Goal: Communication & Community: Participate in discussion

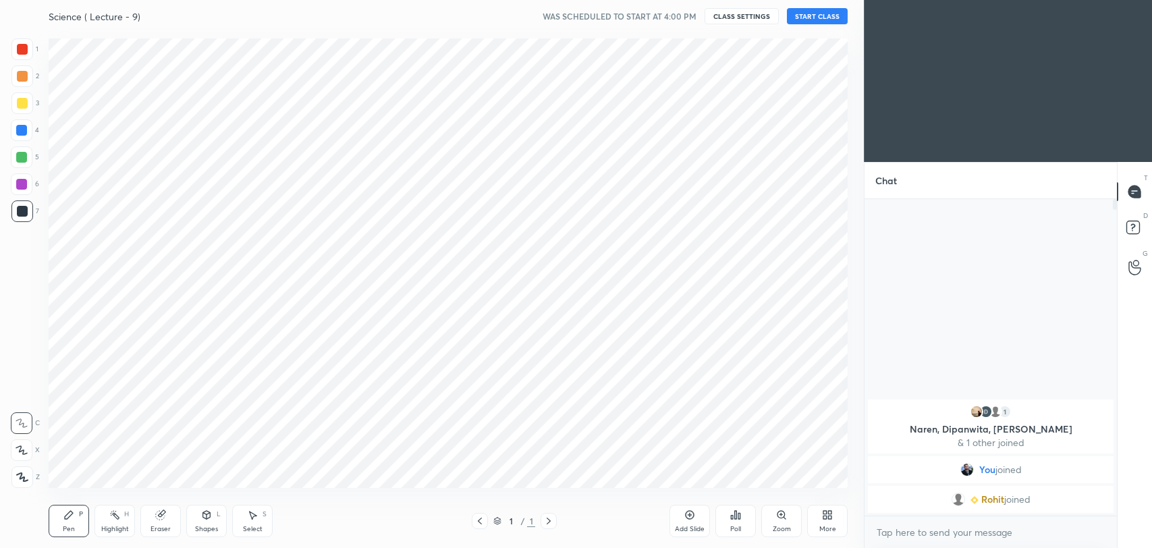
scroll to position [67021, 66673]
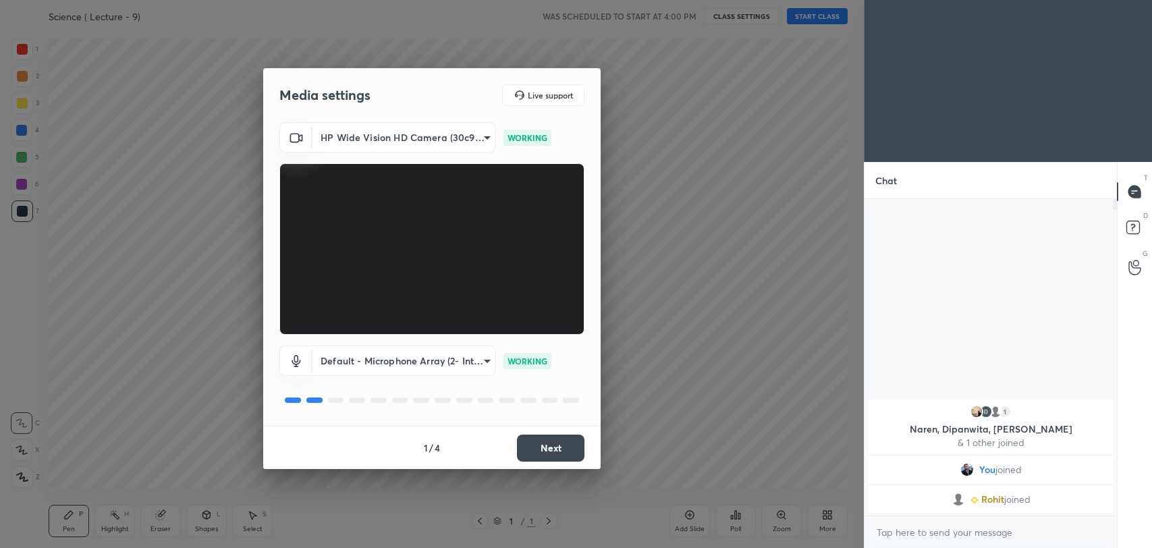
click at [545, 453] on button "Next" at bounding box center [550, 448] width 67 height 27
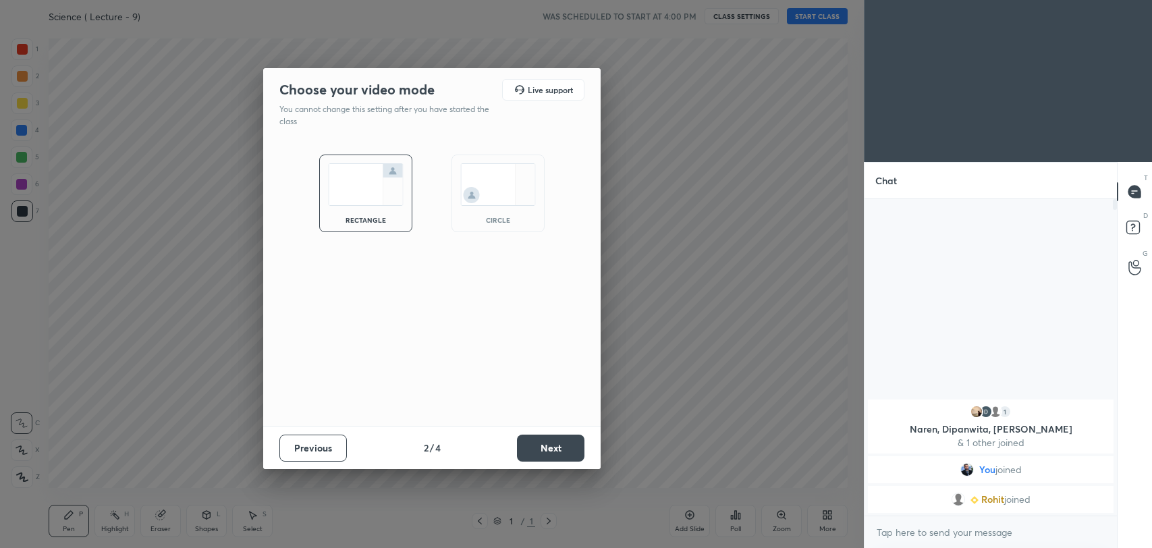
click at [545, 453] on button "Next" at bounding box center [550, 448] width 67 height 27
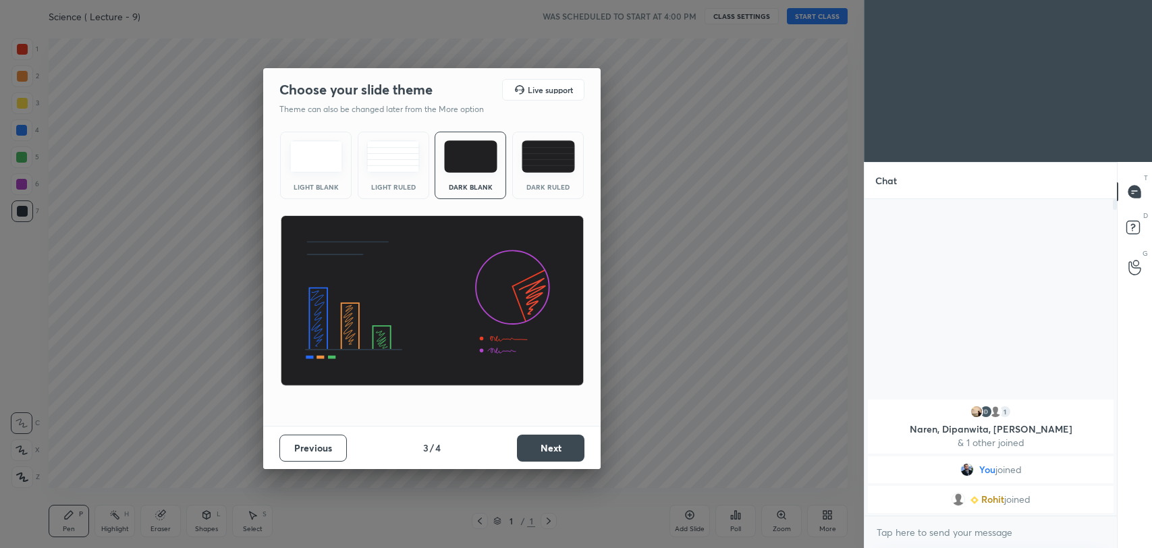
click at [545, 453] on button "Next" at bounding box center [550, 448] width 67 height 27
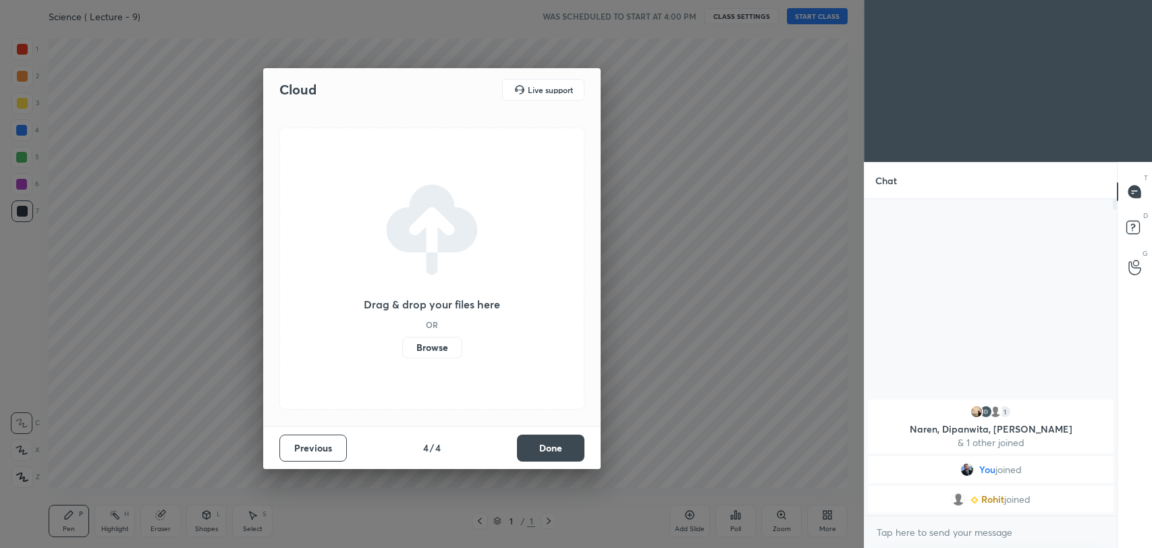
click at [545, 453] on button "Done" at bounding box center [550, 448] width 67 height 27
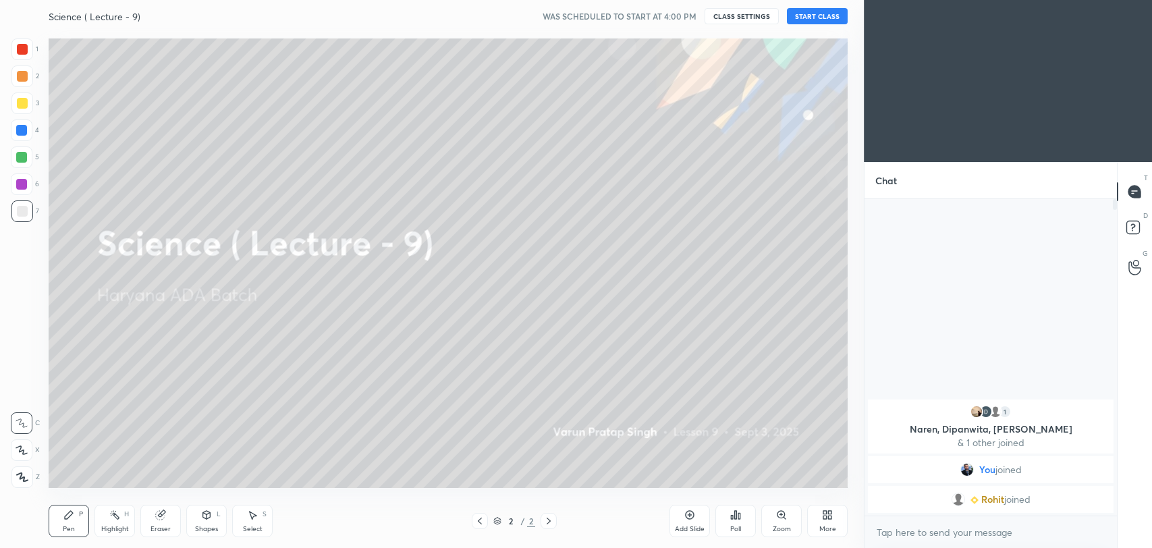
click at [824, 15] on button "START CLASS" at bounding box center [817, 16] width 61 height 16
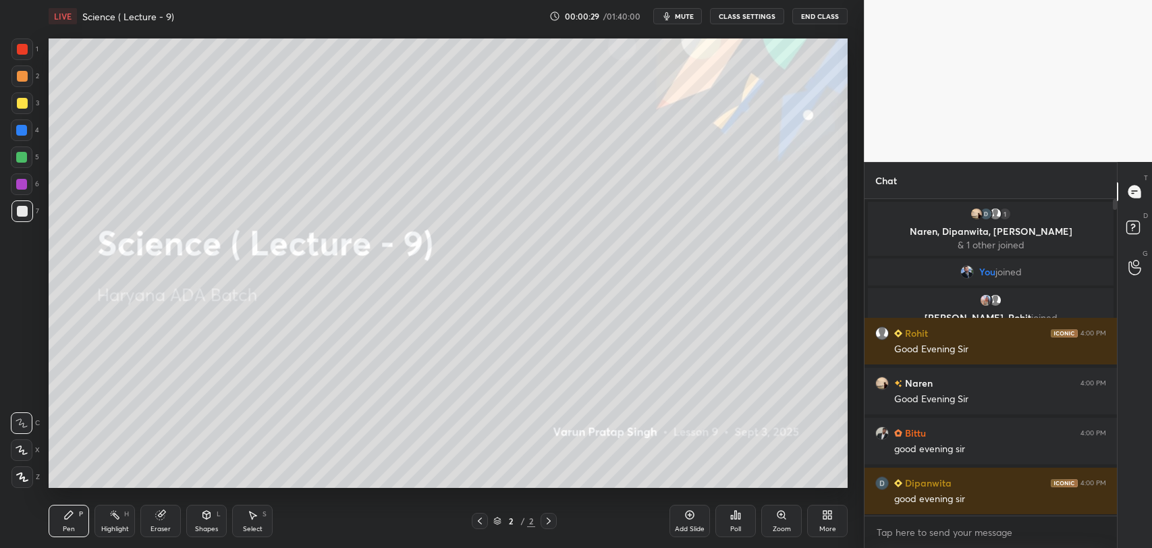
click at [680, 11] on span "mute" at bounding box center [684, 15] width 19 height 9
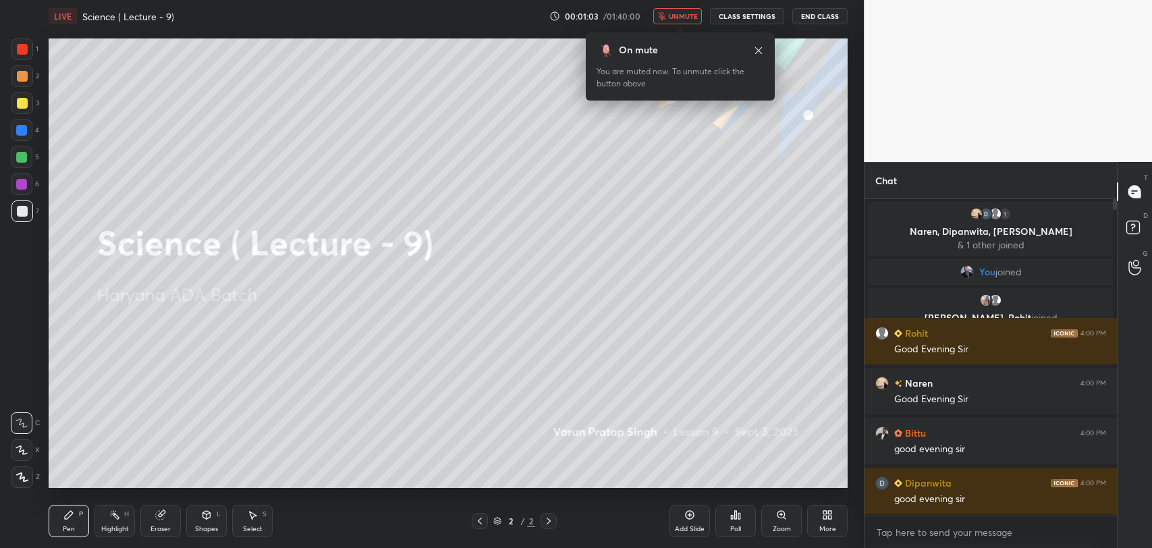
click at [672, 13] on span "unmute" at bounding box center [683, 15] width 29 height 9
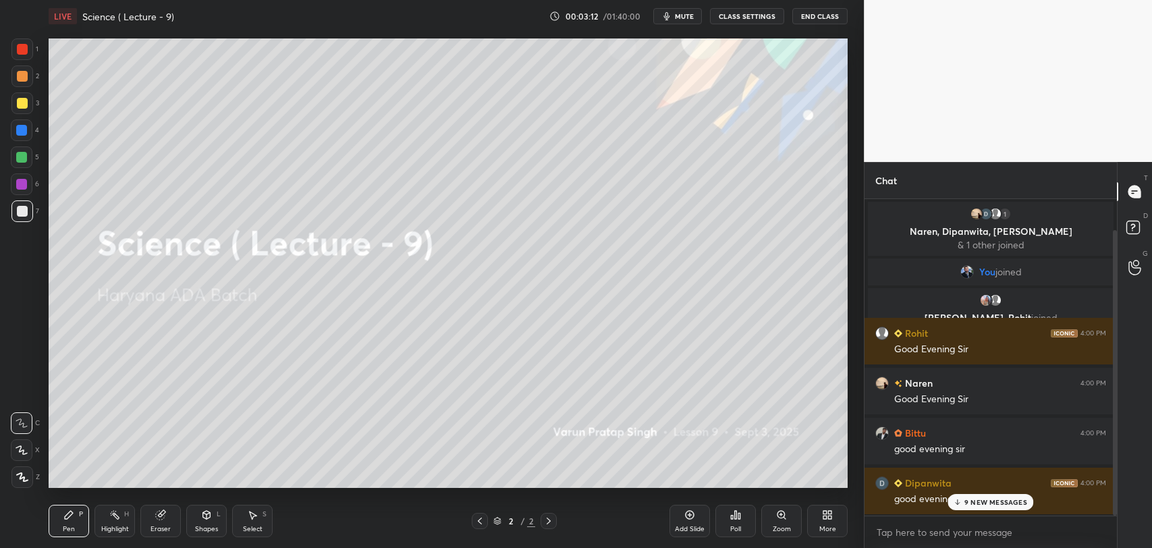
scroll to position [34, 0]
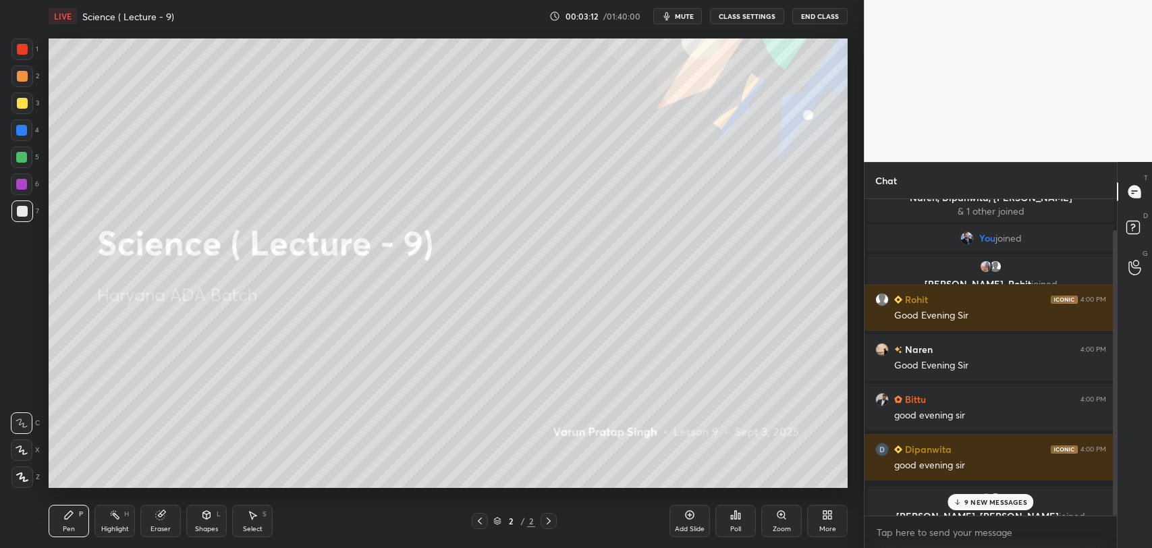
drag, startPoint x: 1113, startPoint y: 337, endPoint x: 1107, endPoint y: 412, distance: 75.8
click at [1109, 412] on div at bounding box center [1113, 357] width 8 height 316
click at [970, 498] on p "10 NEW MESSAGES" at bounding box center [995, 502] width 65 height 8
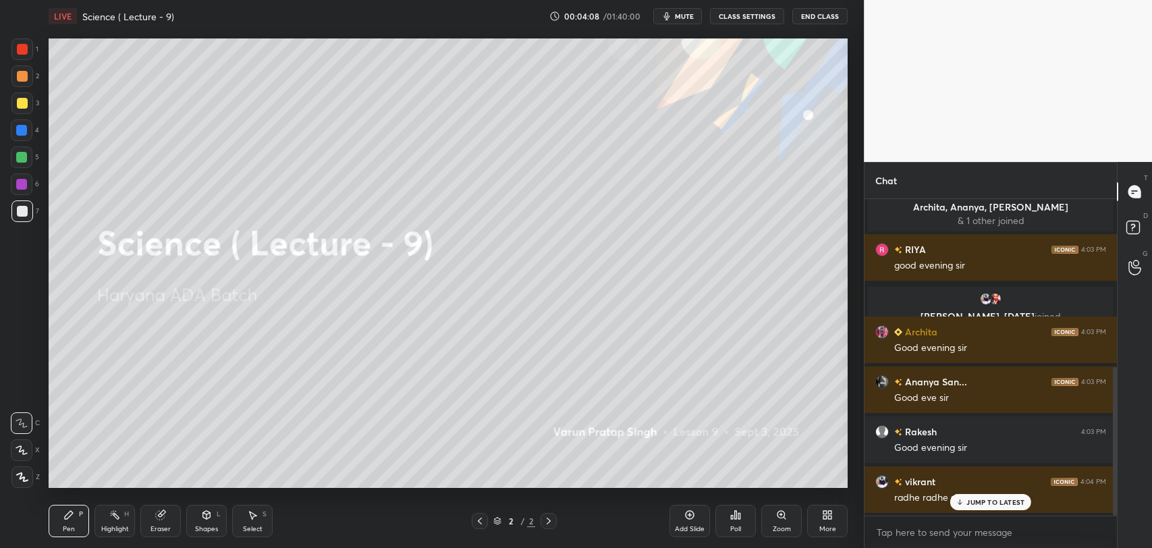
scroll to position [391, 0]
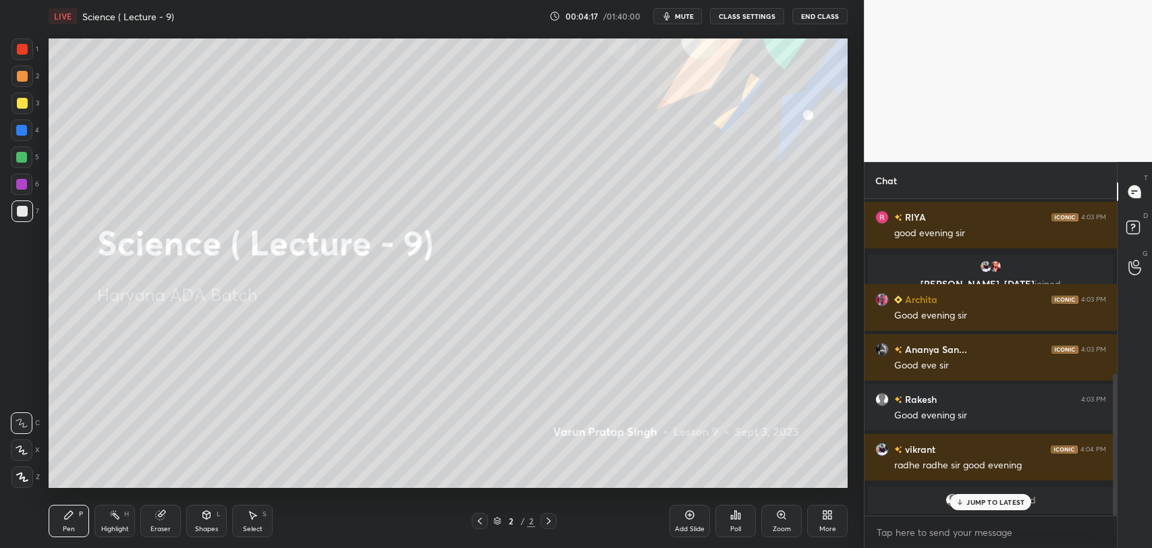
click at [956, 502] on icon at bounding box center [960, 502] width 9 height 8
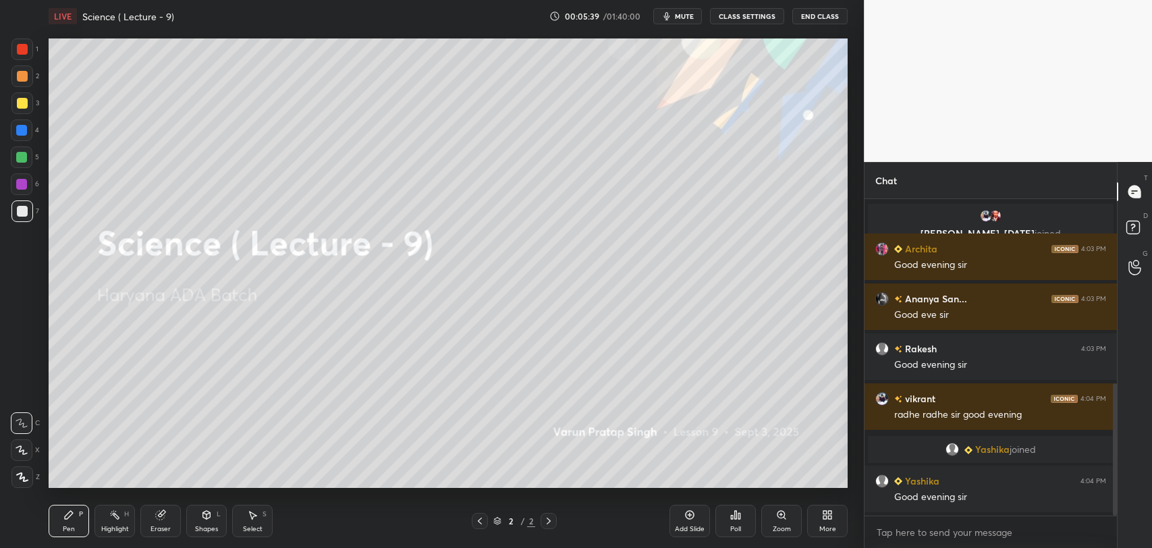
click at [696, 516] on div "Add Slide" at bounding box center [689, 521] width 40 height 32
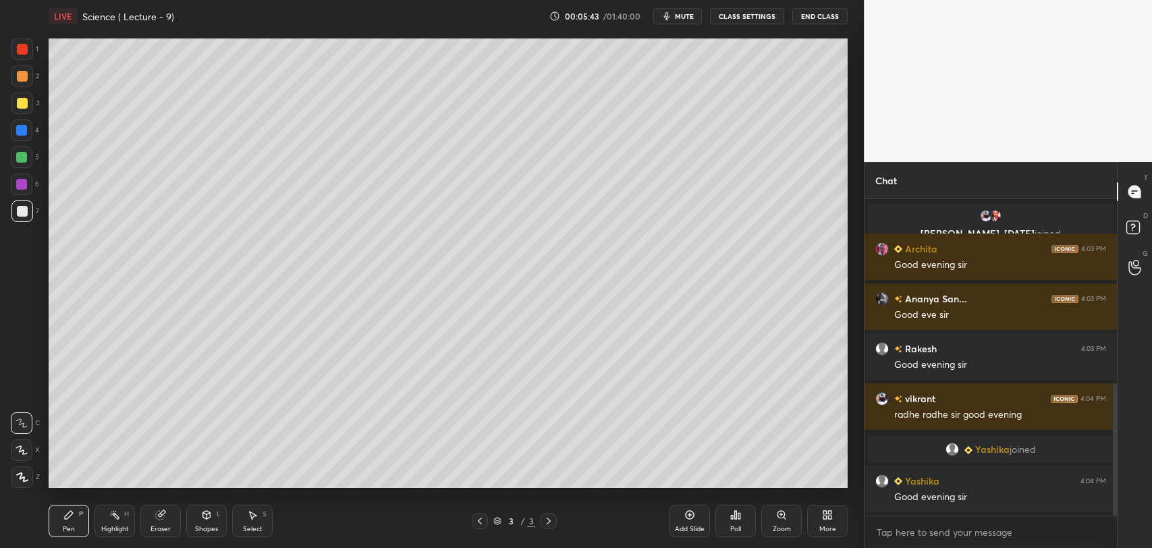
click at [22, 50] on div at bounding box center [22, 49] width 11 height 11
click at [28, 447] on div at bounding box center [22, 450] width 22 height 22
click at [22, 131] on div at bounding box center [21, 130] width 11 height 11
click at [25, 212] on div at bounding box center [22, 211] width 11 height 11
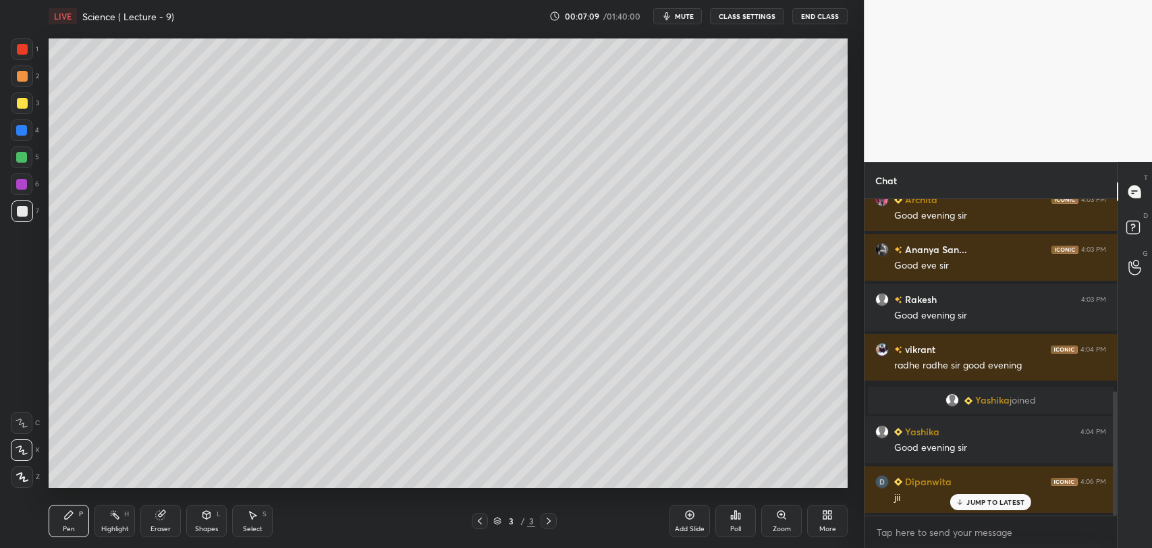
click at [692, 516] on icon at bounding box center [689, 514] width 11 height 11
click at [29, 43] on div at bounding box center [22, 49] width 22 height 22
click at [26, 206] on div at bounding box center [22, 211] width 11 height 11
click at [26, 183] on div at bounding box center [21, 184] width 11 height 11
click at [20, 209] on div at bounding box center [22, 211] width 11 height 11
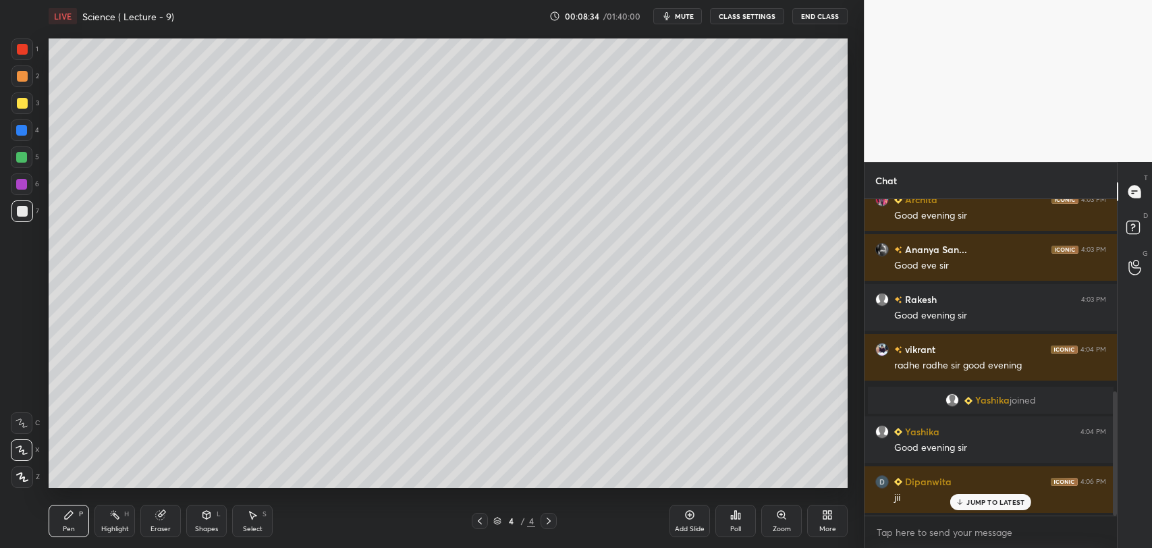
click at [702, 512] on div "Add Slide" at bounding box center [689, 521] width 40 height 32
click at [475, 518] on icon at bounding box center [479, 521] width 11 height 11
click at [696, 518] on div "Add Slide" at bounding box center [689, 521] width 40 height 32
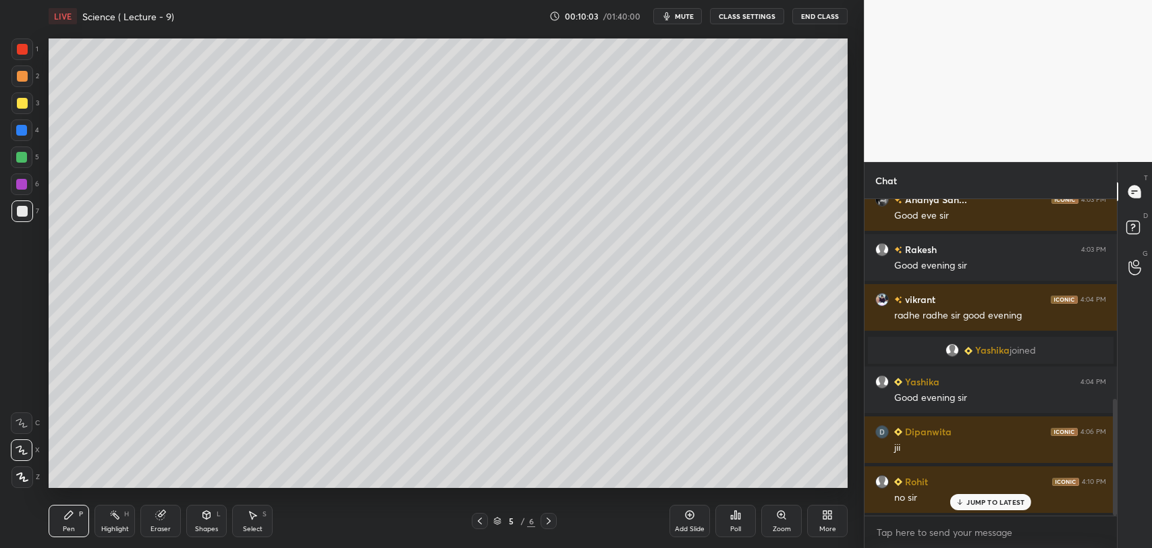
scroll to position [591, 0]
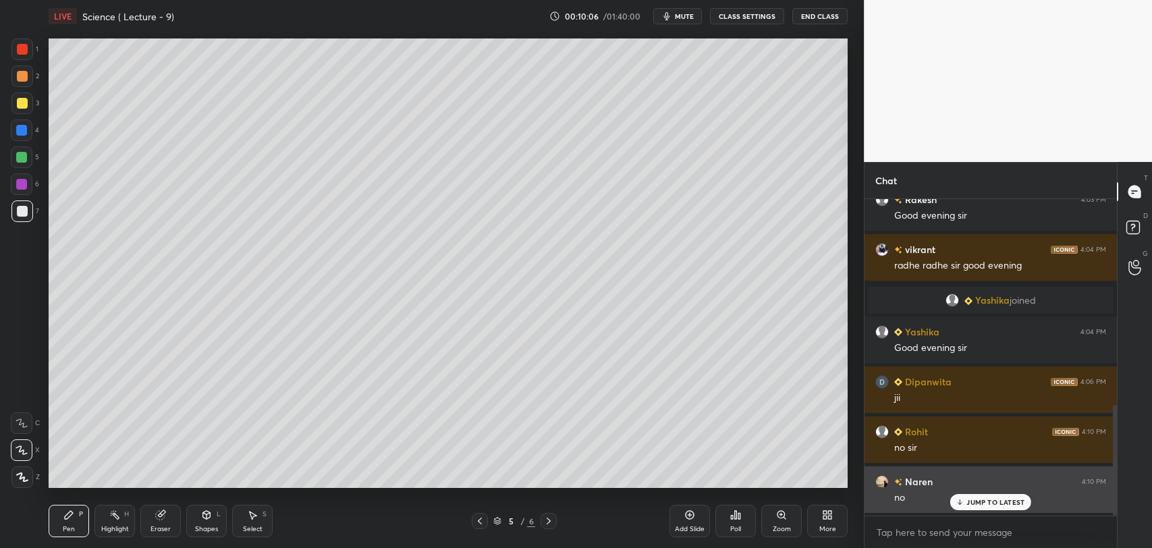
click at [963, 501] on icon at bounding box center [960, 502] width 9 height 8
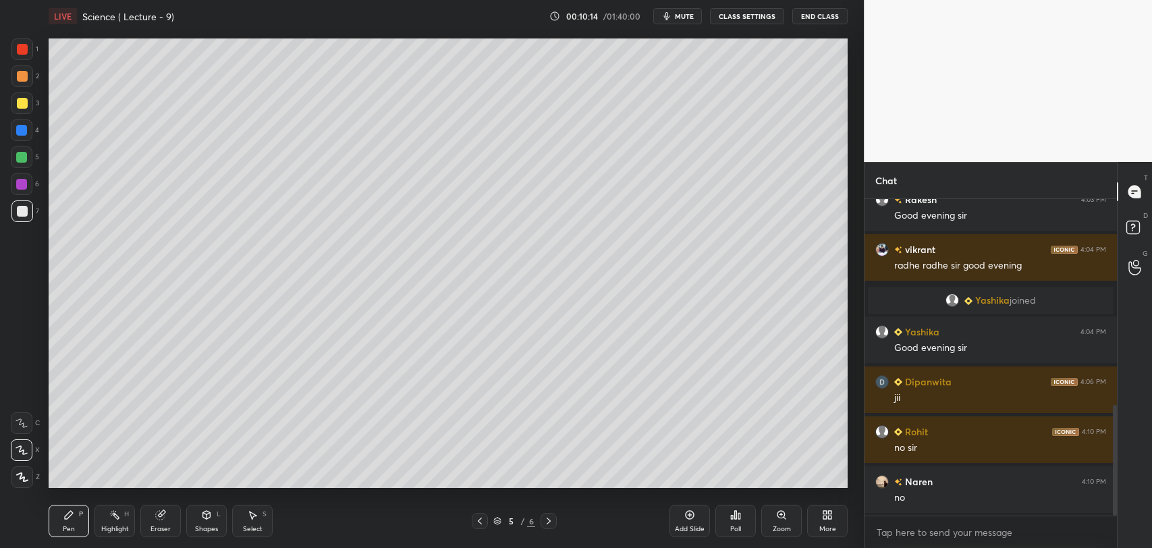
click at [26, 45] on div at bounding box center [22, 49] width 11 height 11
click at [20, 100] on div at bounding box center [22, 103] width 11 height 11
click at [23, 209] on div at bounding box center [22, 211] width 11 height 11
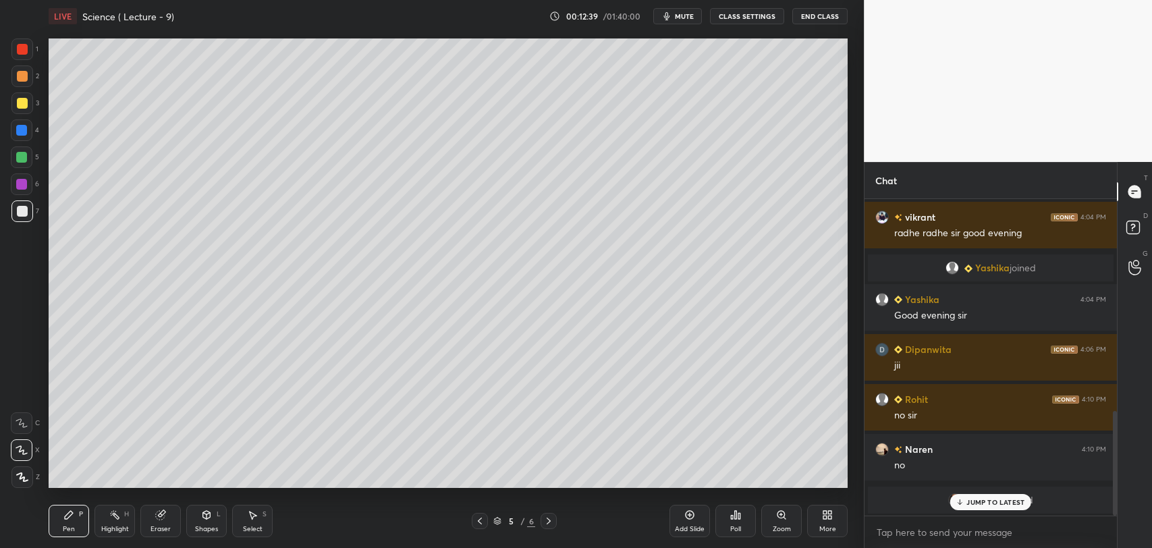
click at [972, 498] on p "JUMP TO LATEST" at bounding box center [995, 502] width 58 height 8
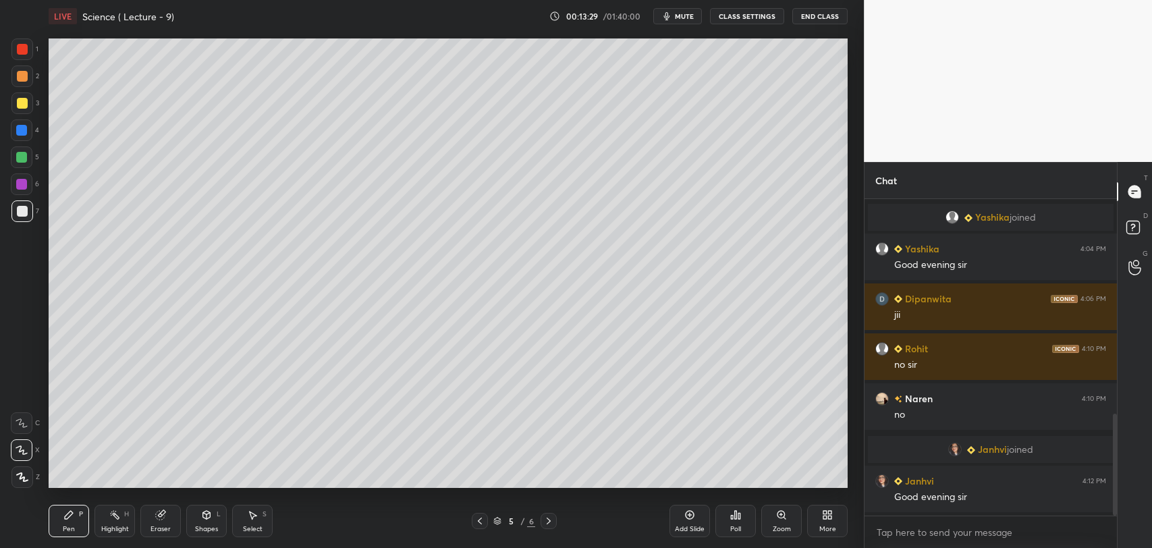
scroll to position [718, 0]
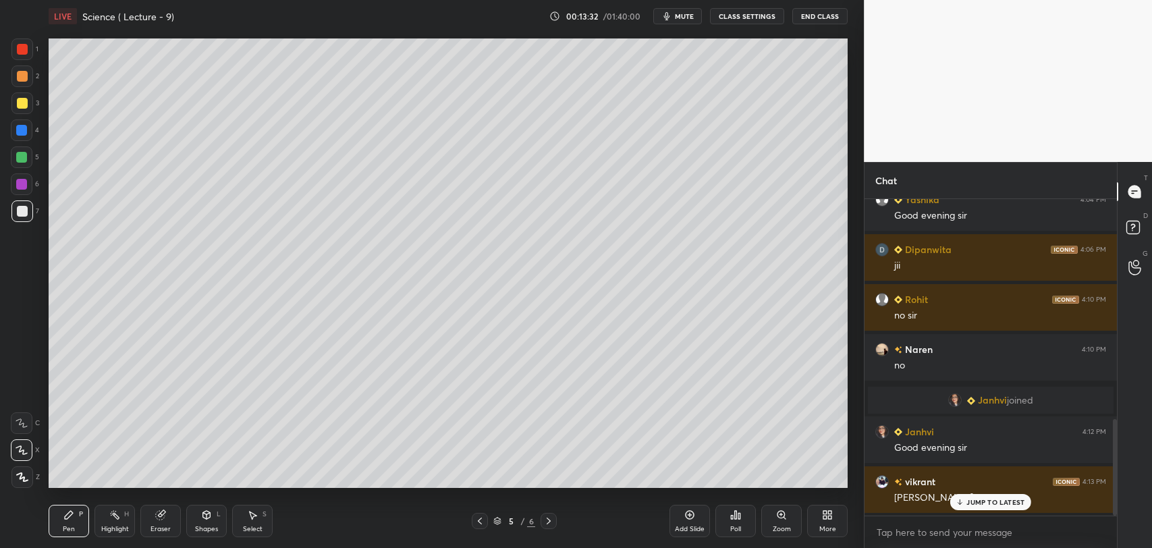
click at [967, 503] on p "JUMP TO LATEST" at bounding box center [995, 502] width 58 height 8
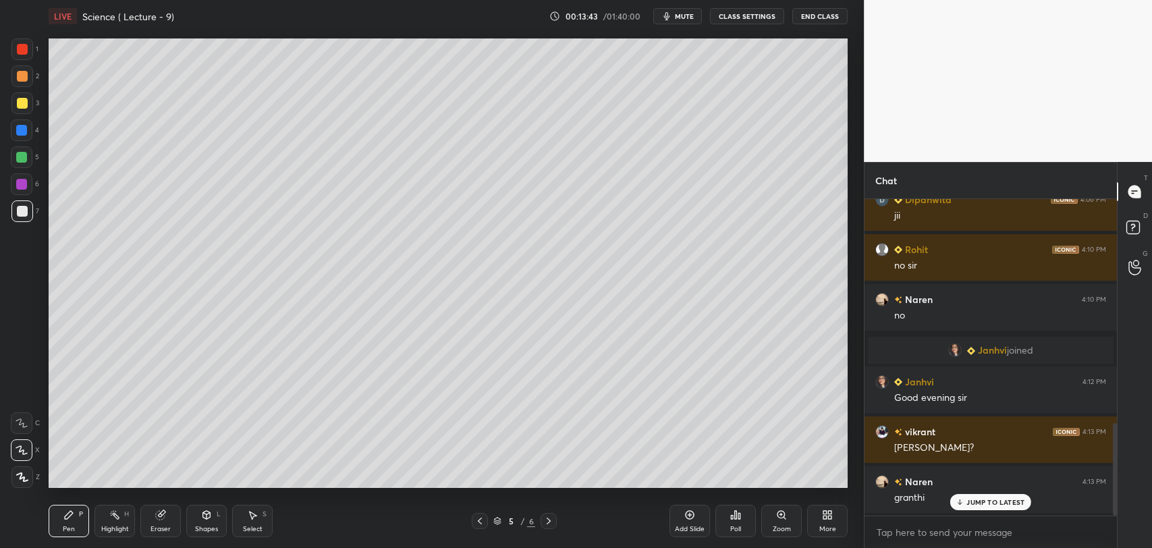
click at [970, 501] on div "[PERSON_NAME] 4:00 PM good evening sir 1 [PERSON_NAME], [GEOGRAPHIC_DATA], [PER…" at bounding box center [990, 357] width 252 height 316
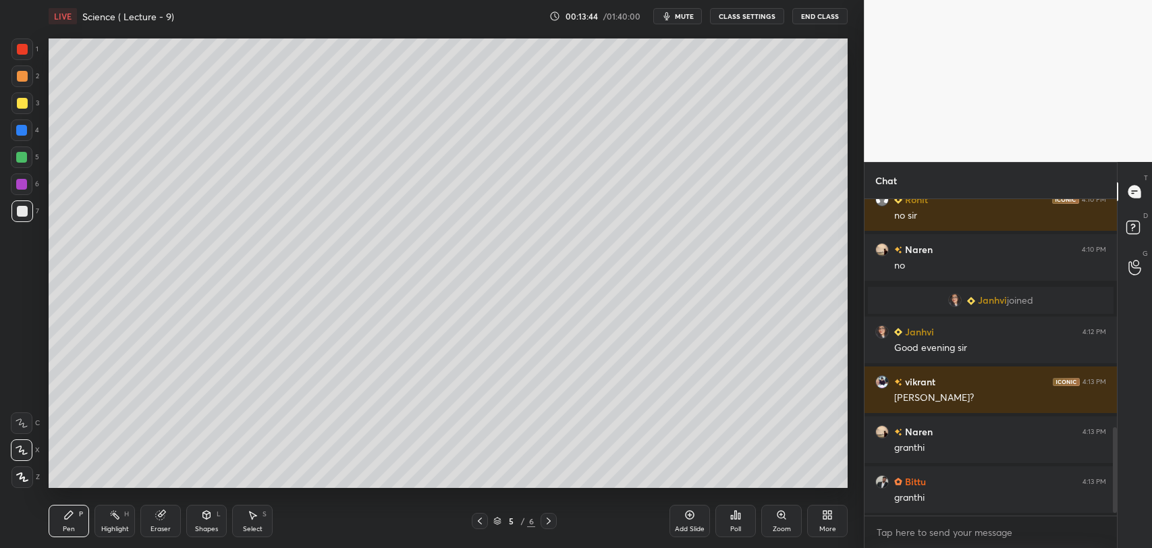
scroll to position [869, 0]
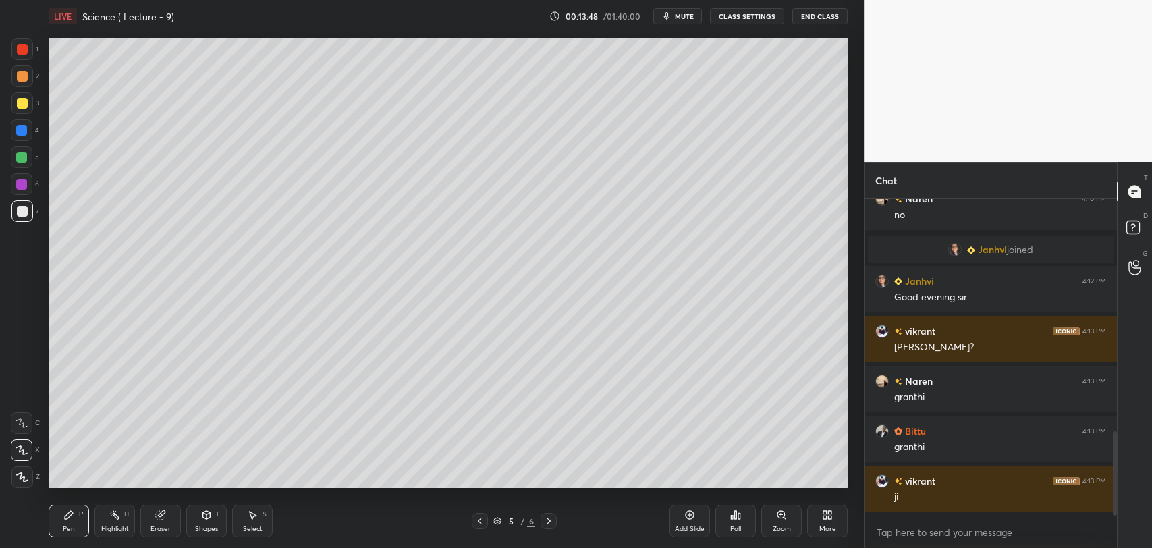
click at [693, 516] on icon at bounding box center [690, 515] width 9 height 9
click at [27, 48] on div at bounding box center [22, 49] width 11 height 11
click at [22, 209] on div at bounding box center [22, 211] width 11 height 11
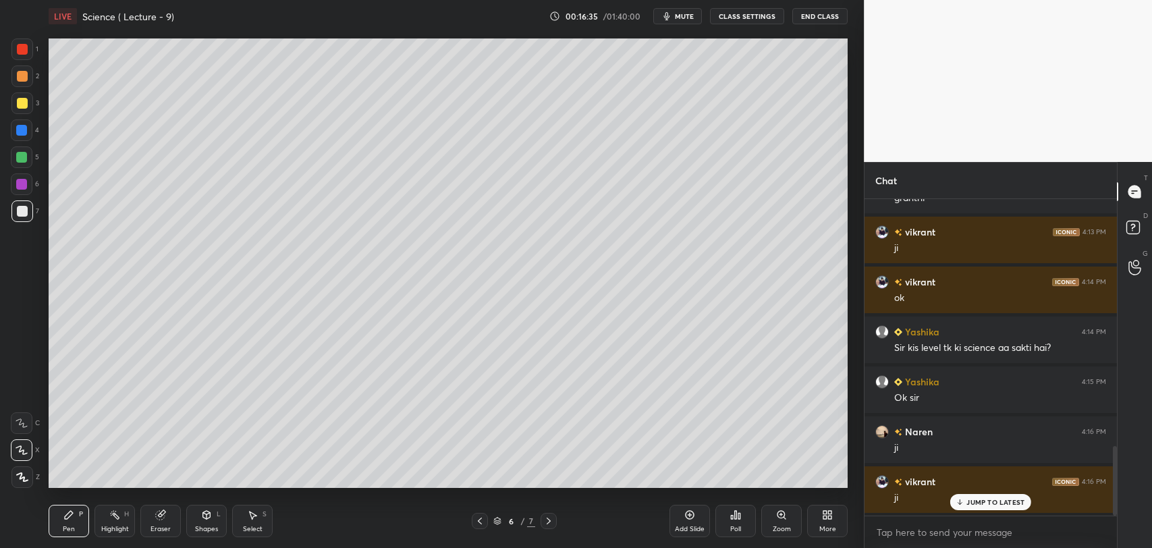
scroll to position [1167, 0]
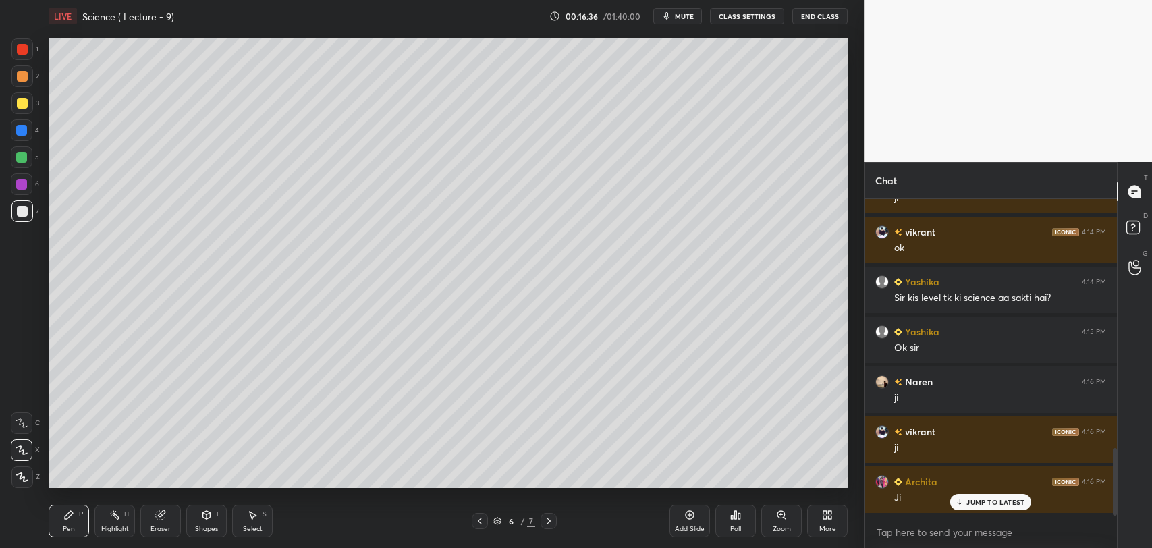
click at [25, 43] on div at bounding box center [22, 49] width 22 height 22
click at [18, 94] on div at bounding box center [22, 103] width 22 height 22
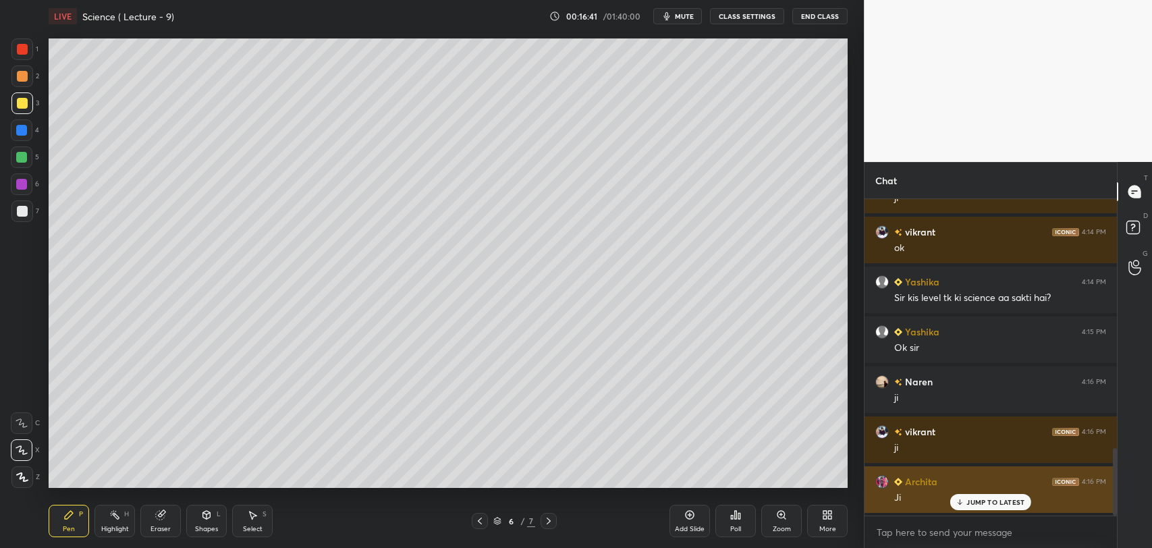
click at [972, 503] on p "JUMP TO LATEST" at bounding box center [995, 502] width 58 height 8
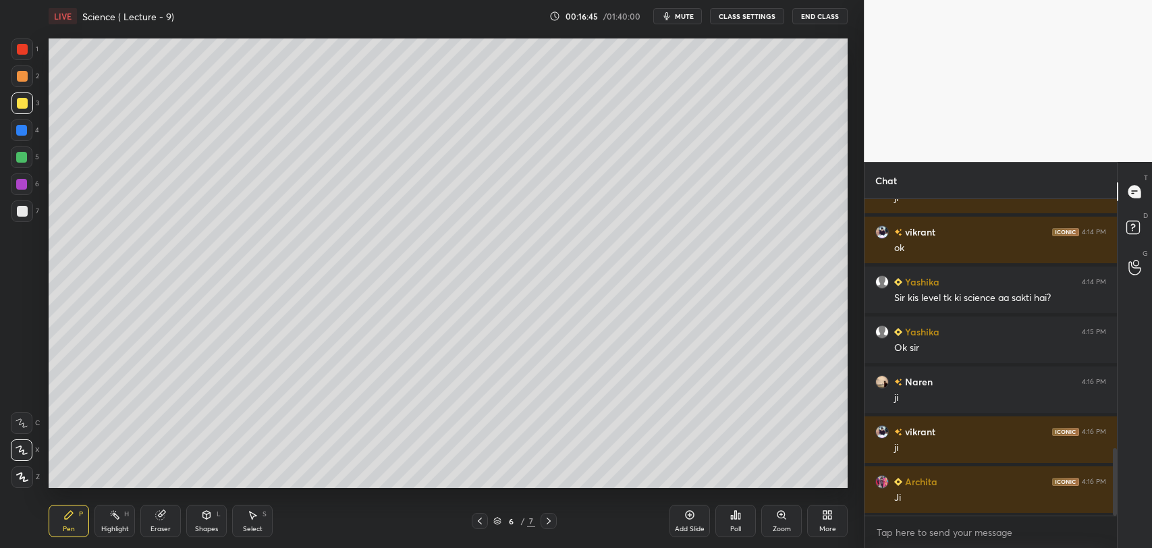
click at [691, 520] on div "Add Slide" at bounding box center [689, 521] width 40 height 32
click at [24, 77] on div at bounding box center [22, 76] width 11 height 11
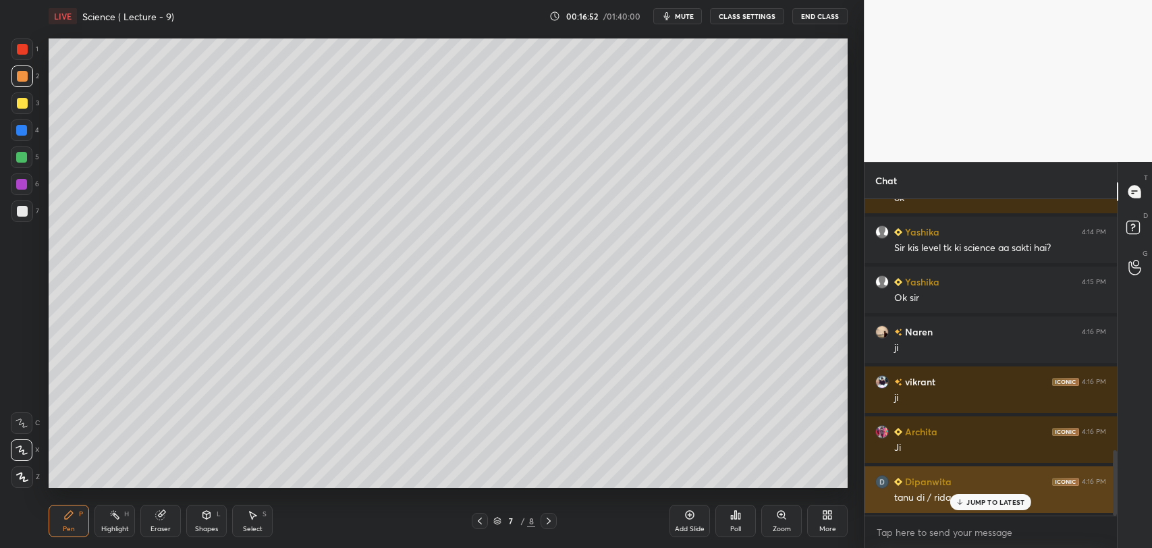
click at [968, 500] on p "JUMP TO LATEST" at bounding box center [995, 502] width 58 height 8
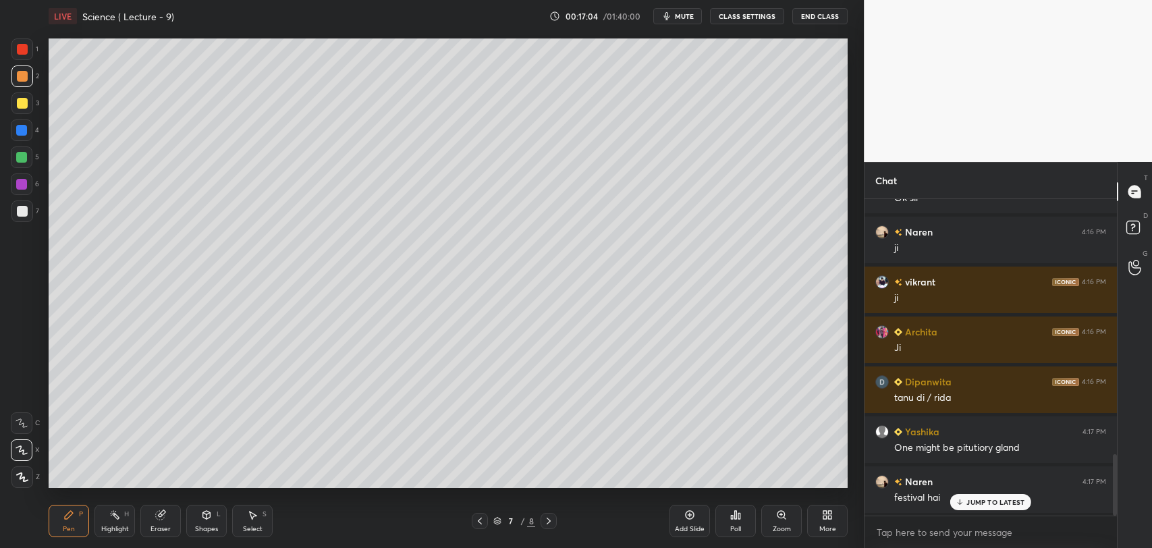
scroll to position [1367, 0]
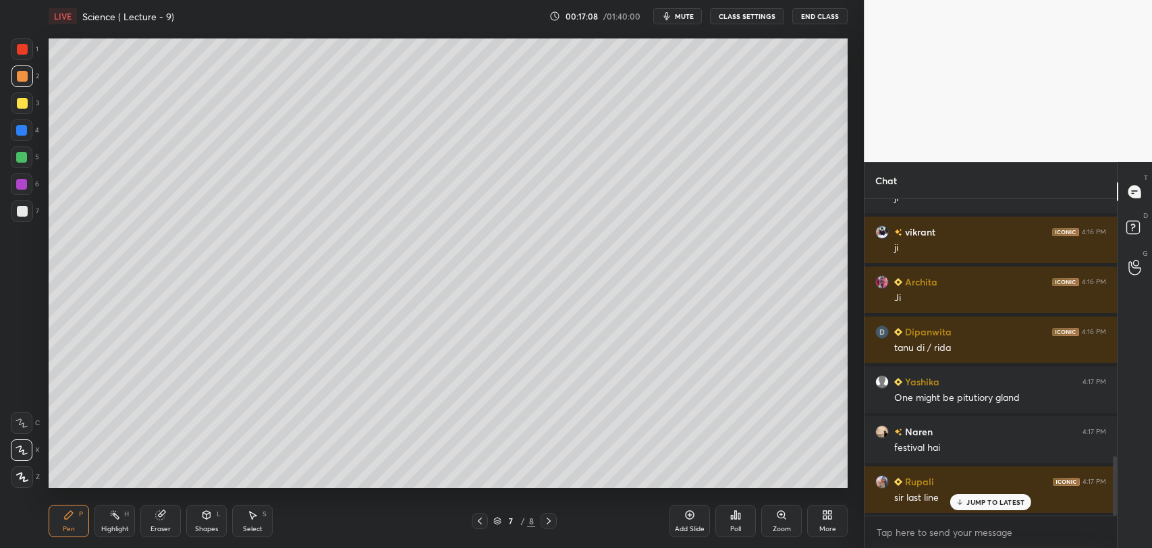
click at [480, 518] on icon at bounding box center [479, 521] width 11 height 11
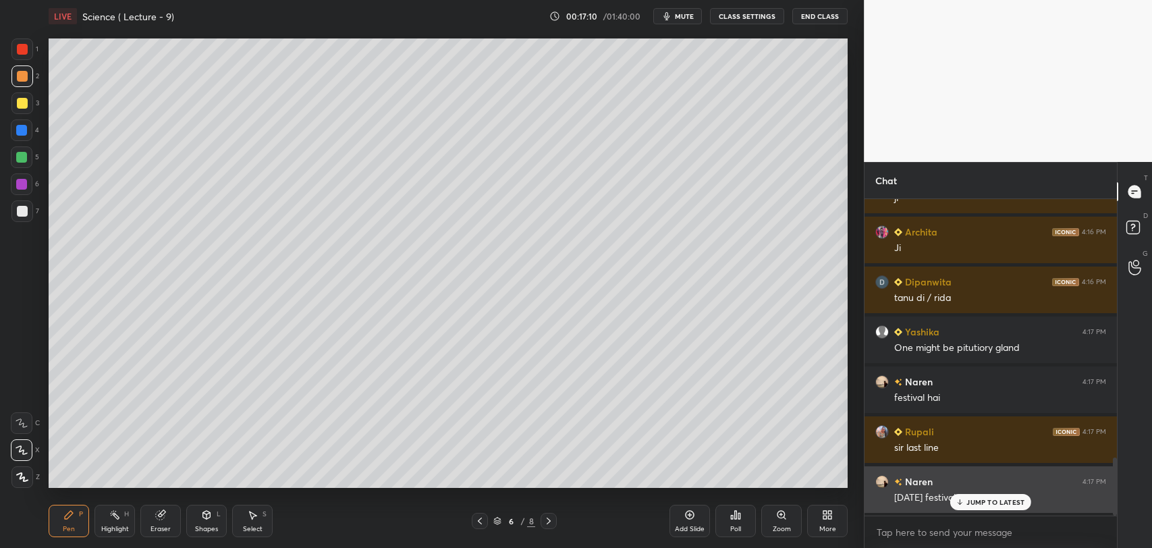
click at [974, 501] on p "JUMP TO LATEST" at bounding box center [995, 502] width 58 height 8
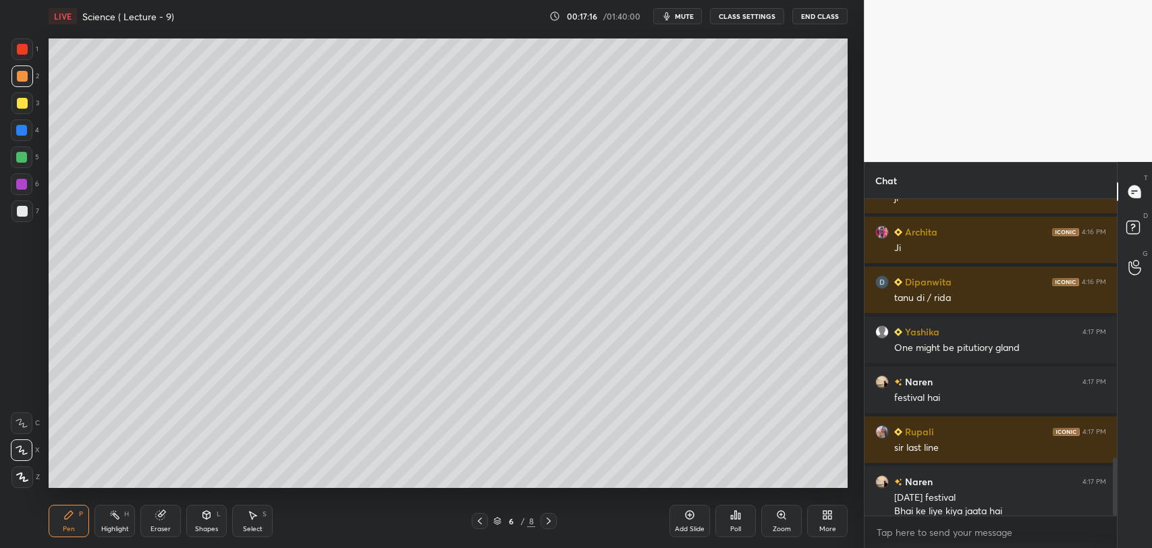
scroll to position [1431, 0]
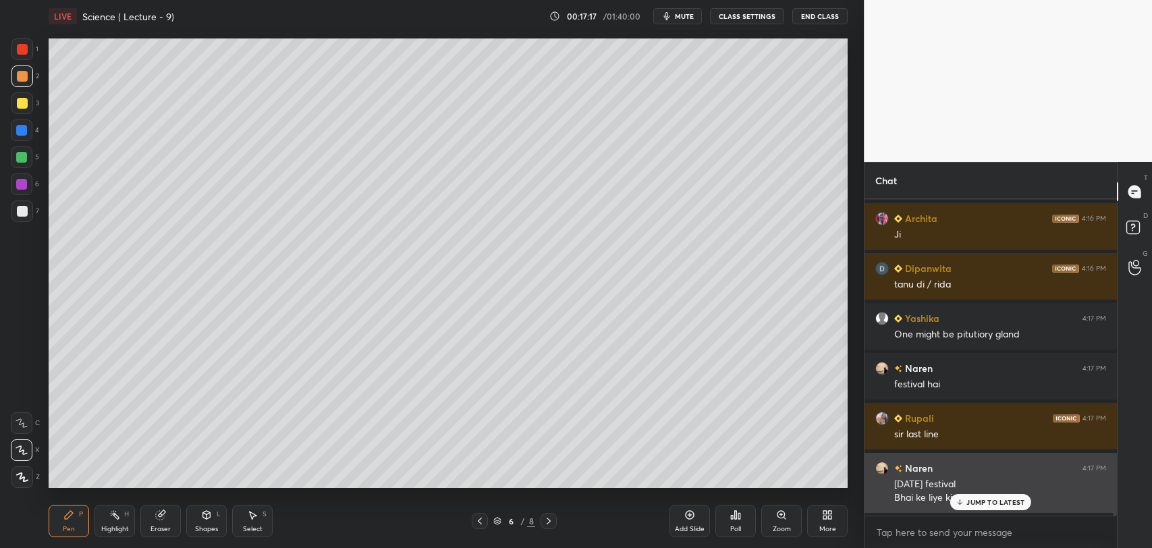
click at [960, 501] on icon at bounding box center [960, 501] width 0 height 5
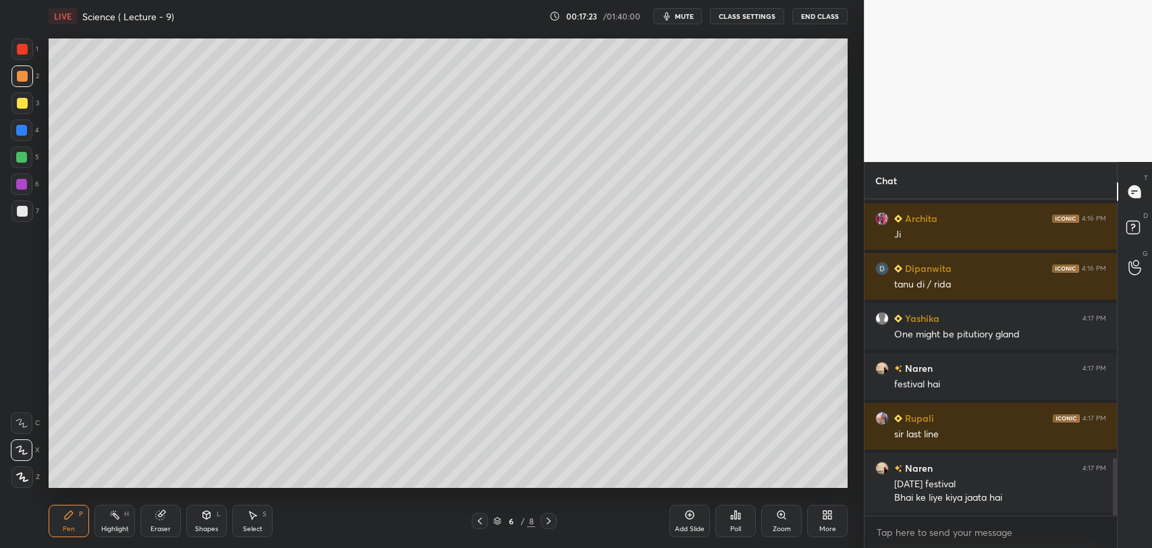
click at [556, 519] on div at bounding box center [549, 521] width 16 height 16
click at [25, 100] on div at bounding box center [22, 103] width 11 height 11
click at [22, 211] on div at bounding box center [22, 211] width 11 height 11
click at [21, 155] on div at bounding box center [21, 157] width 11 height 11
click at [208, 518] on icon at bounding box center [206, 515] width 7 height 8
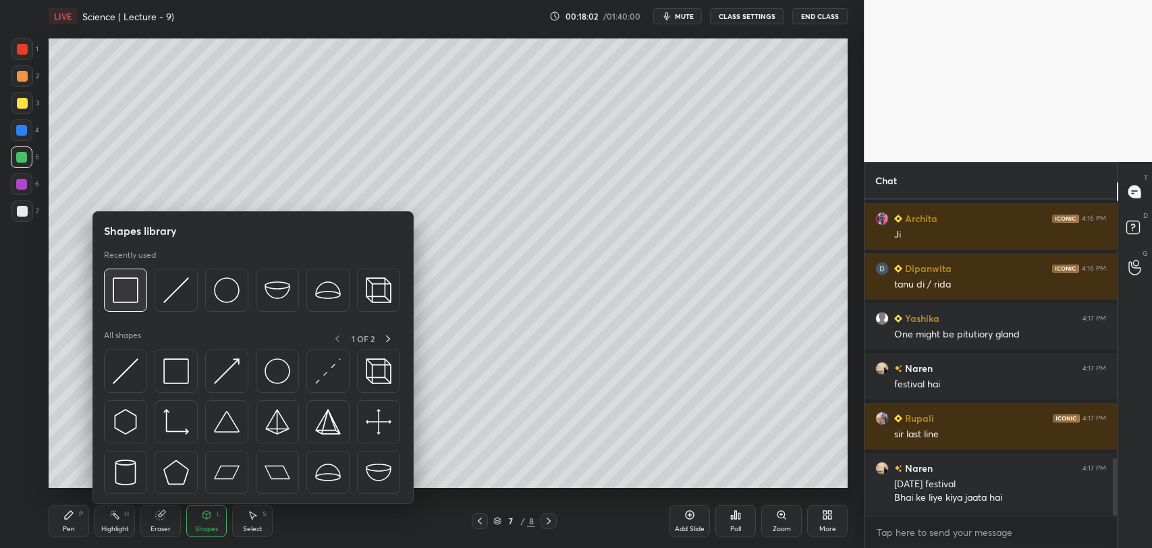
click at [126, 283] on img at bounding box center [126, 290] width 26 height 26
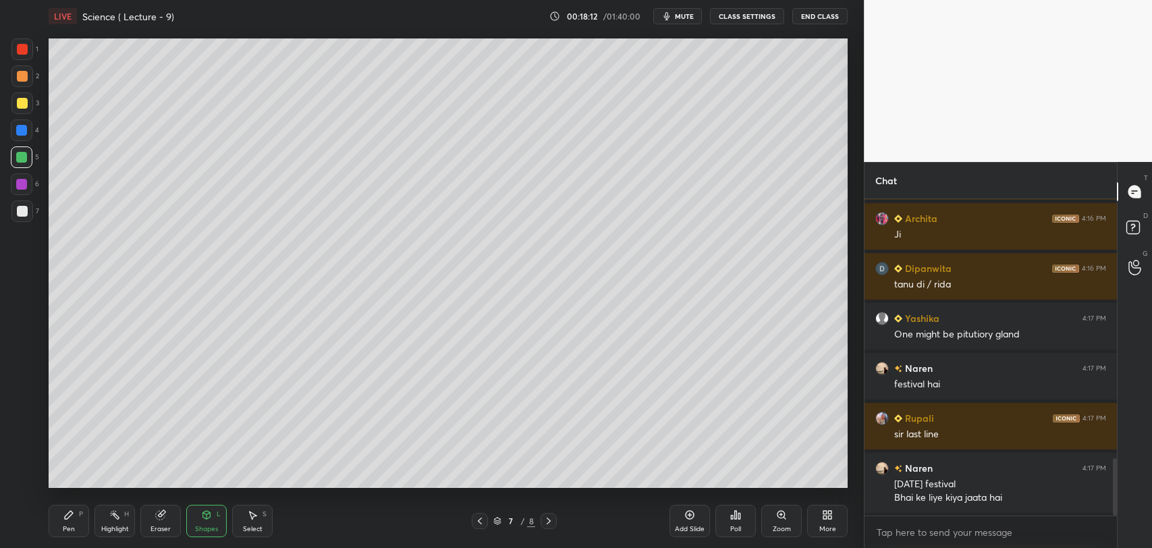
click at [23, 102] on div at bounding box center [22, 103] width 11 height 11
click at [75, 512] on div "Pen P" at bounding box center [69, 521] width 40 height 32
click at [23, 182] on div at bounding box center [21, 184] width 11 height 11
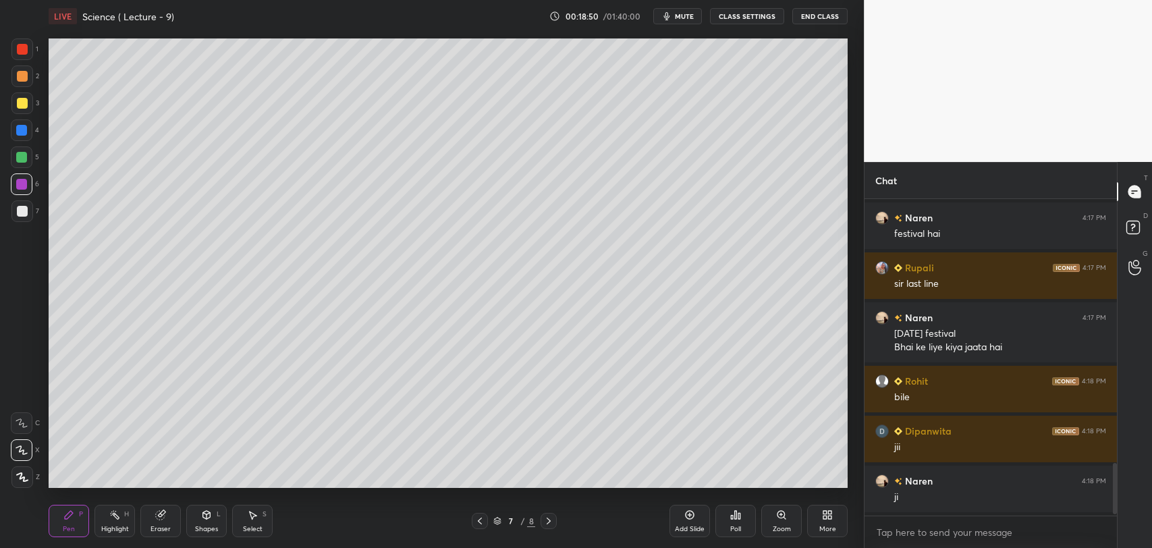
scroll to position [1630, 0]
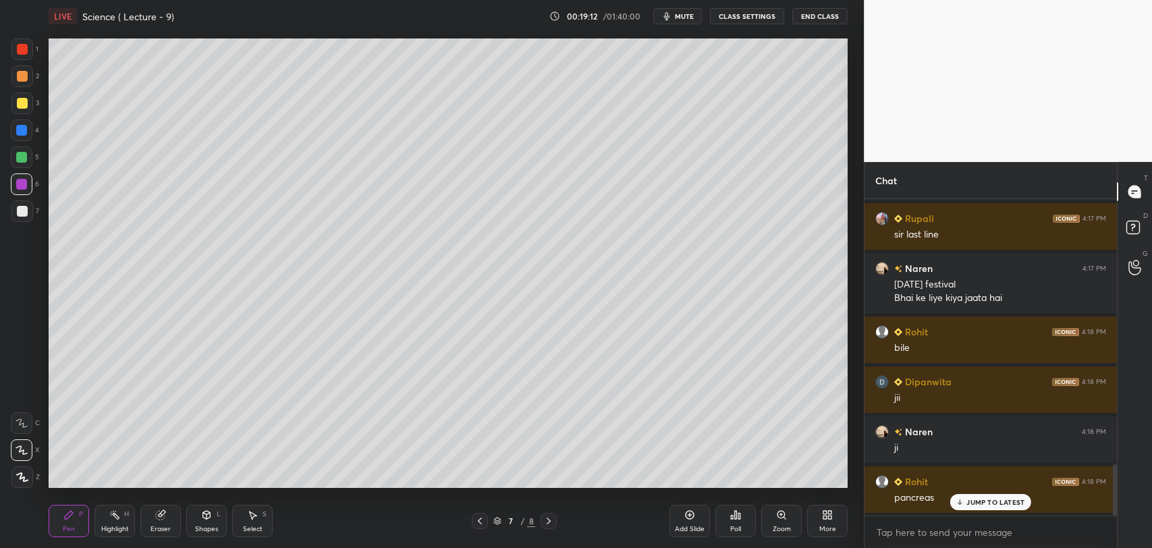
click at [20, 126] on div at bounding box center [21, 130] width 11 height 11
click at [18, 99] on div at bounding box center [22, 103] width 11 height 11
click at [24, 73] on div at bounding box center [22, 76] width 11 height 11
click at [972, 503] on p "JUMP TO LATEST" at bounding box center [995, 502] width 58 height 8
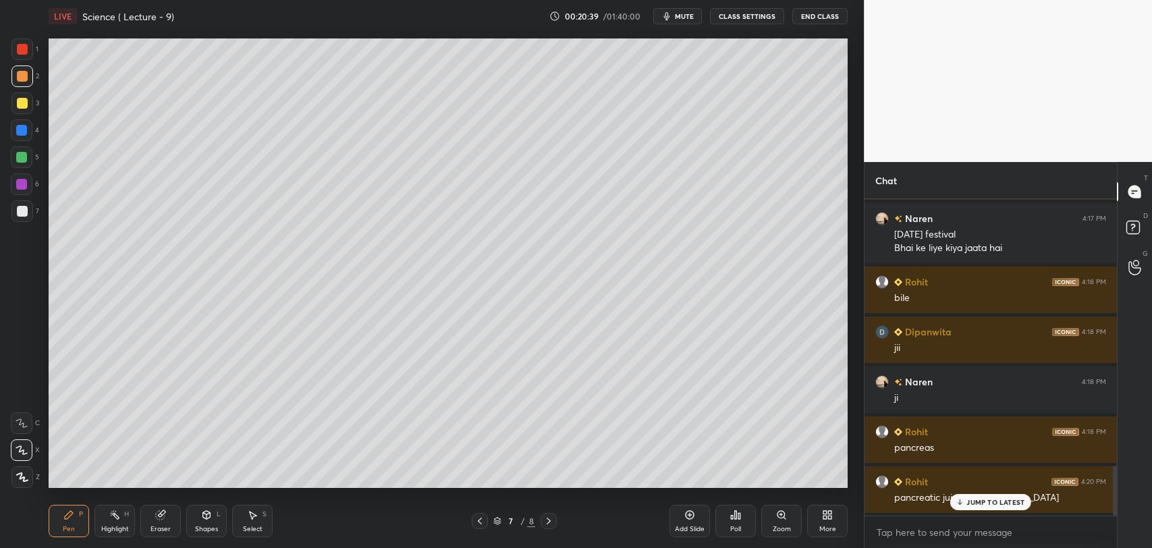
scroll to position [1730, 0]
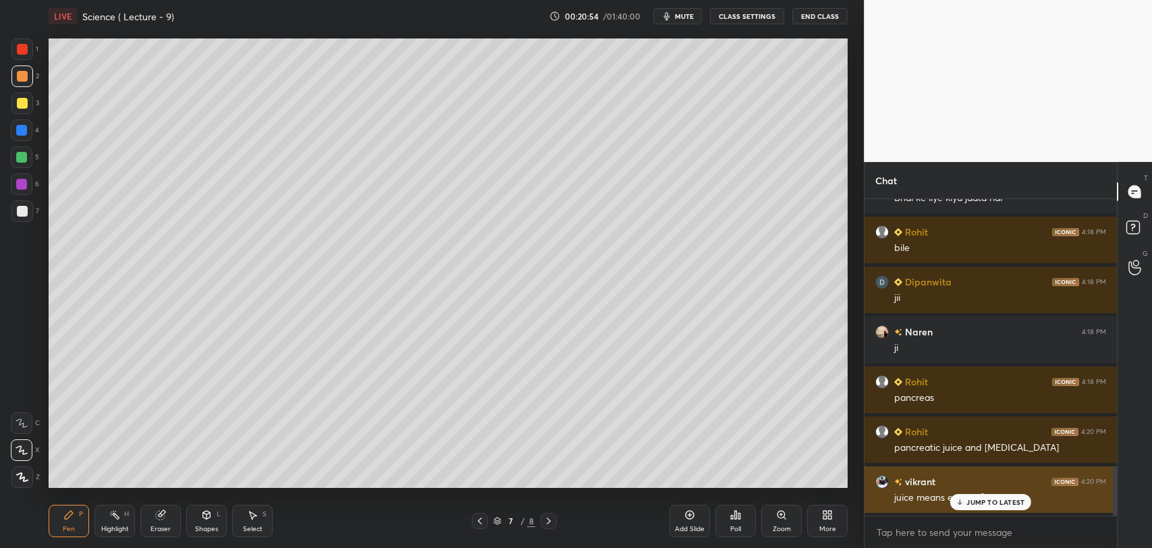
click at [981, 504] on p "JUMP TO LATEST" at bounding box center [995, 502] width 58 height 8
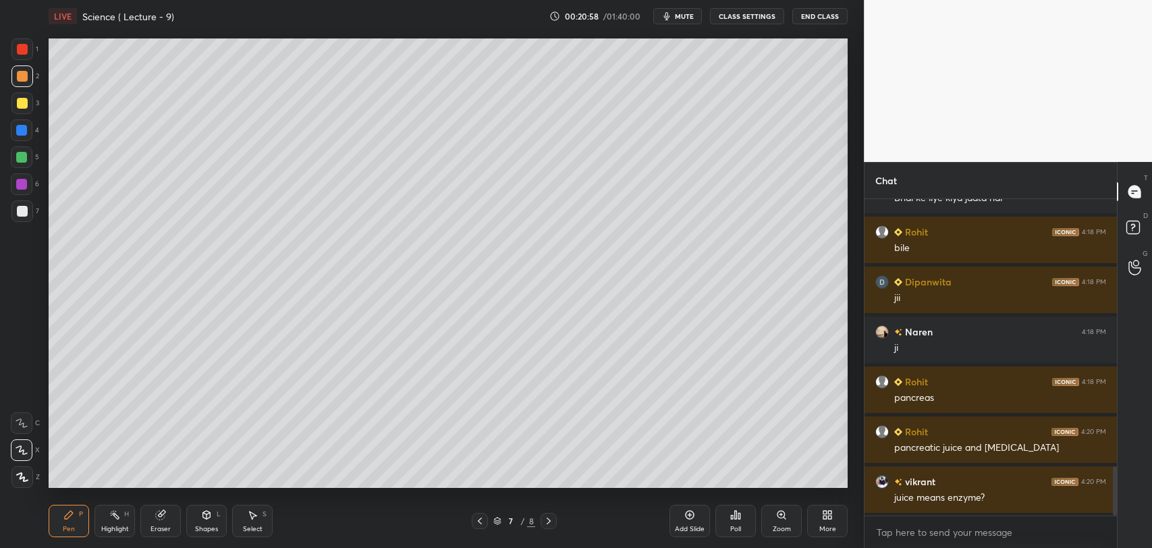
click at [479, 520] on icon at bounding box center [479, 521] width 11 height 11
click at [554, 519] on div at bounding box center [549, 521] width 16 height 16
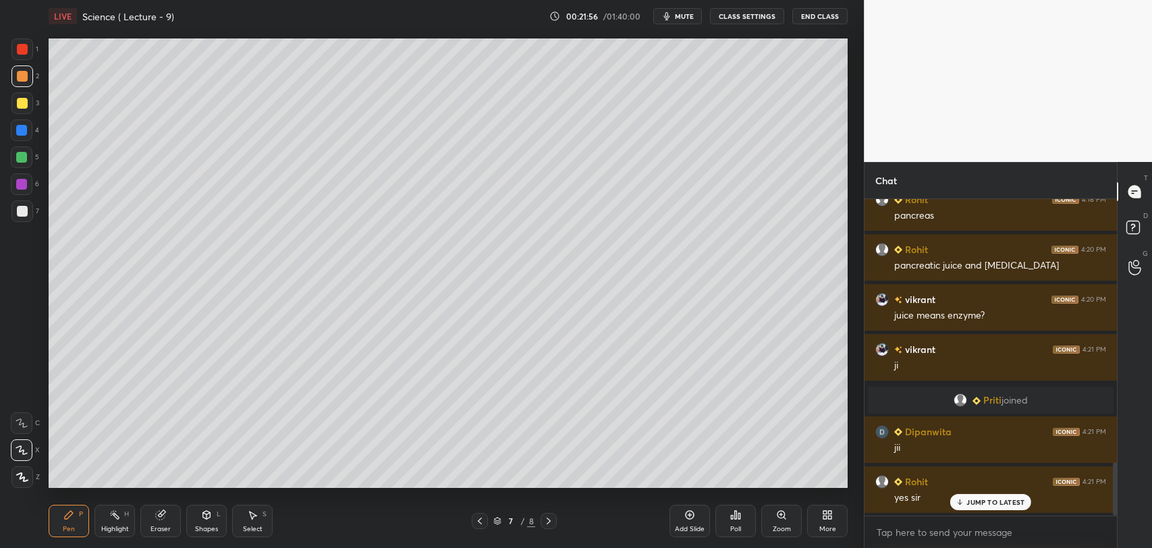
scroll to position [1621, 0]
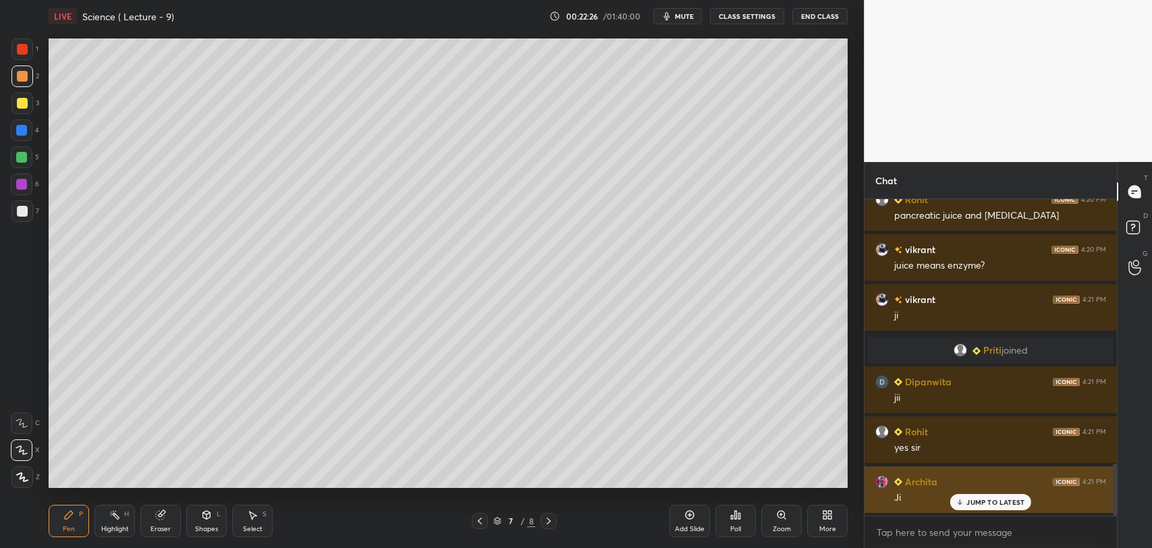
click at [962, 501] on icon at bounding box center [960, 502] width 9 height 8
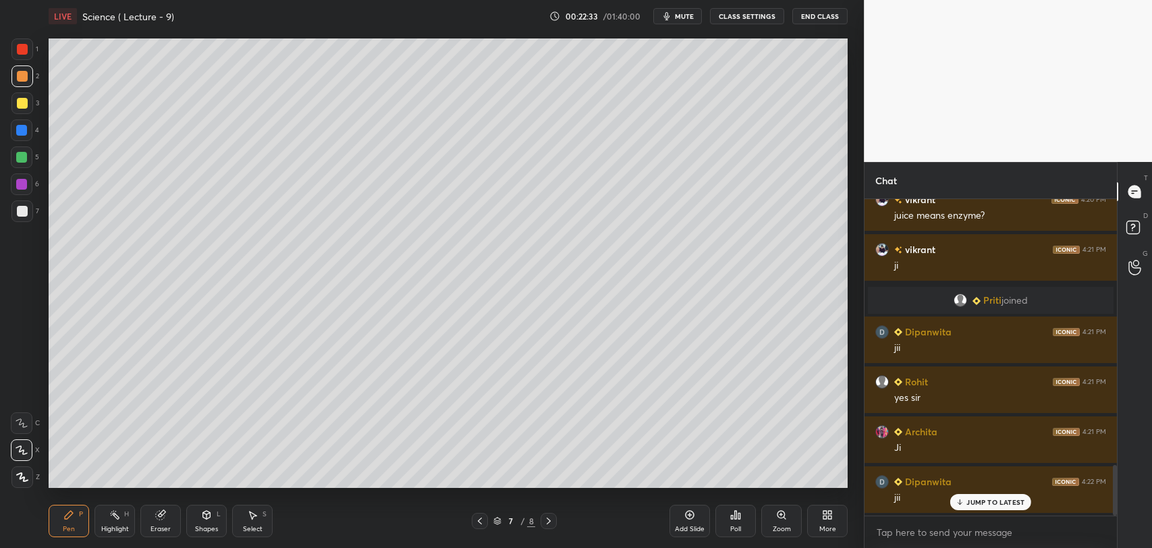
scroll to position [1721, 0]
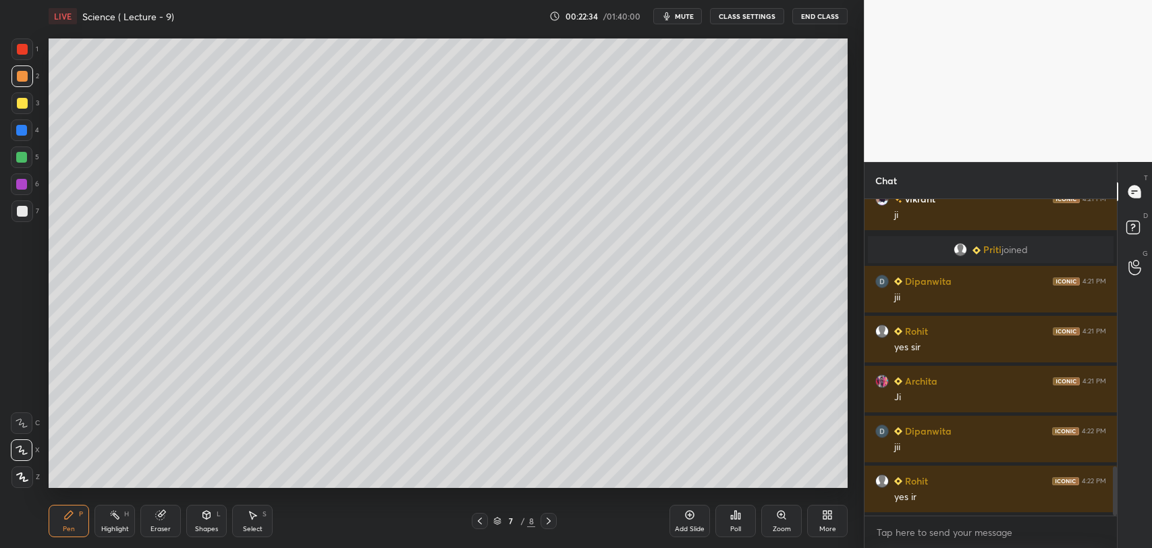
click at [688, 518] on icon at bounding box center [689, 514] width 11 height 11
click at [26, 48] on div at bounding box center [22, 49] width 11 height 11
click at [25, 211] on div at bounding box center [22, 211] width 11 height 11
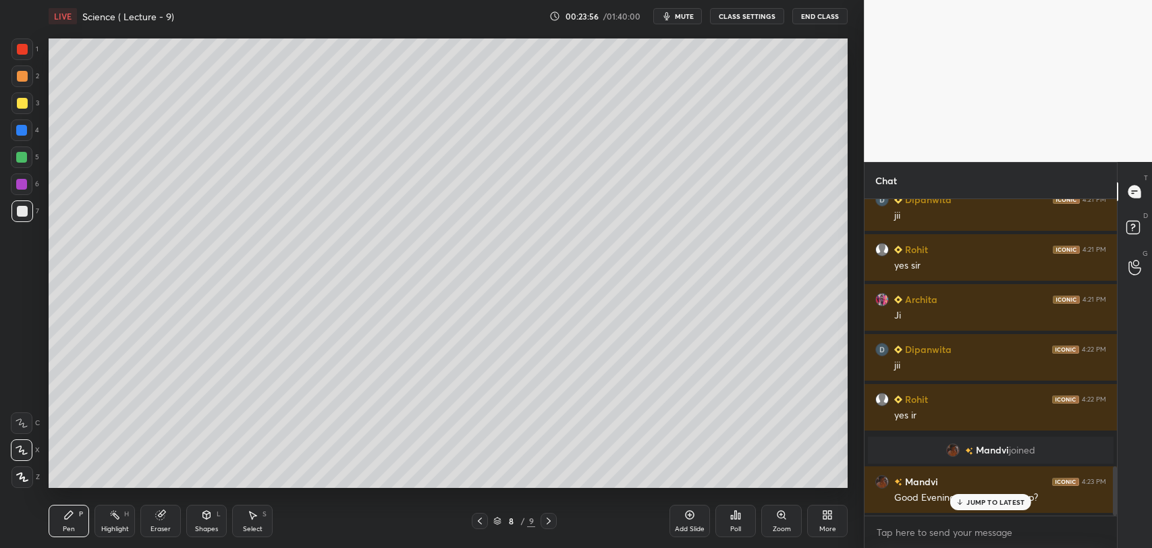
scroll to position [1772, 0]
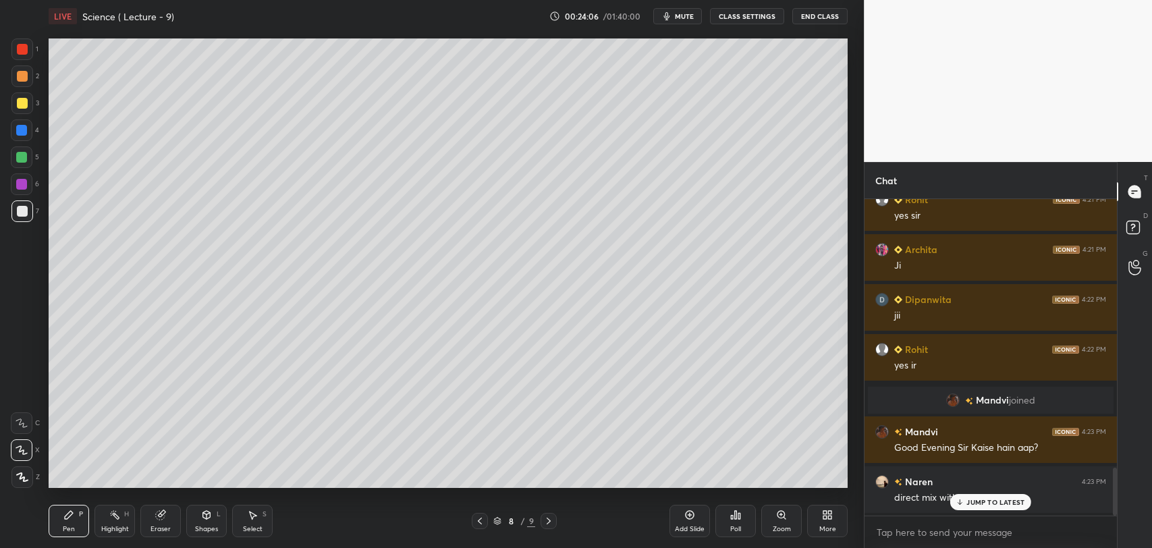
click at [965, 498] on div "JUMP TO LATEST" at bounding box center [990, 502] width 81 height 16
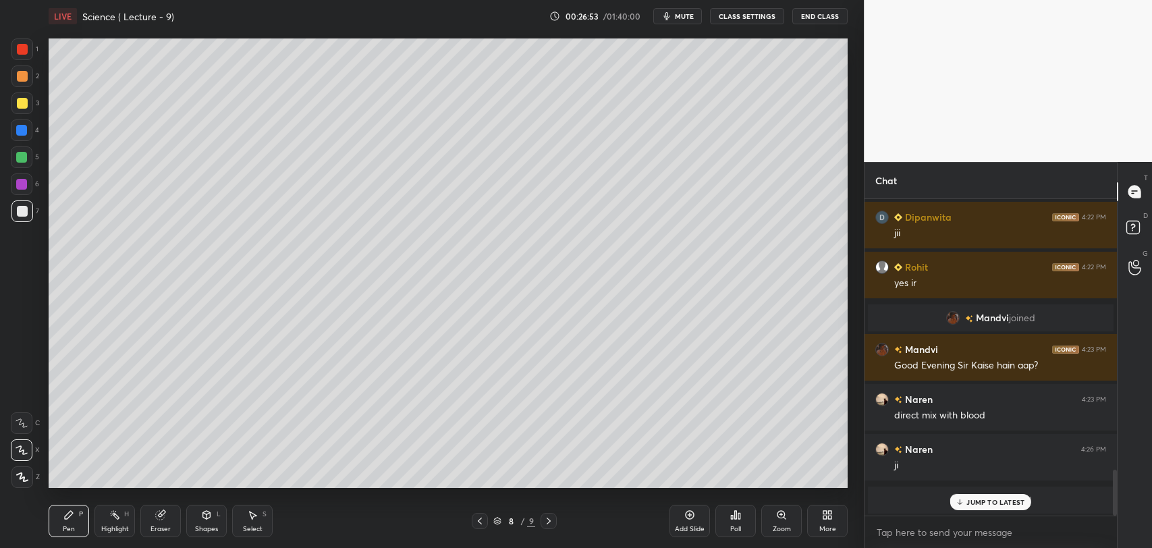
scroll to position [1917, 0]
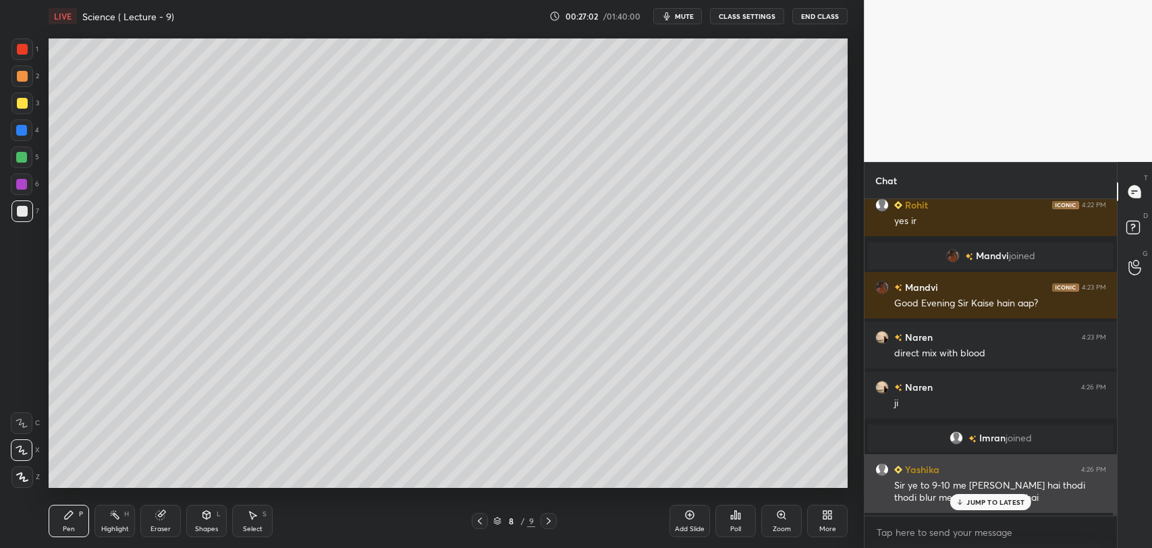
click at [962, 504] on icon at bounding box center [960, 502] width 9 height 8
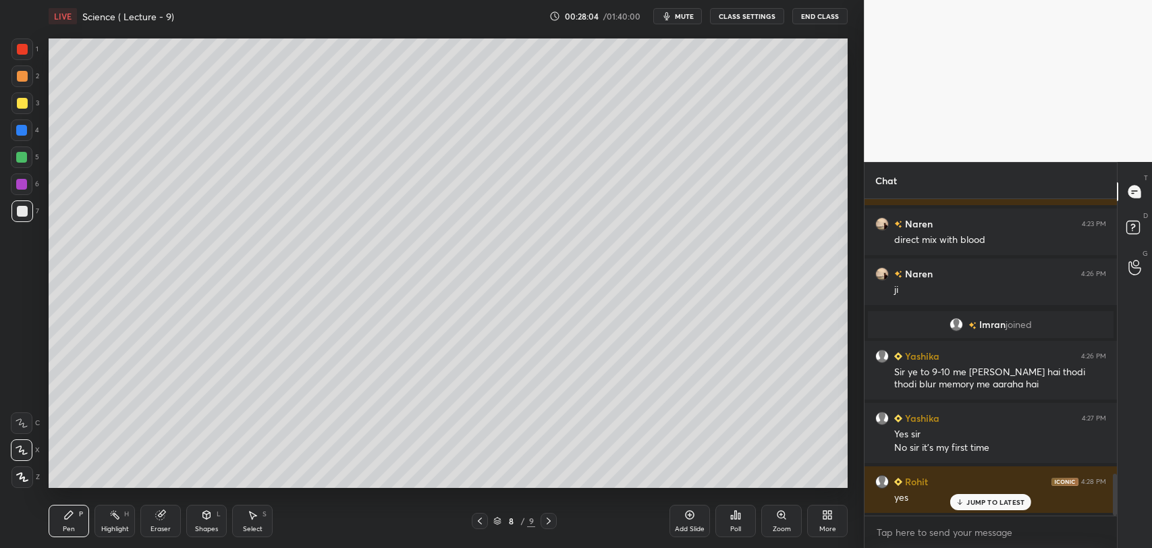
scroll to position [2080, 0]
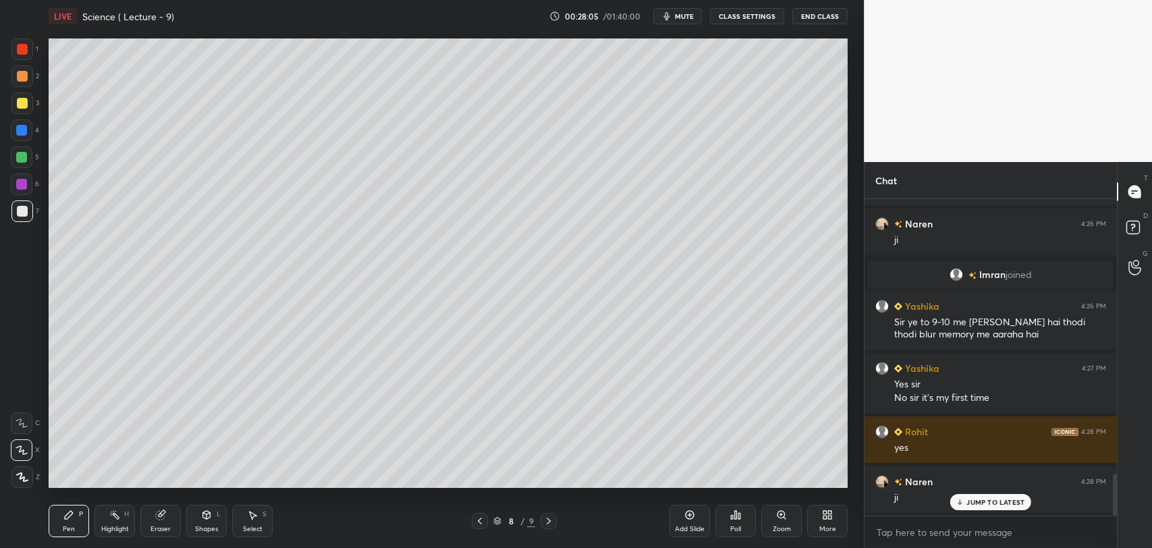
click at [692, 510] on icon at bounding box center [689, 514] width 11 height 11
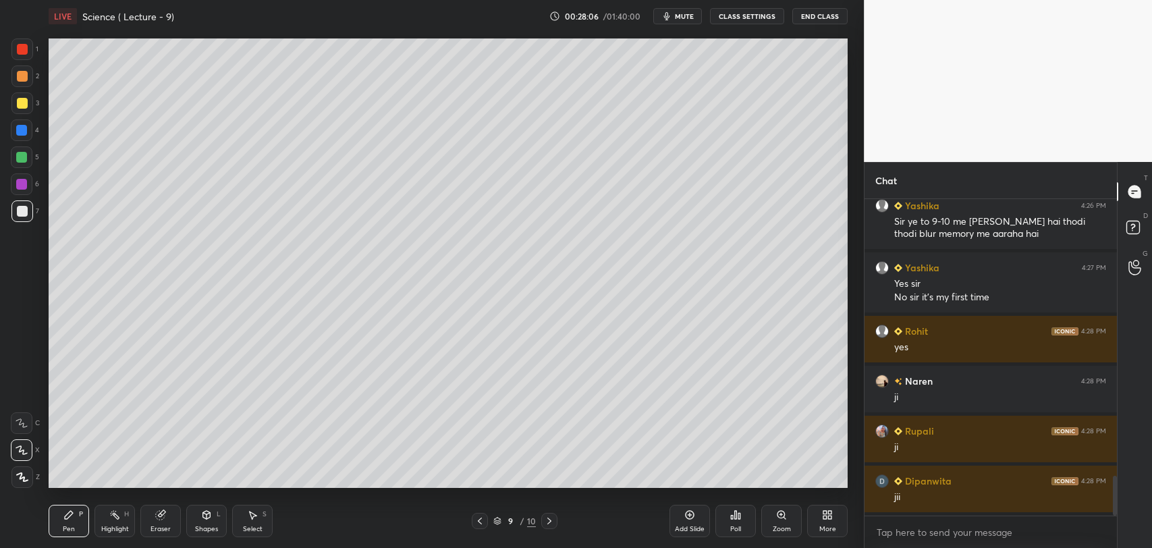
scroll to position [2230, 0]
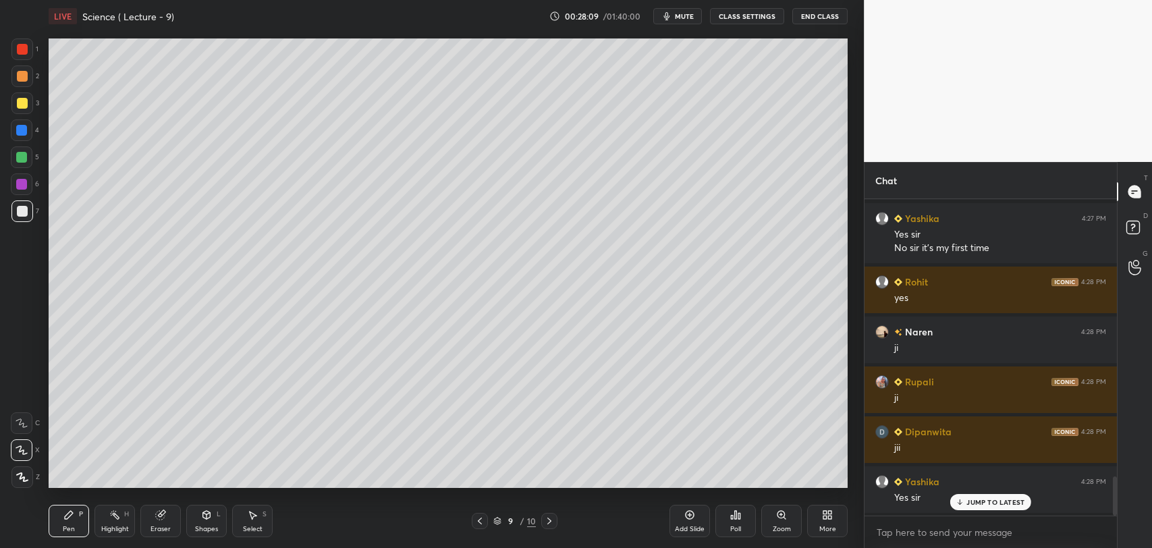
click at [22, 43] on div at bounding box center [22, 49] width 22 height 22
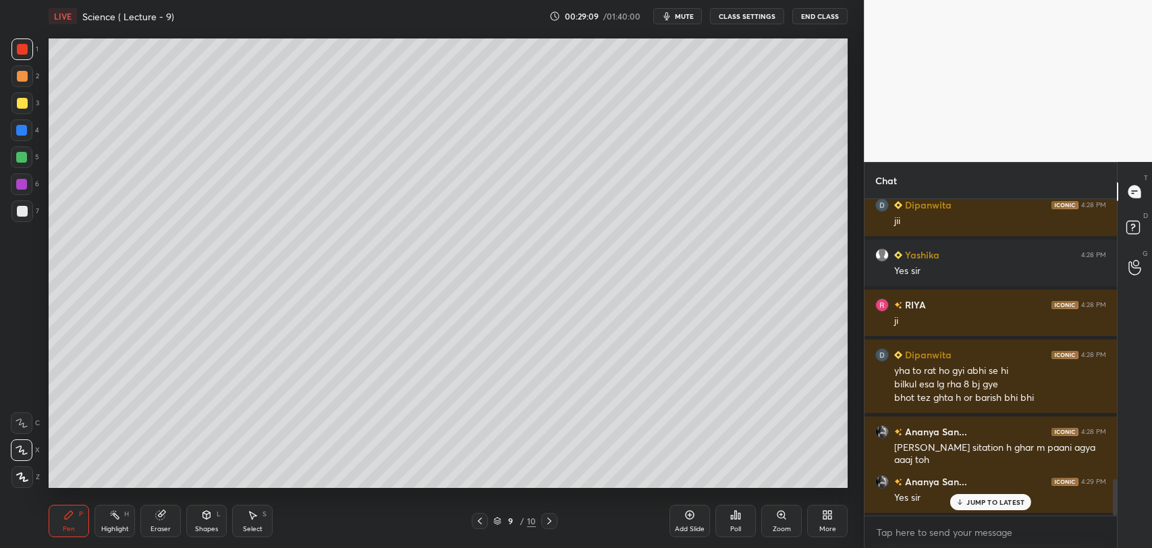
scroll to position [2506, 0]
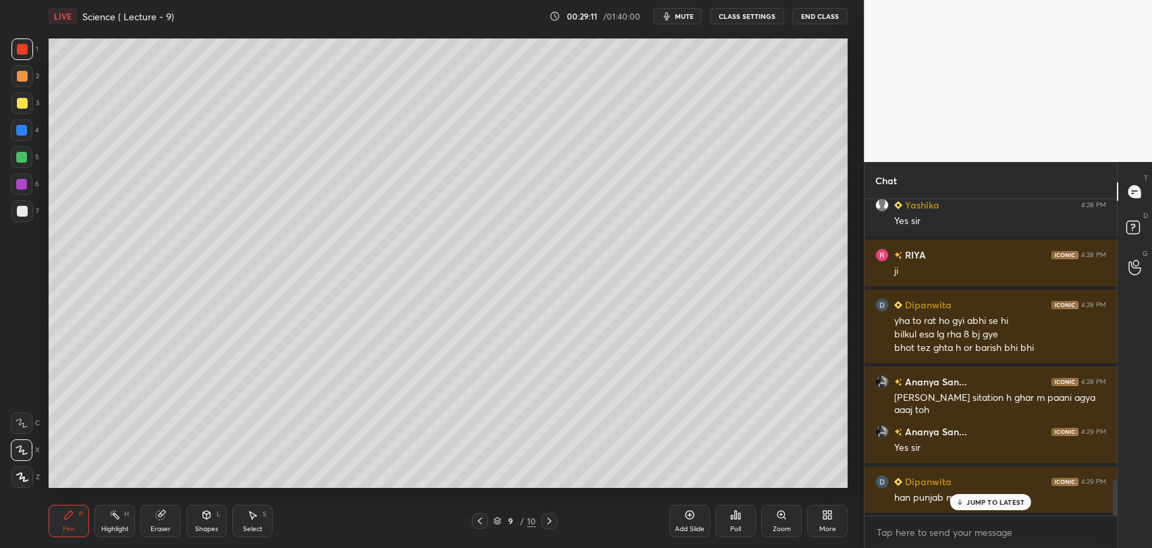
click at [968, 500] on p "JUMP TO LATEST" at bounding box center [995, 502] width 58 height 8
click at [21, 126] on div at bounding box center [21, 130] width 11 height 11
click at [198, 516] on div "Shapes L" at bounding box center [206, 521] width 40 height 32
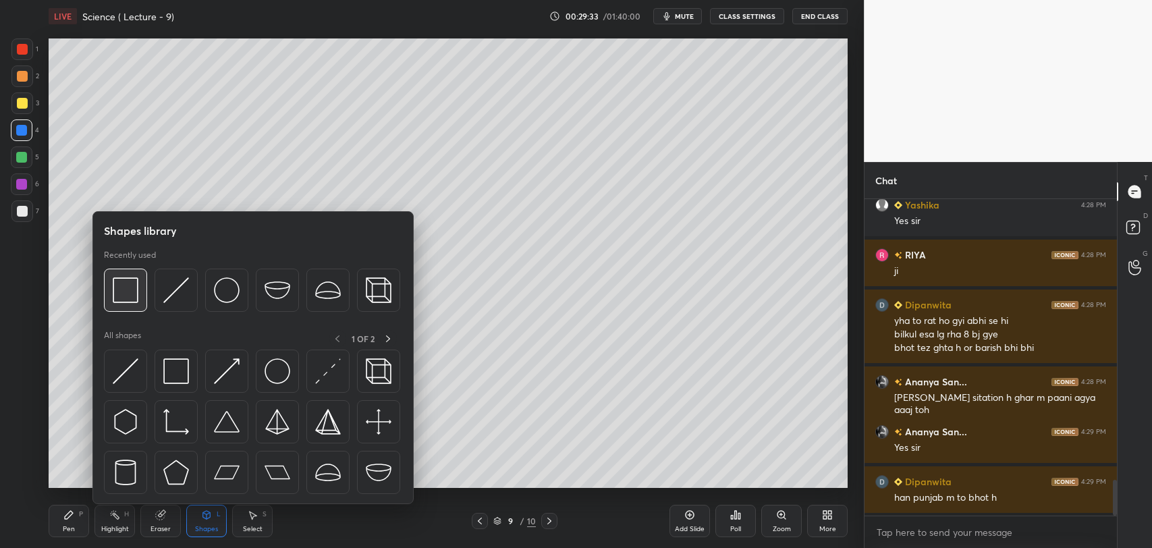
click at [132, 293] on img at bounding box center [126, 290] width 26 height 26
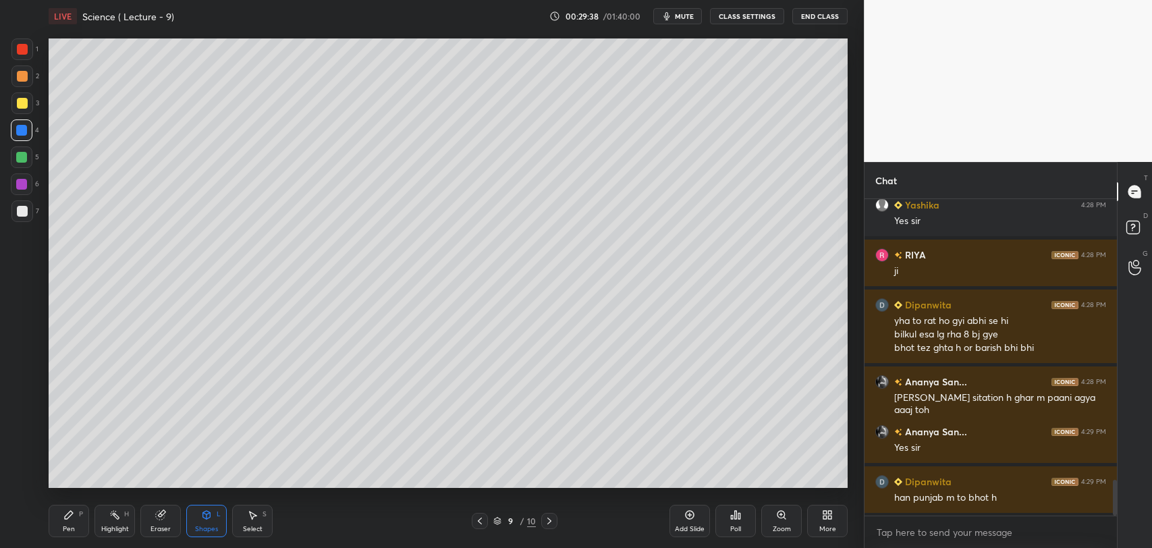
click at [21, 154] on div at bounding box center [21, 157] width 11 height 11
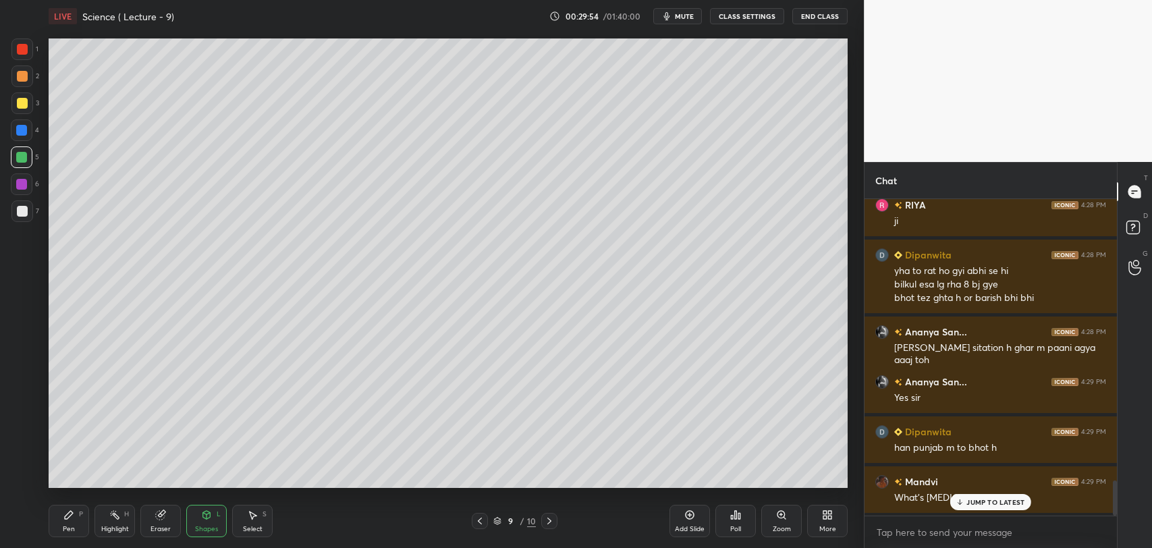
click at [960, 502] on icon at bounding box center [960, 501] width 0 height 5
click at [21, 133] on div at bounding box center [21, 130] width 11 height 11
click at [67, 514] on icon at bounding box center [69, 515] width 8 height 8
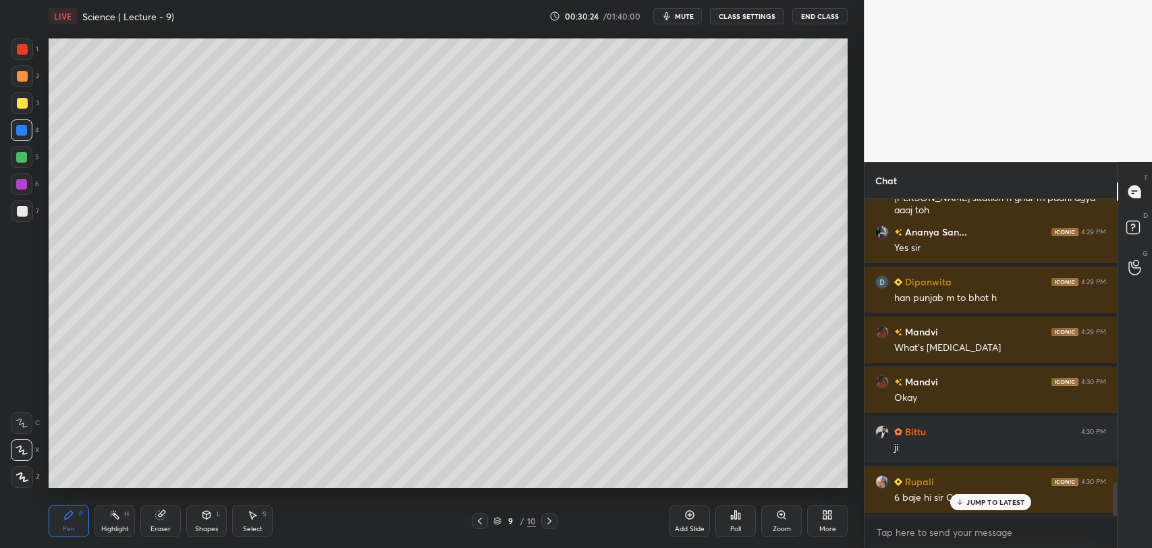
scroll to position [2756, 0]
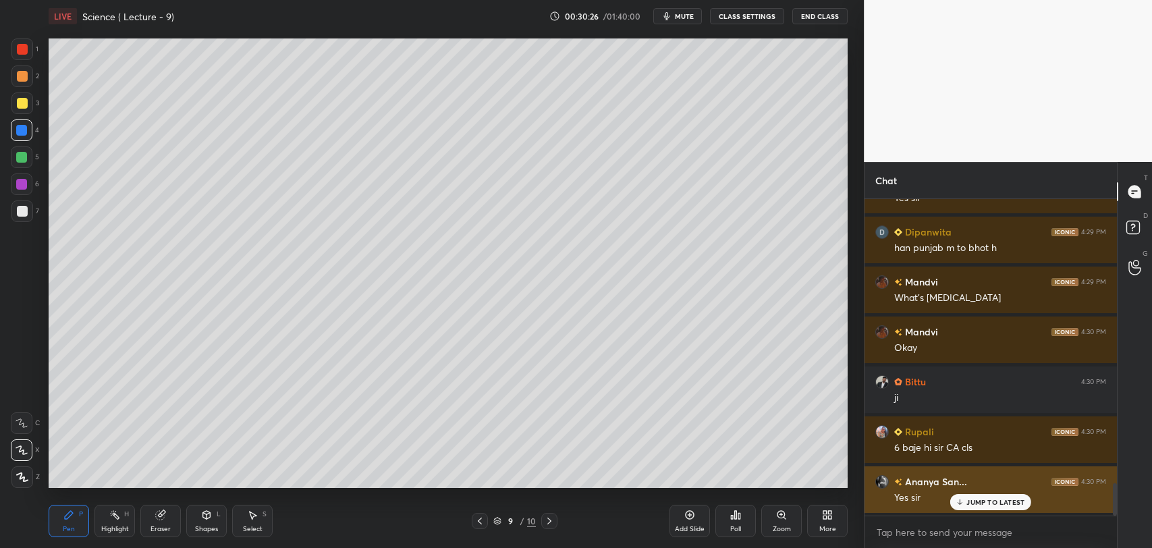
click at [972, 505] on p "JUMP TO LATEST" at bounding box center [995, 502] width 58 height 8
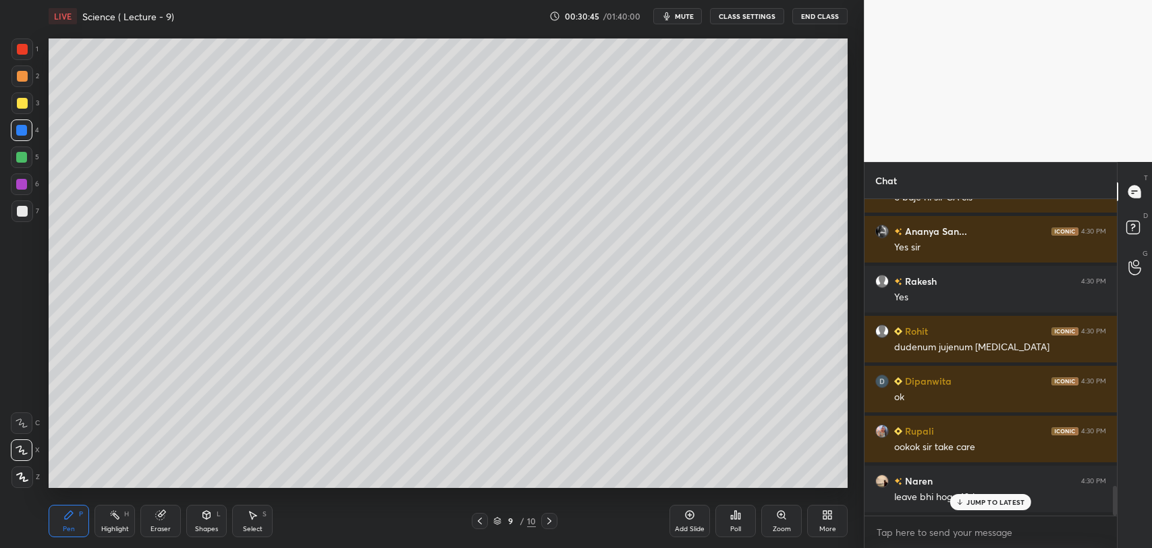
scroll to position [3056, 0]
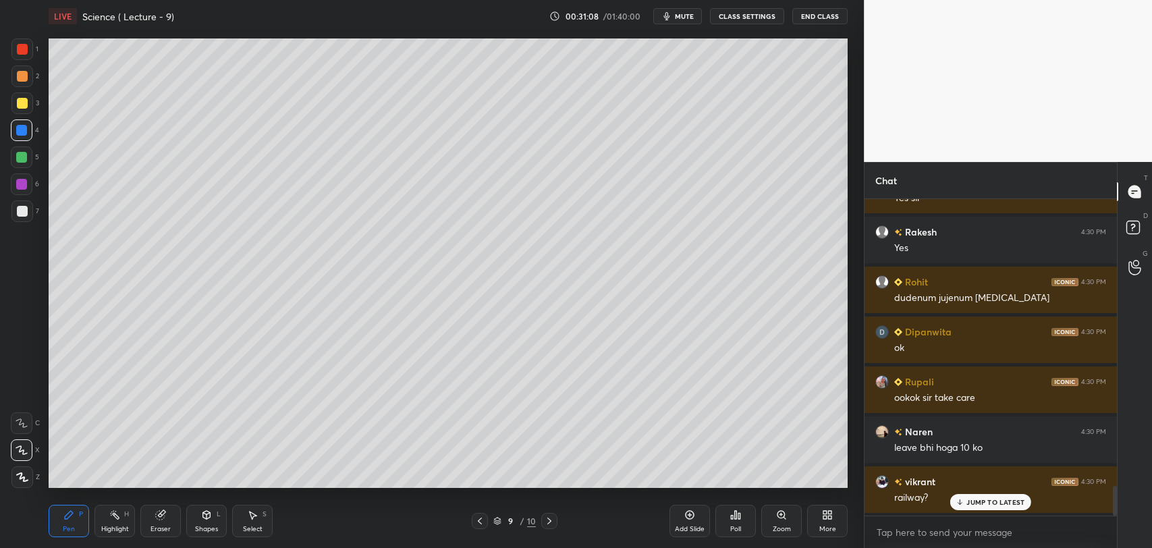
click at [973, 503] on div "[PERSON_NAME] 4:28 PM Yes [PERSON_NAME] 4:28 PM ji [PERSON_NAME] 4:28 PM yha to…" at bounding box center [990, 357] width 252 height 316
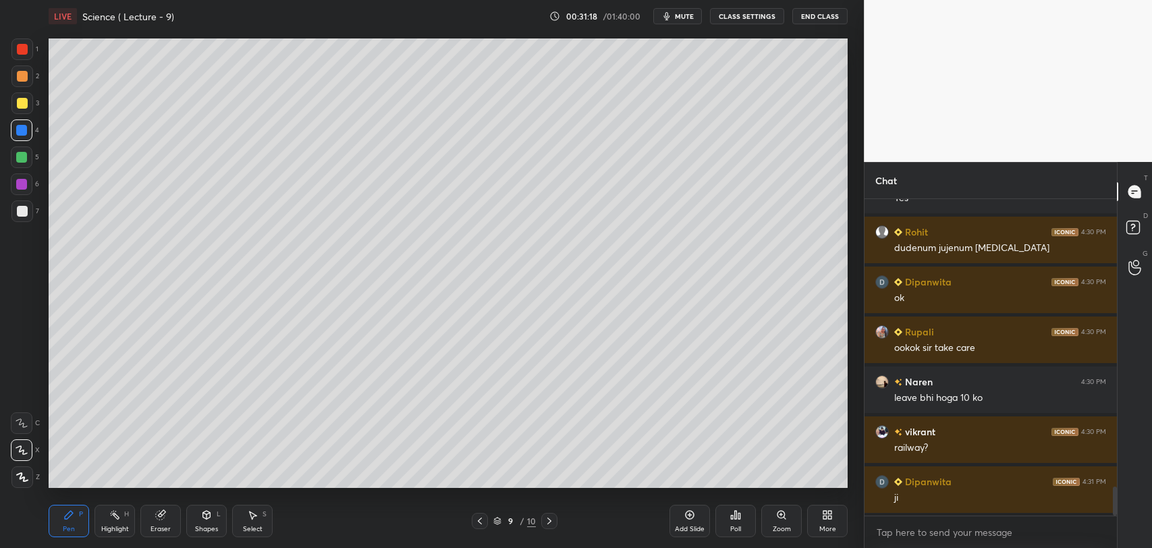
scroll to position [3156, 0]
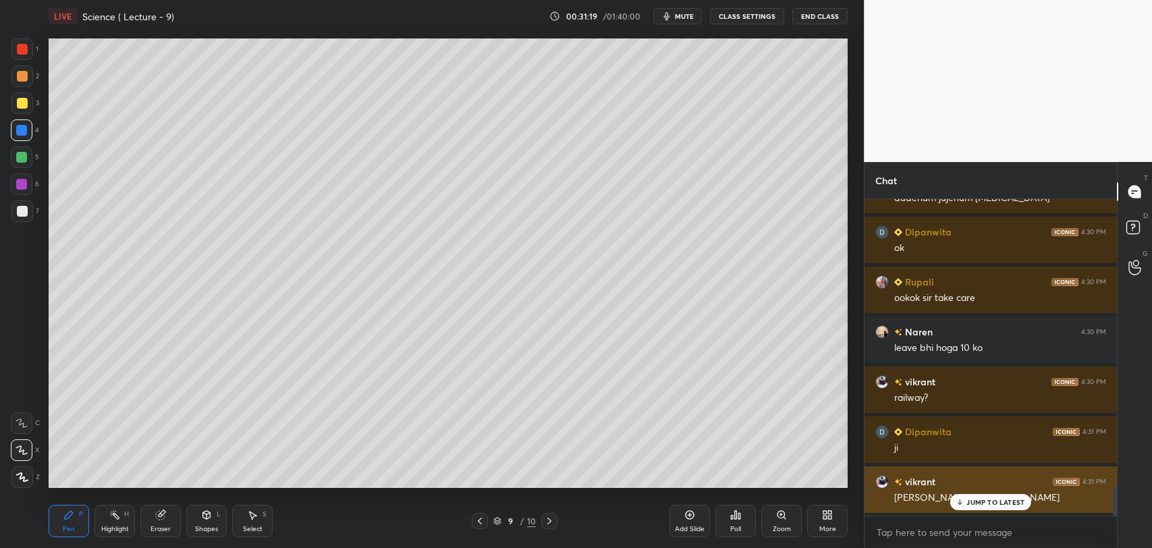
click at [957, 502] on icon at bounding box center [960, 502] width 9 height 8
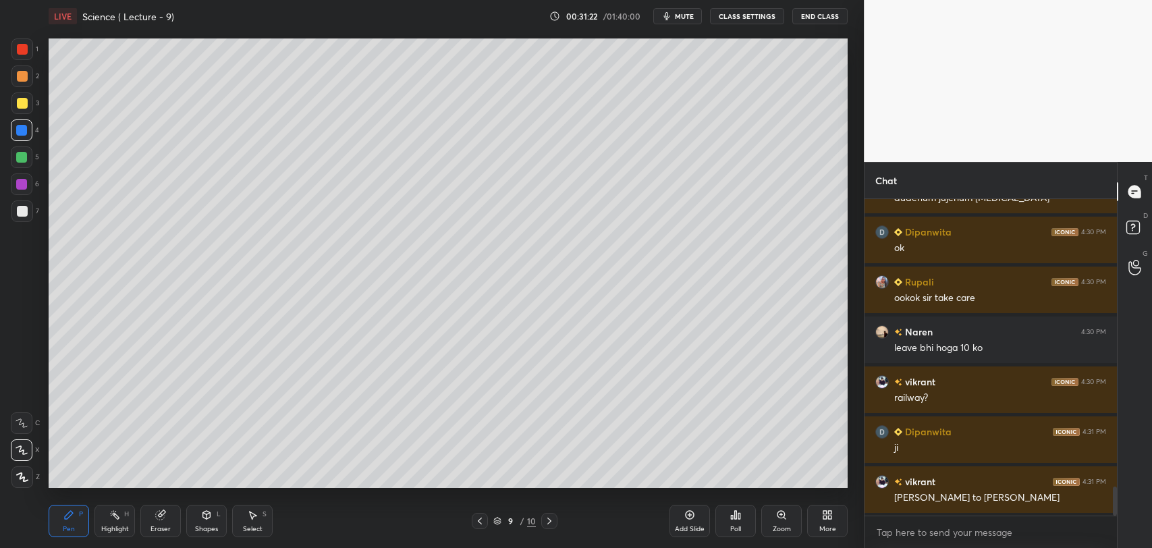
click at [689, 524] on div "Add Slide" at bounding box center [689, 521] width 40 height 32
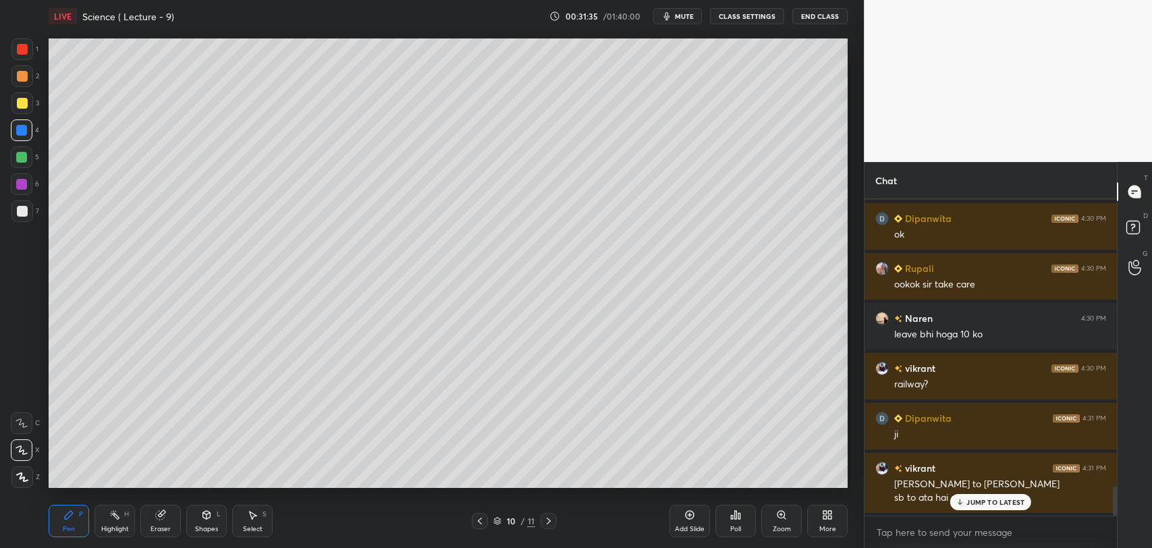
click at [962, 503] on icon at bounding box center [960, 502] width 9 height 8
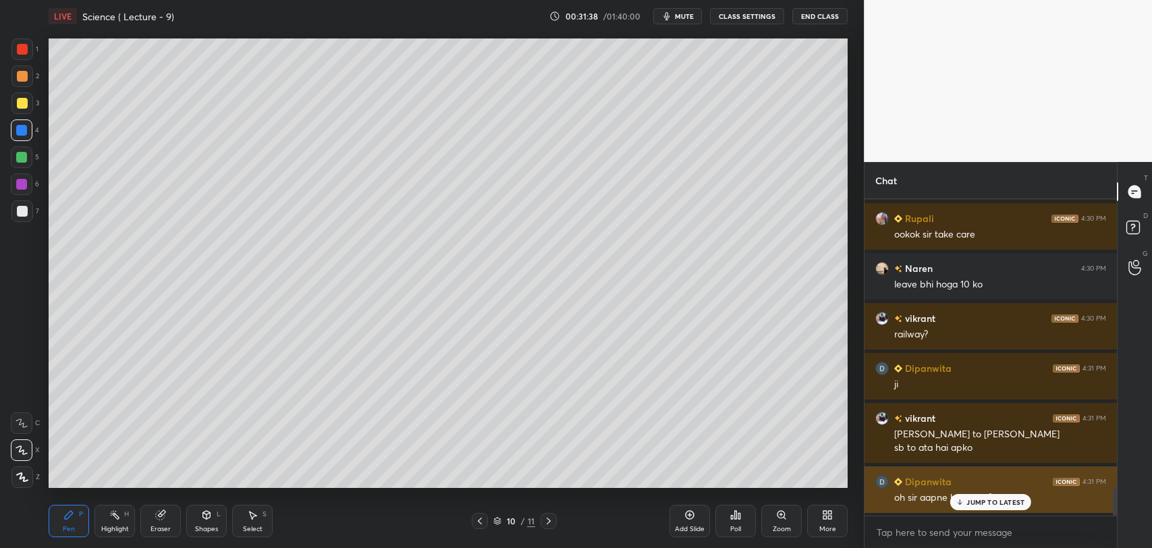
click at [972, 498] on p "JUMP TO LATEST" at bounding box center [995, 502] width 58 height 8
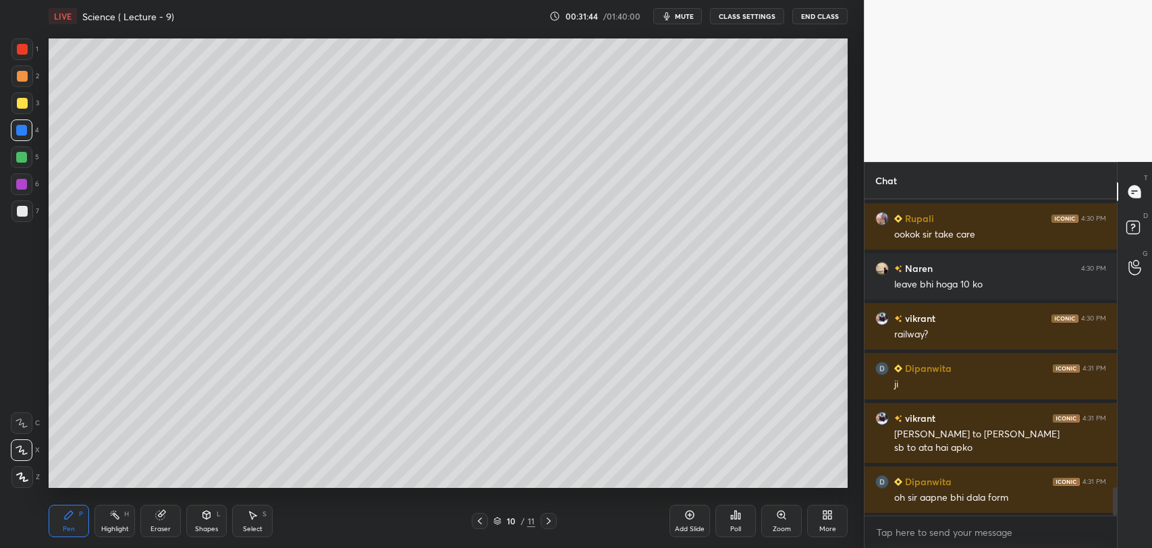
click at [20, 48] on div at bounding box center [22, 49] width 11 height 11
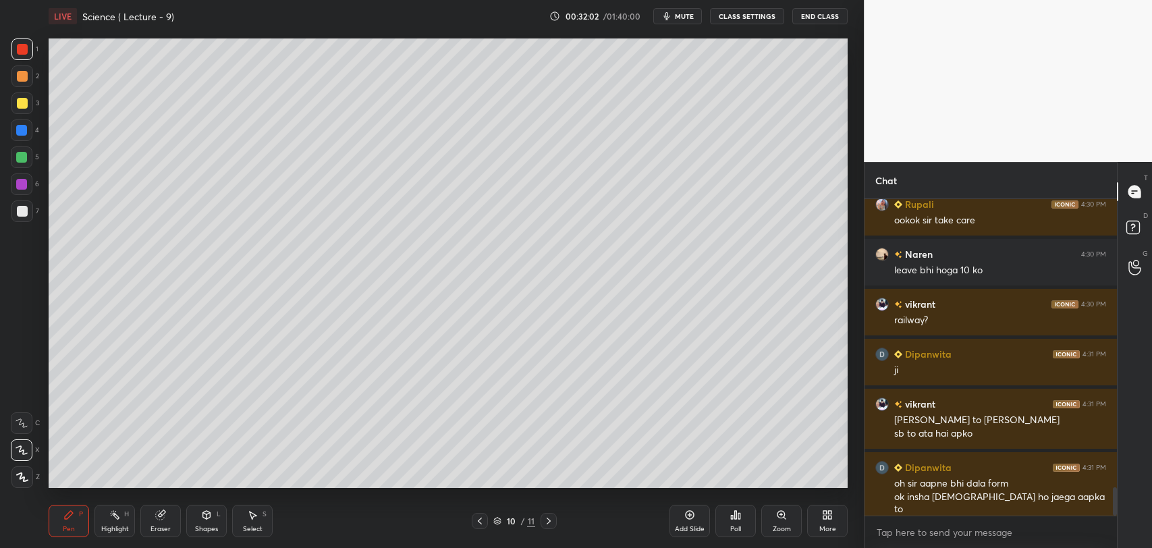
click at [22, 130] on div at bounding box center [21, 130] width 11 height 11
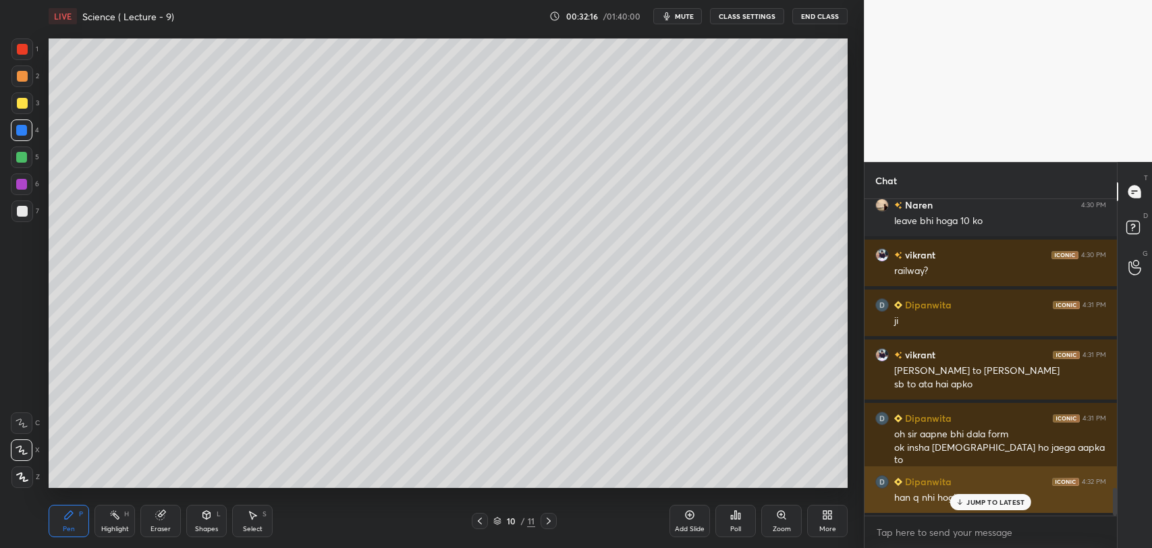
click at [962, 501] on icon at bounding box center [960, 502] width 9 height 8
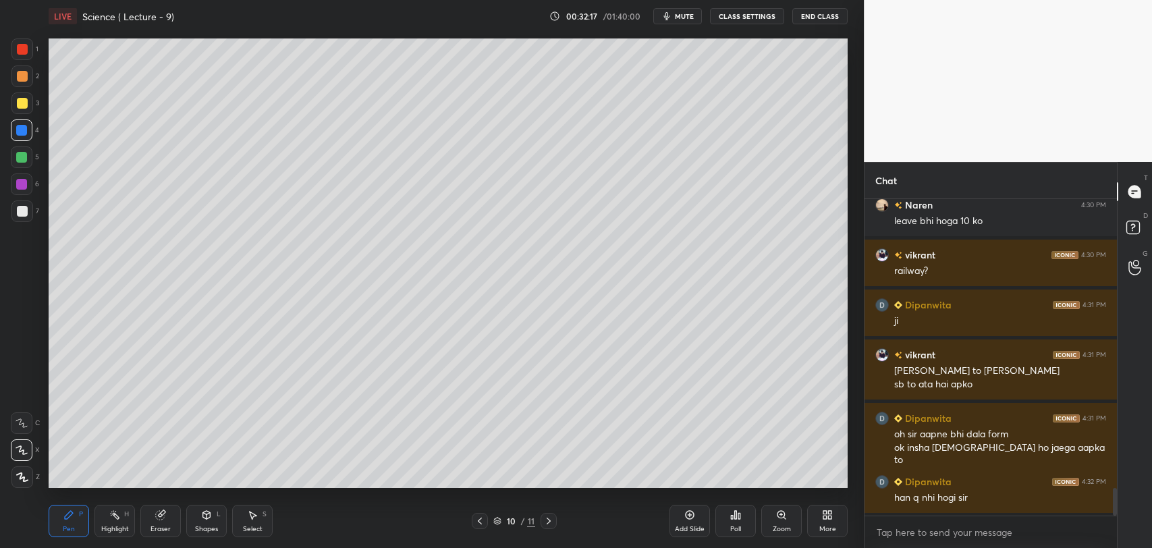
scroll to position [3315, 0]
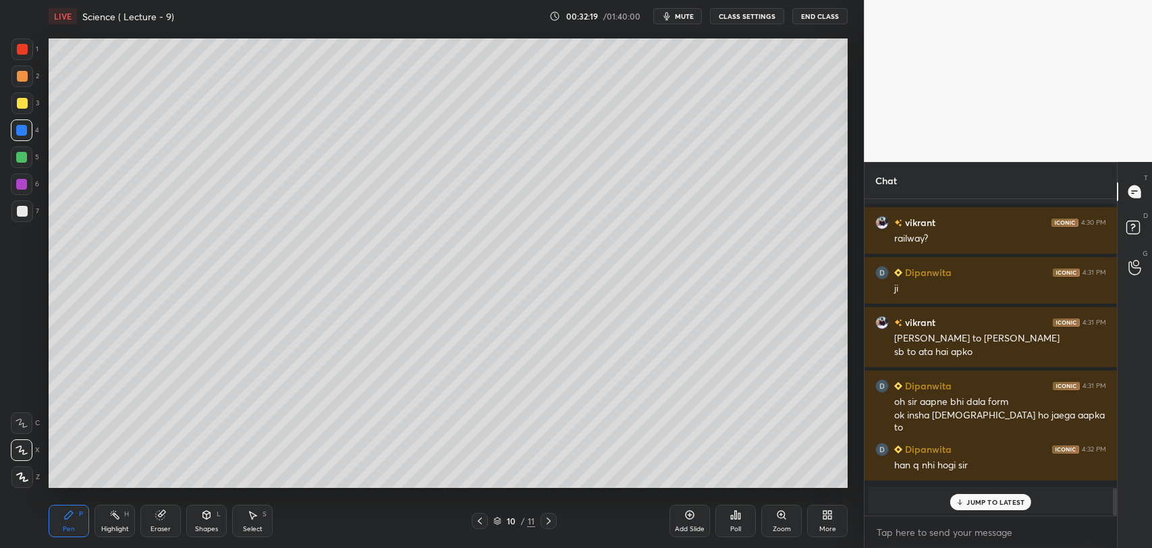
click at [970, 500] on p "JUMP TO LATEST" at bounding box center [995, 502] width 58 height 8
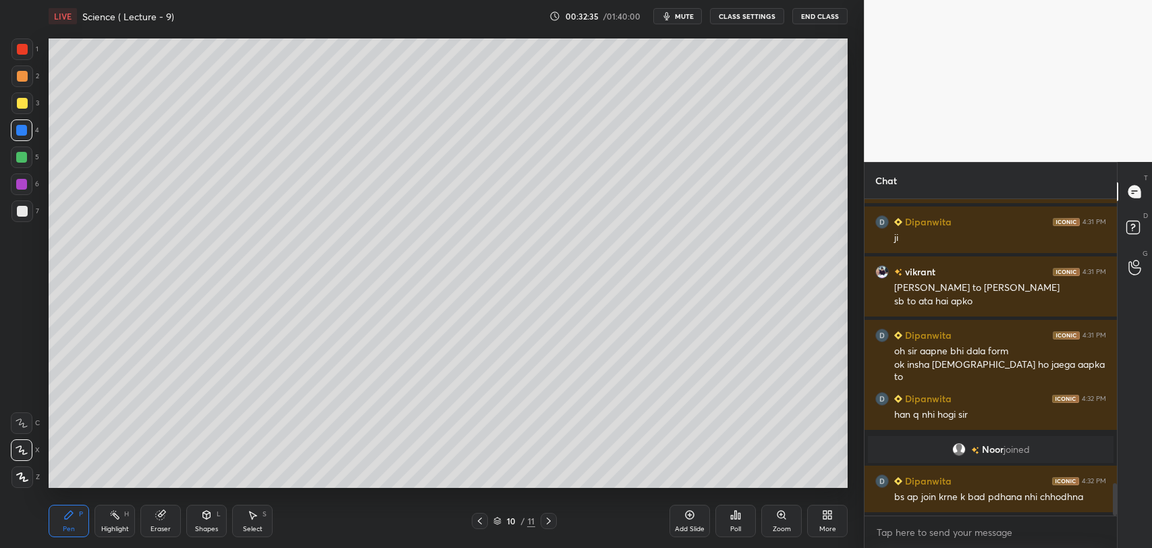
click at [22, 208] on div at bounding box center [22, 211] width 11 height 11
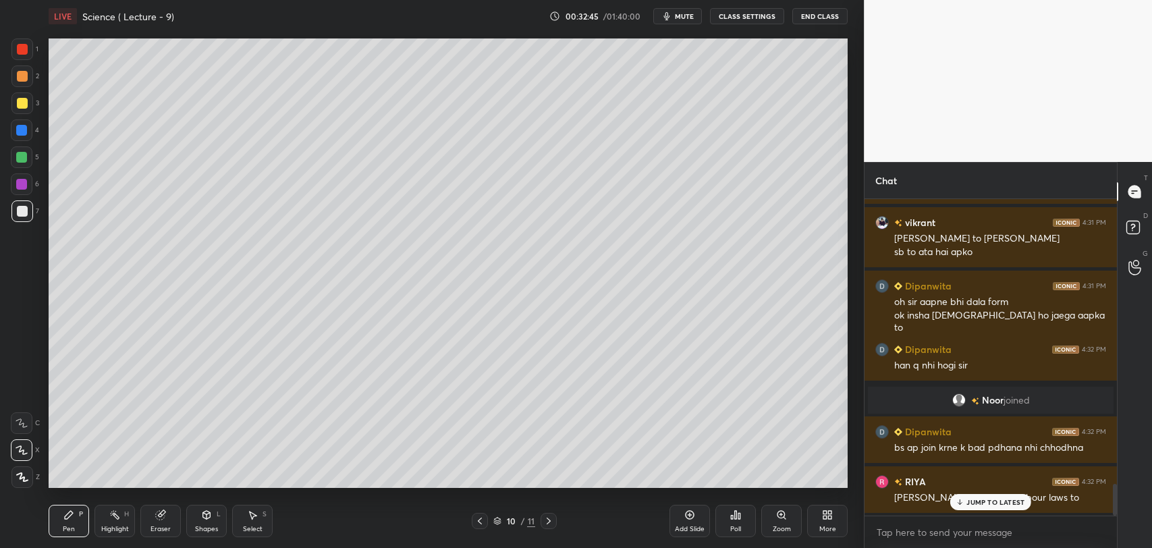
click at [961, 499] on icon at bounding box center [960, 502] width 9 height 8
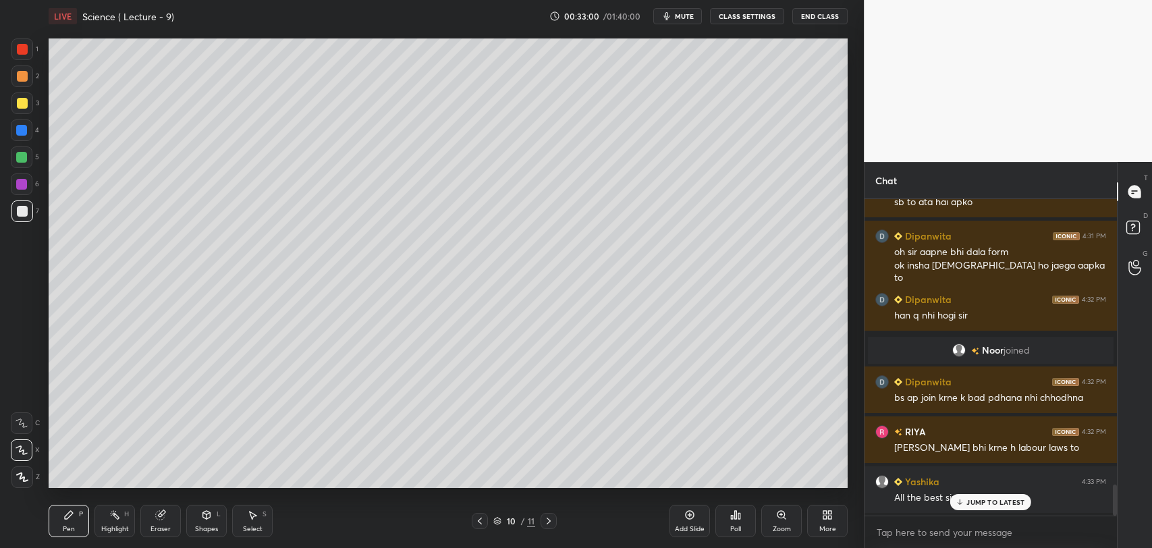
scroll to position [2934, 0]
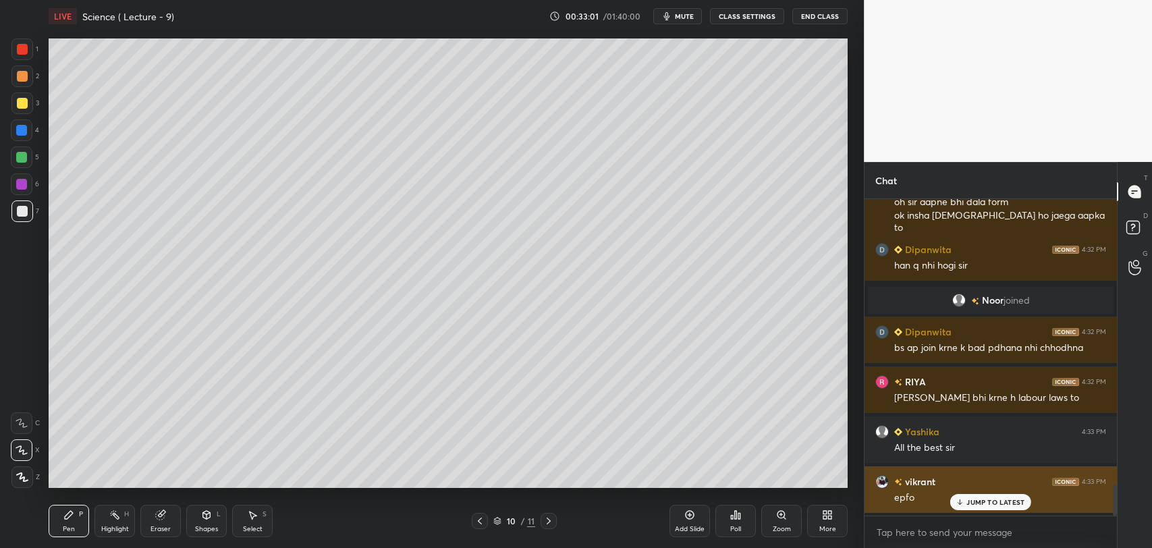
click at [969, 504] on p "JUMP TO LATEST" at bounding box center [995, 502] width 58 height 8
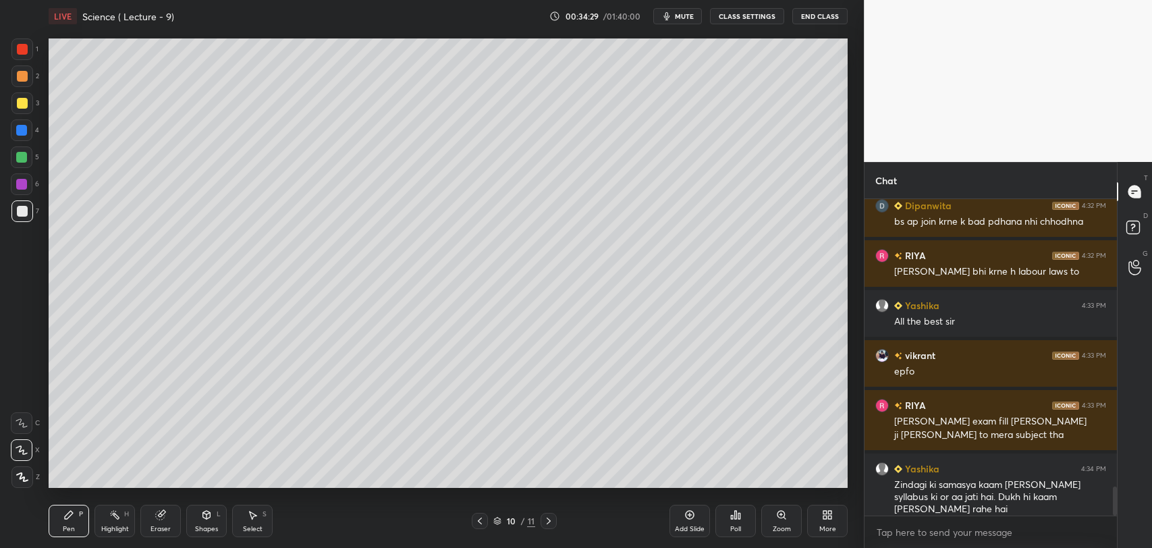
scroll to position [3110, 0]
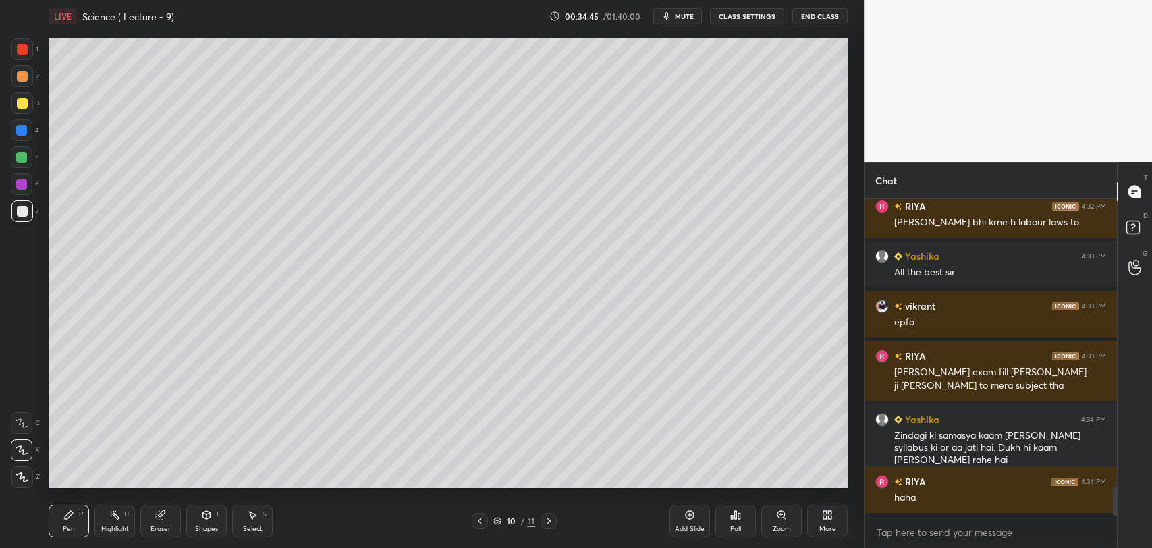
click at [696, 512] on div "Add Slide" at bounding box center [689, 521] width 40 height 32
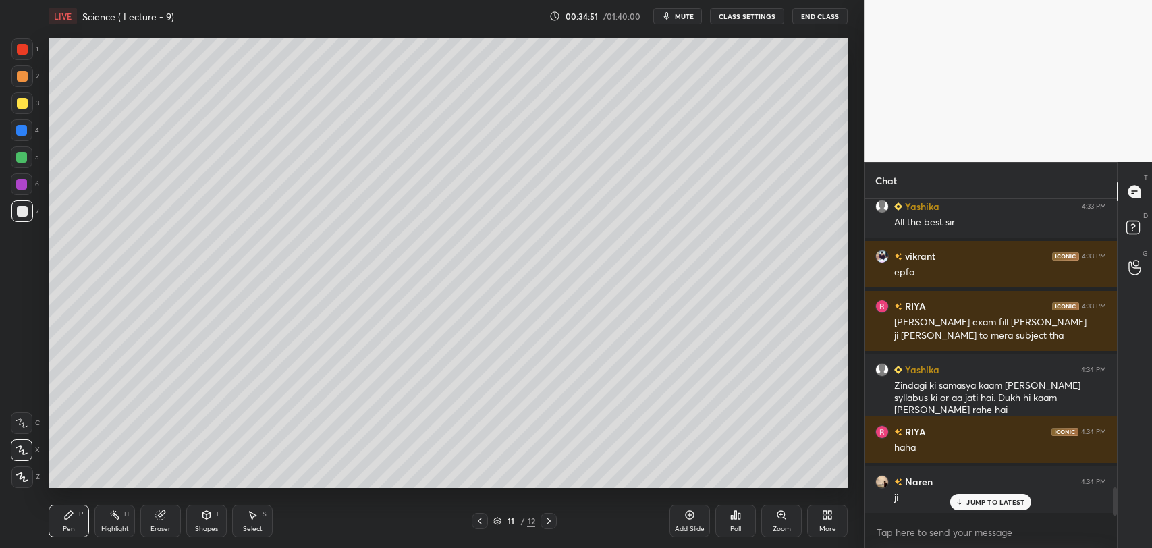
scroll to position [3209, 0]
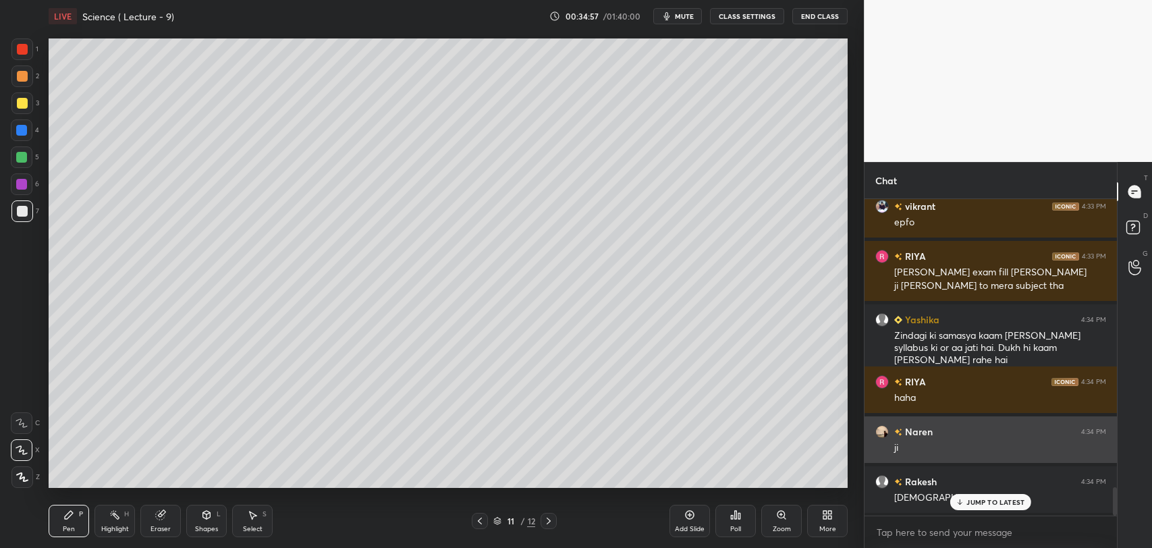
click at [965, 501] on div "JUMP TO LATEST" at bounding box center [990, 502] width 81 height 16
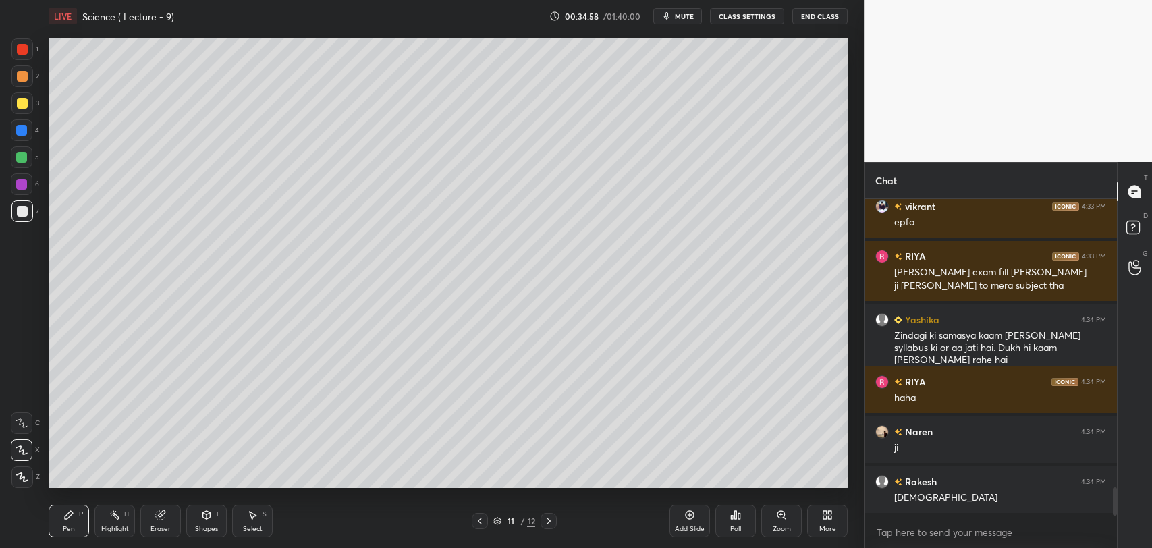
click at [26, 47] on div at bounding box center [22, 49] width 11 height 11
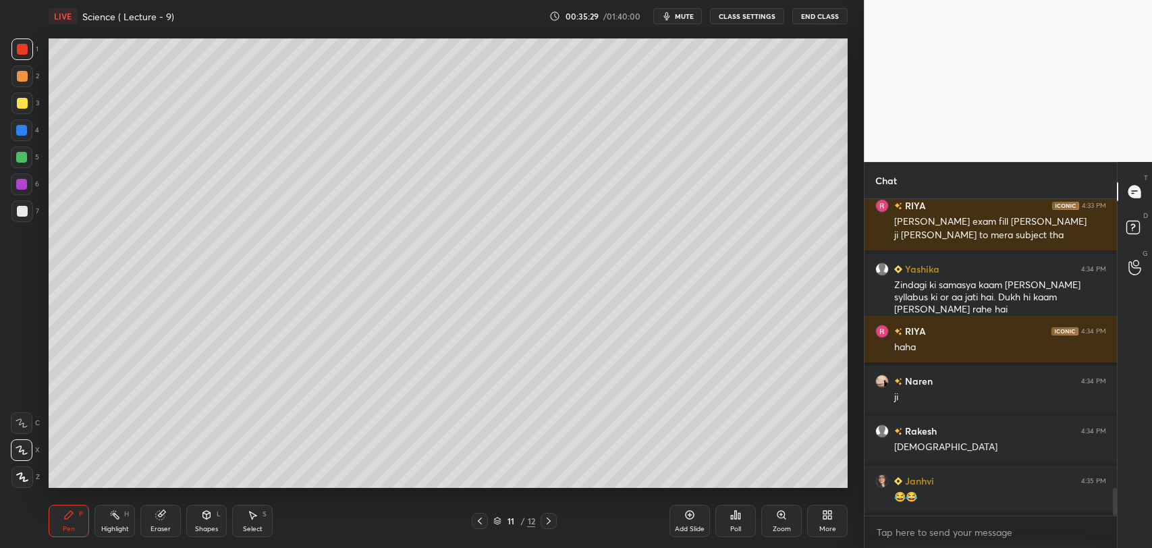
click at [162, 515] on icon at bounding box center [160, 515] width 9 height 9
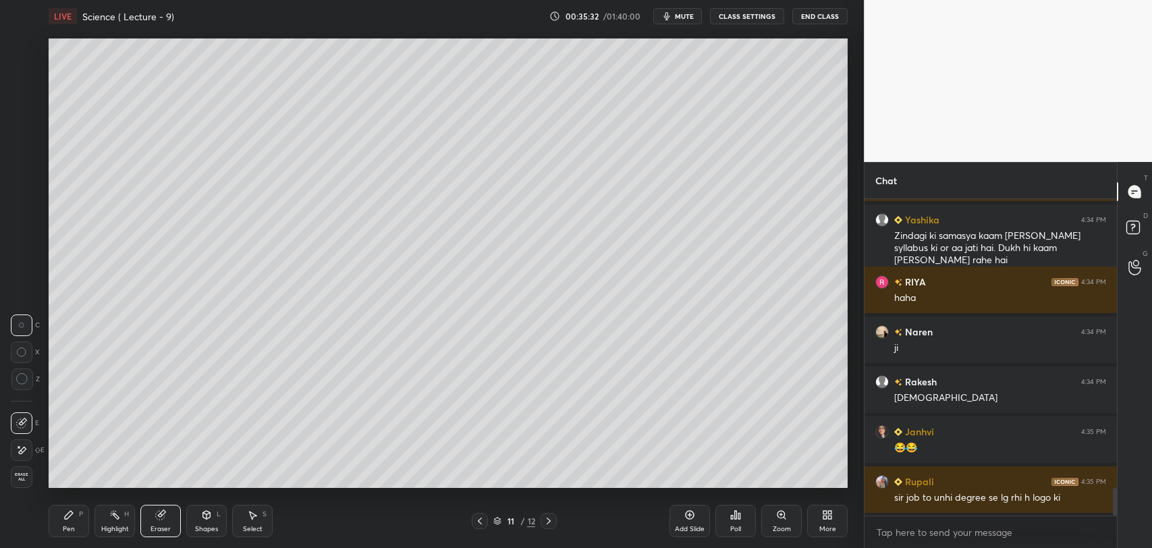
click at [80, 518] on div "P" at bounding box center [81, 514] width 4 height 7
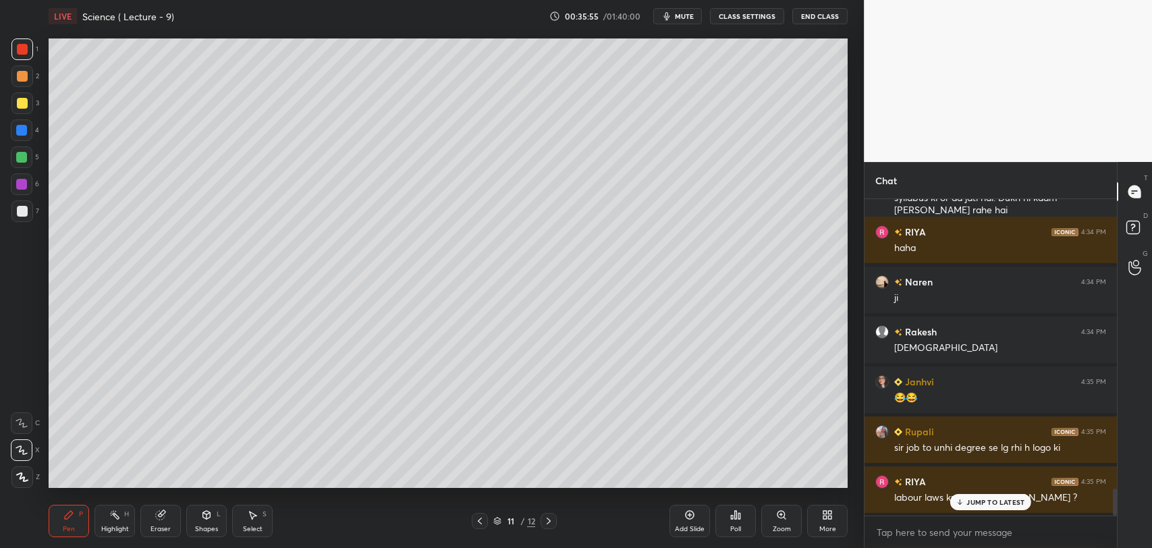
click at [954, 495] on div "JUMP TO LATEST" at bounding box center [990, 502] width 81 height 16
click at [24, 157] on div at bounding box center [21, 157] width 11 height 11
click at [29, 45] on div at bounding box center [22, 49] width 22 height 22
click at [26, 132] on div at bounding box center [21, 130] width 11 height 11
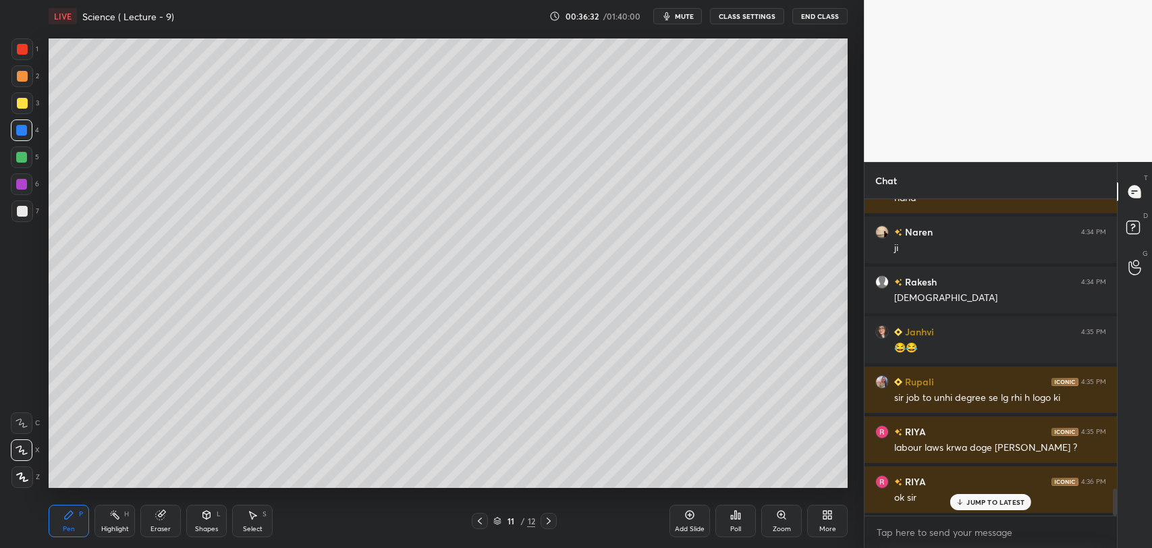
click at [24, 157] on div at bounding box center [21, 157] width 11 height 11
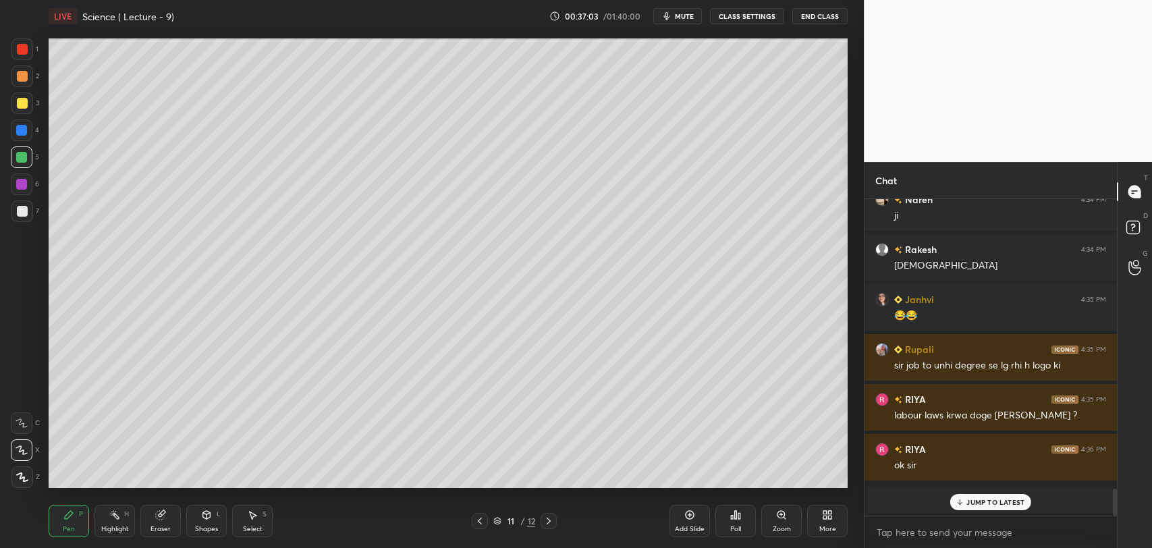
click at [956, 498] on icon at bounding box center [960, 502] width 9 height 8
click at [22, 211] on div at bounding box center [22, 211] width 11 height 11
click at [957, 500] on img "grid" at bounding box center [960, 499] width 13 height 13
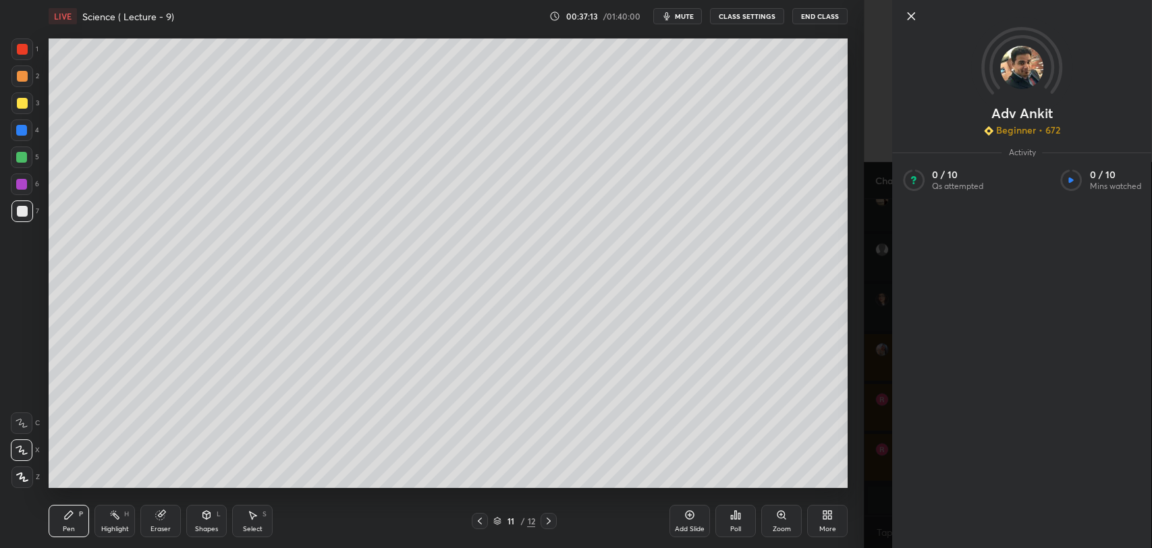
click at [912, 15] on icon at bounding box center [911, 16] width 7 height 7
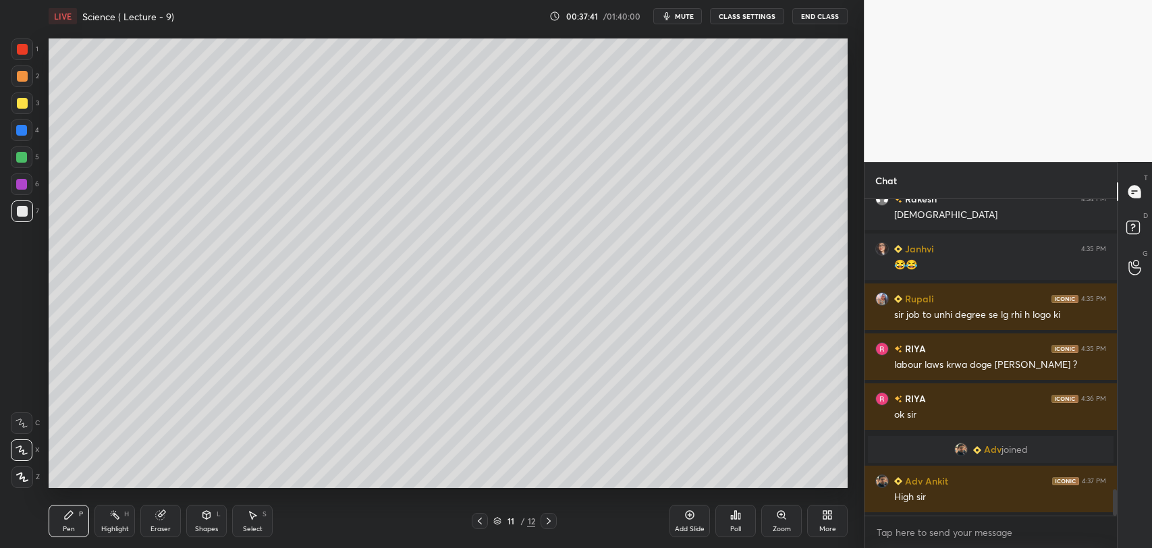
scroll to position [3542, 0]
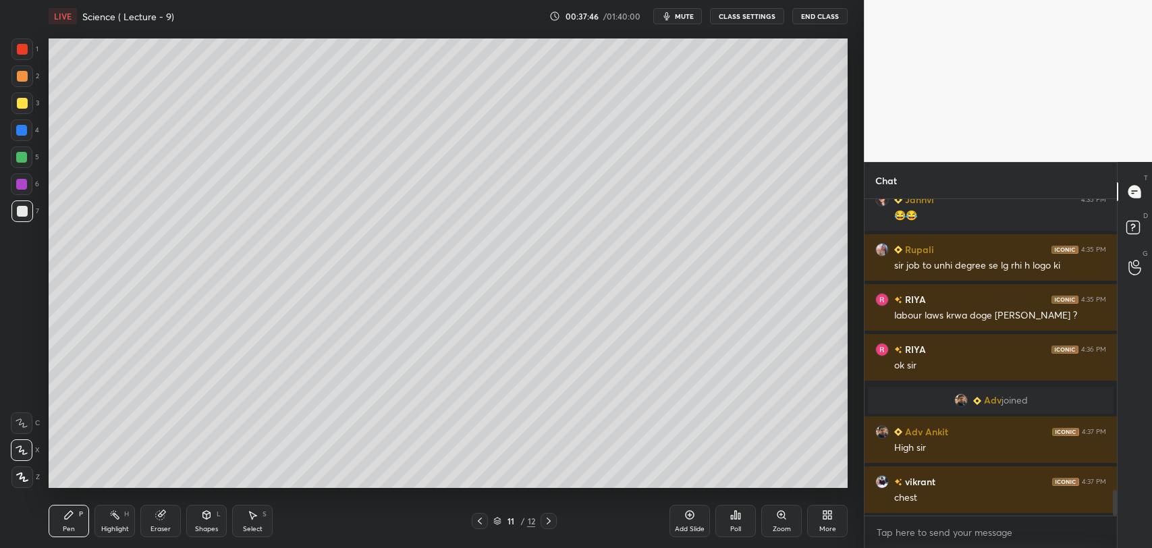
click at [24, 103] on div at bounding box center [22, 103] width 11 height 11
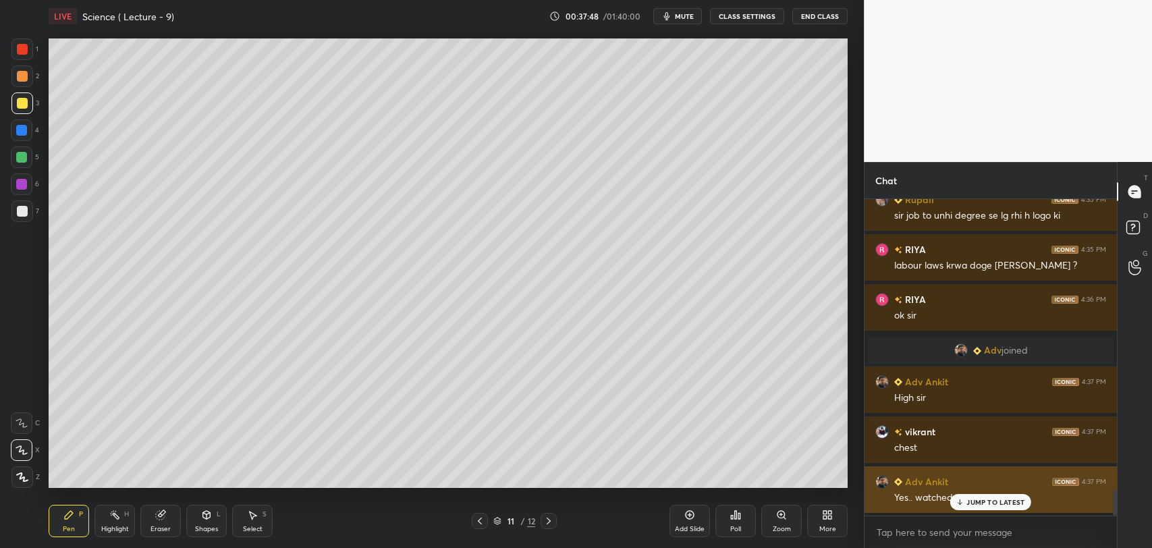
click at [952, 499] on div "JUMP TO LATEST" at bounding box center [990, 502] width 81 height 16
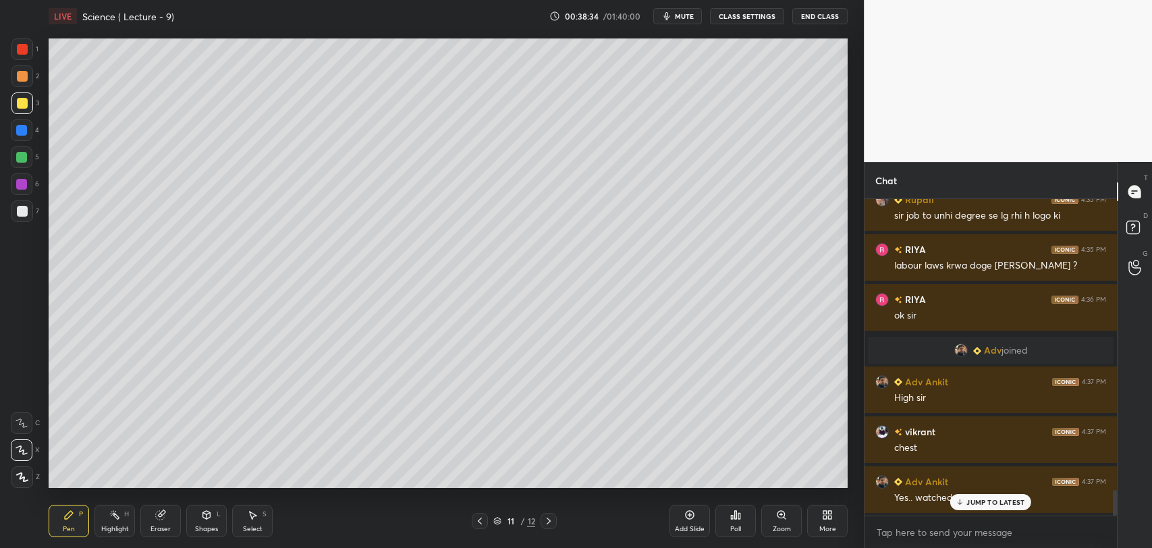
scroll to position [3641, 0]
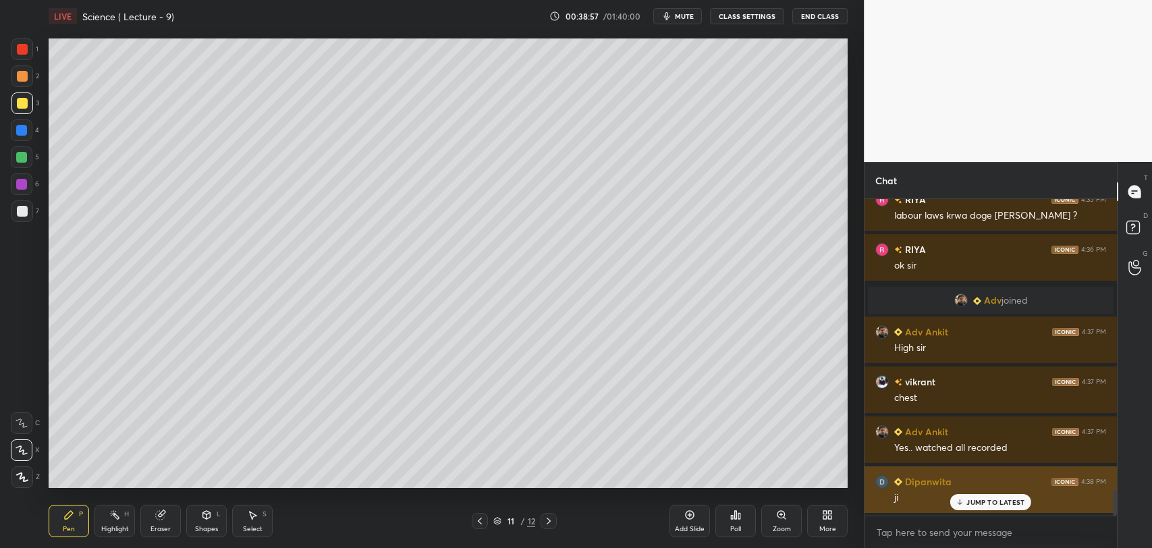
click at [974, 503] on p "JUMP TO LATEST" at bounding box center [995, 502] width 58 height 8
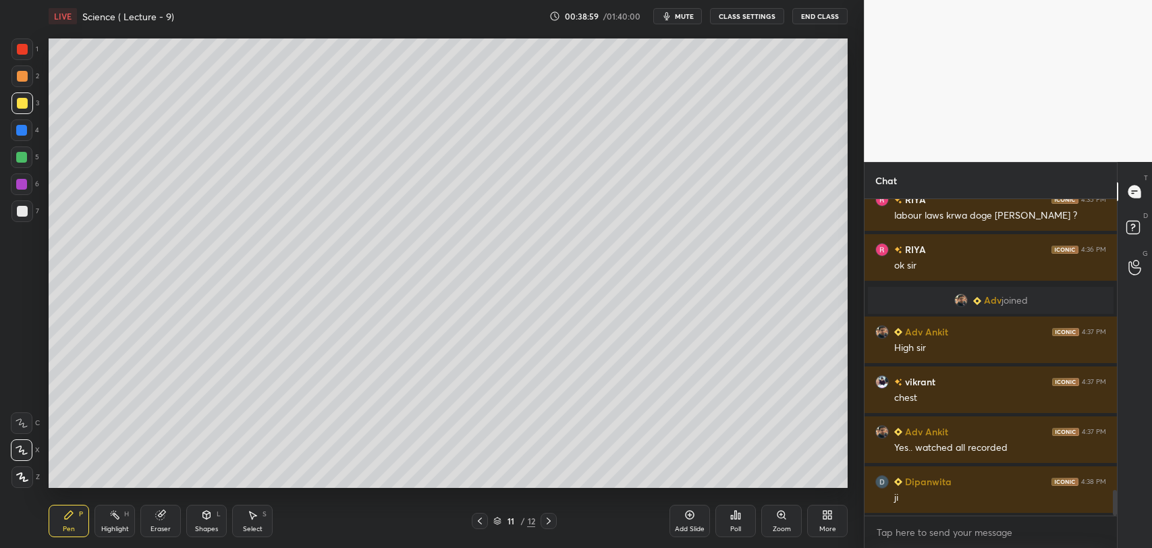
click at [688, 514] on icon at bounding box center [689, 514] width 11 height 11
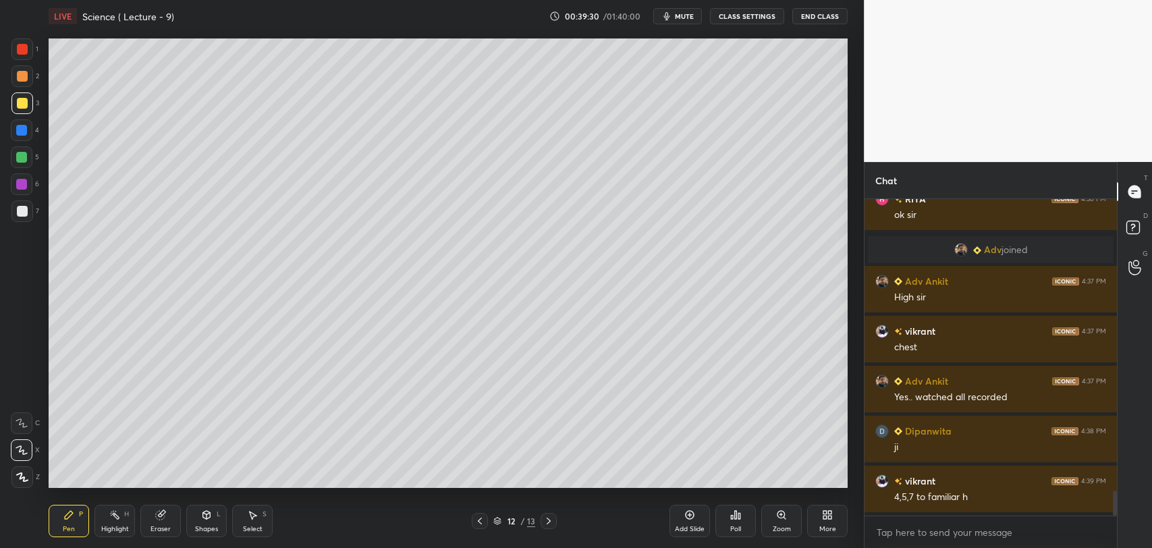
click at [24, 161] on div at bounding box center [21, 157] width 11 height 11
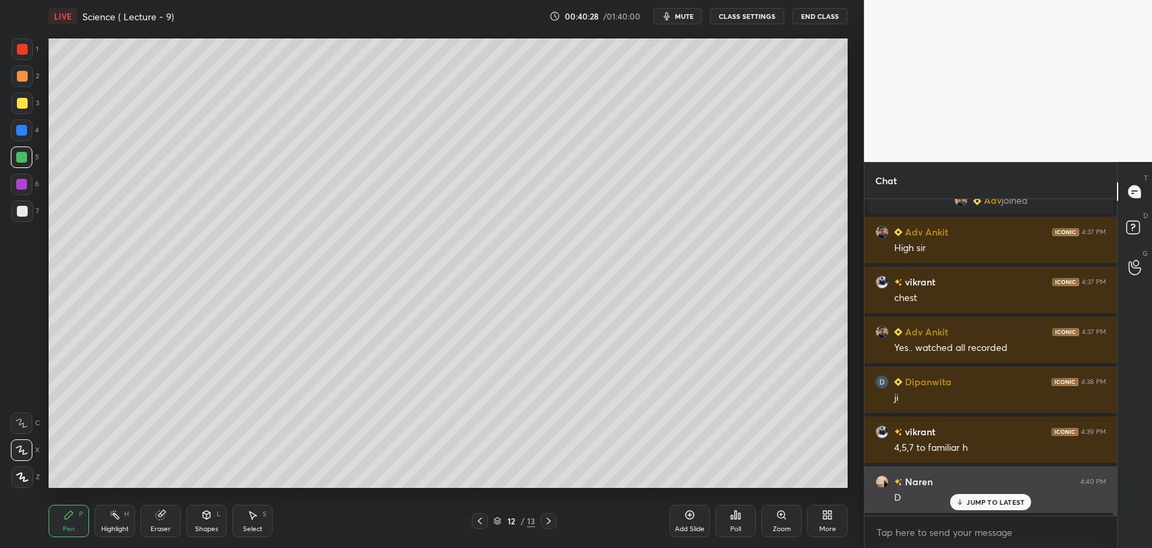
click at [985, 501] on p "JUMP TO LATEST" at bounding box center [995, 502] width 58 height 8
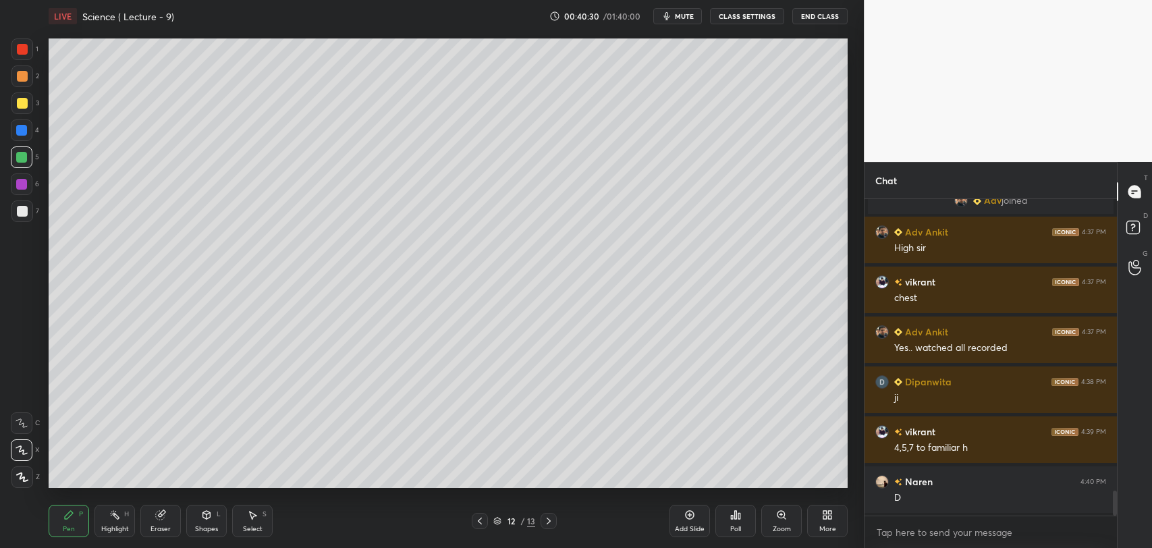
click at [688, 516] on icon at bounding box center [689, 514] width 11 height 11
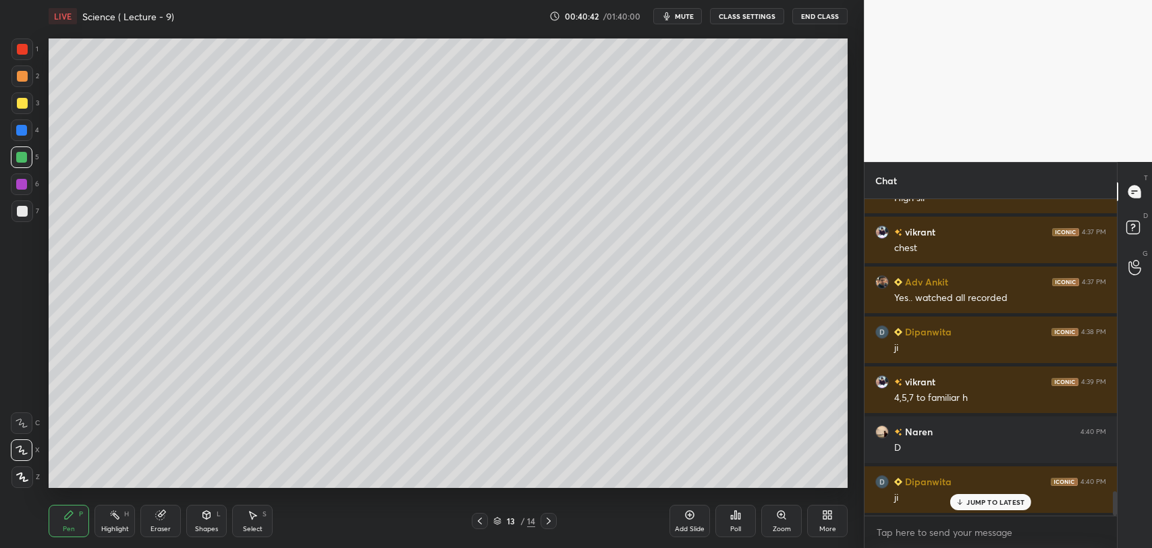
click at [18, 49] on div at bounding box center [22, 49] width 11 height 11
click at [25, 217] on div at bounding box center [22, 211] width 22 height 22
click at [475, 516] on icon at bounding box center [479, 521] width 11 height 11
click at [475, 518] on icon at bounding box center [479, 521] width 11 height 11
click at [549, 516] on icon at bounding box center [548, 521] width 11 height 11
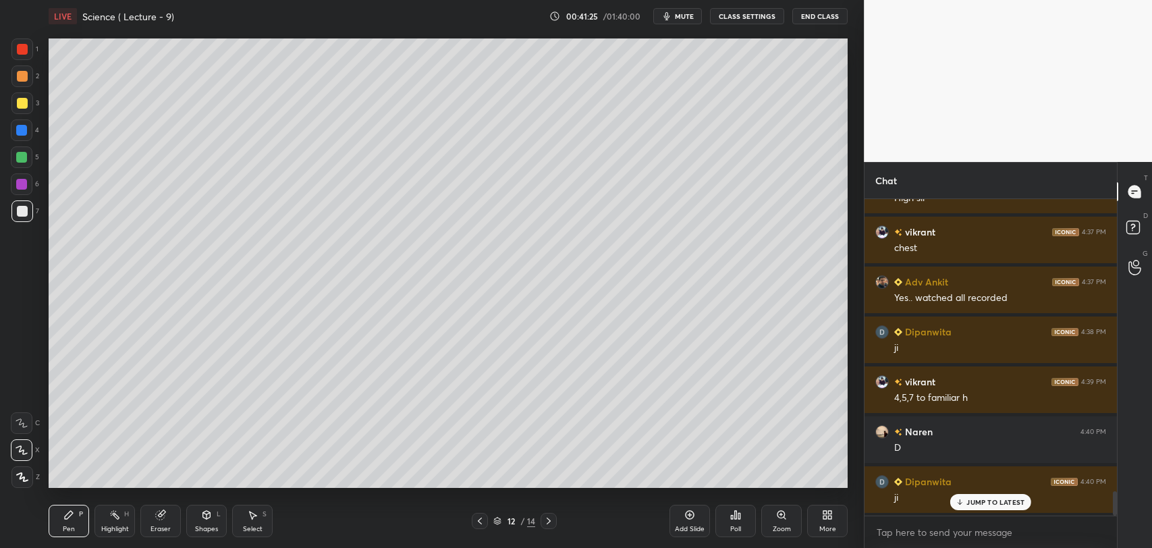
click at [549, 514] on div at bounding box center [549, 521] width 16 height 16
click at [1134, 225] on icon at bounding box center [1134, 223] width 5 height 5
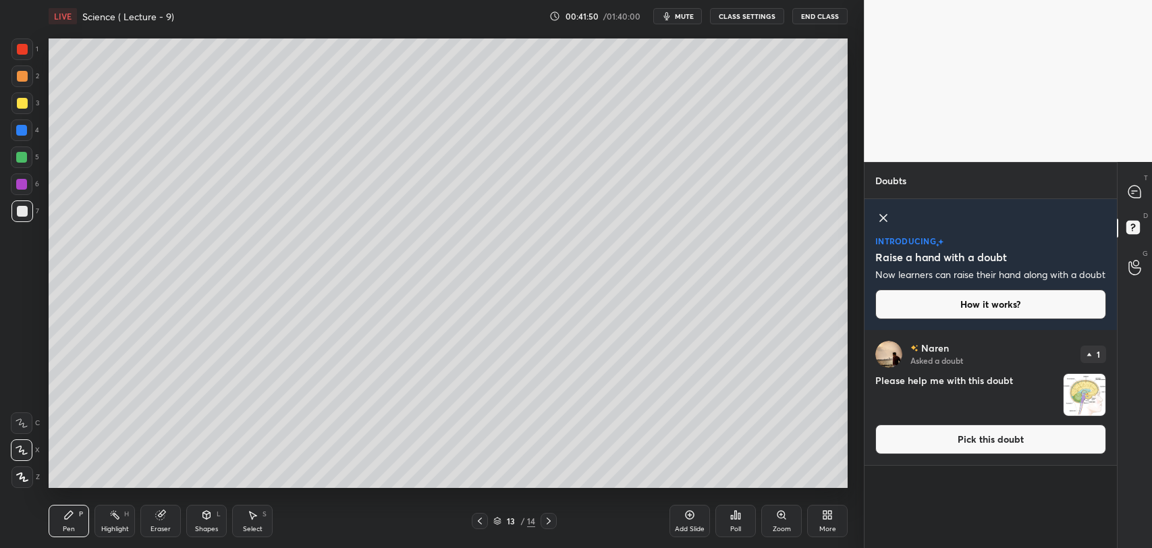
click at [1084, 413] on img "grid" at bounding box center [1085, 395] width 42 height 42
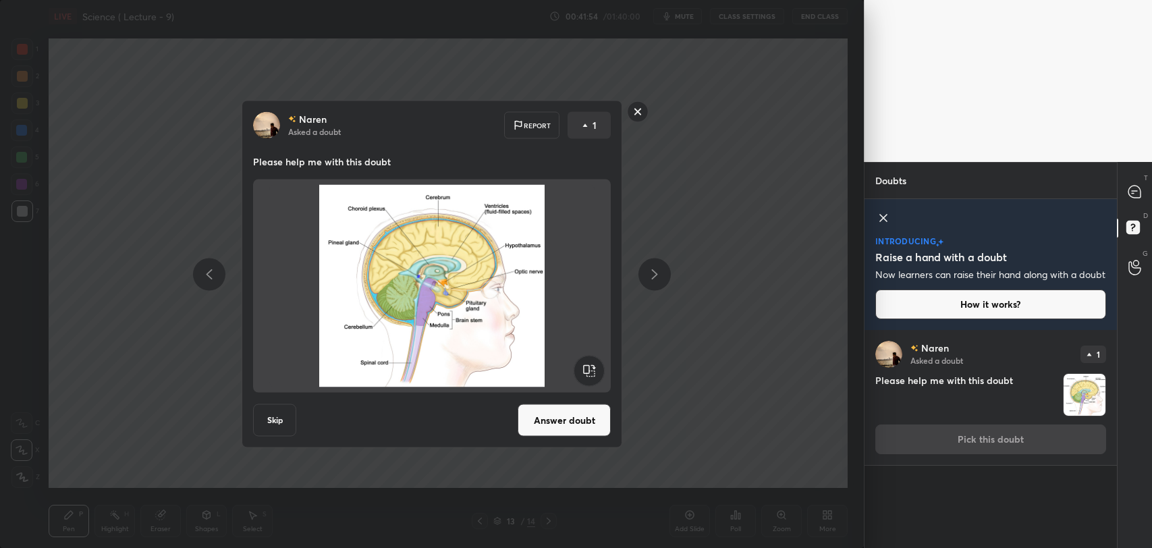
click at [568, 424] on button "Answer doubt" at bounding box center [564, 420] width 93 height 32
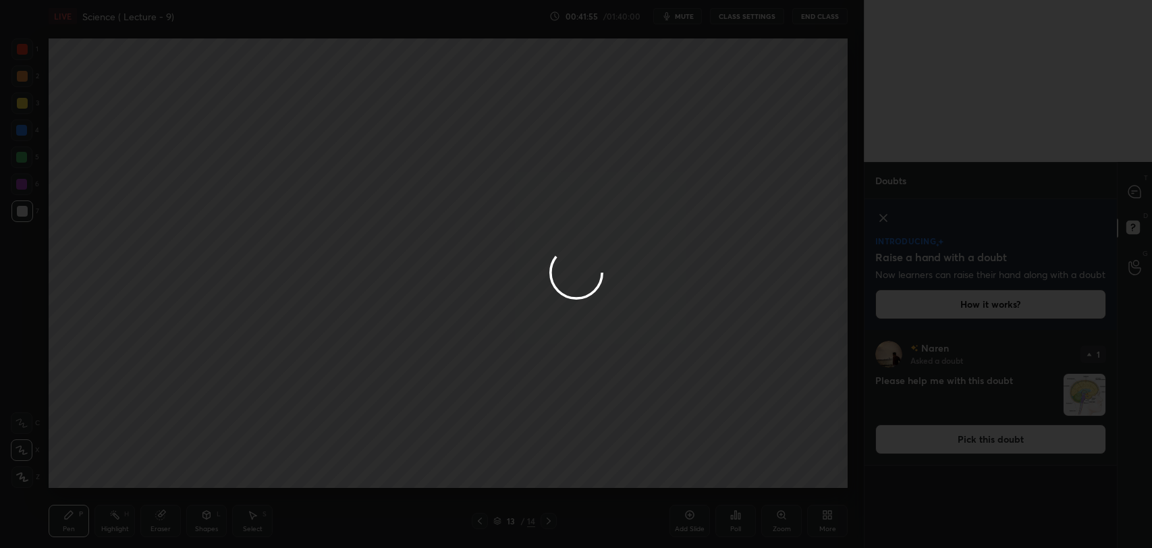
click at [1130, 196] on div at bounding box center [576, 274] width 1152 height 548
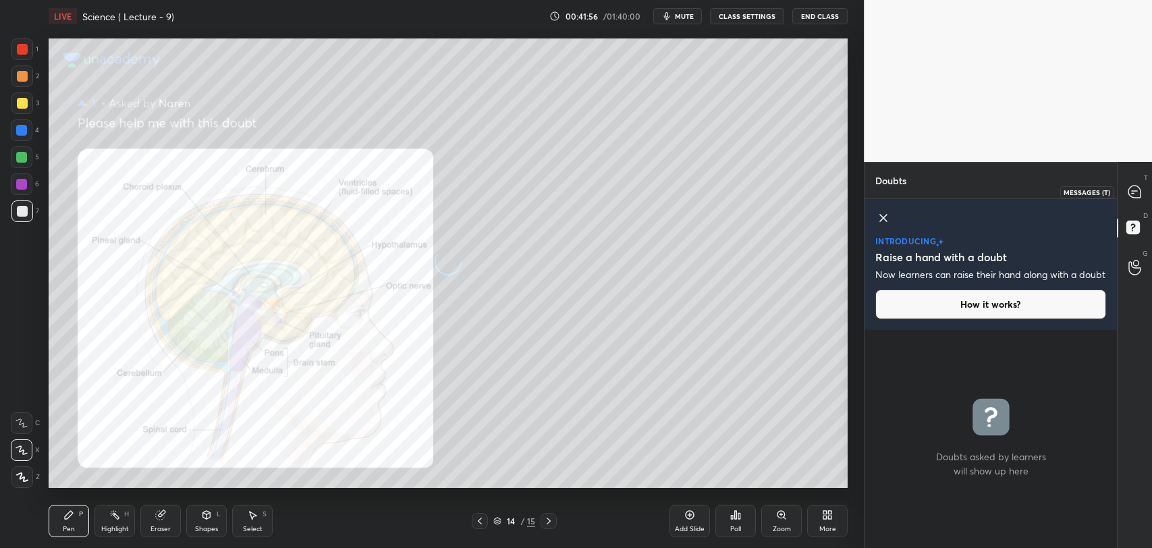
click at [1128, 196] on icon at bounding box center [1135, 192] width 14 height 14
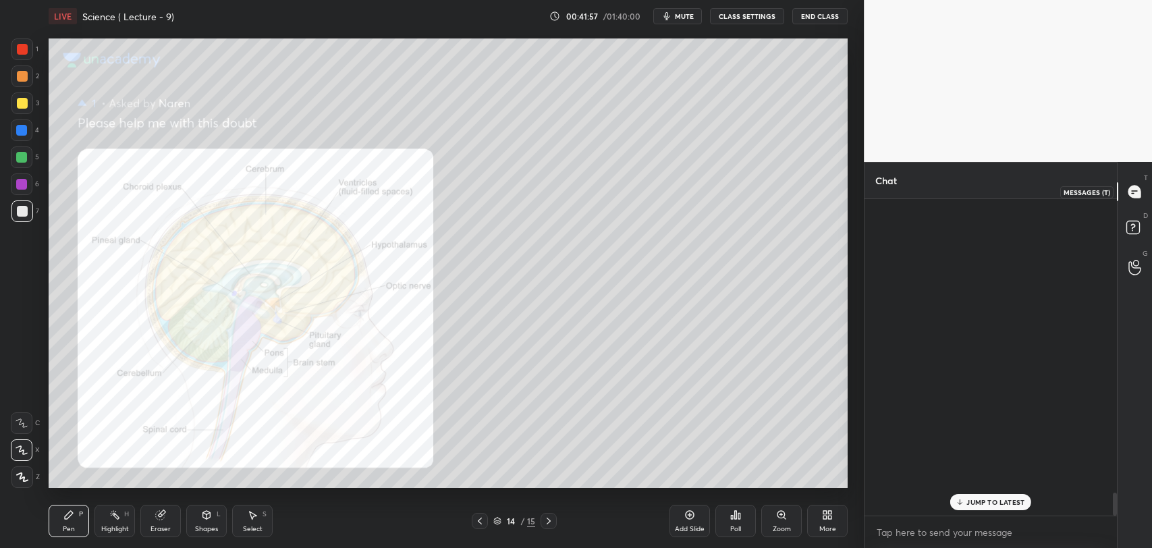
scroll to position [313, 248]
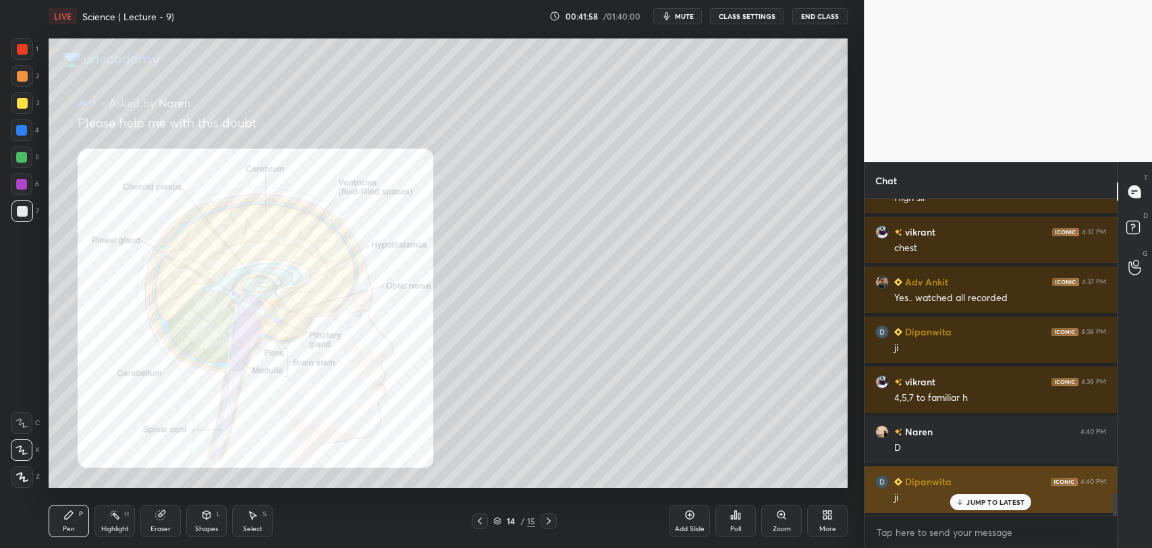
click at [972, 503] on p "JUMP TO LATEST" at bounding box center [995, 502] width 58 height 8
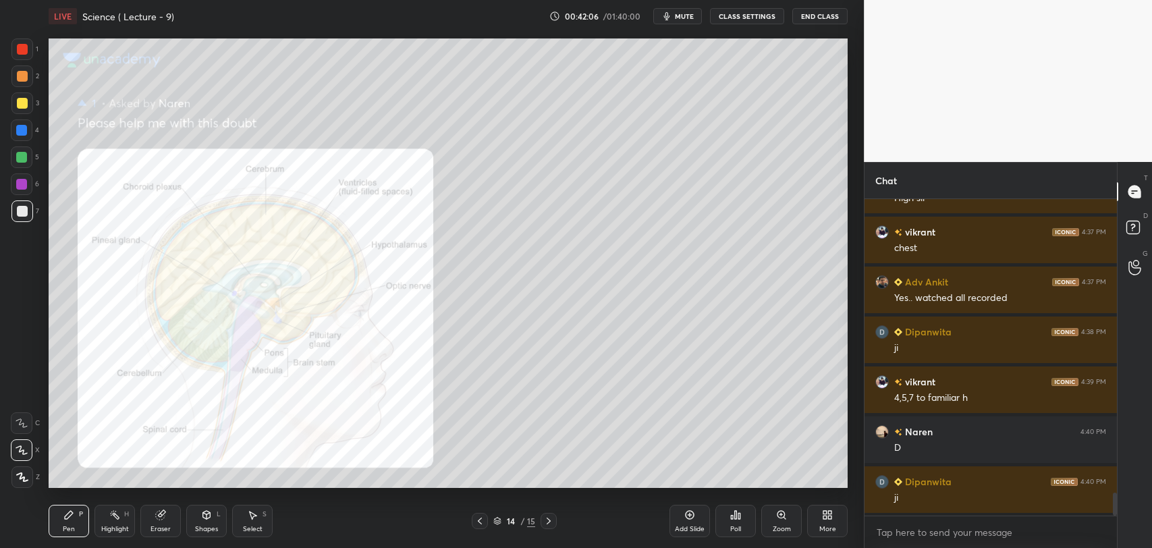
click at [19, 182] on div at bounding box center [21, 184] width 11 height 11
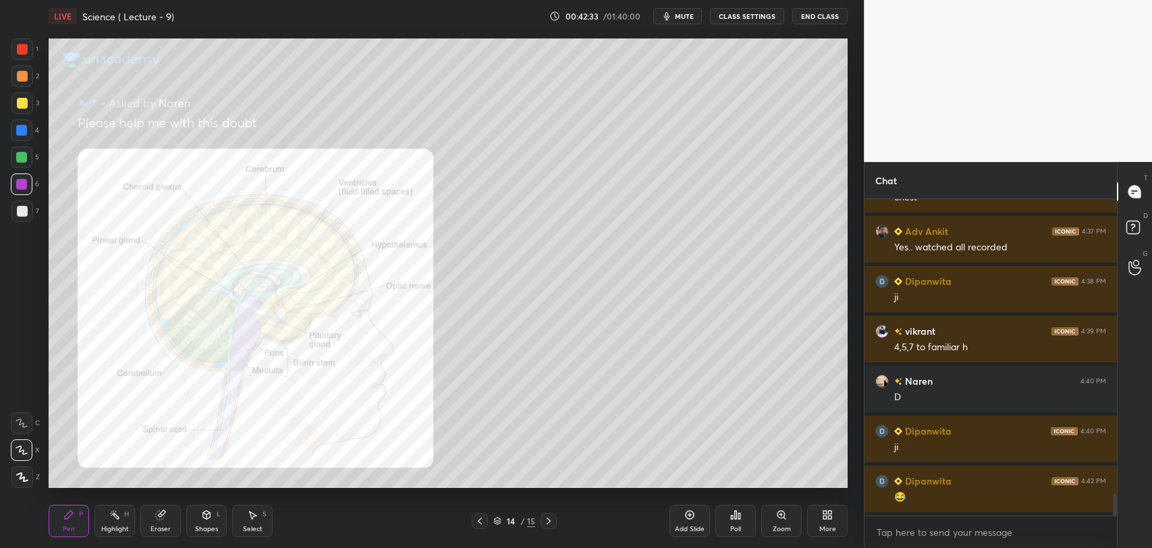
scroll to position [4173, 0]
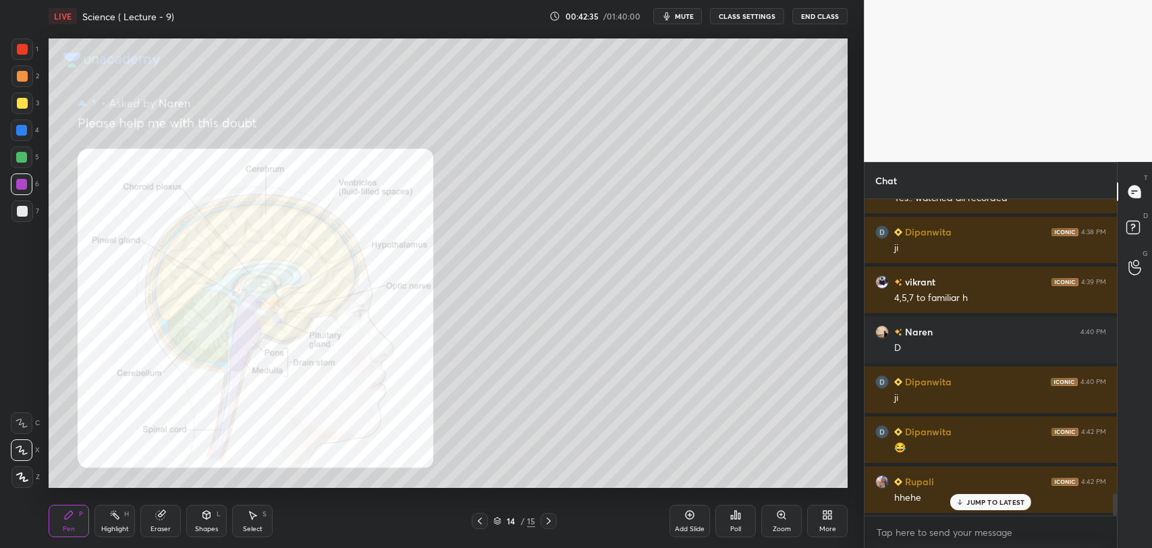
click at [479, 519] on icon at bounding box center [479, 521] width 11 height 11
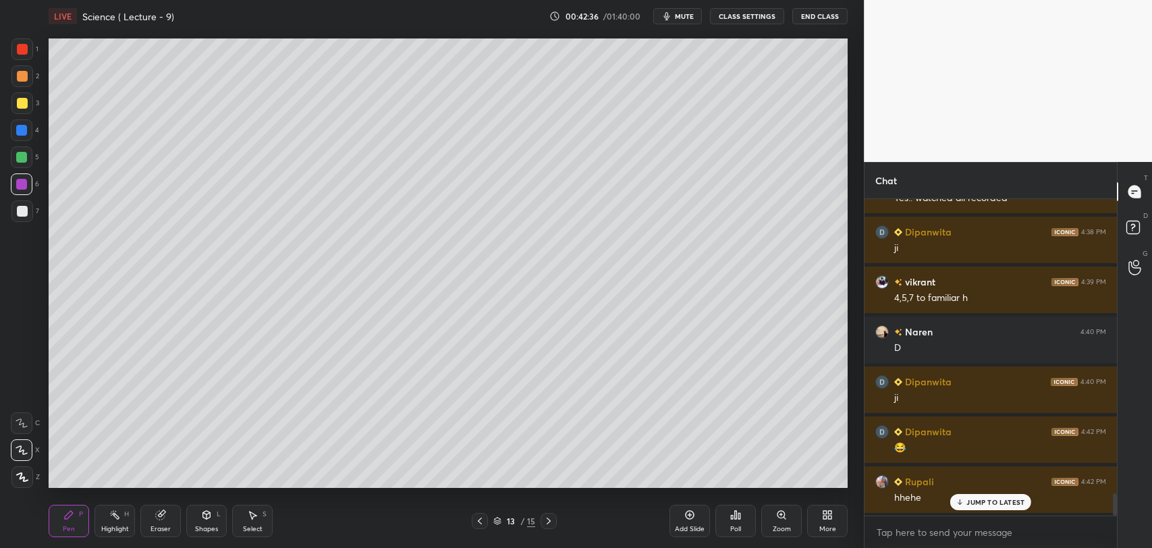
click at [547, 520] on icon at bounding box center [548, 521] width 11 height 11
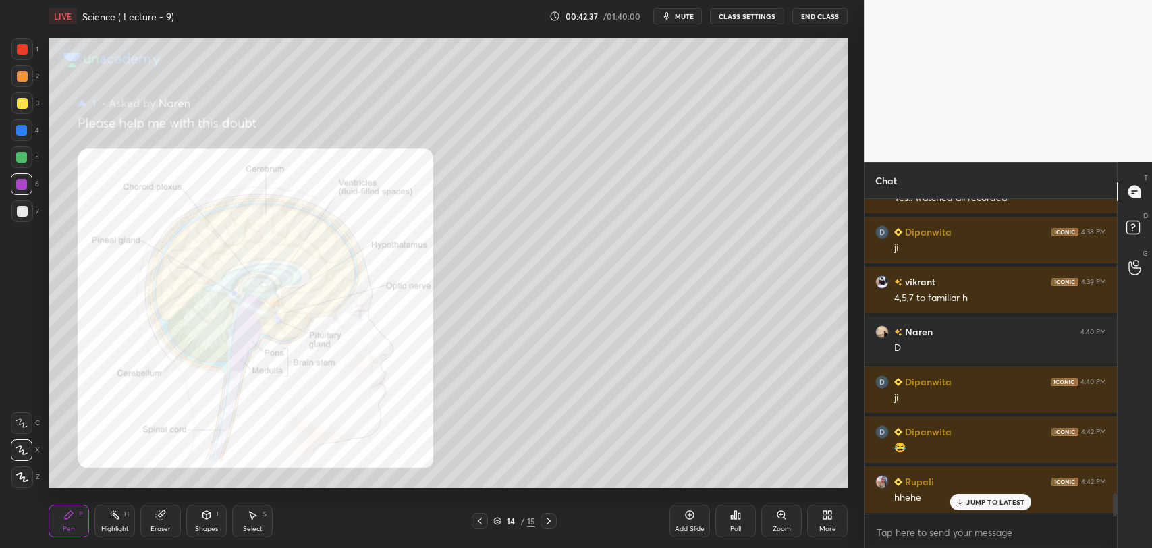
click at [478, 522] on icon at bounding box center [479, 521] width 11 height 11
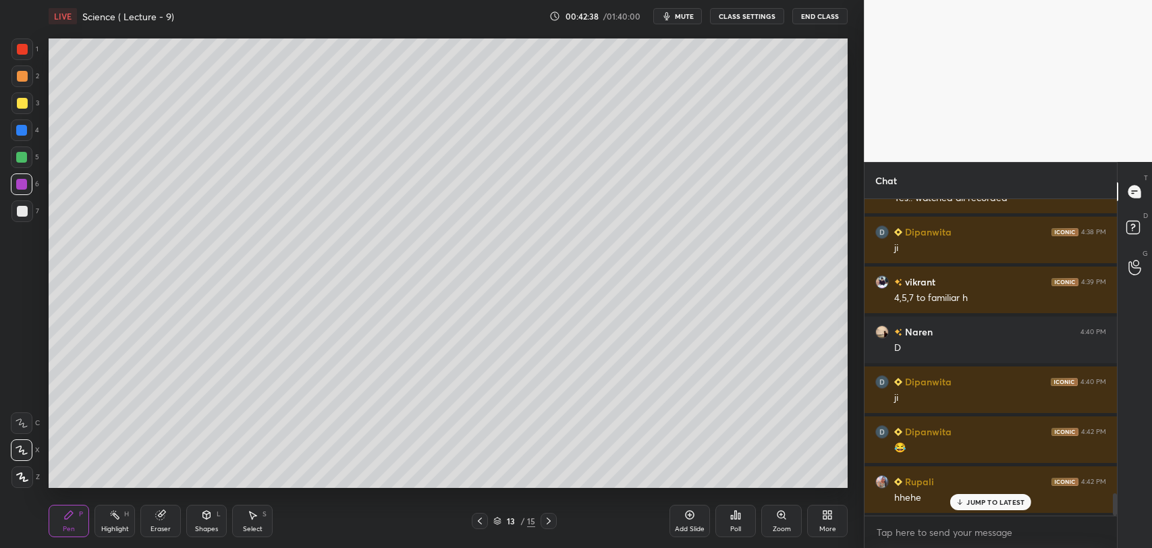
scroll to position [4223, 0]
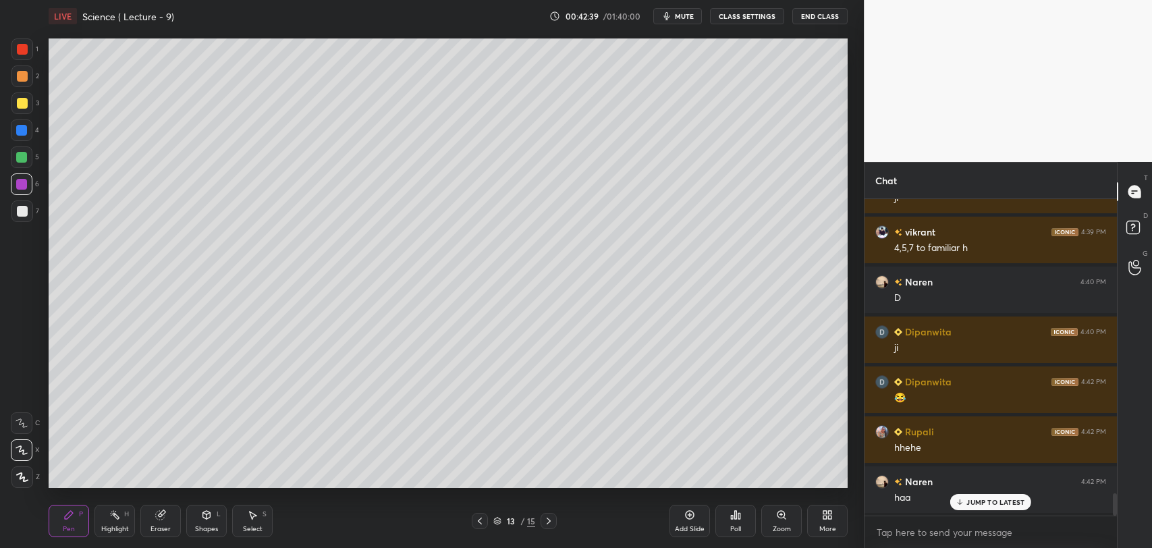
click at [549, 520] on icon at bounding box center [549, 521] width 4 height 7
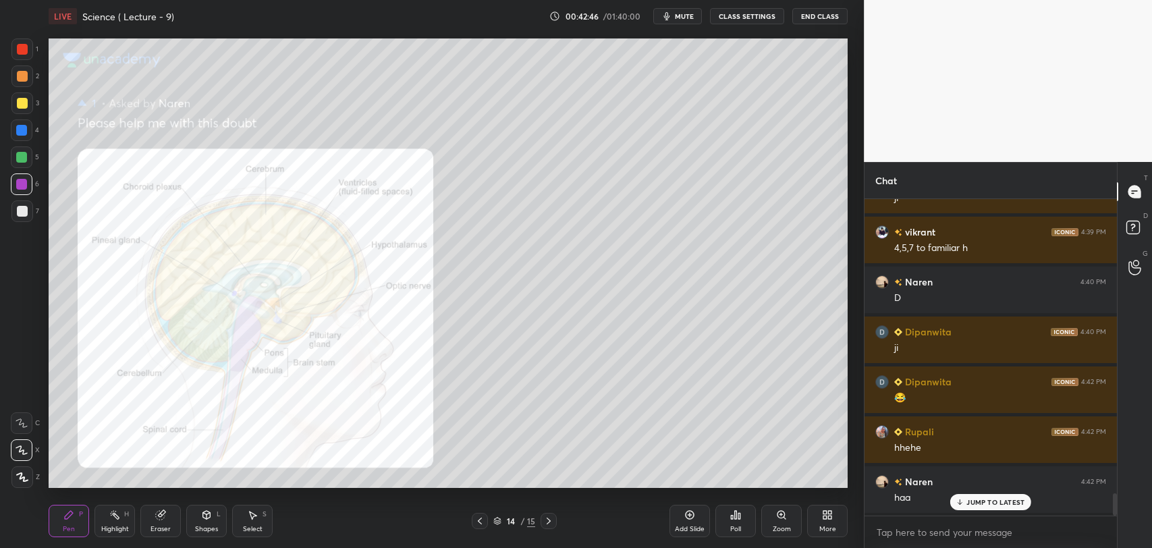
click at [22, 144] on div "4" at bounding box center [25, 132] width 28 height 27
click at [21, 147] on div at bounding box center [22, 157] width 22 height 22
click at [18, 48] on div at bounding box center [22, 49] width 11 height 11
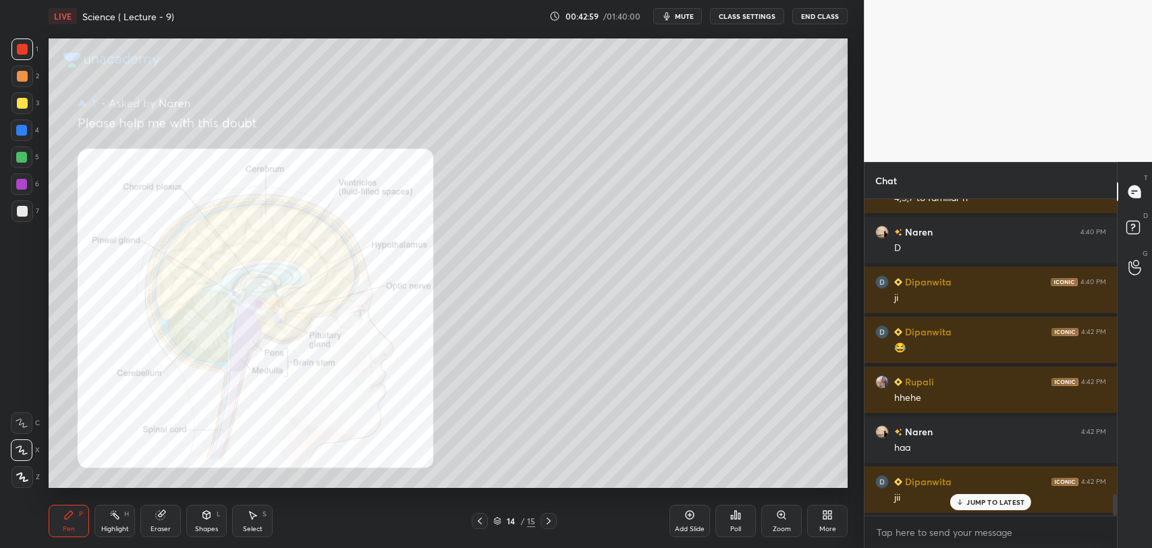
click at [479, 520] on icon at bounding box center [480, 521] width 4 height 7
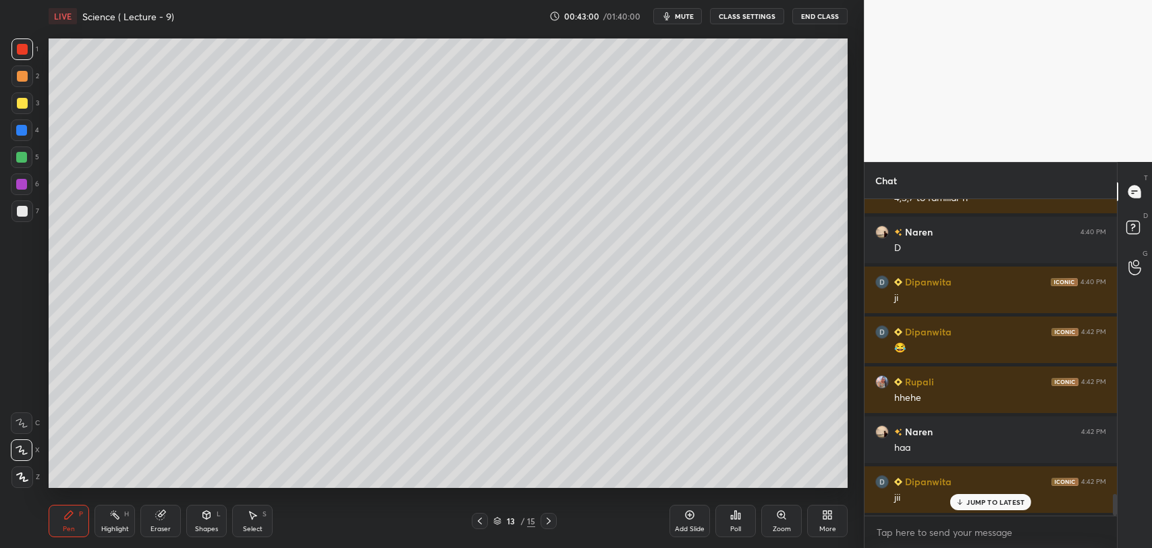
click at [27, 212] on div at bounding box center [22, 211] width 22 height 22
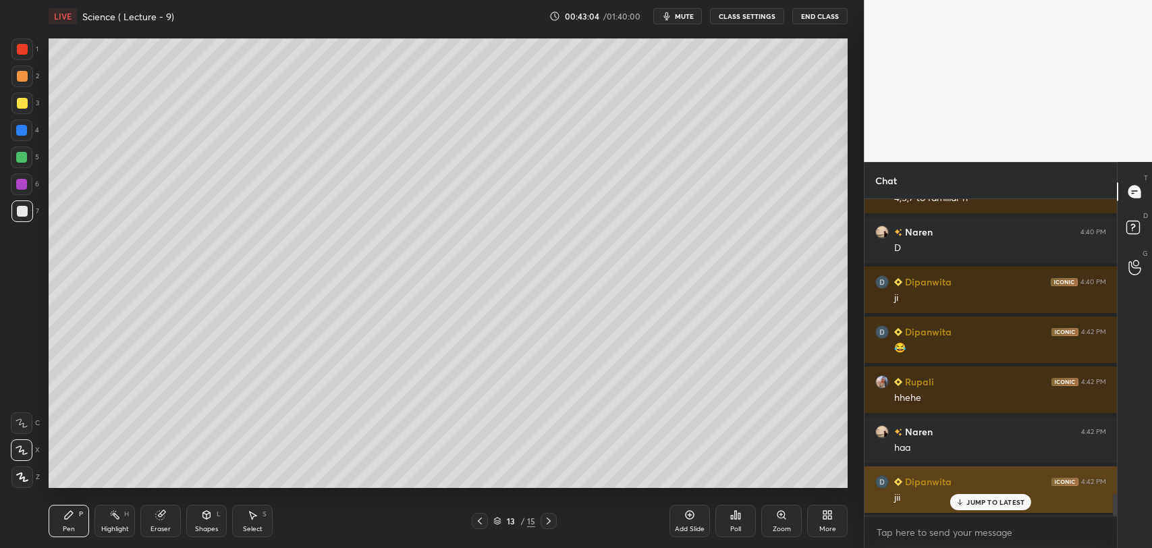
click at [987, 505] on p "JUMP TO LATEST" at bounding box center [995, 502] width 58 height 8
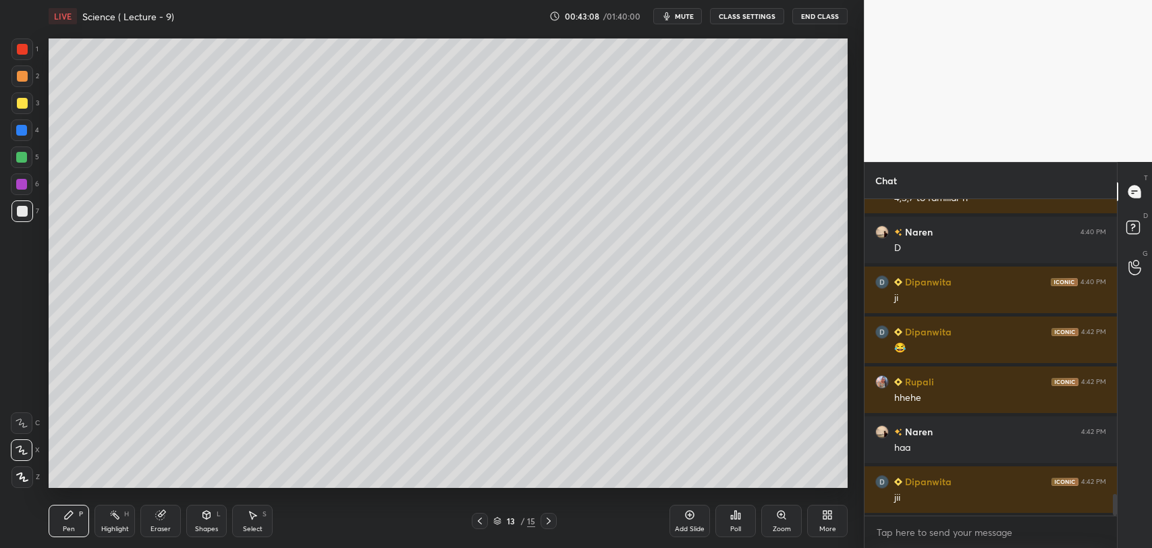
scroll to position [4324, 0]
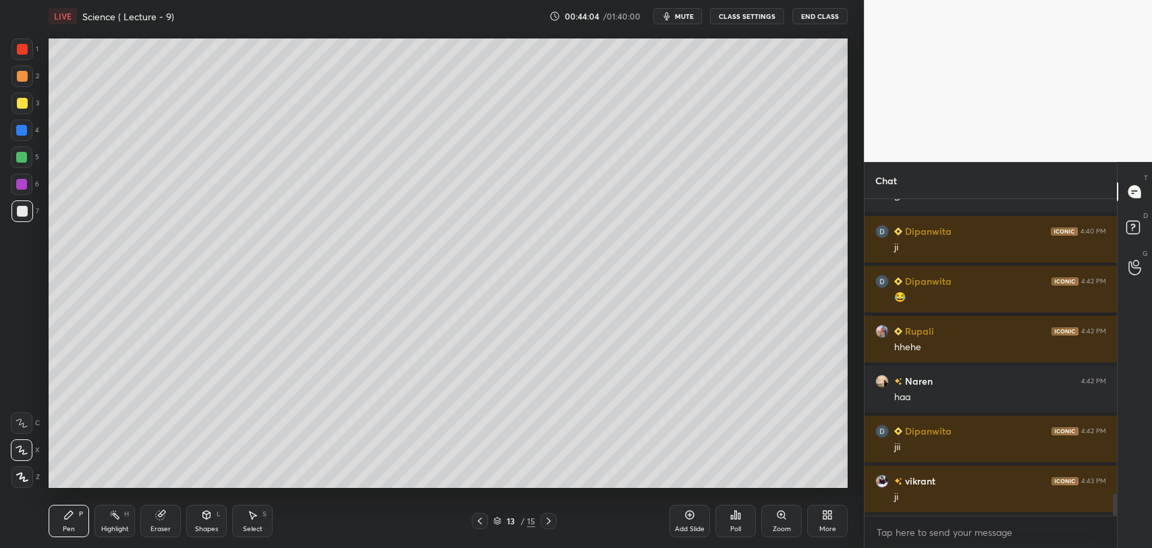
click at [477, 517] on icon at bounding box center [479, 521] width 11 height 11
click at [547, 519] on icon at bounding box center [548, 521] width 11 height 11
click at [551, 516] on icon at bounding box center [548, 521] width 11 height 11
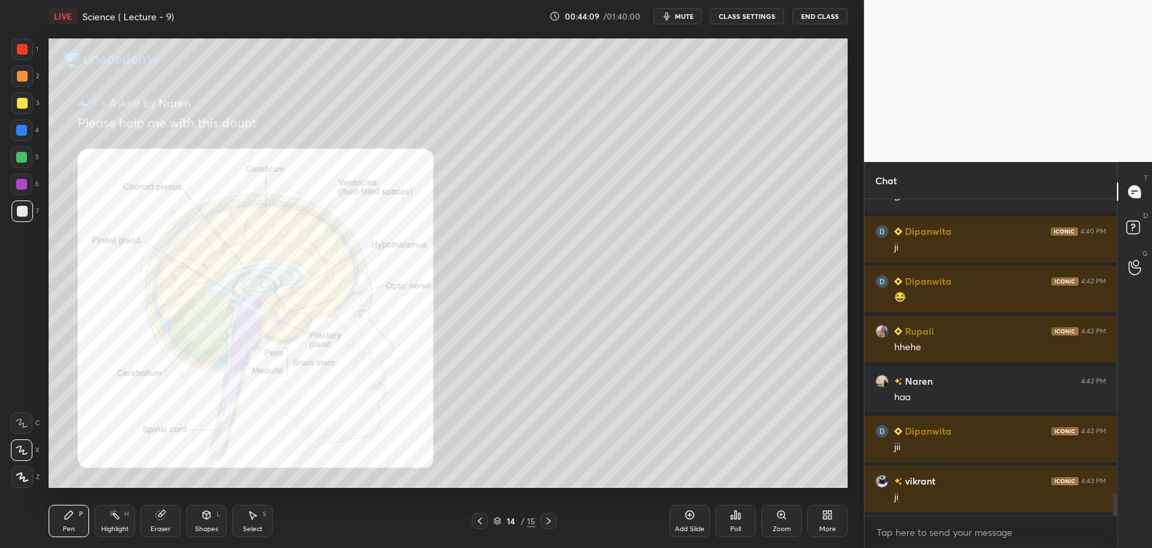
click at [481, 522] on icon at bounding box center [479, 521] width 11 height 11
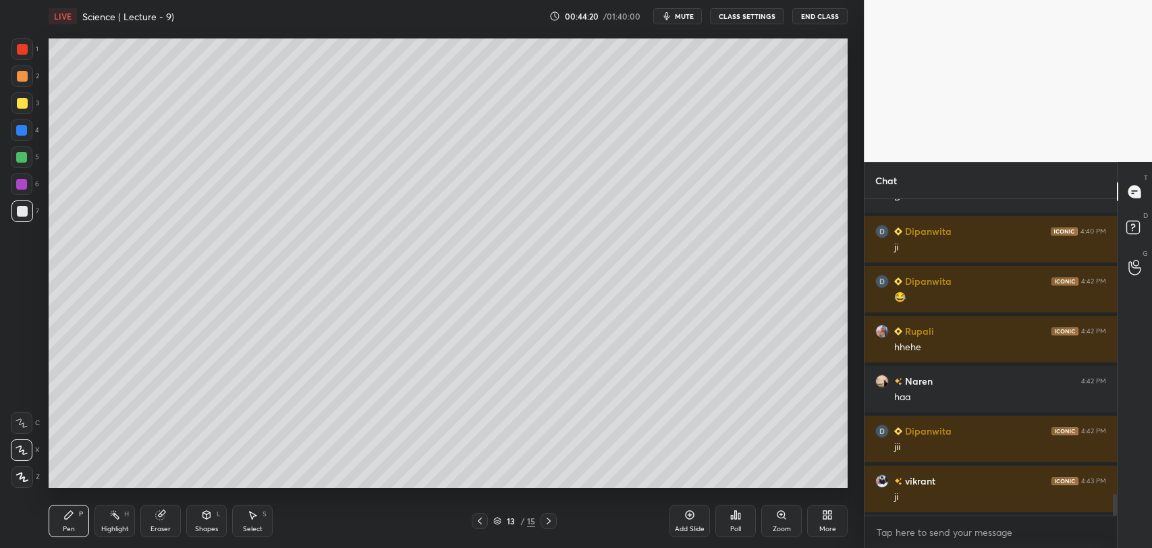
click at [22, 182] on div at bounding box center [21, 184] width 11 height 11
click at [22, 206] on div at bounding box center [22, 211] width 11 height 11
click at [24, 153] on div at bounding box center [21, 157] width 11 height 11
click at [217, 507] on div "Shapes L" at bounding box center [206, 521] width 40 height 32
click at [24, 209] on div at bounding box center [22, 211] width 11 height 11
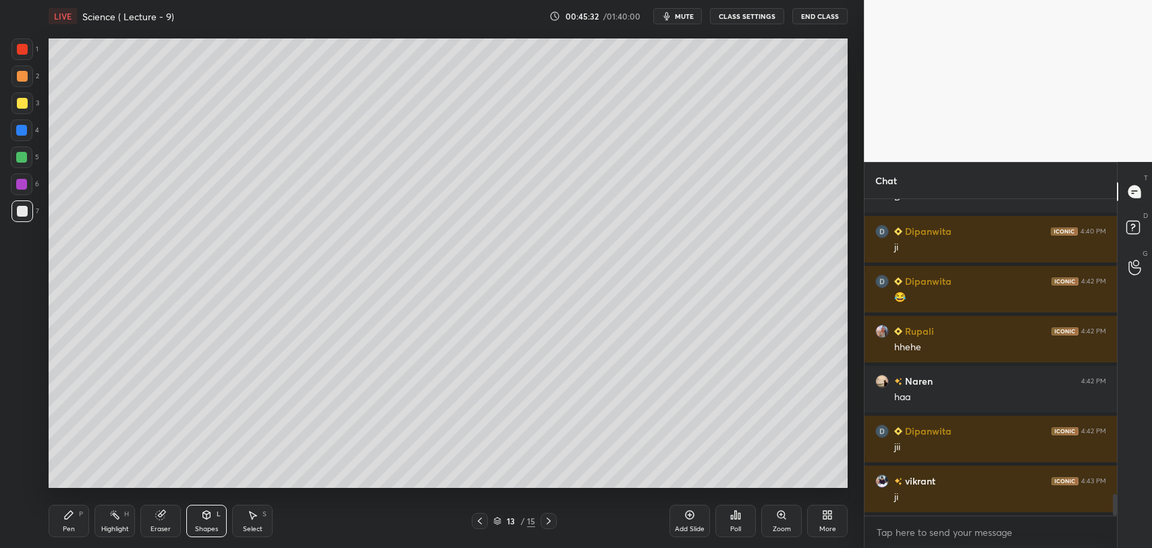
click at [70, 506] on div "Pen P" at bounding box center [69, 521] width 40 height 32
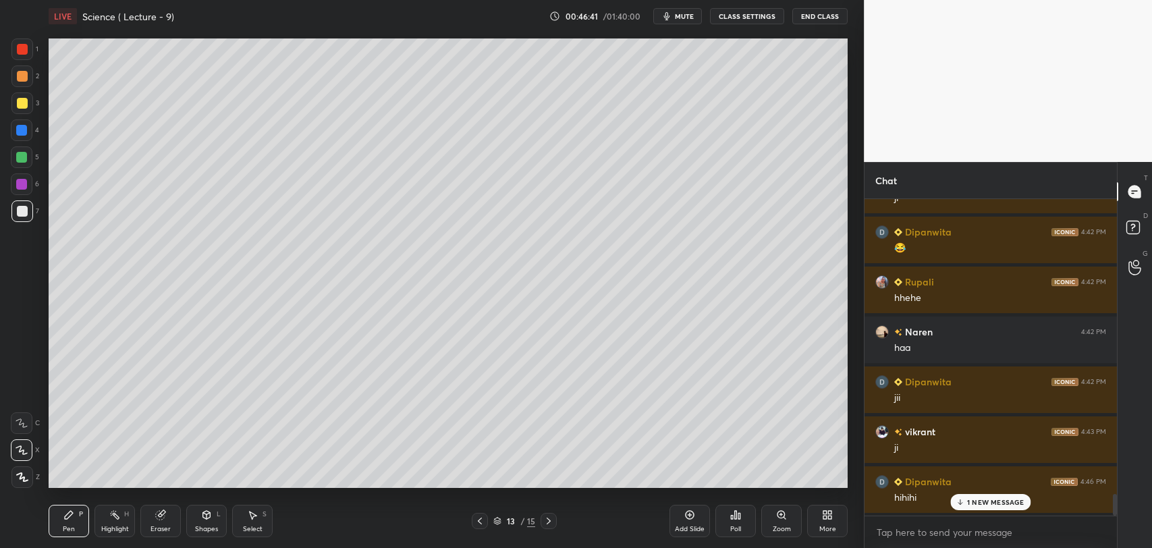
scroll to position [4423, 0]
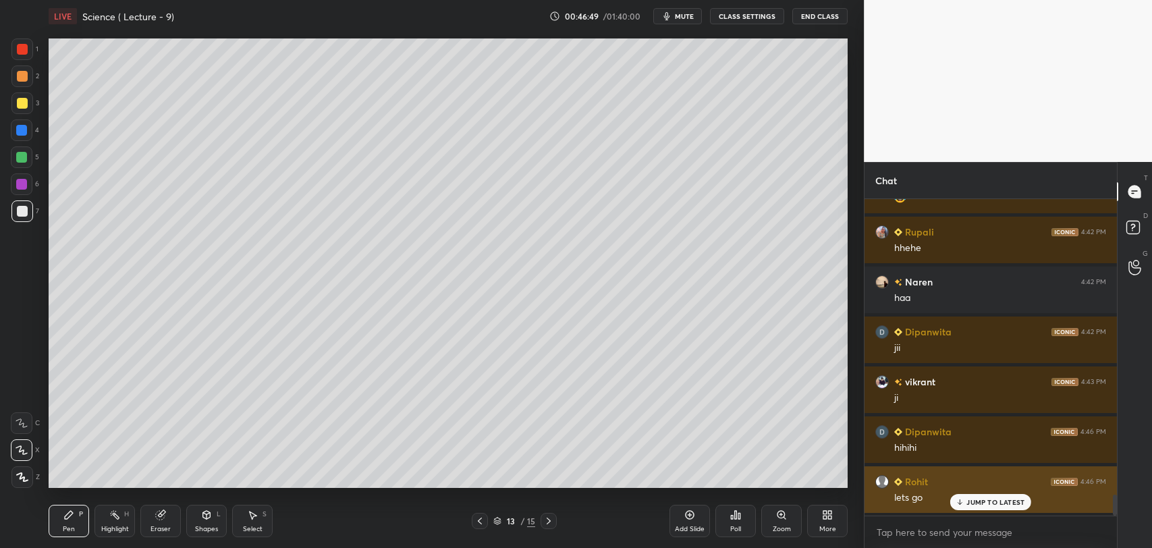
click at [974, 503] on p "JUMP TO LATEST" at bounding box center [995, 502] width 58 height 8
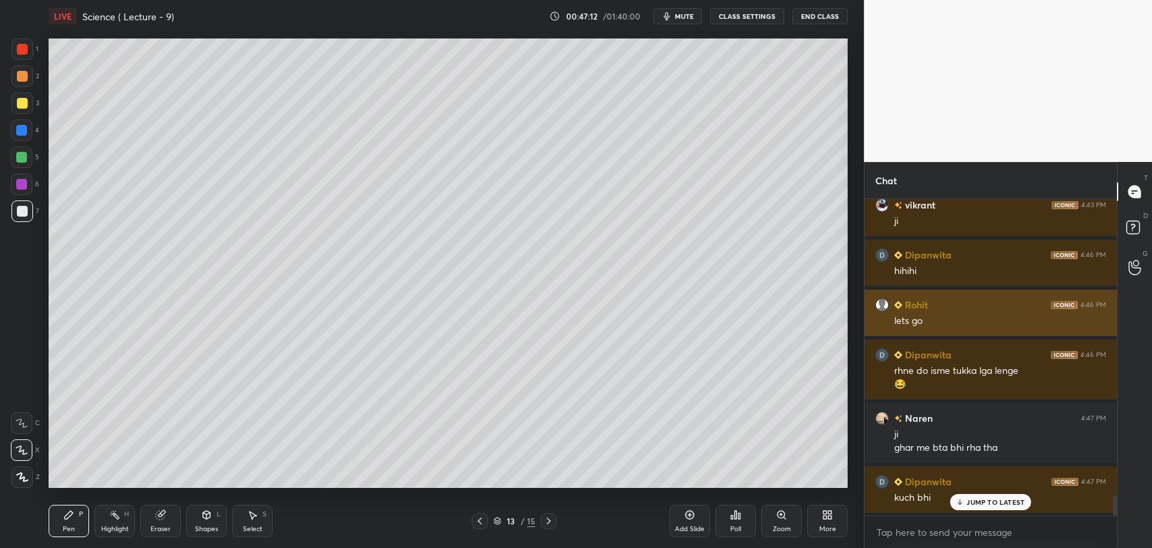
scroll to position [4650, 0]
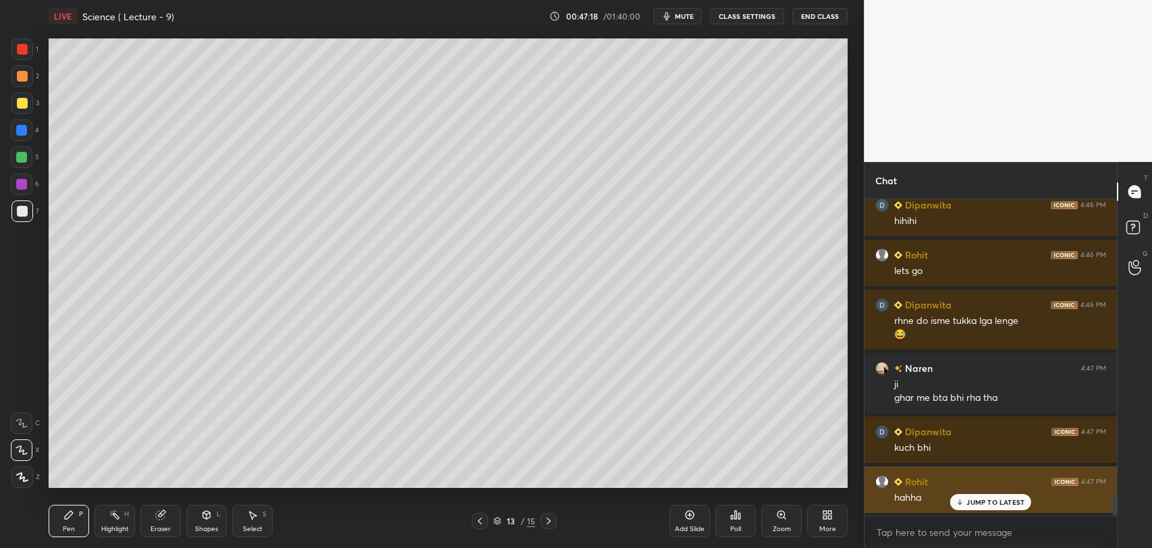
click at [967, 501] on p "JUMP TO LATEST" at bounding box center [995, 502] width 58 height 8
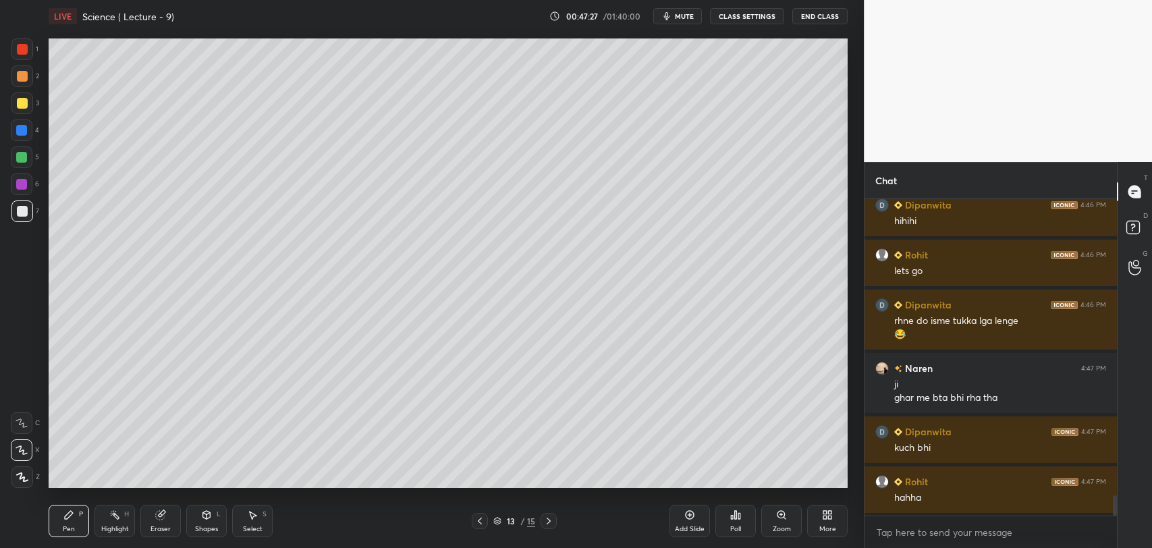
click at [549, 520] on icon at bounding box center [548, 521] width 11 height 11
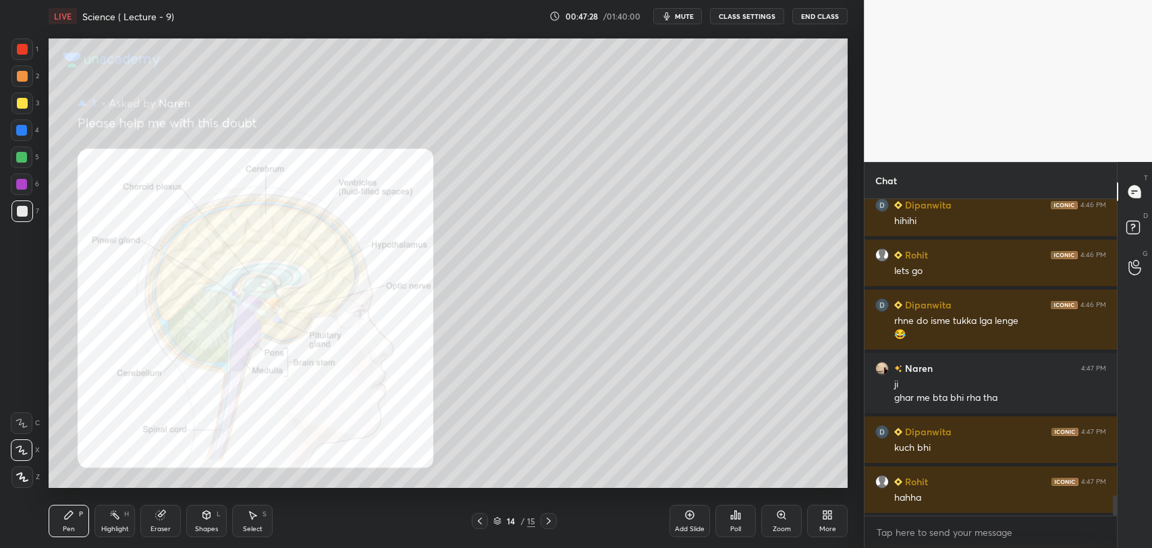
click at [541, 520] on div at bounding box center [549, 521] width 16 height 16
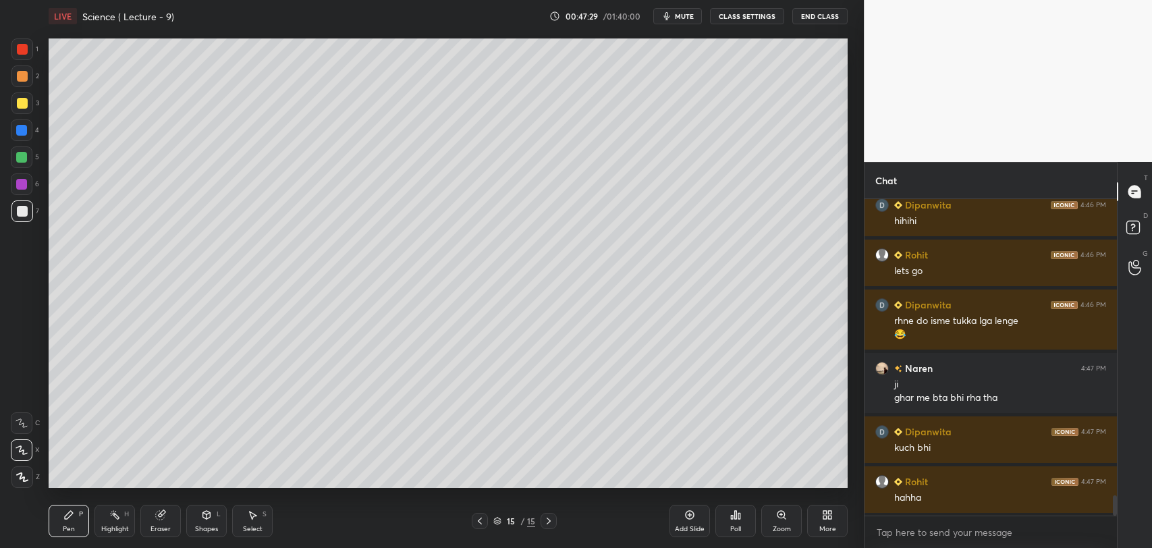
click at [479, 520] on icon at bounding box center [480, 521] width 4 height 7
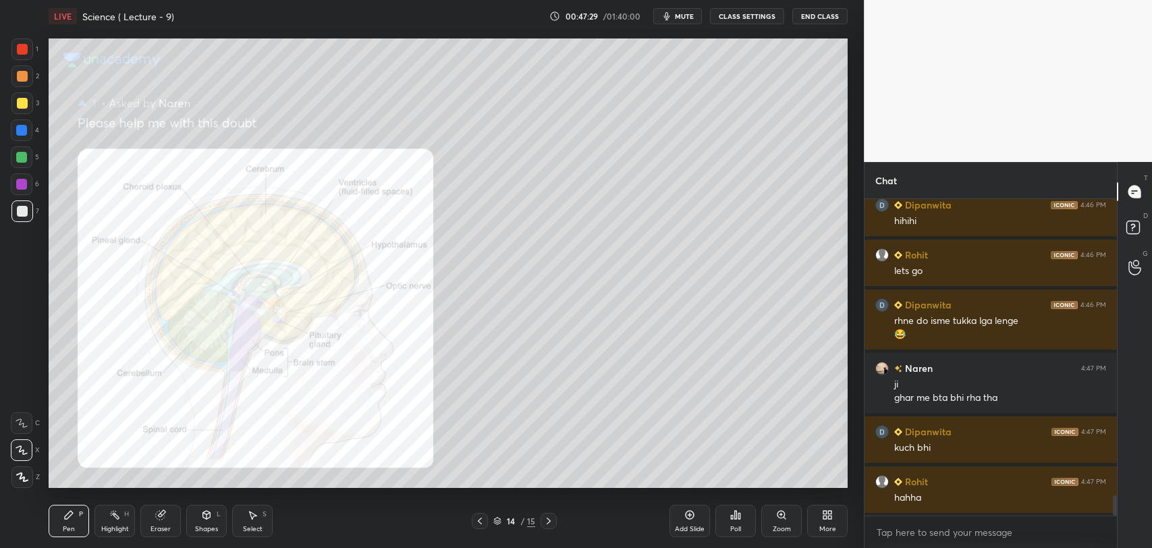
click at [478, 520] on icon at bounding box center [479, 521] width 11 height 11
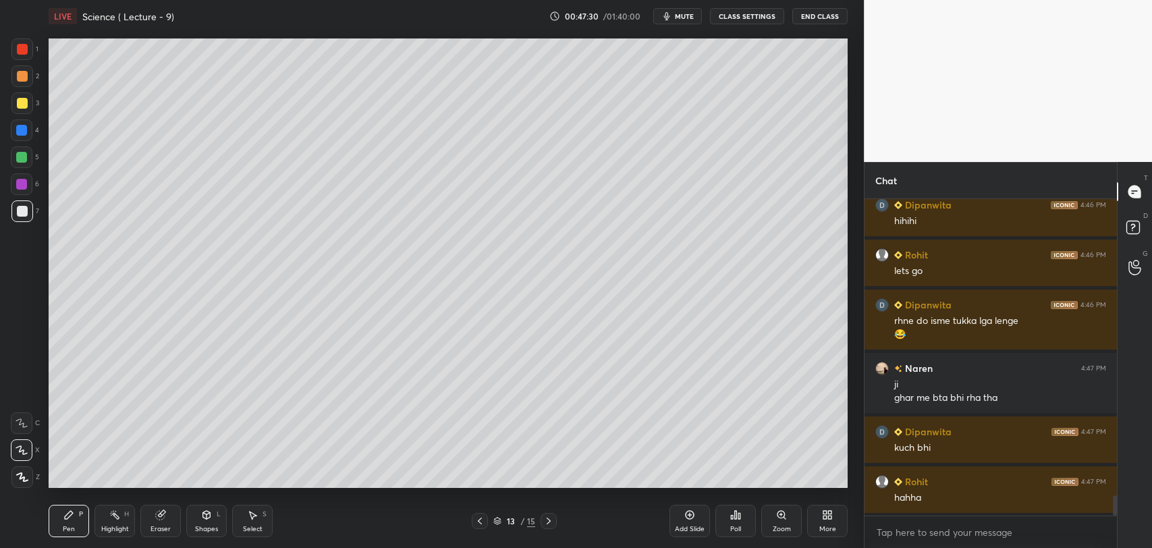
scroll to position [4700, 0]
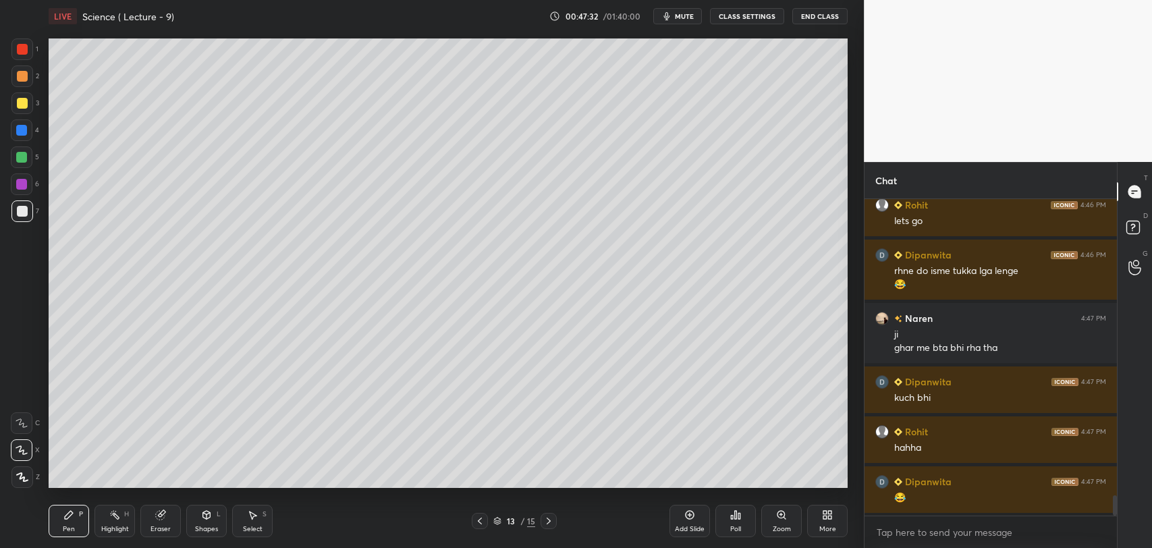
click at [692, 519] on icon at bounding box center [689, 514] width 11 height 11
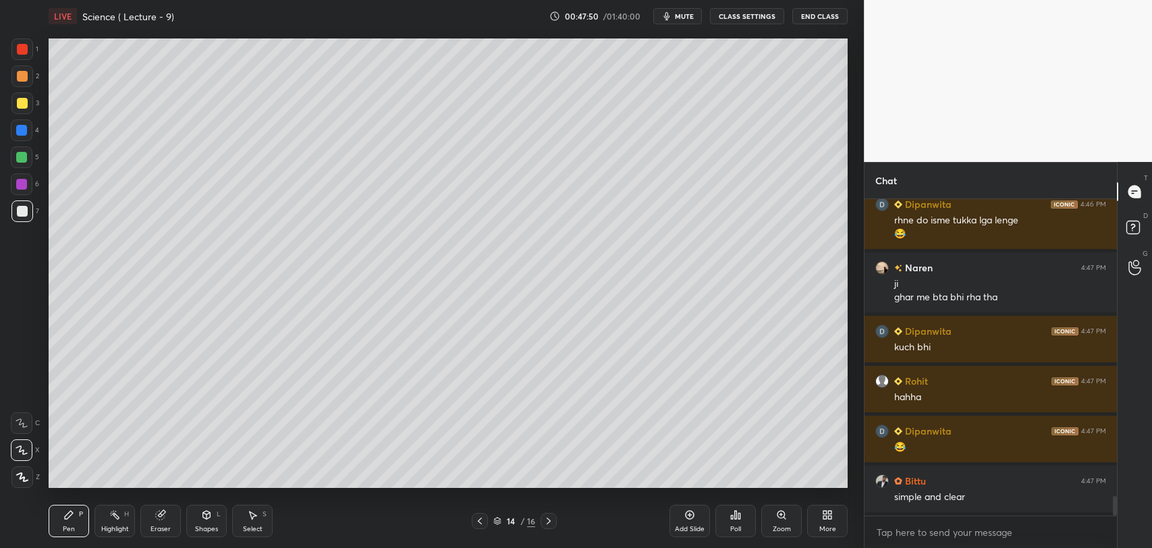
scroll to position [4799, 0]
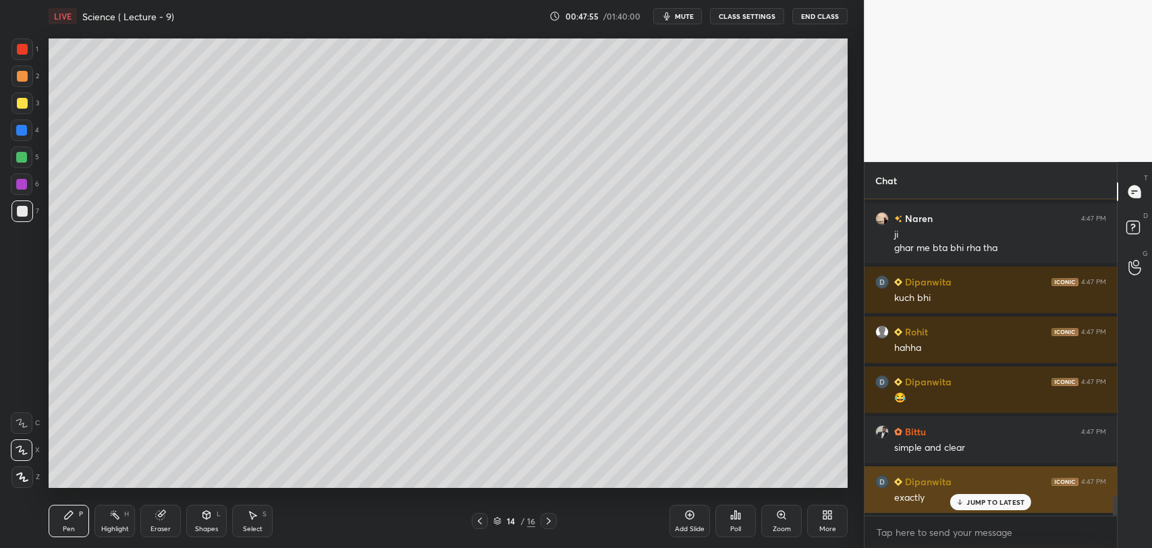
click at [964, 502] on icon at bounding box center [960, 502] width 9 height 8
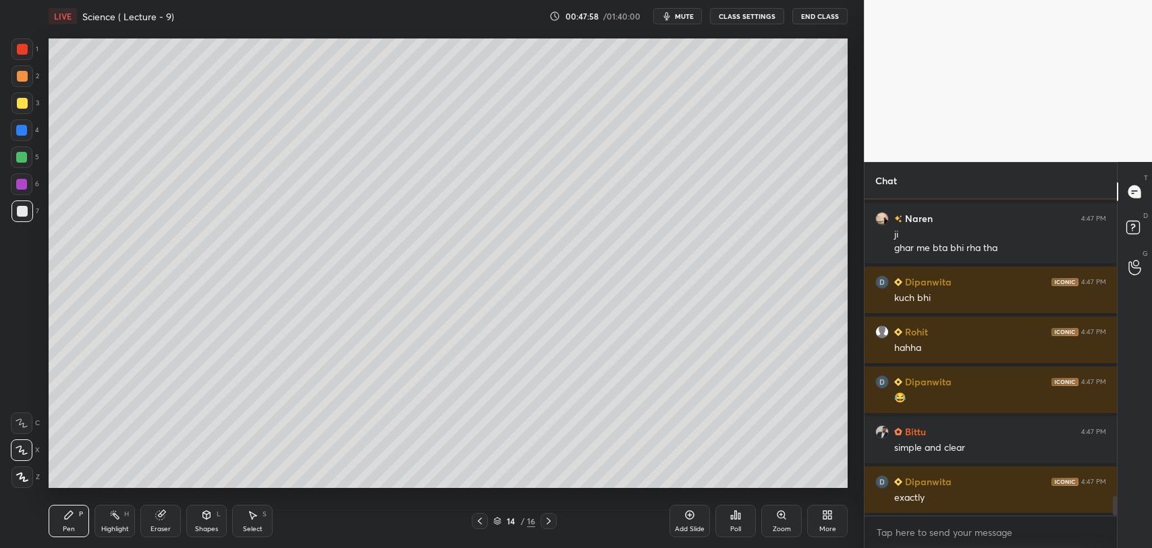
click at [34, 44] on div "1" at bounding box center [24, 49] width 27 height 22
click at [21, 207] on div at bounding box center [22, 211] width 11 height 11
click at [24, 158] on div at bounding box center [21, 157] width 11 height 11
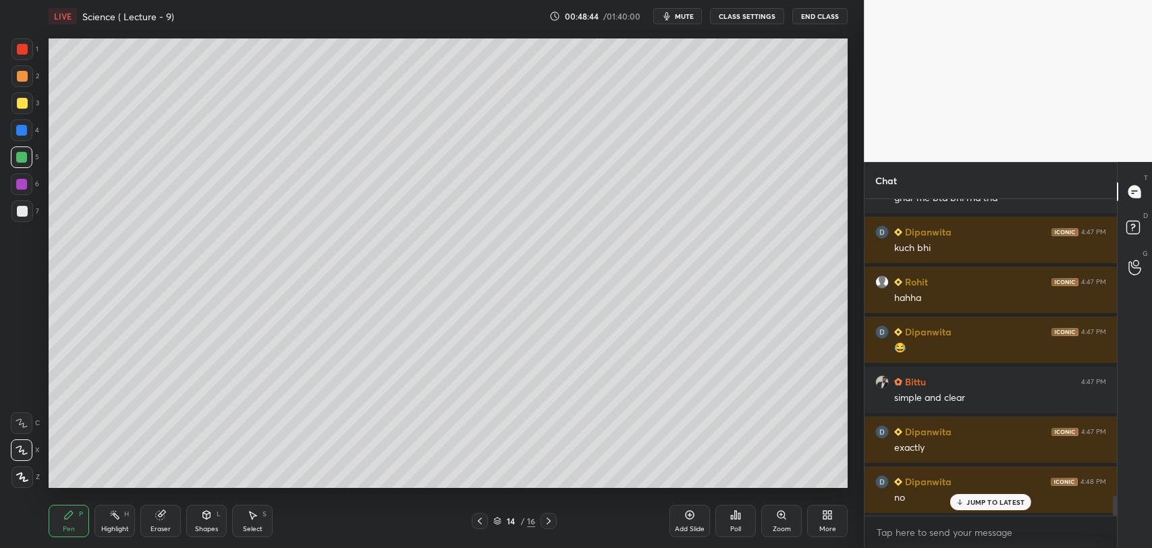
click at [21, 209] on div at bounding box center [22, 211] width 11 height 11
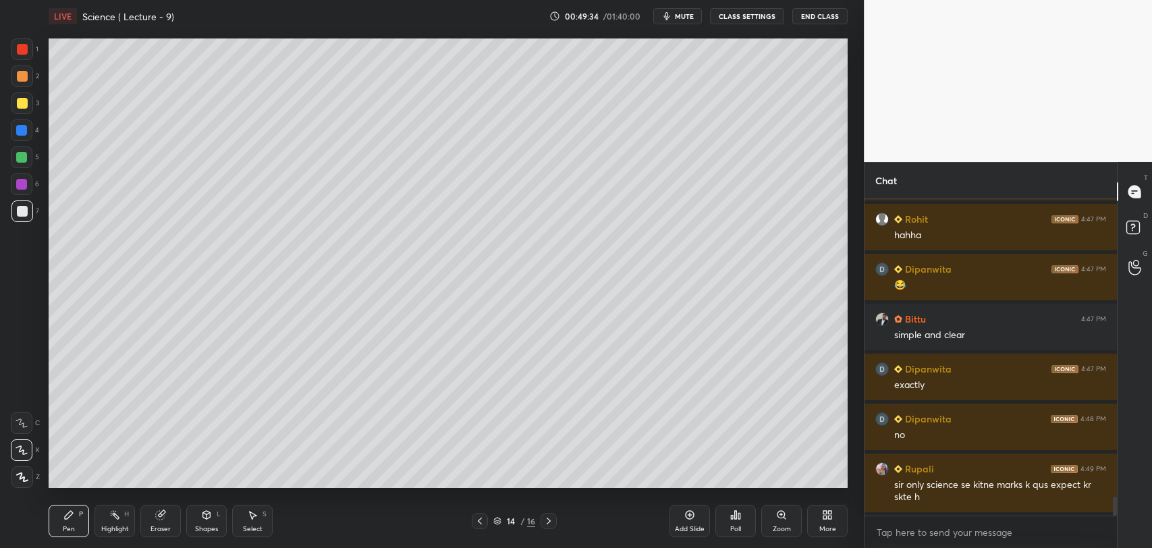
scroll to position [4973, 0]
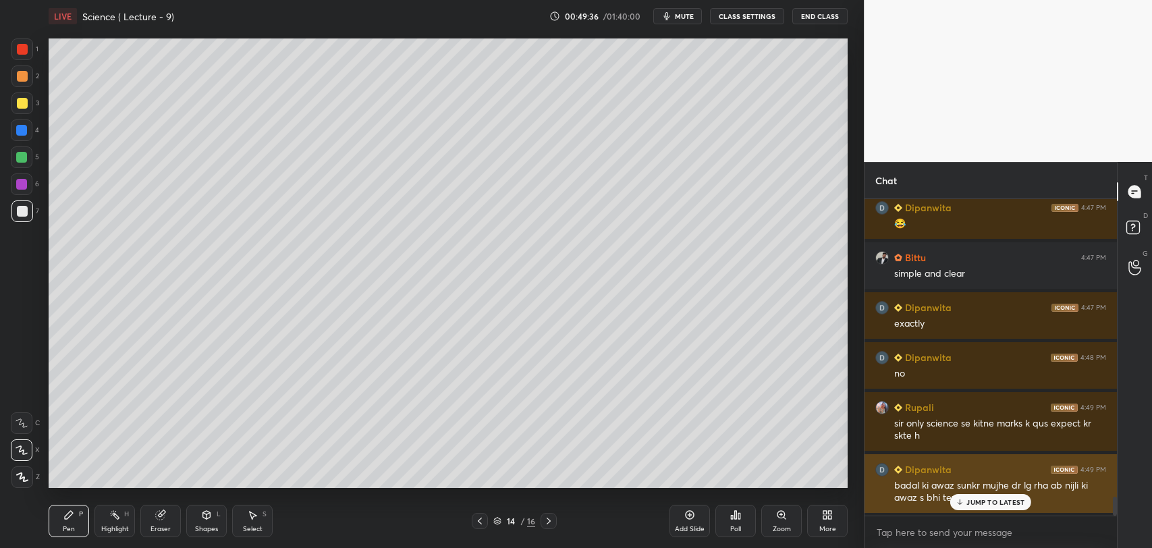
click at [966, 500] on p "JUMP TO LATEST" at bounding box center [995, 502] width 58 height 8
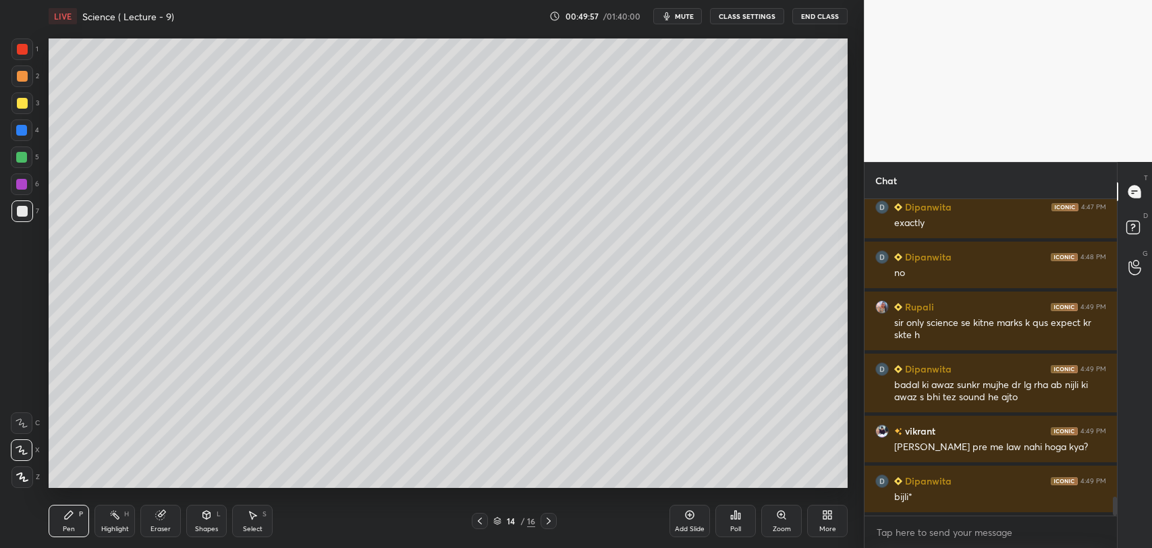
scroll to position [5123, 0]
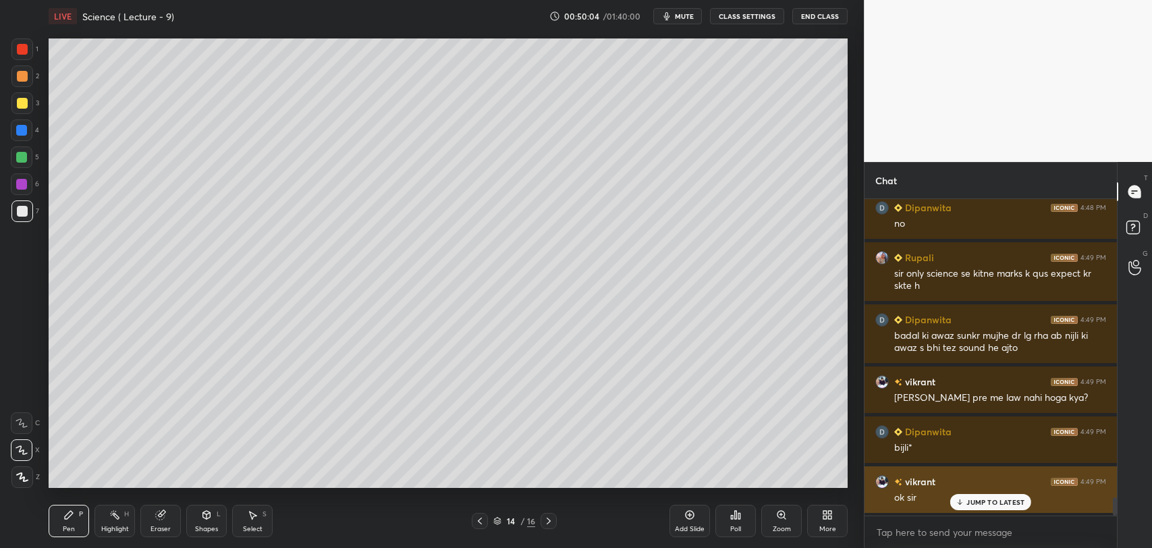
click at [977, 501] on p "JUMP TO LATEST" at bounding box center [995, 502] width 58 height 8
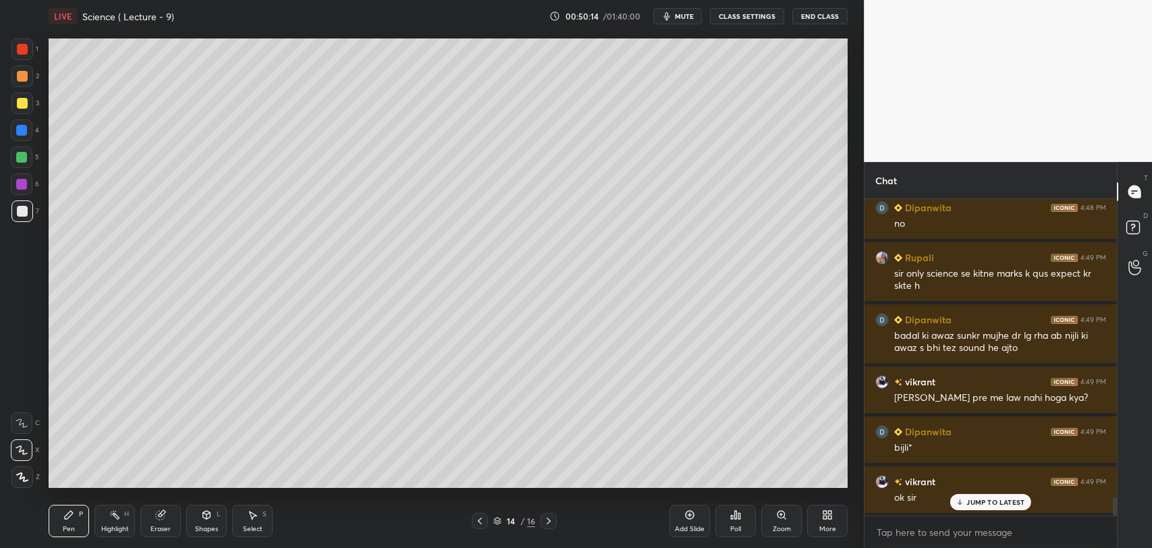
scroll to position [5173, 0]
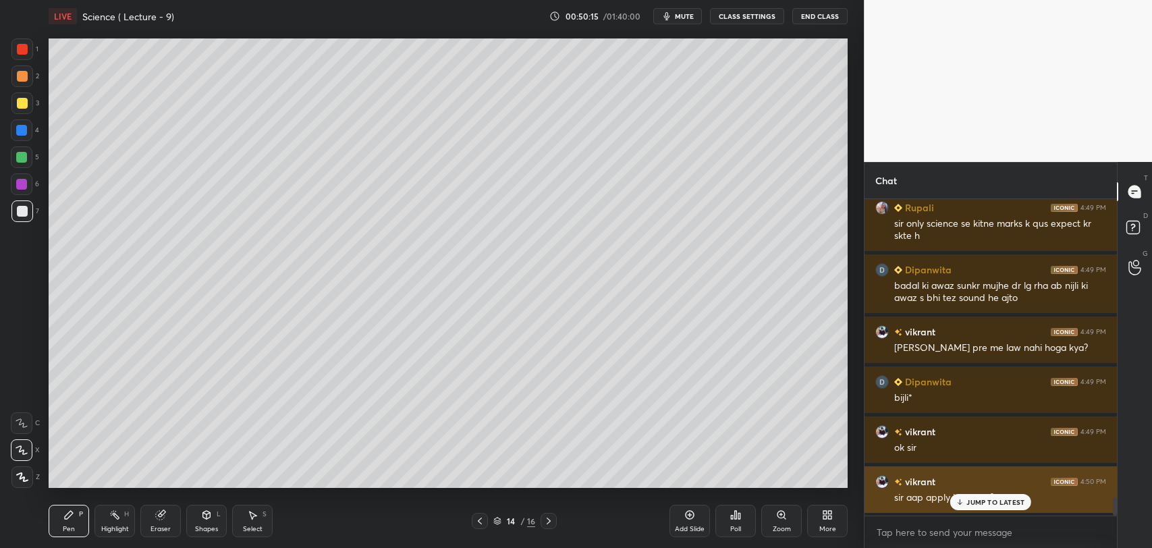
click at [976, 499] on p "JUMP TO LATEST" at bounding box center [995, 502] width 58 height 8
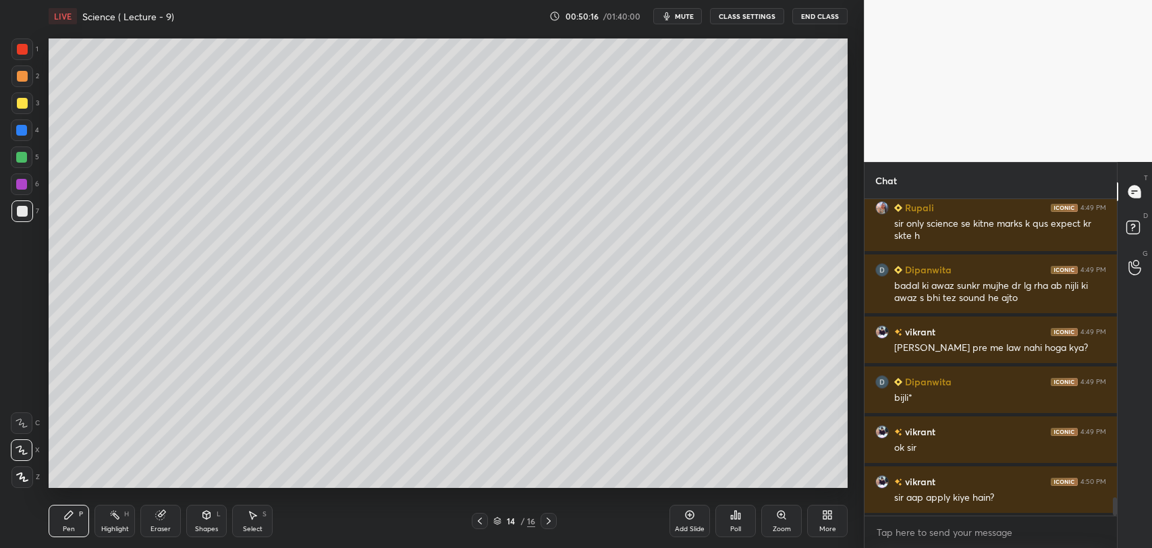
scroll to position [5223, 0]
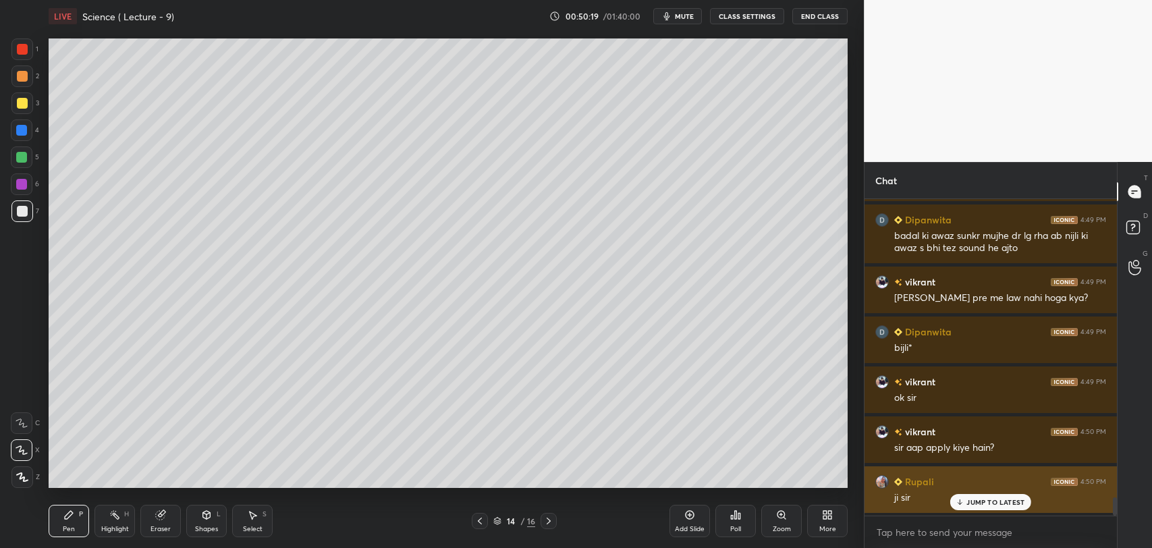
click at [968, 503] on p "JUMP TO LATEST" at bounding box center [995, 502] width 58 height 8
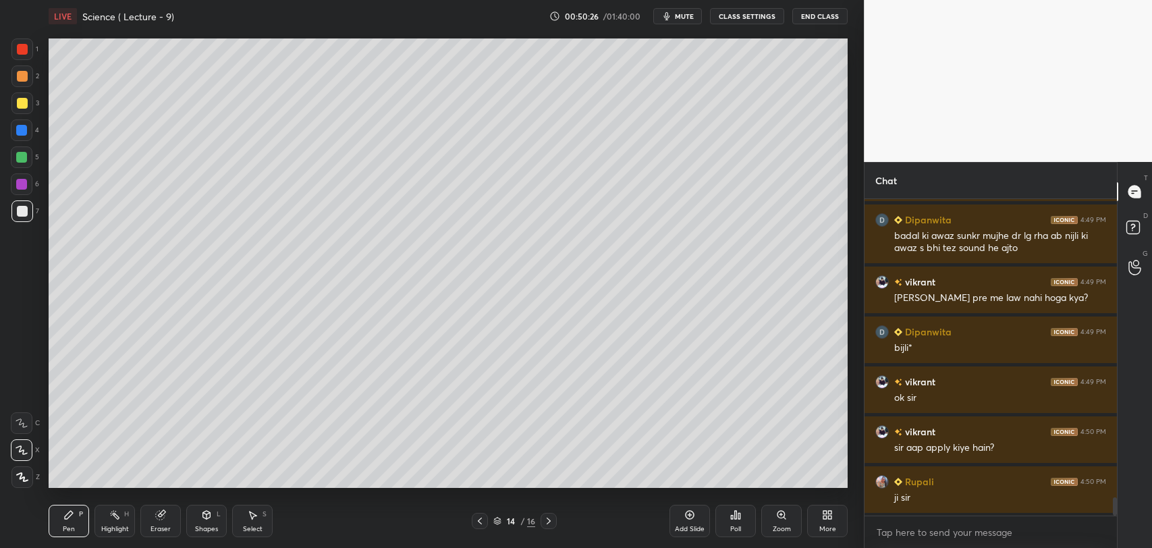
scroll to position [5274, 0]
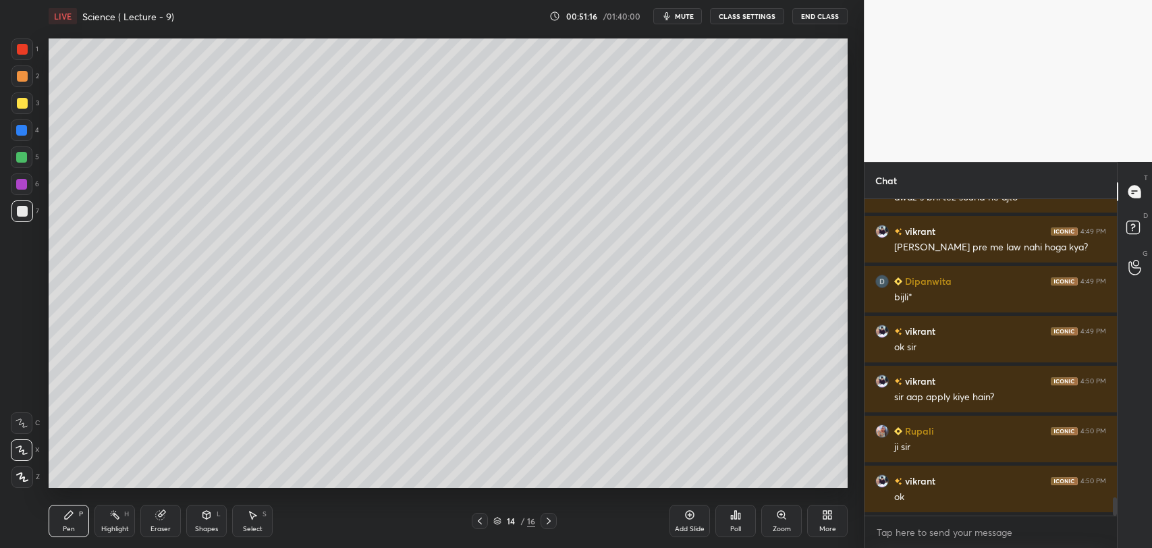
click at [695, 520] on div "Add Slide" at bounding box center [689, 521] width 40 height 32
click at [480, 520] on icon at bounding box center [479, 521] width 11 height 11
click at [550, 519] on icon at bounding box center [548, 521] width 11 height 11
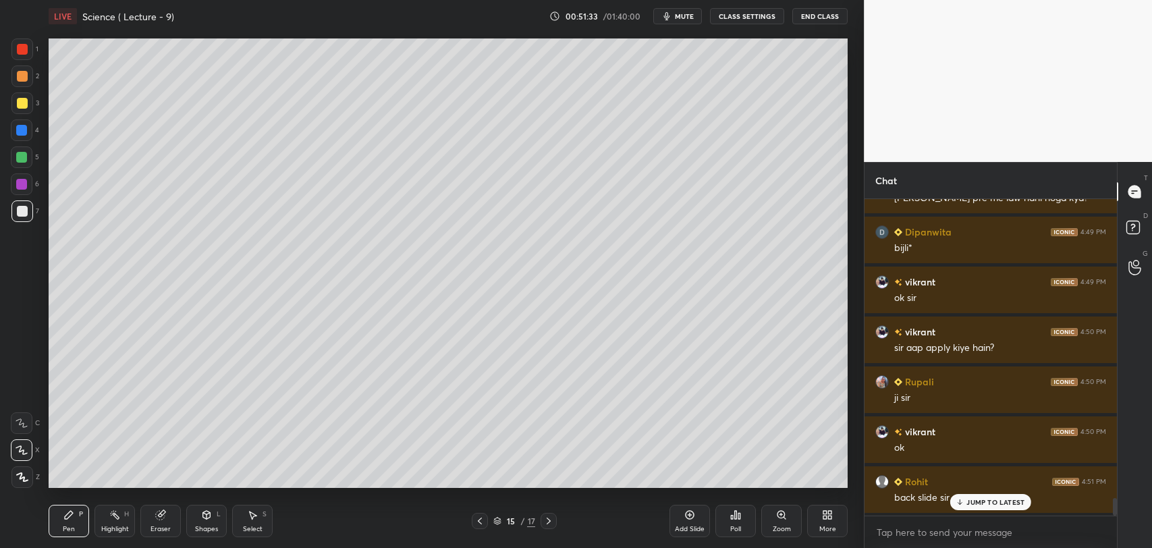
click at [478, 517] on icon at bounding box center [479, 521] width 11 height 11
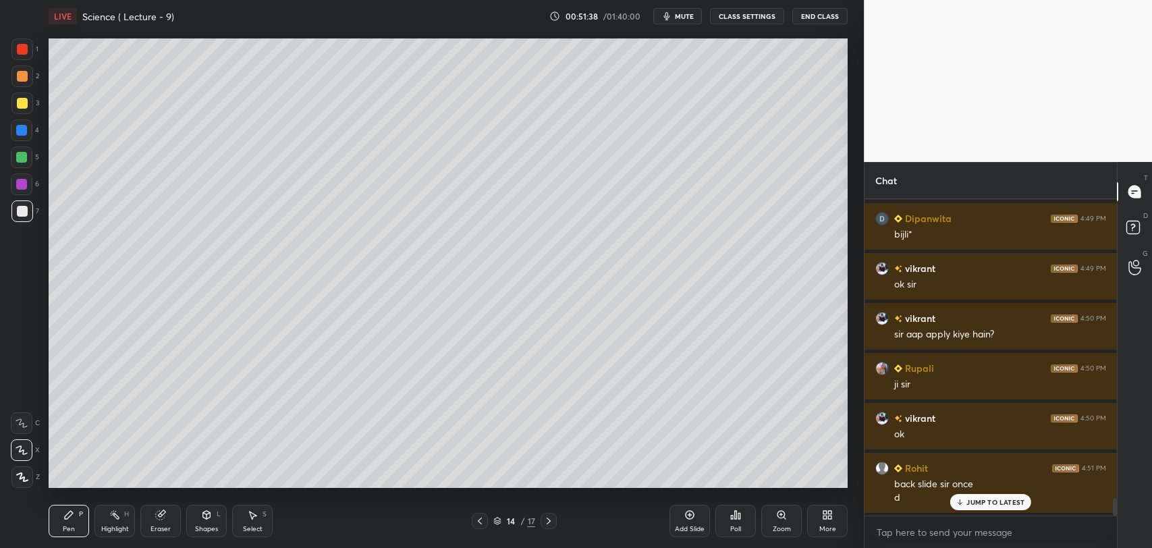
click at [961, 503] on icon at bounding box center [960, 504] width 4 height 2
click at [547, 518] on icon at bounding box center [549, 521] width 4 height 7
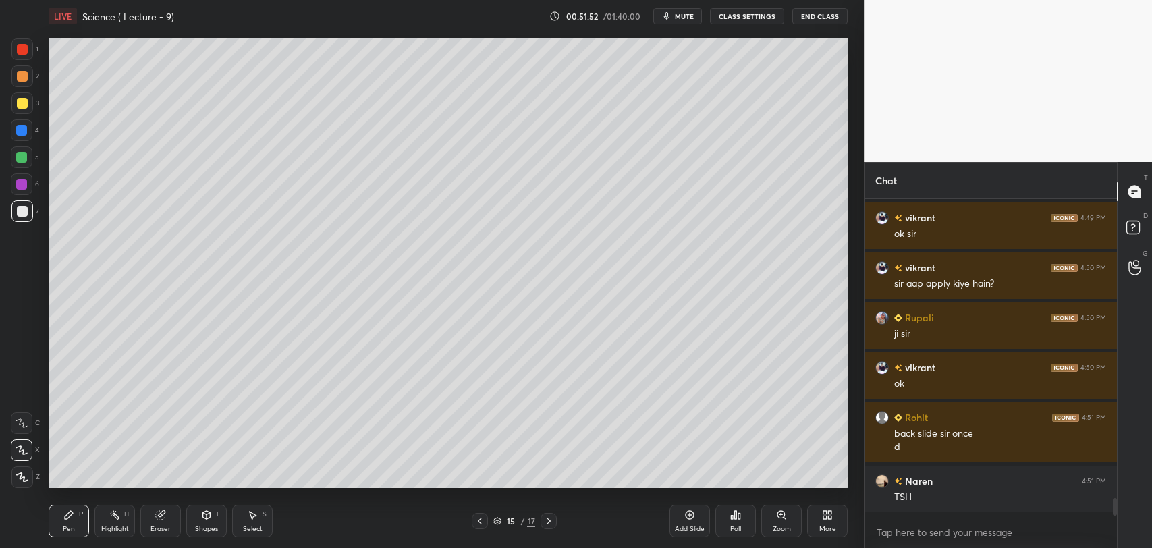
click at [27, 190] on div at bounding box center [22, 184] width 22 height 22
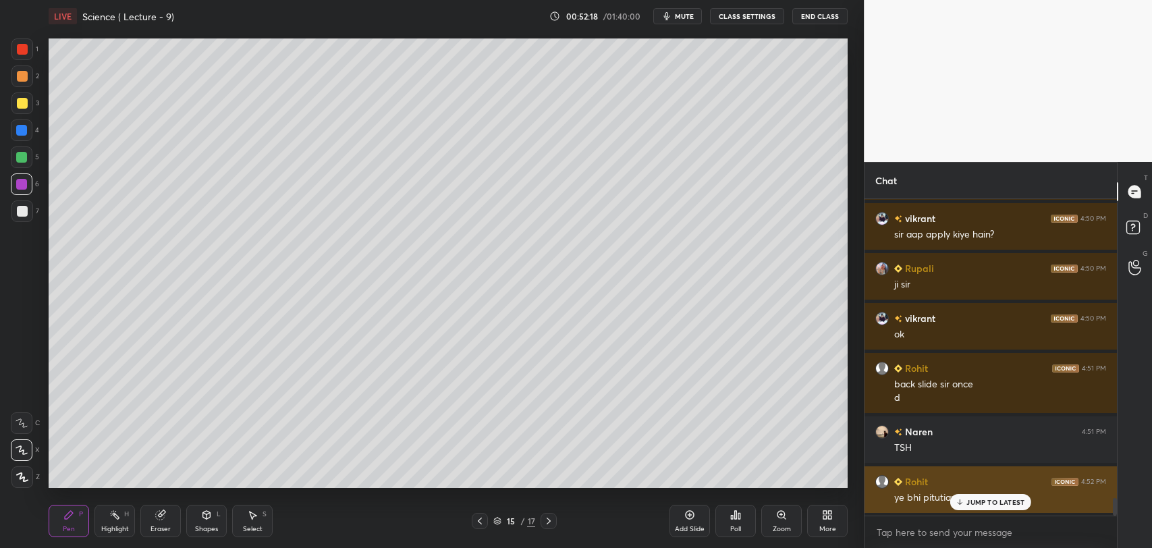
click at [969, 503] on p "JUMP TO LATEST" at bounding box center [995, 502] width 58 height 8
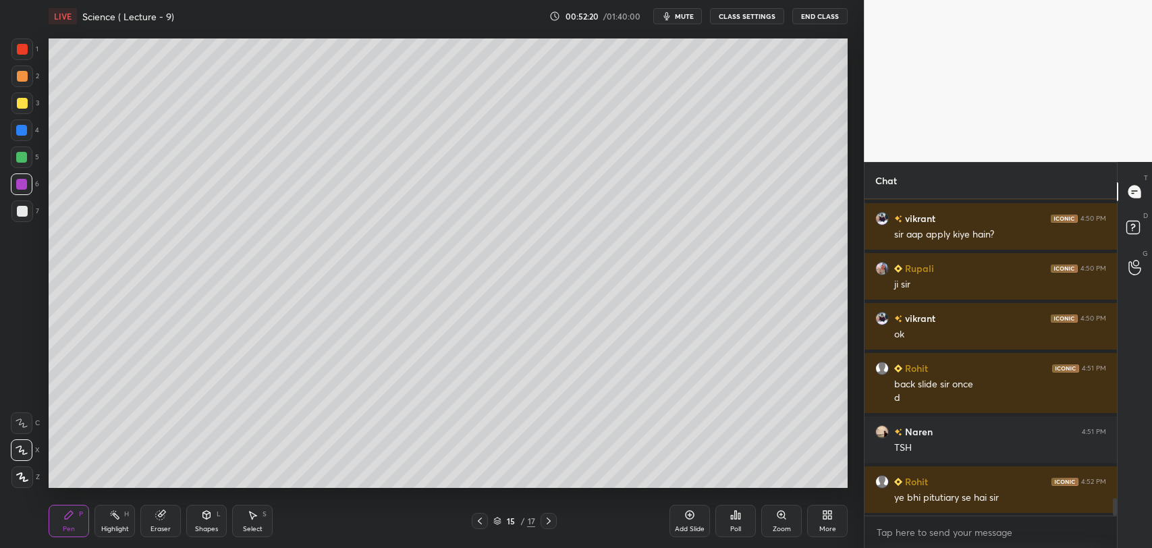
click at [473, 522] on div at bounding box center [480, 521] width 16 height 16
click at [551, 520] on icon at bounding box center [548, 521] width 11 height 11
click at [16, 189] on div at bounding box center [21, 184] width 11 height 11
click at [20, 207] on div at bounding box center [22, 211] width 11 height 11
click at [18, 186] on div at bounding box center [21, 184] width 11 height 11
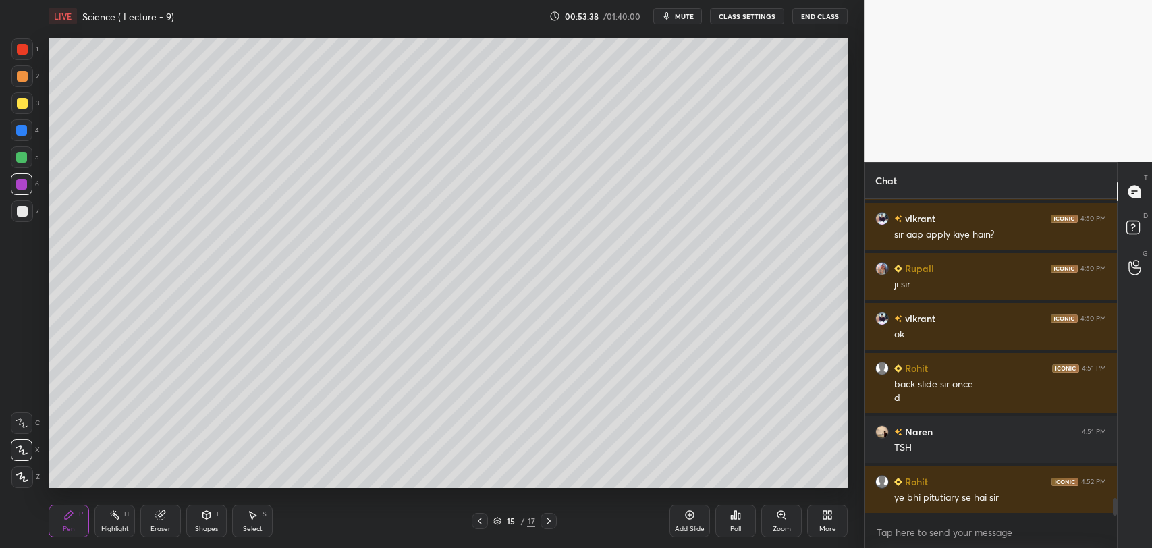
click at [12, 202] on div at bounding box center [22, 211] width 22 height 22
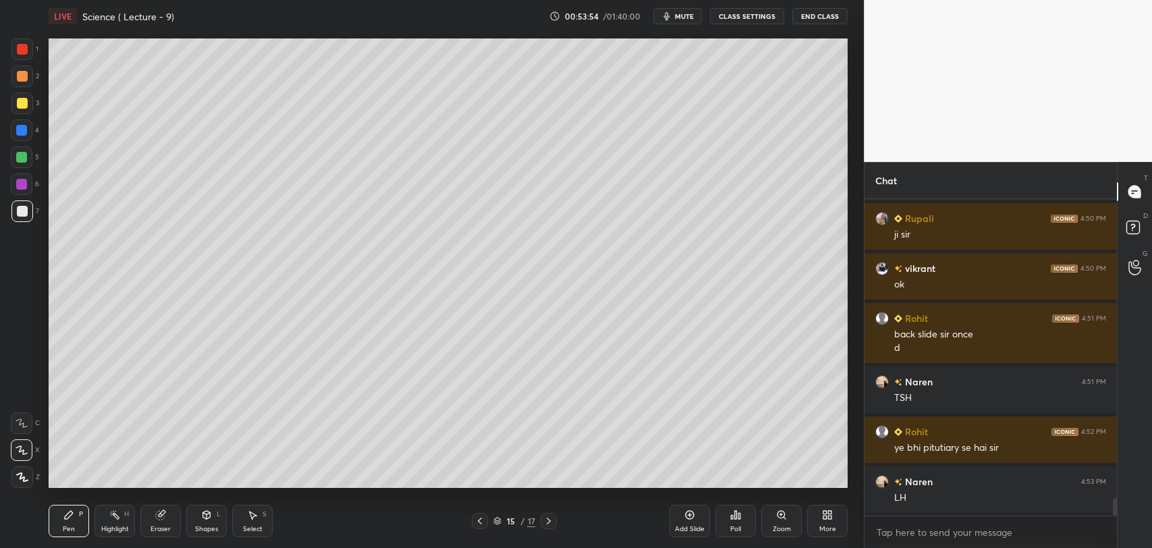
click at [26, 185] on div at bounding box center [21, 184] width 11 height 11
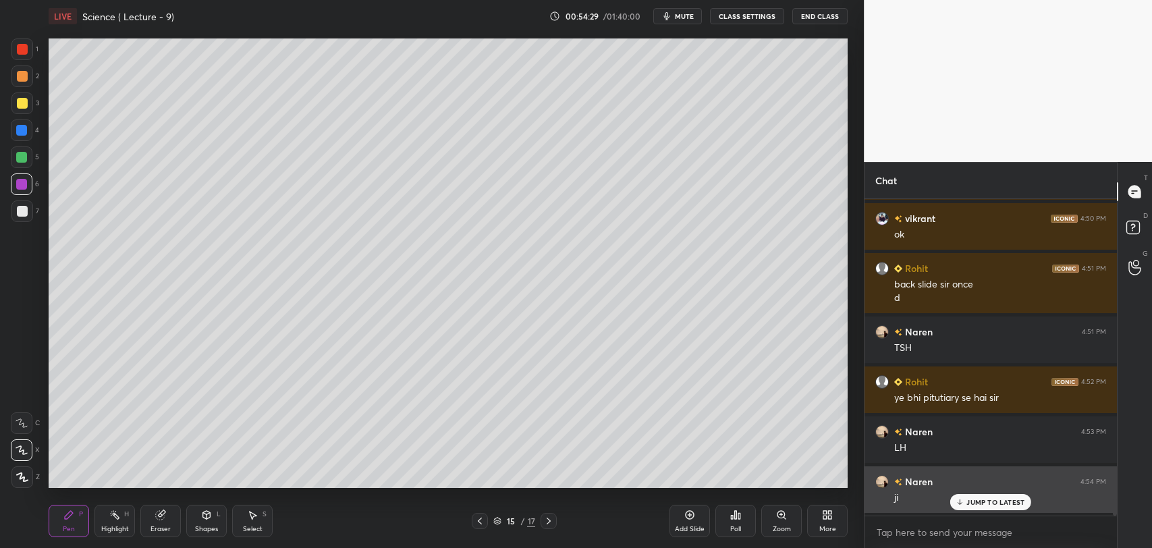
click at [962, 501] on icon at bounding box center [960, 502] width 9 height 8
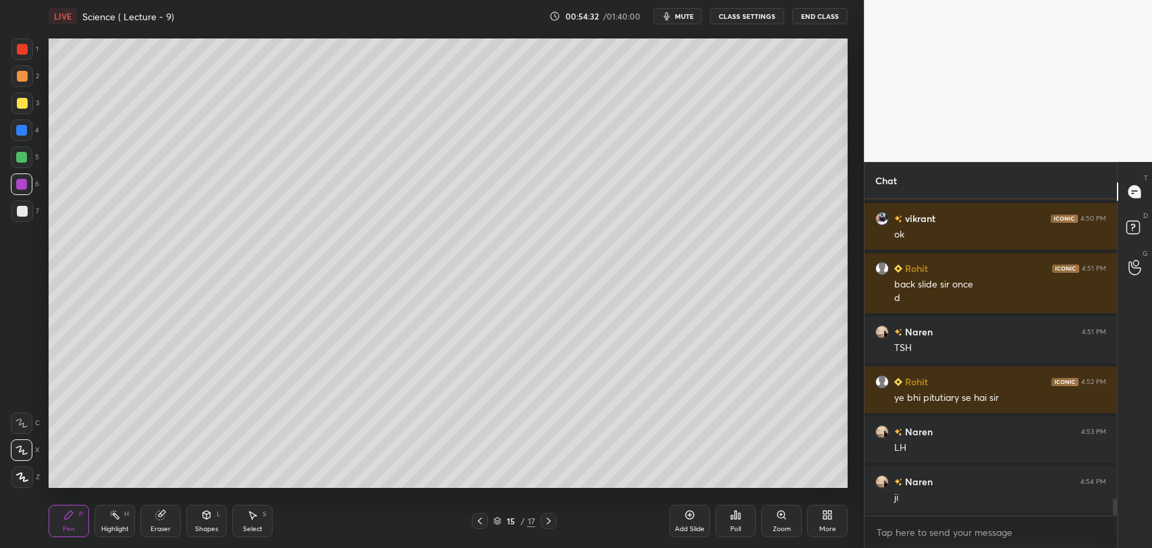
scroll to position [5587, 0]
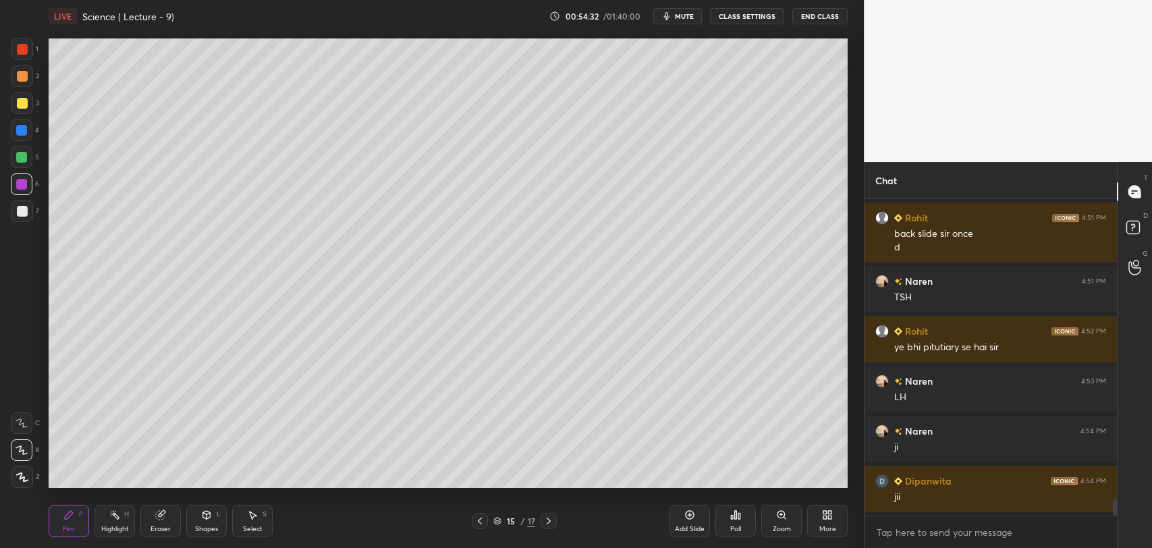
click at [689, 517] on icon at bounding box center [689, 514] width 11 height 11
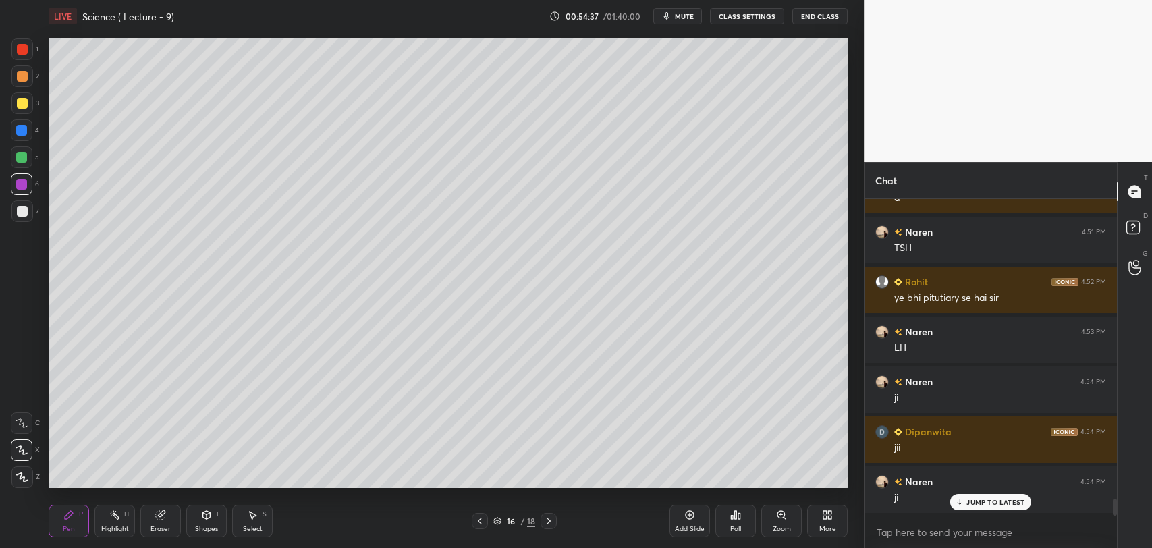
click at [17, 209] on div at bounding box center [22, 211] width 11 height 11
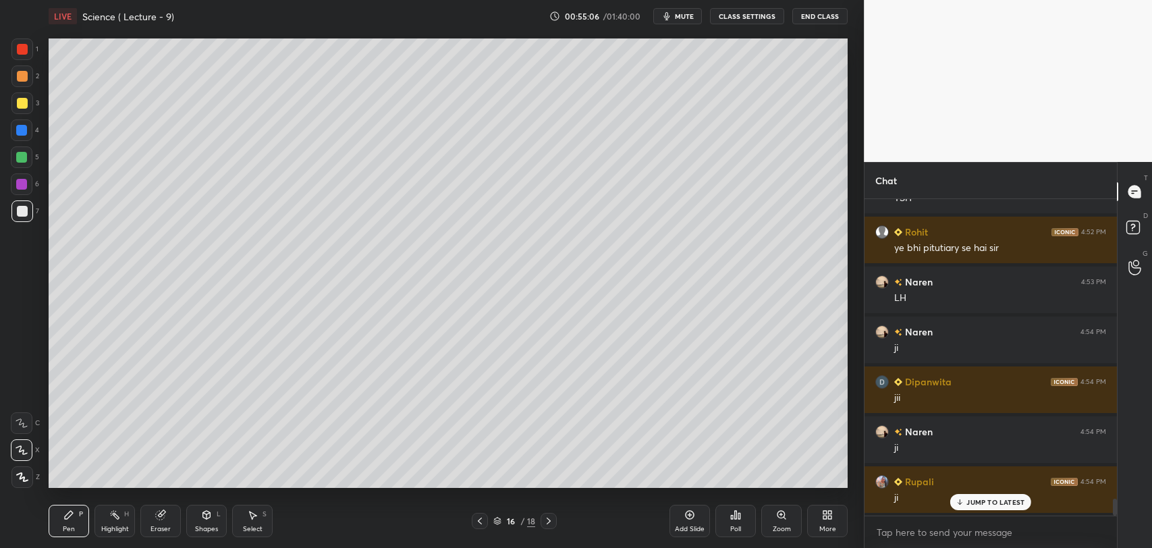
click at [480, 517] on icon at bounding box center [479, 521] width 11 height 11
click at [478, 519] on icon at bounding box center [479, 521] width 11 height 11
click at [545, 516] on icon at bounding box center [548, 521] width 11 height 11
click at [550, 516] on icon at bounding box center [548, 521] width 11 height 11
click at [478, 513] on div at bounding box center [480, 521] width 16 height 16
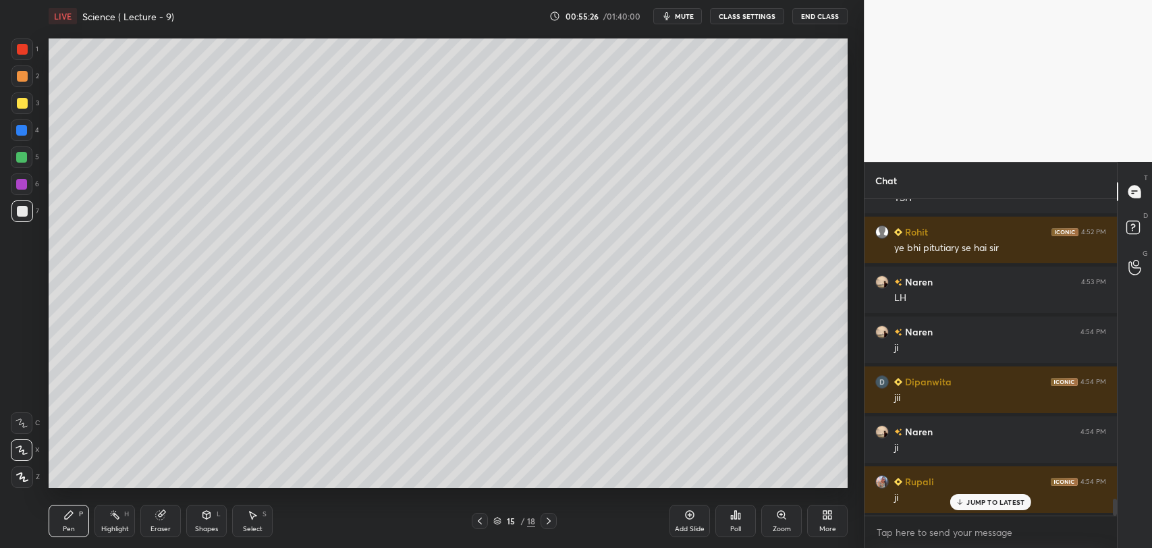
click at [478, 517] on icon at bounding box center [479, 521] width 11 height 11
click at [547, 520] on icon at bounding box center [548, 521] width 11 height 11
click at [549, 518] on icon at bounding box center [548, 521] width 11 height 11
click at [24, 180] on div at bounding box center [21, 184] width 11 height 11
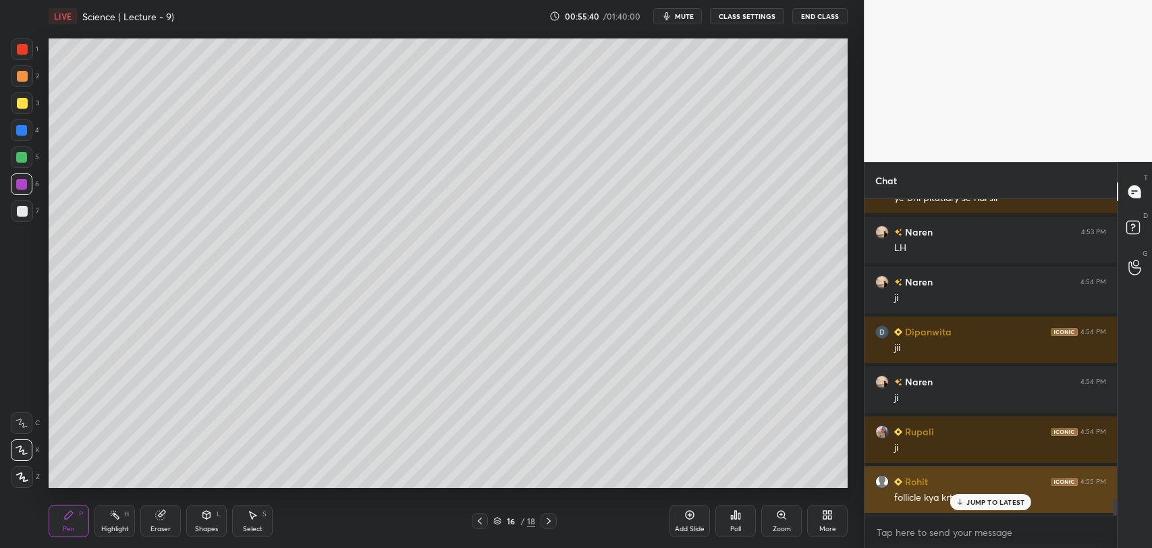
click at [958, 501] on icon at bounding box center [960, 502] width 9 height 8
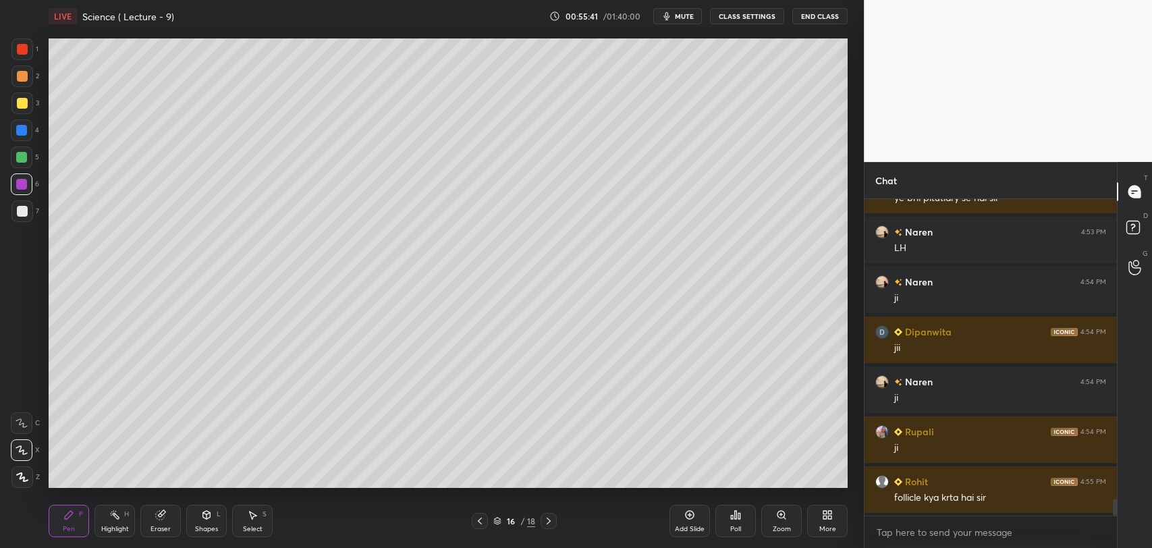
click at [479, 520] on icon at bounding box center [480, 521] width 4 height 7
click at [550, 521] on icon at bounding box center [549, 521] width 4 height 7
click at [551, 517] on icon at bounding box center [548, 521] width 11 height 11
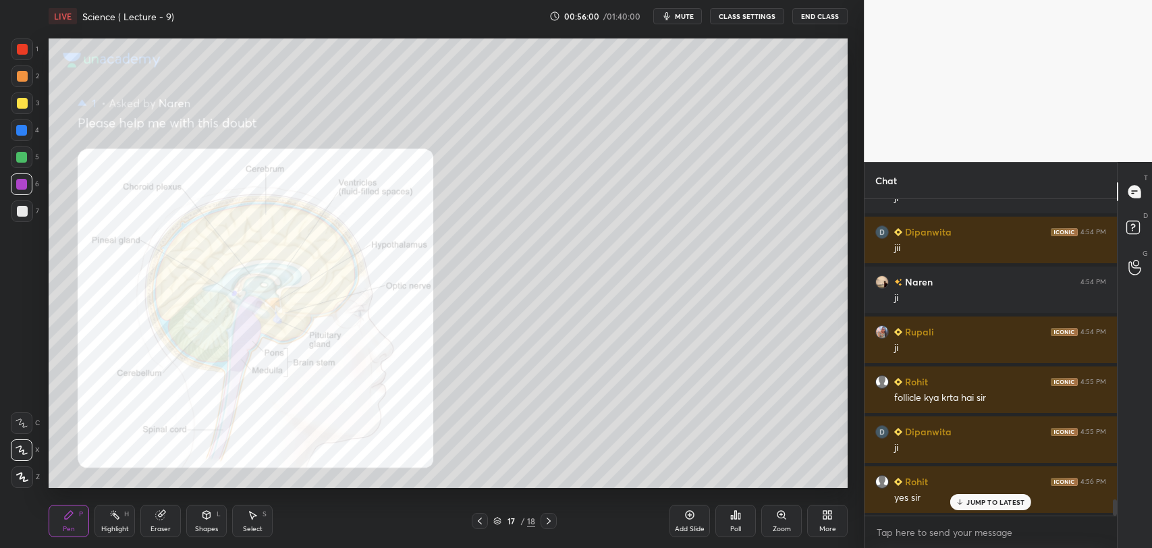
scroll to position [5886, 0]
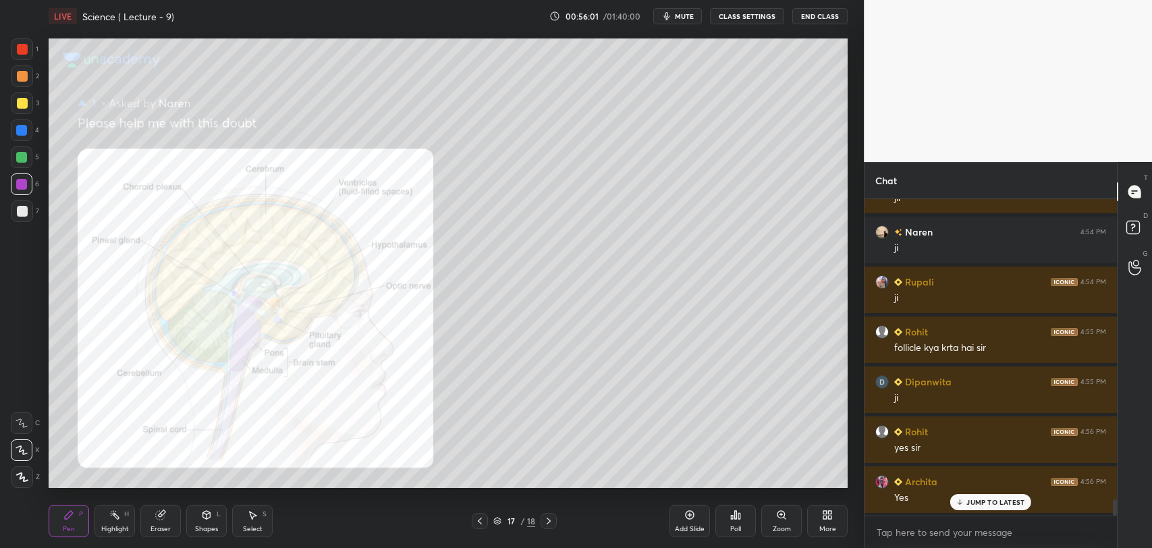
click at [961, 500] on icon at bounding box center [960, 502] width 9 height 8
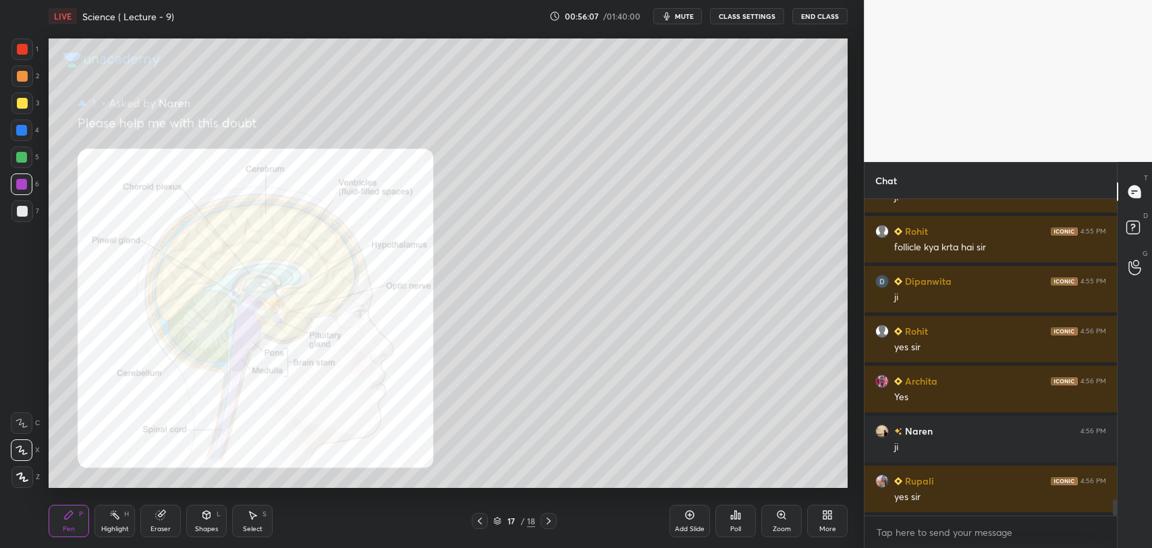
scroll to position [6036, 0]
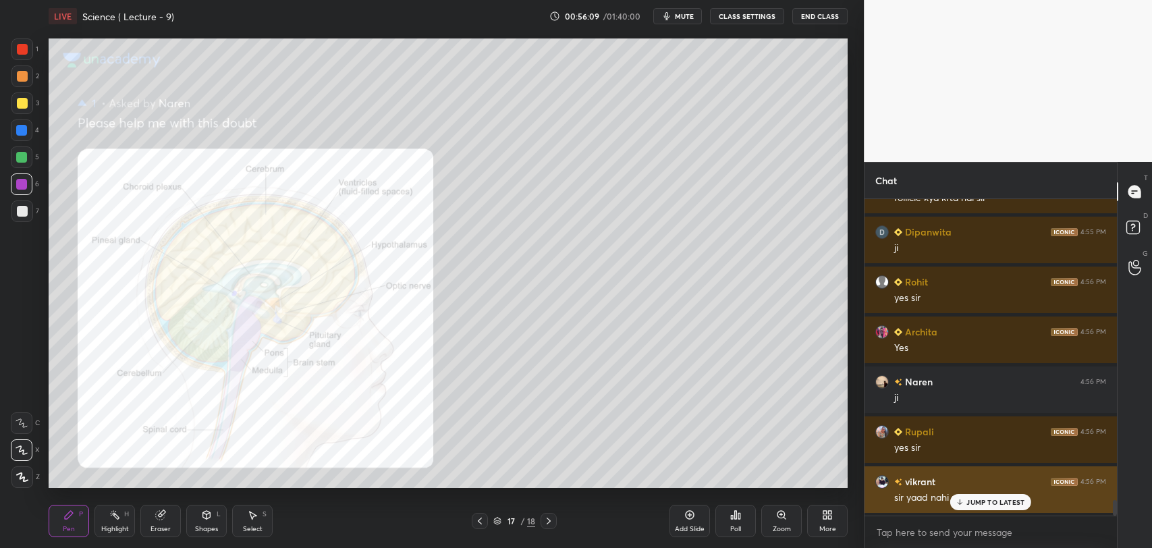
click at [970, 502] on p "JUMP TO LATEST" at bounding box center [995, 502] width 58 height 8
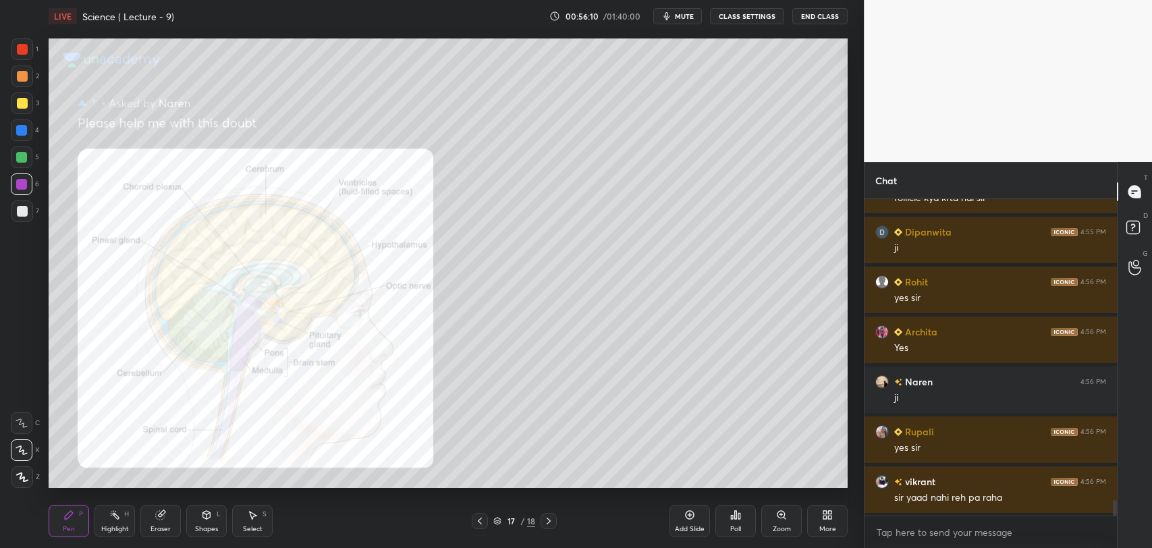
scroll to position [6086, 0]
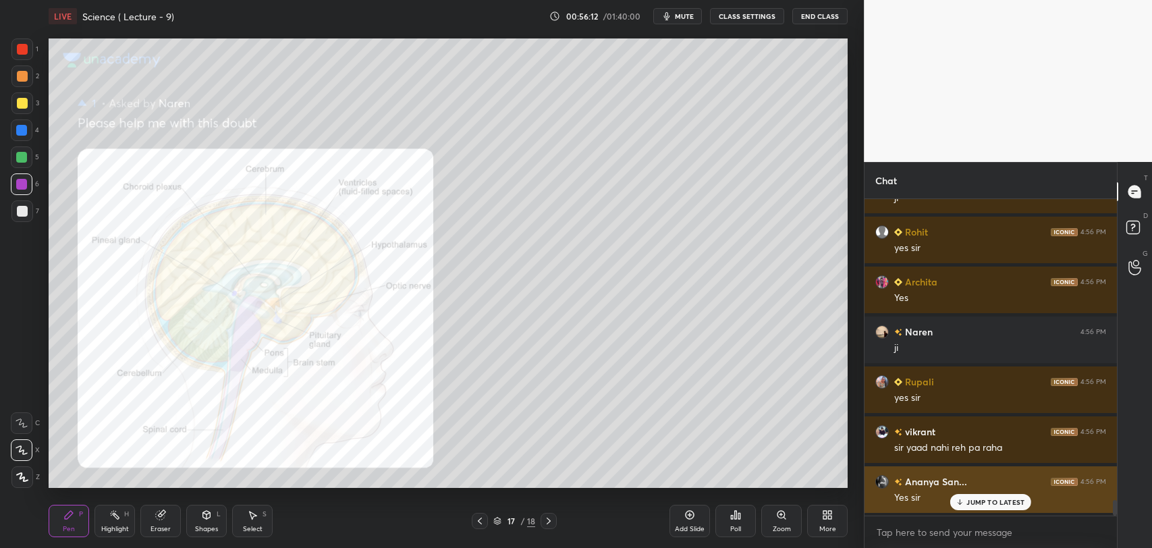
click at [972, 500] on p "JUMP TO LATEST" at bounding box center [995, 502] width 58 height 8
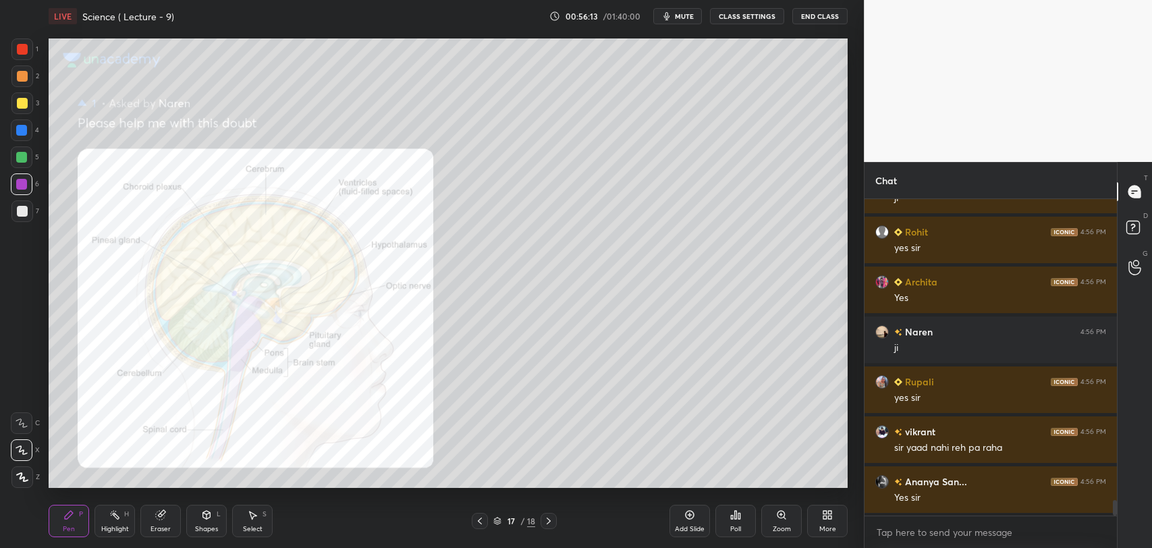
click at [480, 520] on icon at bounding box center [479, 521] width 11 height 11
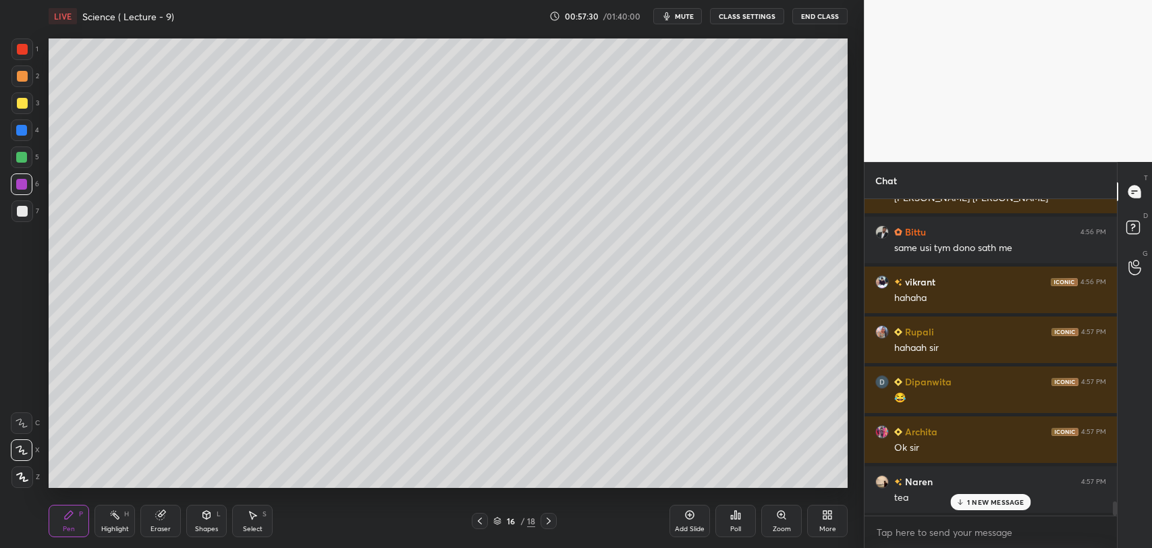
scroll to position [6935, 0]
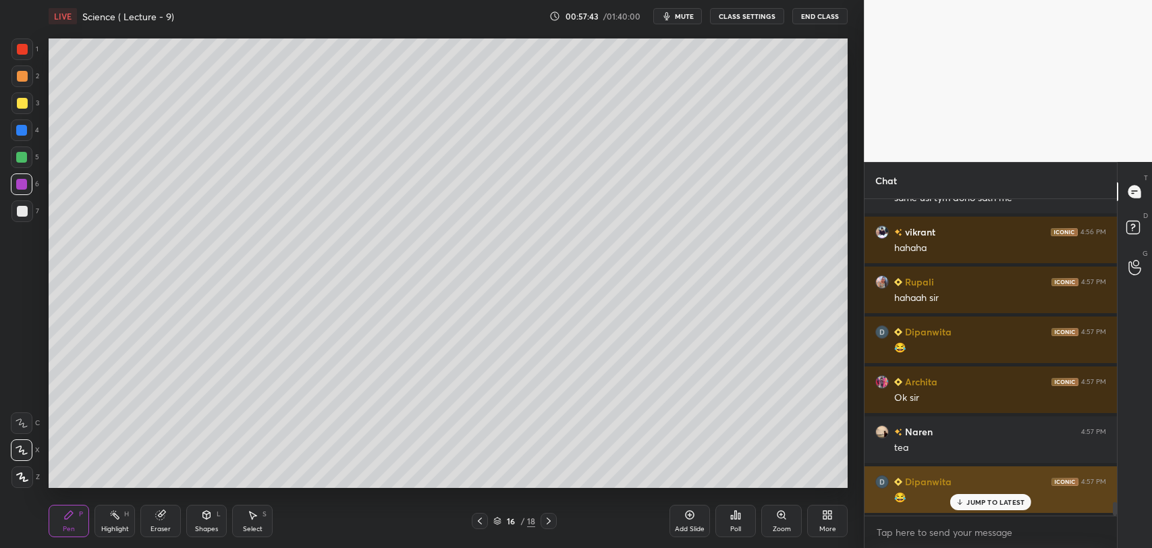
click at [979, 503] on p "JUMP TO LATEST" at bounding box center [995, 502] width 58 height 8
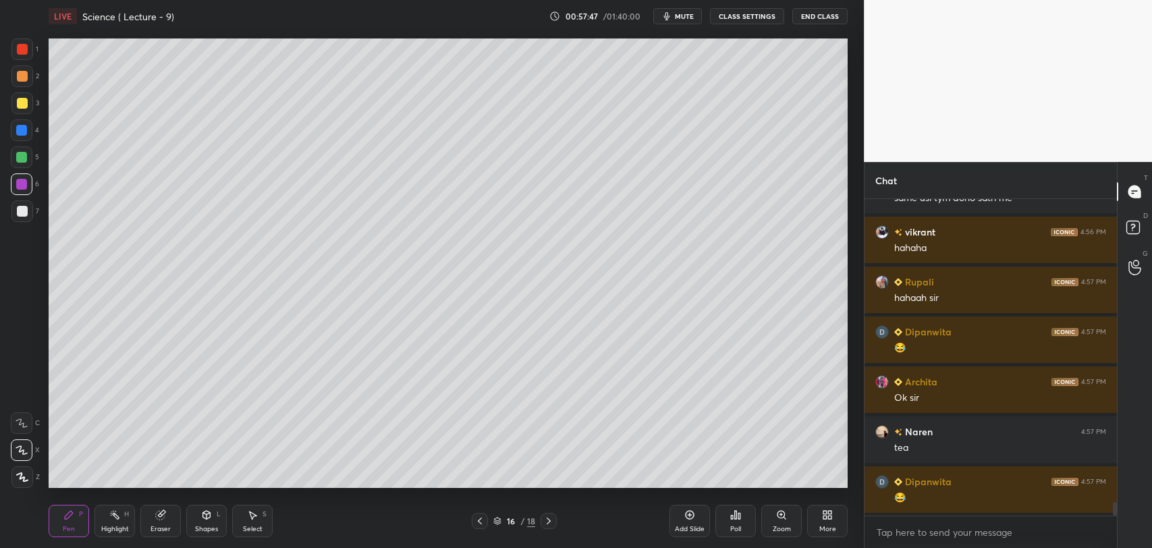
click at [551, 518] on icon at bounding box center [548, 521] width 11 height 11
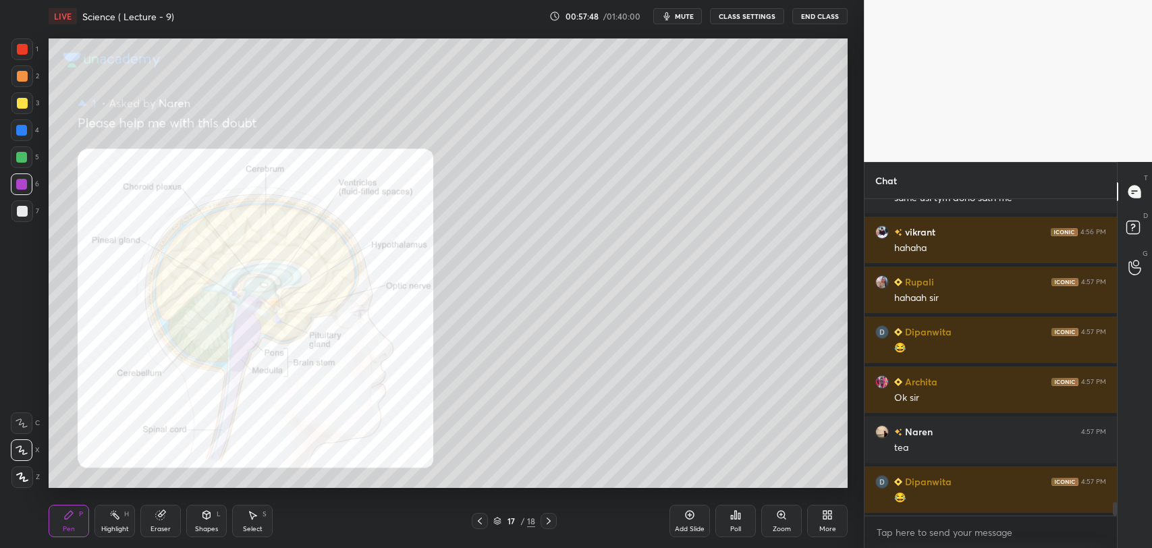
scroll to position [6985, 0]
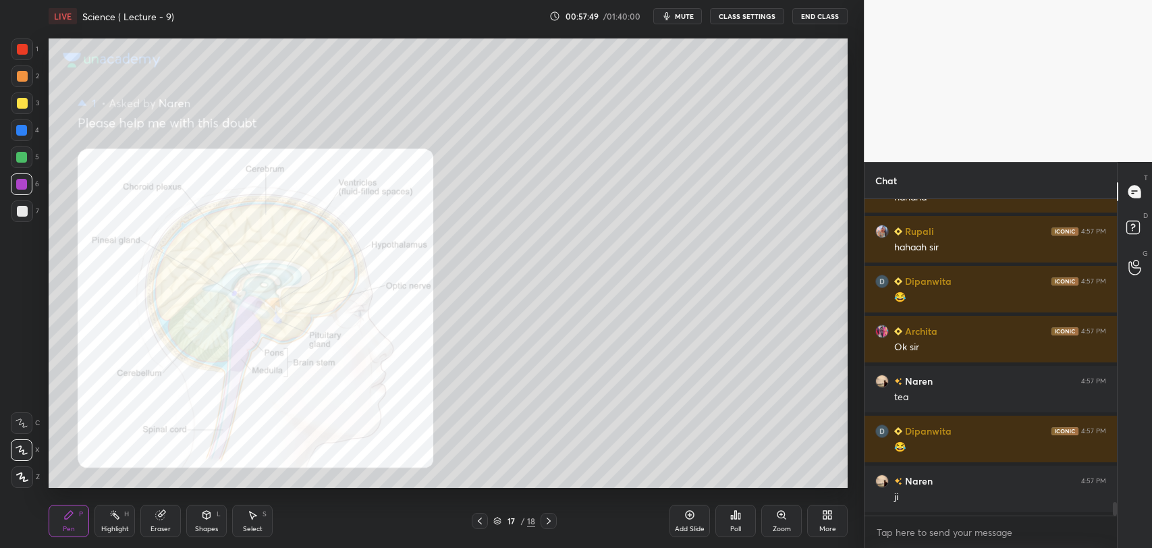
click at [479, 518] on icon at bounding box center [479, 521] width 11 height 11
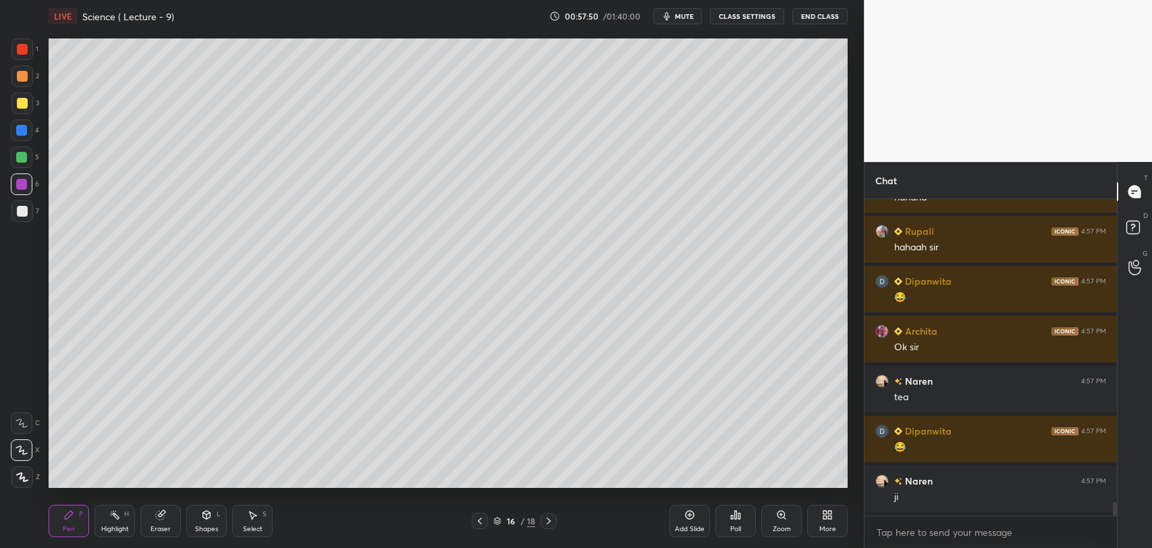
scroll to position [7034, 0]
click at [551, 518] on icon at bounding box center [548, 521] width 11 height 11
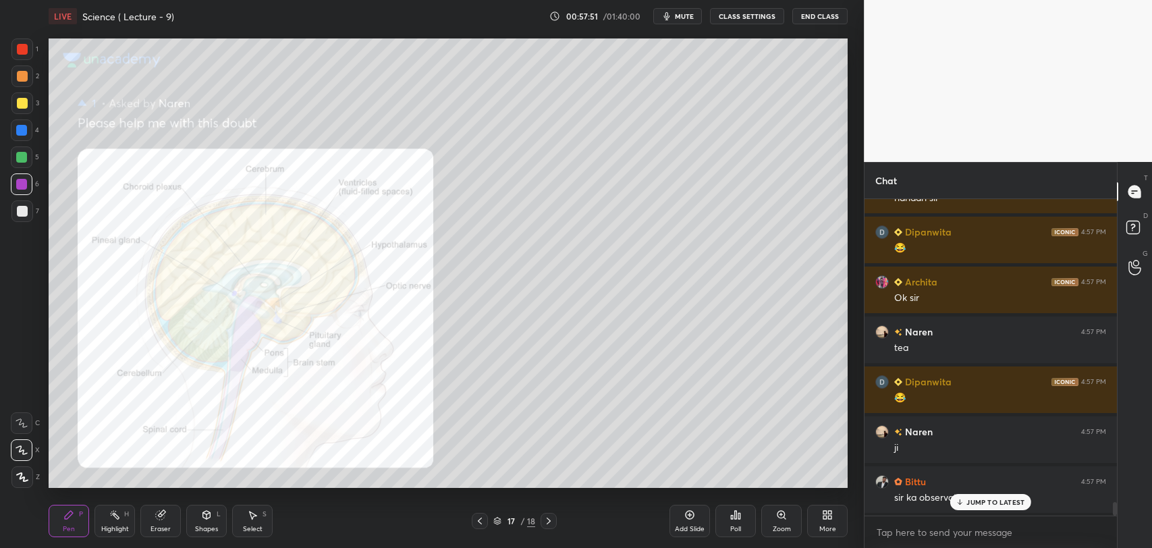
click at [480, 509] on div "Pen P Highlight H Eraser Shapes L Select S 17 / 18 Add Slide Poll Zoom More" at bounding box center [448, 521] width 799 height 54
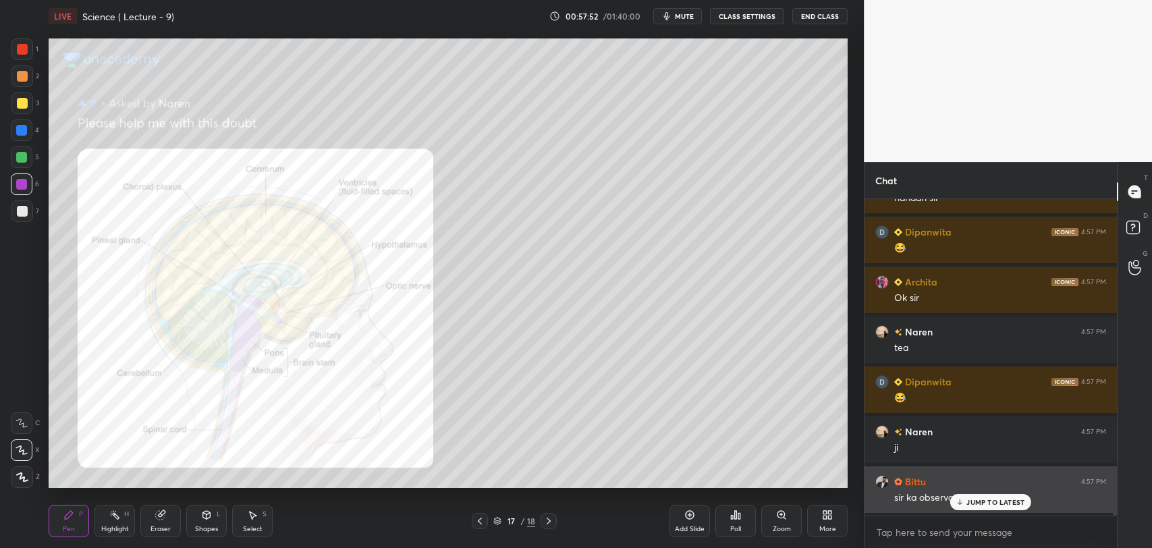
click at [964, 503] on icon at bounding box center [960, 502] width 9 height 8
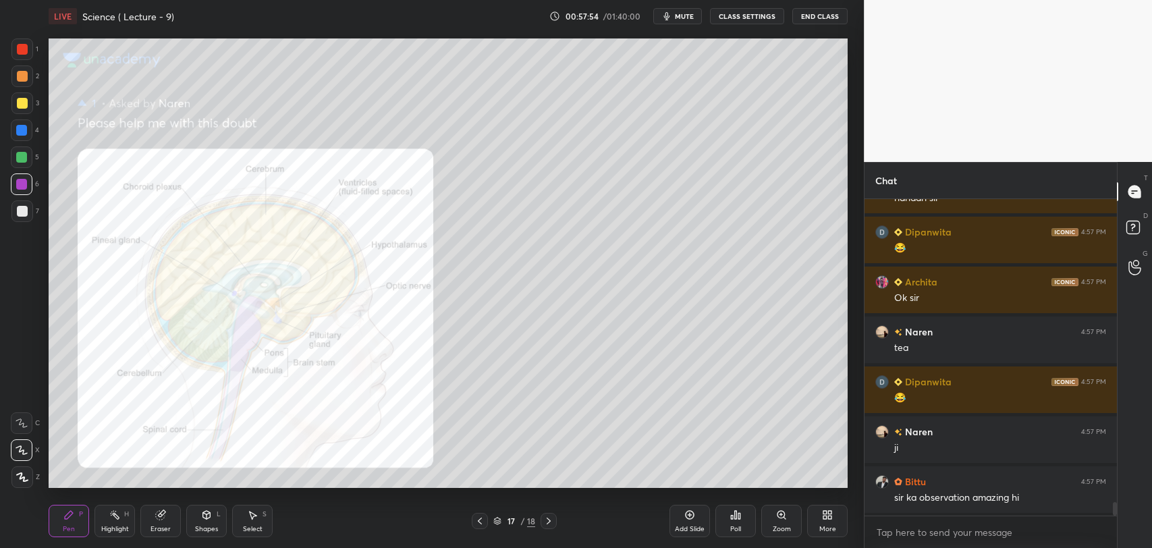
click at [480, 518] on icon at bounding box center [479, 521] width 11 height 11
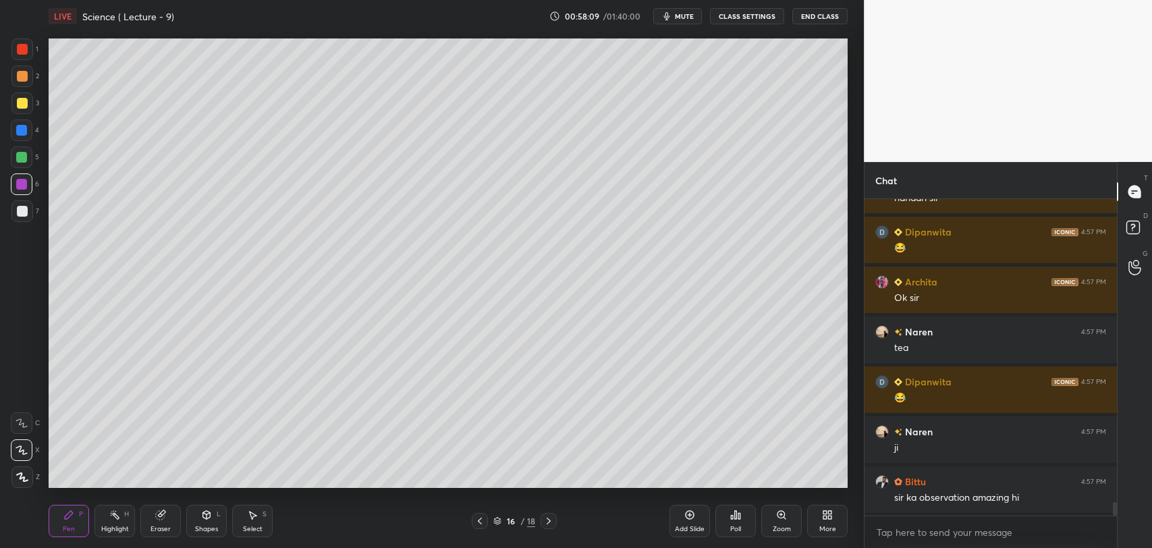
click at [687, 518] on icon at bounding box center [690, 515] width 9 height 9
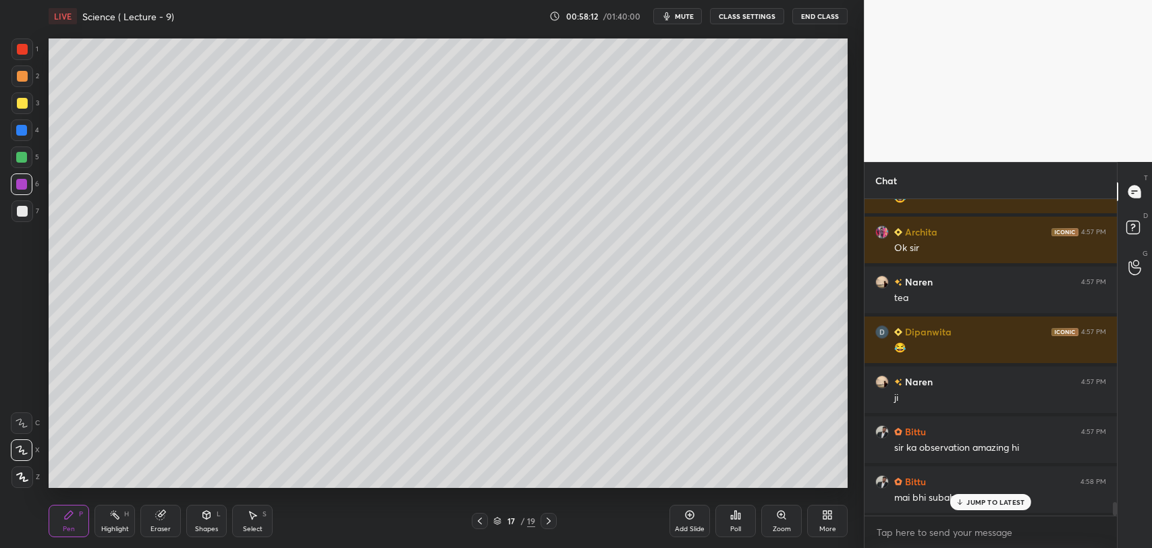
click at [956, 500] on icon at bounding box center [960, 502] width 9 height 8
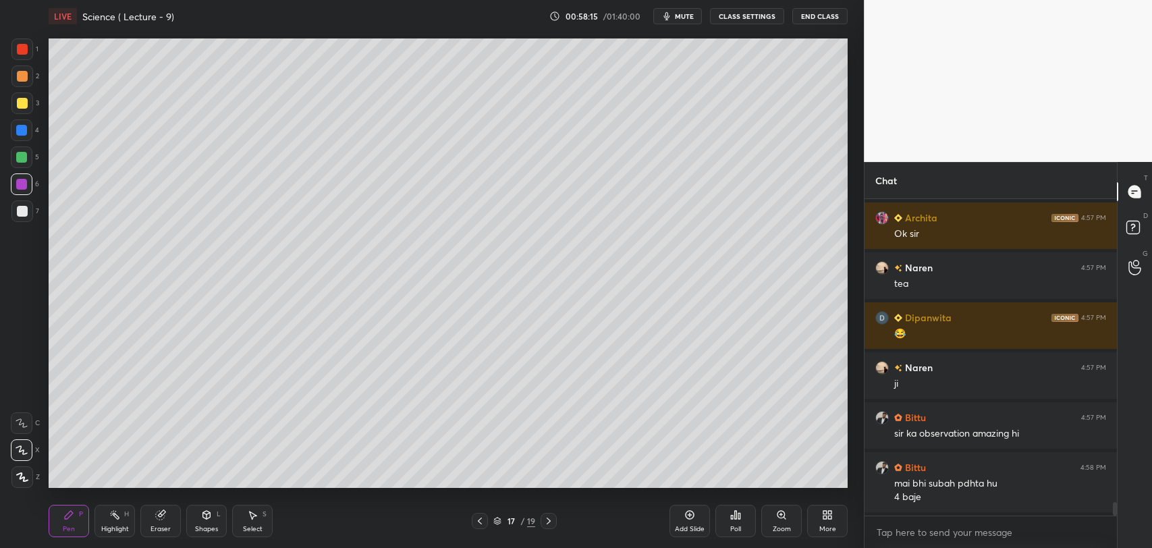
click at [17, 49] on div at bounding box center [22, 49] width 11 height 11
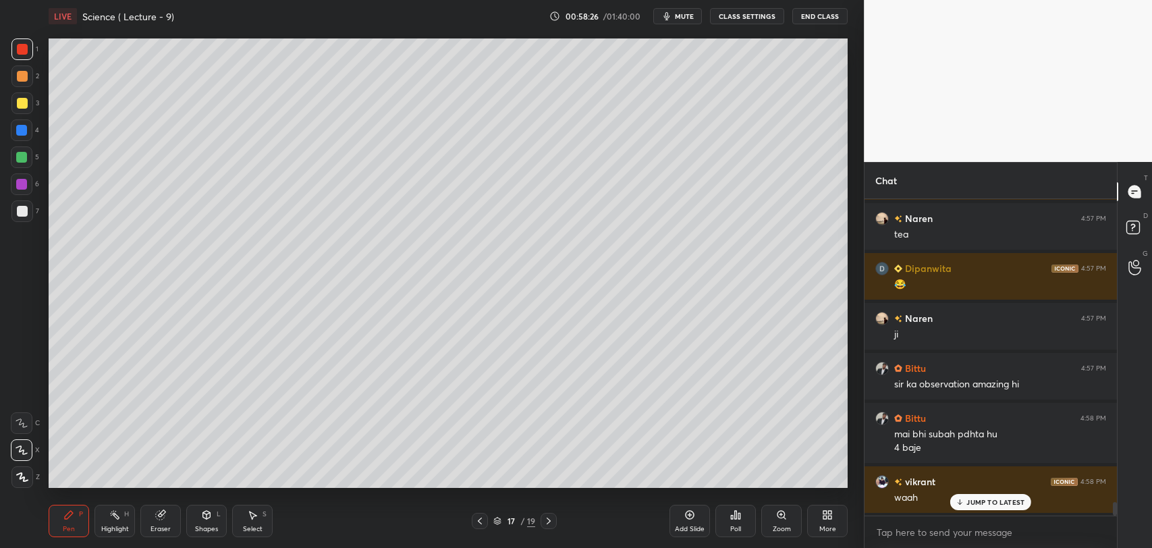
scroll to position [7198, 0]
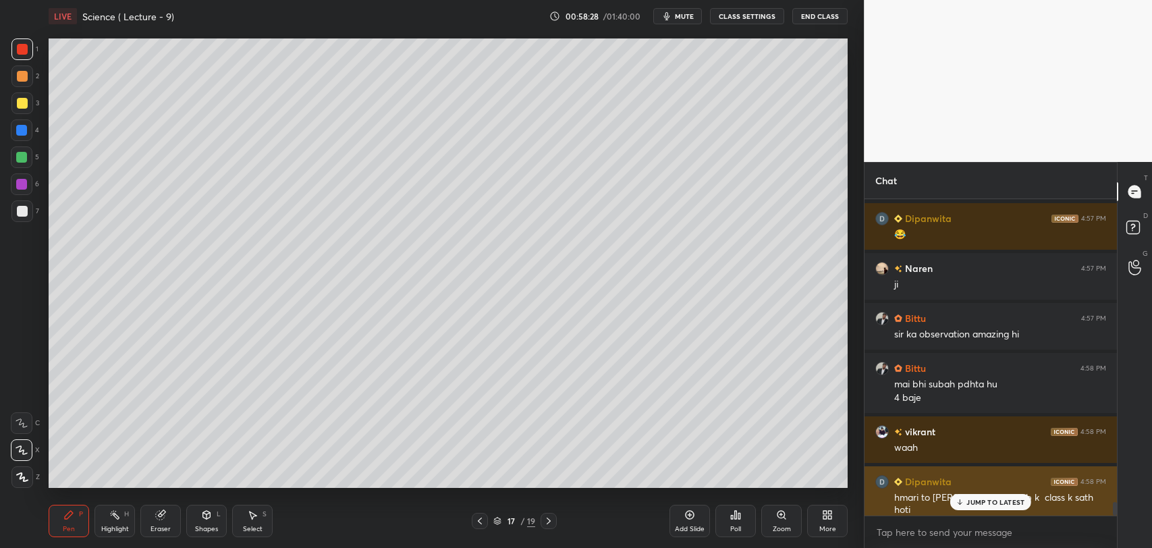
click at [959, 499] on icon at bounding box center [960, 502] width 9 height 8
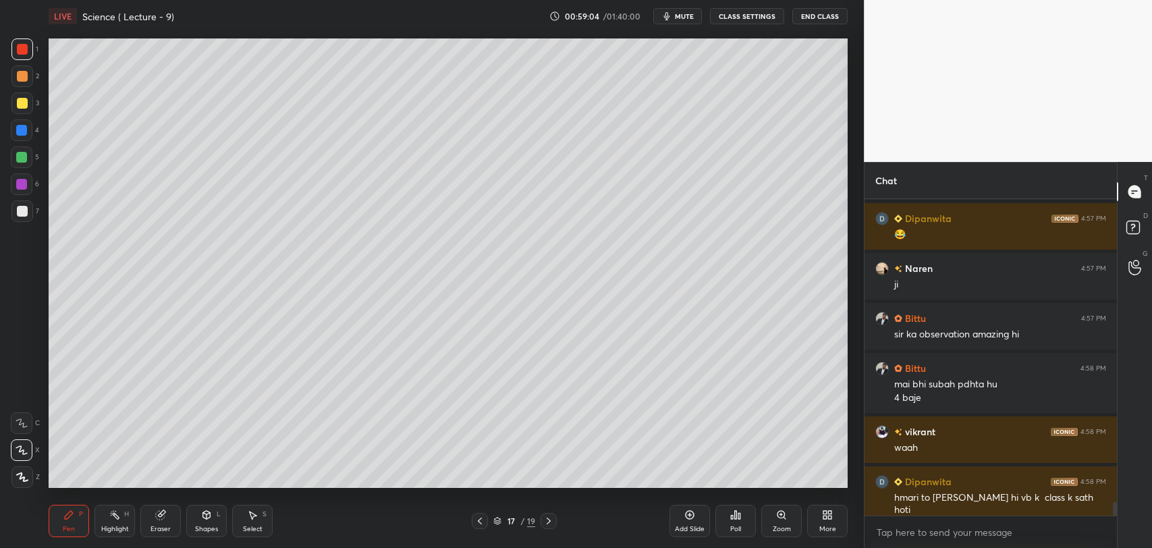
click at [22, 206] on div at bounding box center [22, 211] width 11 height 11
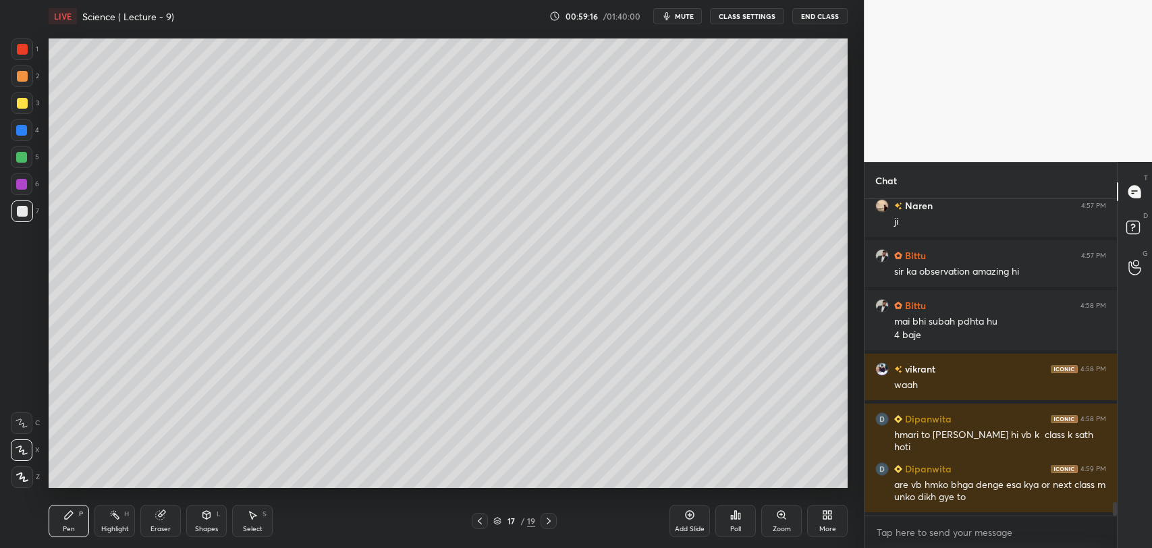
click at [25, 182] on div at bounding box center [21, 184] width 11 height 11
click at [20, 211] on div at bounding box center [22, 211] width 11 height 11
click at [10, 211] on div "1 2 3 4 5 6 7 C X Z C X Z E E Erase all H H" at bounding box center [21, 262] width 43 height 449
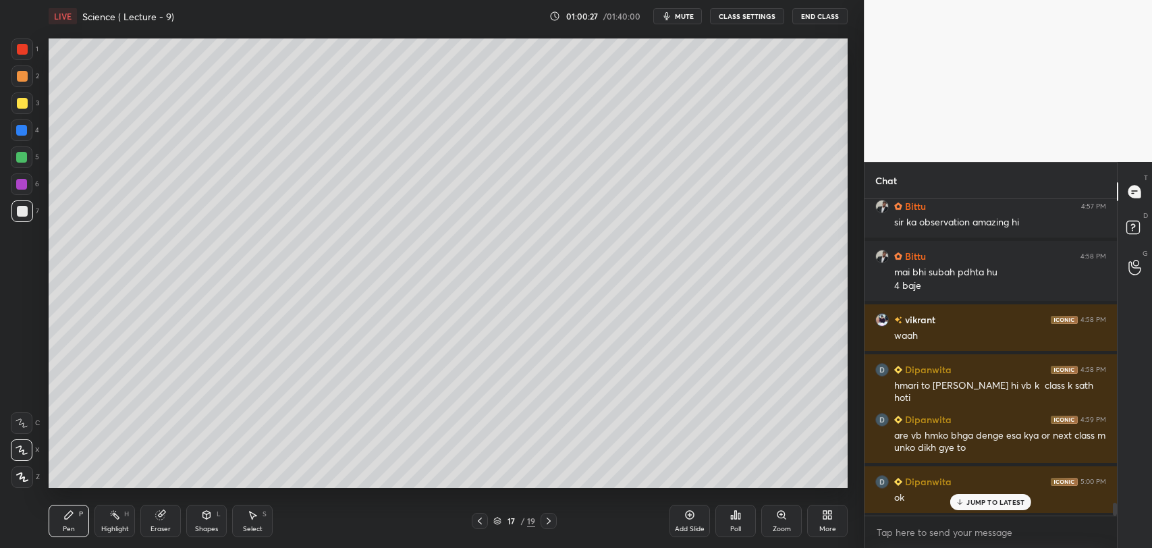
scroll to position [7360, 0]
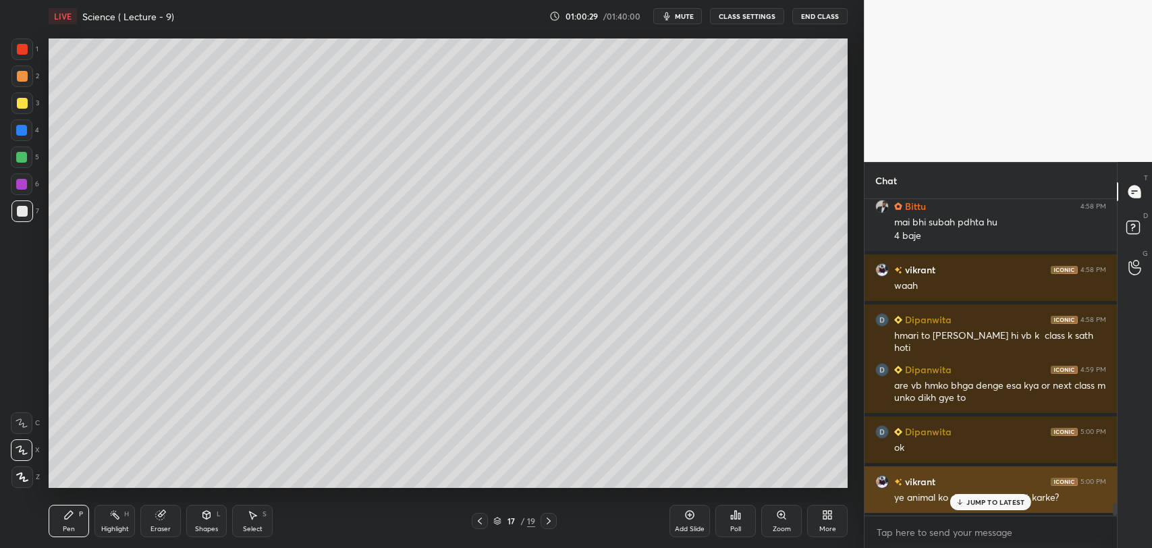
click at [972, 499] on p "JUMP TO LATEST" at bounding box center [995, 502] width 58 height 8
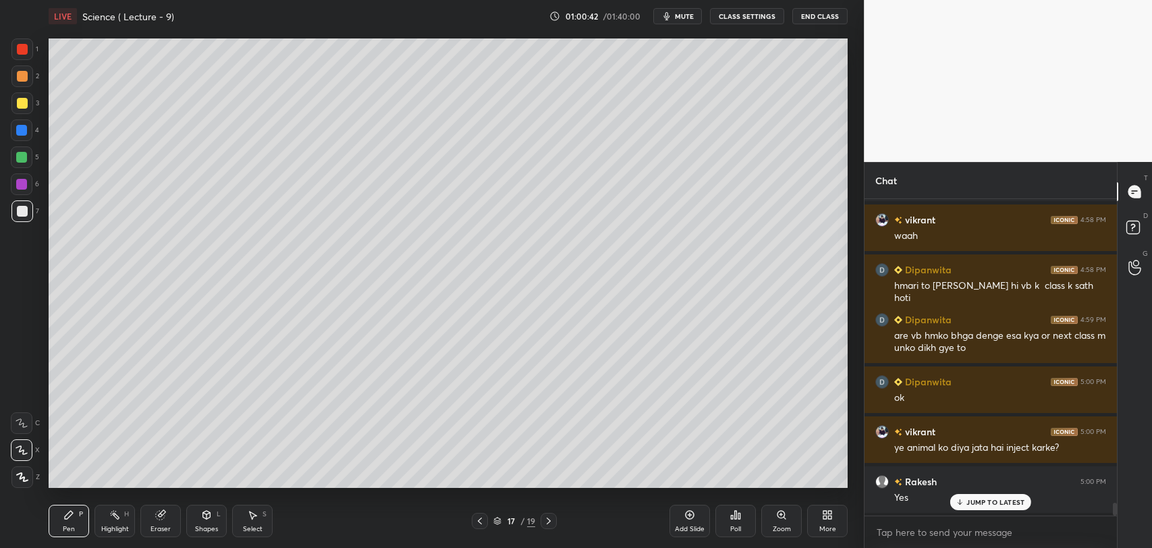
scroll to position [7460, 0]
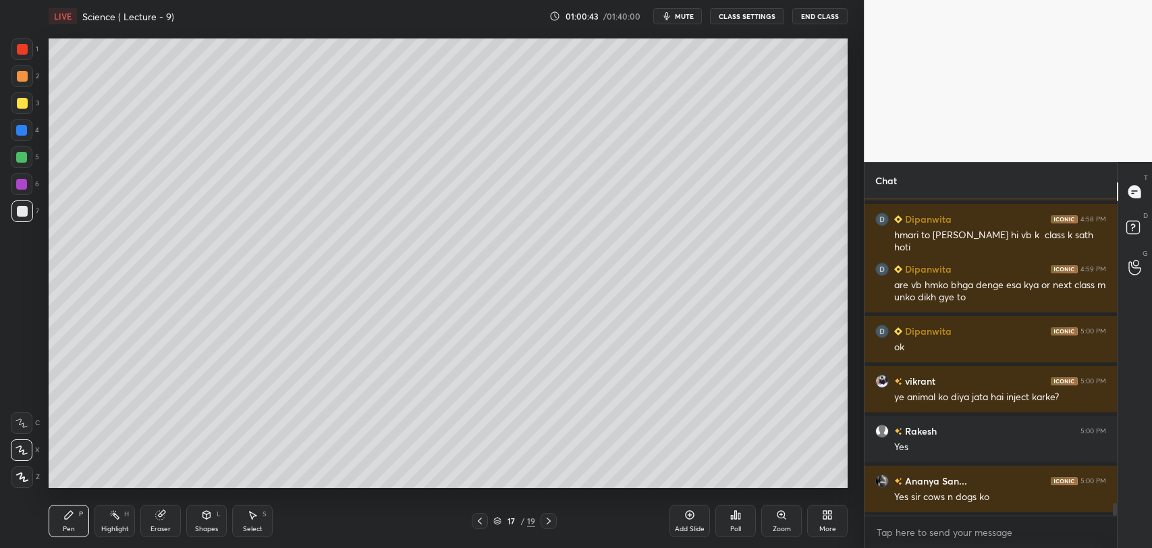
click at [27, 185] on div at bounding box center [22, 184] width 22 height 22
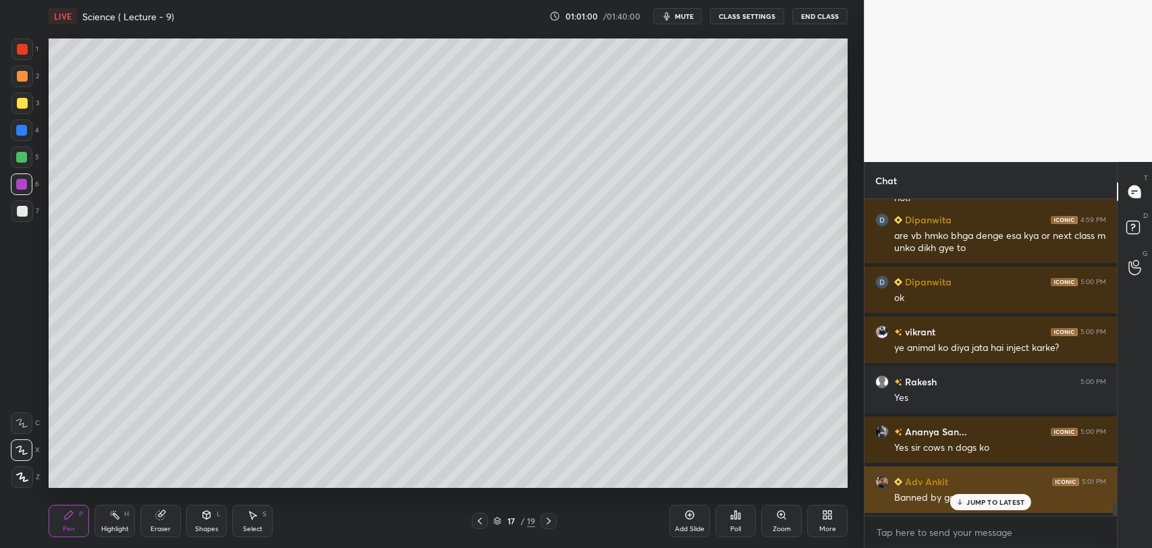
click at [961, 501] on icon at bounding box center [960, 502] width 9 height 8
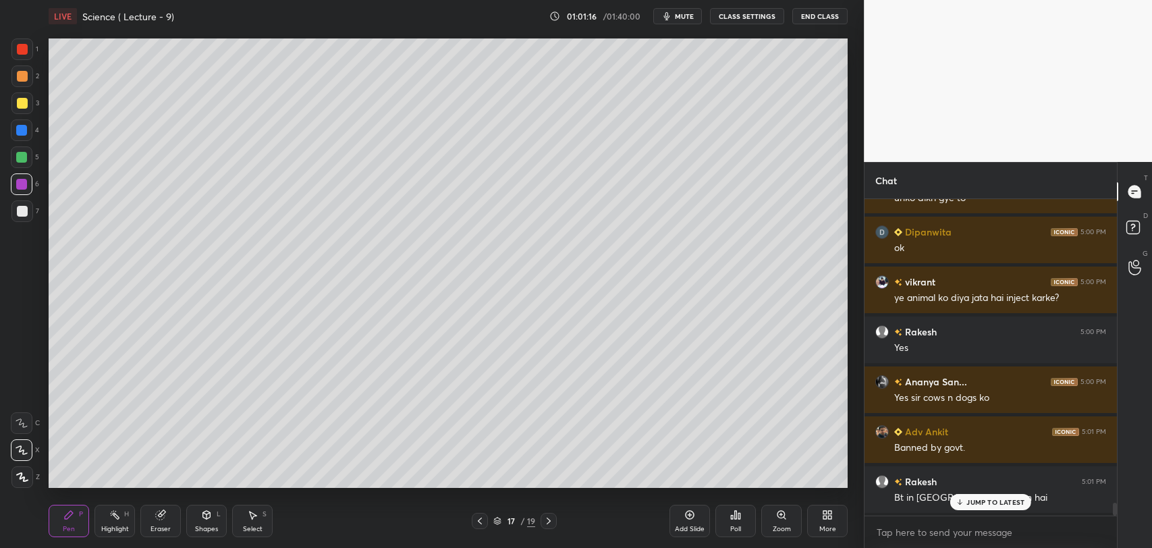
scroll to position [7609, 0]
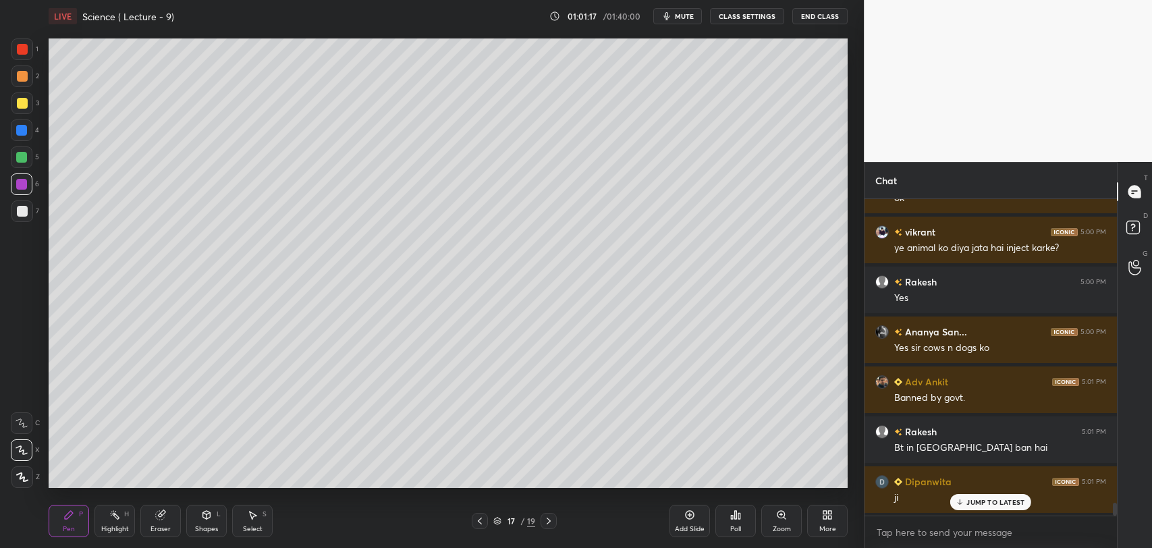
click at [478, 522] on icon at bounding box center [479, 521] width 11 height 11
click at [546, 518] on icon at bounding box center [548, 521] width 11 height 11
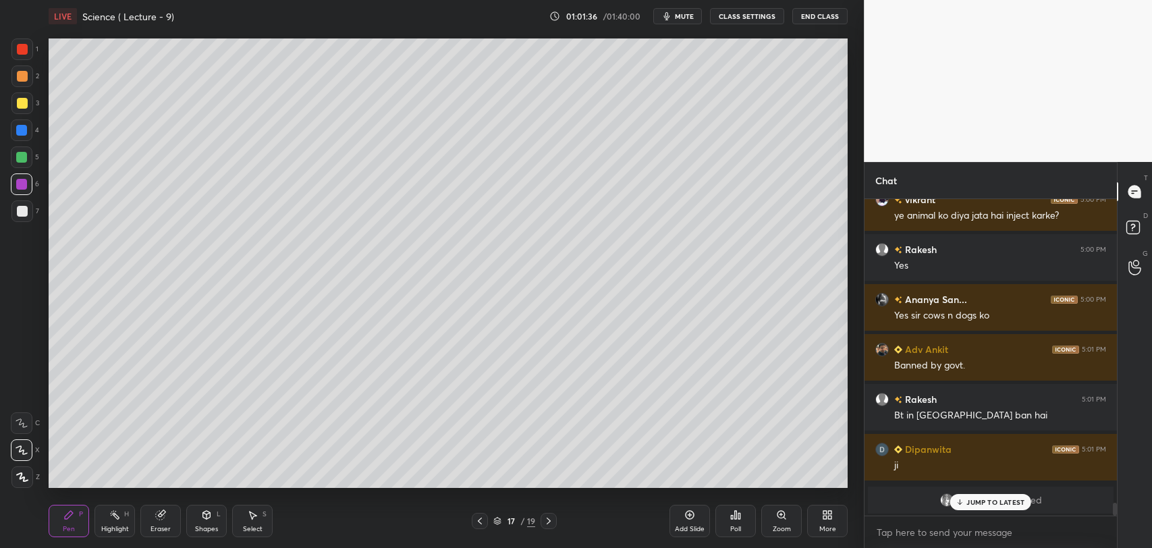
click at [965, 500] on div "JUMP TO LATEST" at bounding box center [990, 502] width 81 height 16
click at [20, 212] on div at bounding box center [22, 211] width 11 height 11
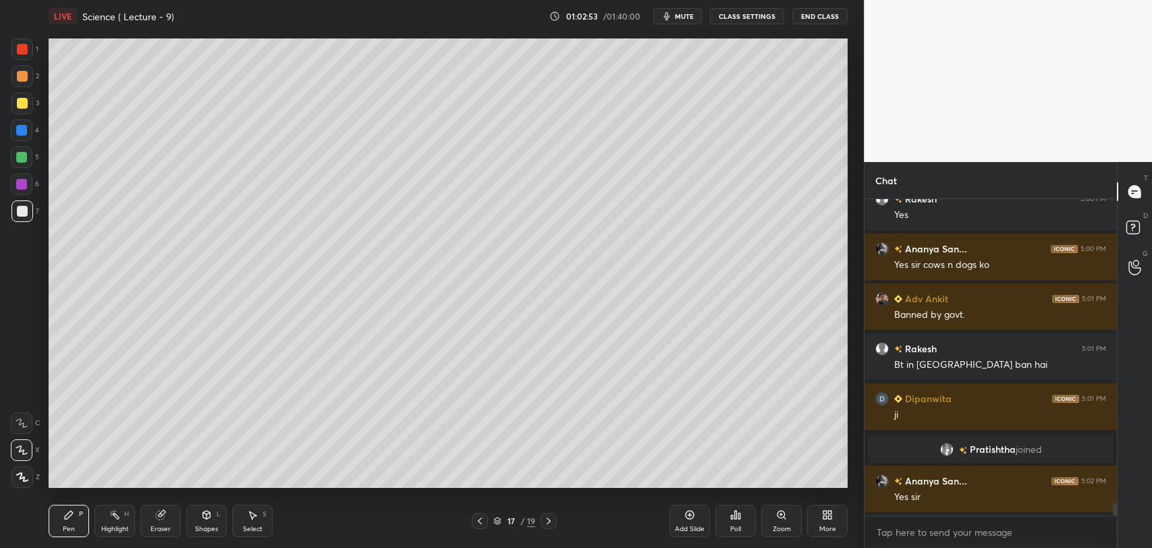
scroll to position [7742, 0]
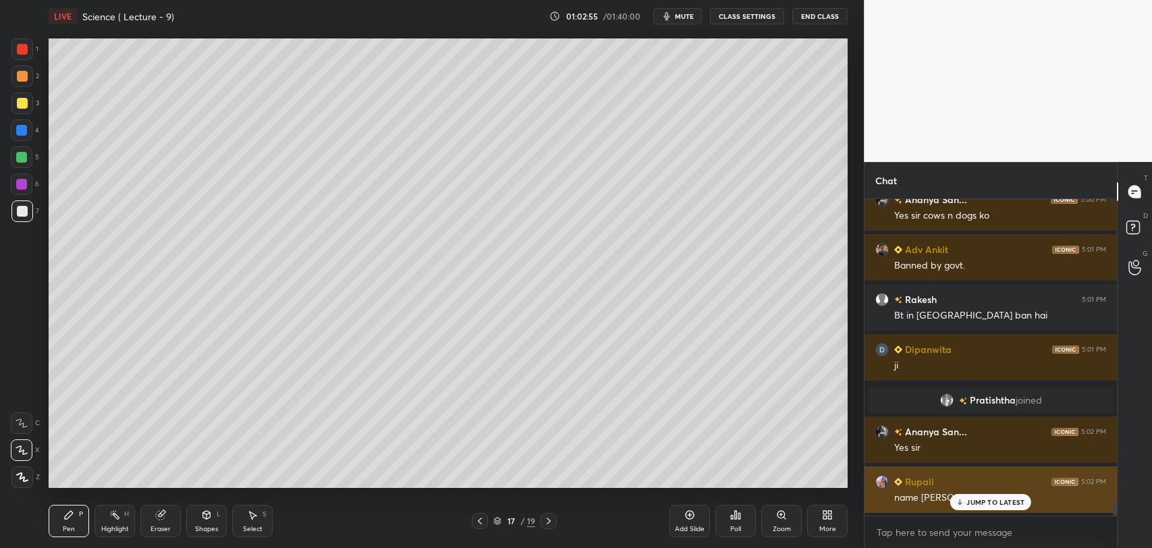
click at [967, 502] on p "JUMP TO LATEST" at bounding box center [995, 502] width 58 height 8
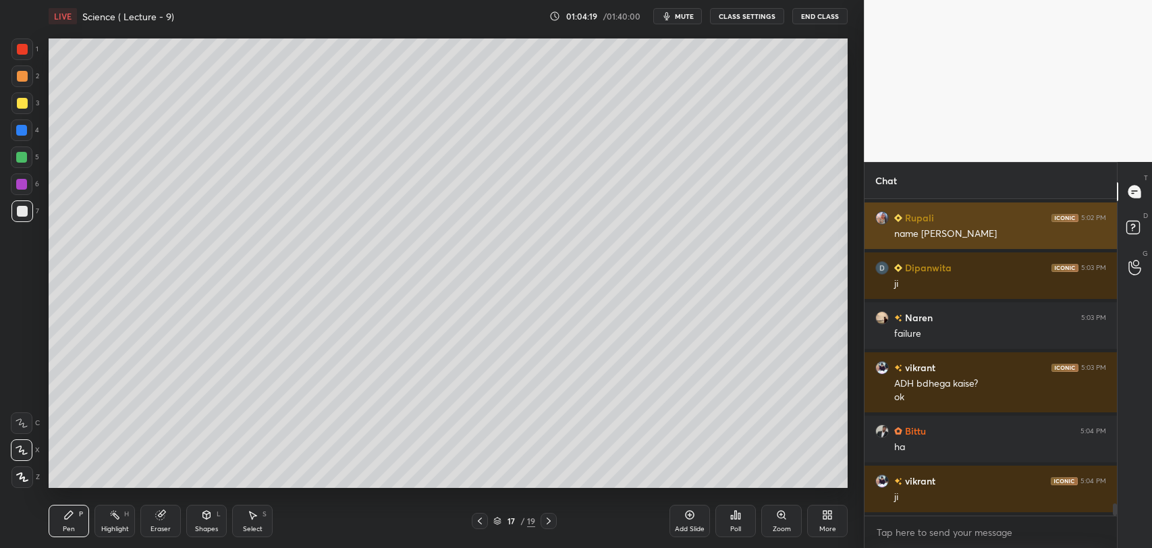
scroll to position [8055, 0]
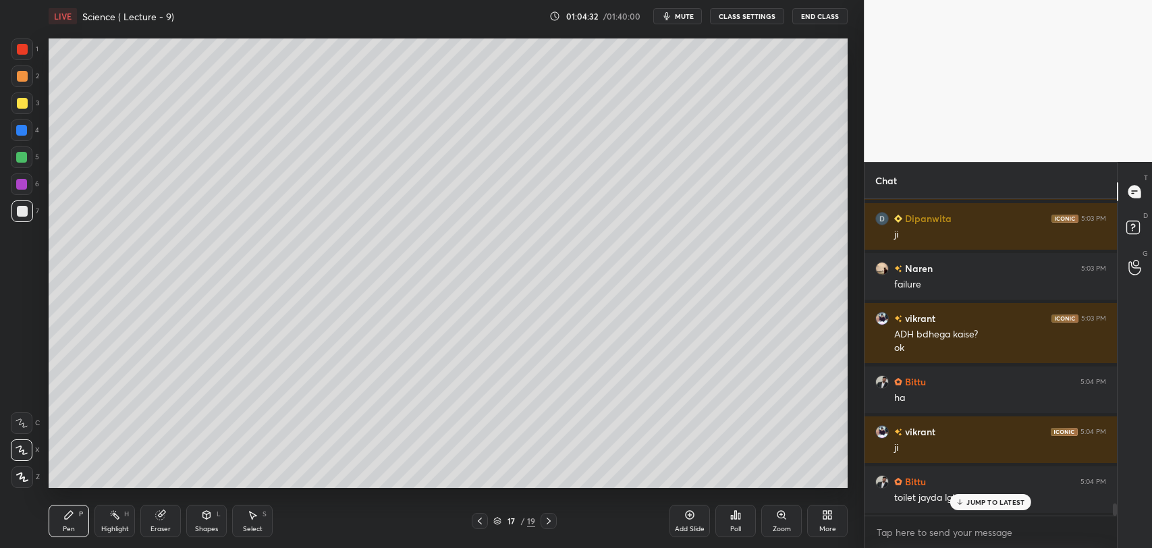
click at [960, 503] on icon at bounding box center [960, 504] width 4 height 2
click at [684, 520] on div "Add Slide" at bounding box center [689, 521] width 40 height 32
click at [24, 45] on div at bounding box center [22, 49] width 11 height 11
click at [27, 212] on div at bounding box center [22, 211] width 11 height 11
click at [23, 126] on div at bounding box center [21, 130] width 11 height 11
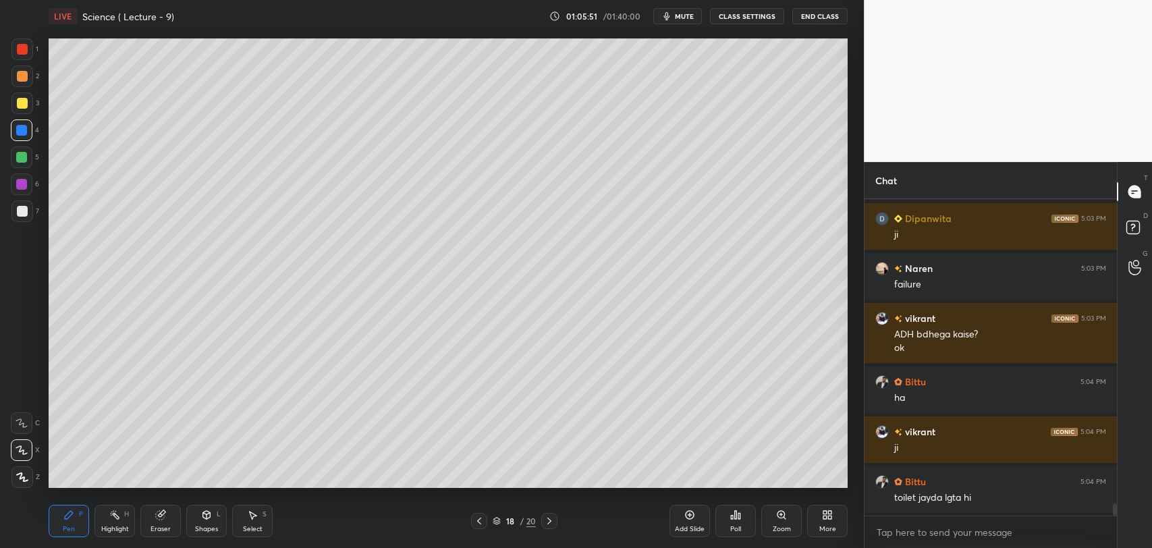
click at [209, 522] on div "Shapes L" at bounding box center [206, 521] width 40 height 32
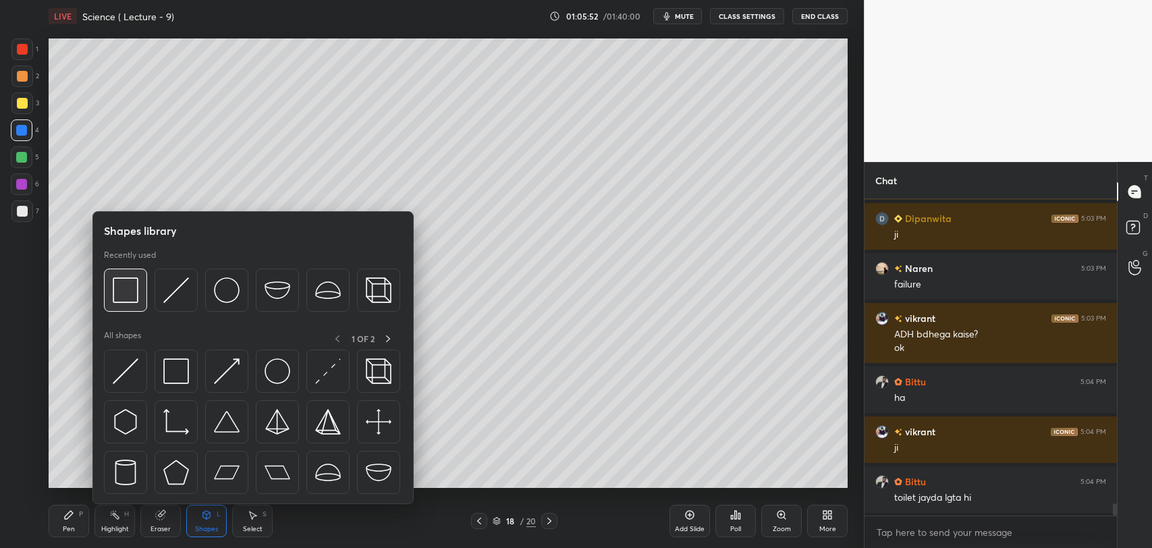
click at [127, 281] on img at bounding box center [126, 290] width 26 height 26
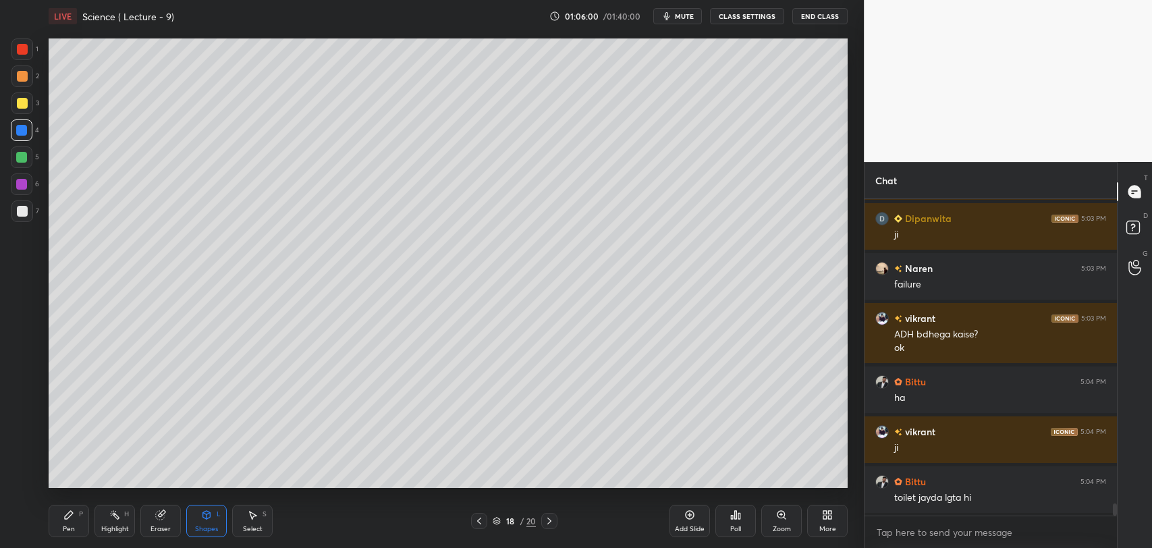
click at [157, 522] on div "Eraser" at bounding box center [160, 521] width 40 height 32
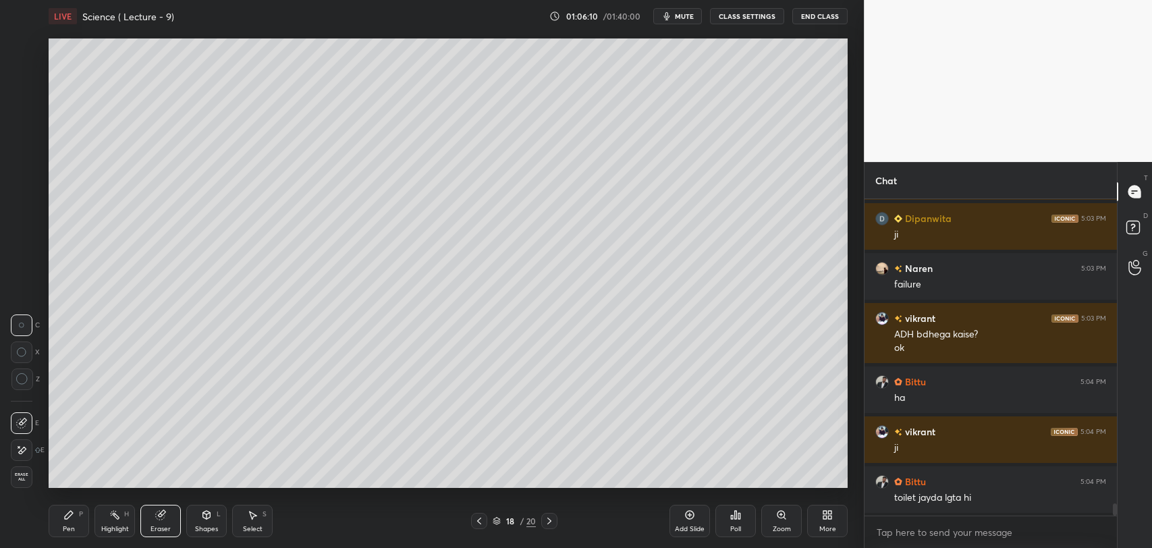
click at [200, 520] on div "Shapes L" at bounding box center [206, 521] width 40 height 32
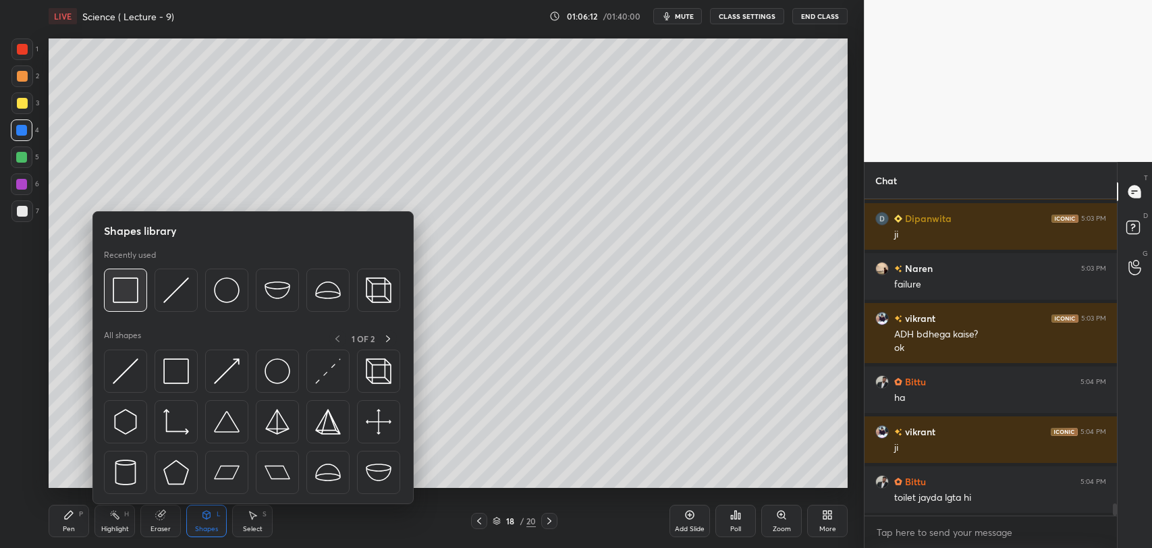
click at [133, 292] on img at bounding box center [126, 290] width 26 height 26
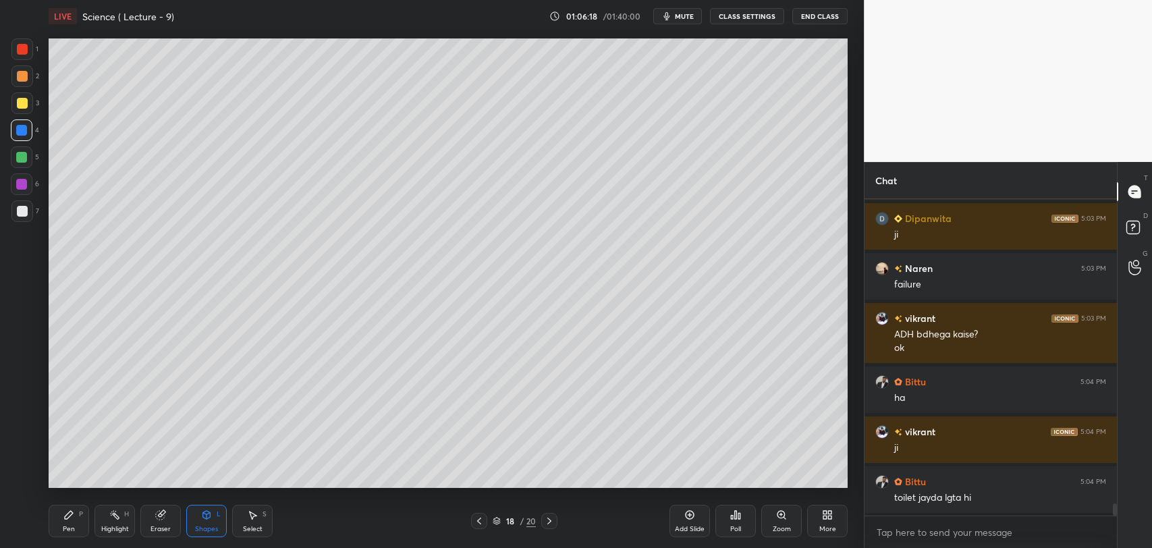
click at [19, 154] on div at bounding box center [21, 157] width 11 height 11
click at [72, 518] on icon at bounding box center [68, 514] width 11 height 11
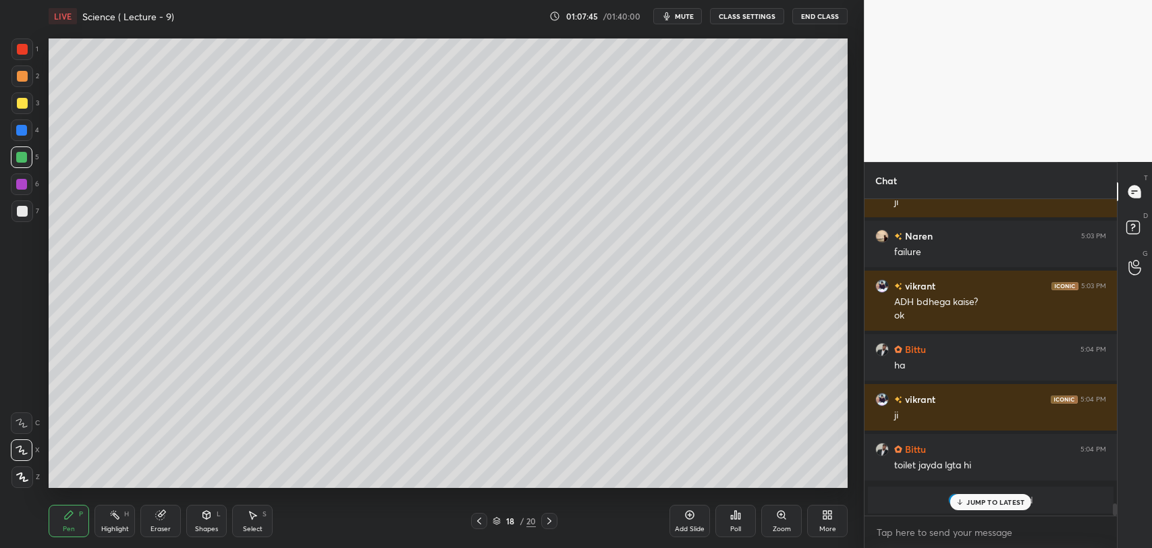
click at [966, 503] on p "JUMP TO LATEST" at bounding box center [995, 502] width 58 height 8
click at [691, 522] on div "Add Slide" at bounding box center [689, 521] width 40 height 32
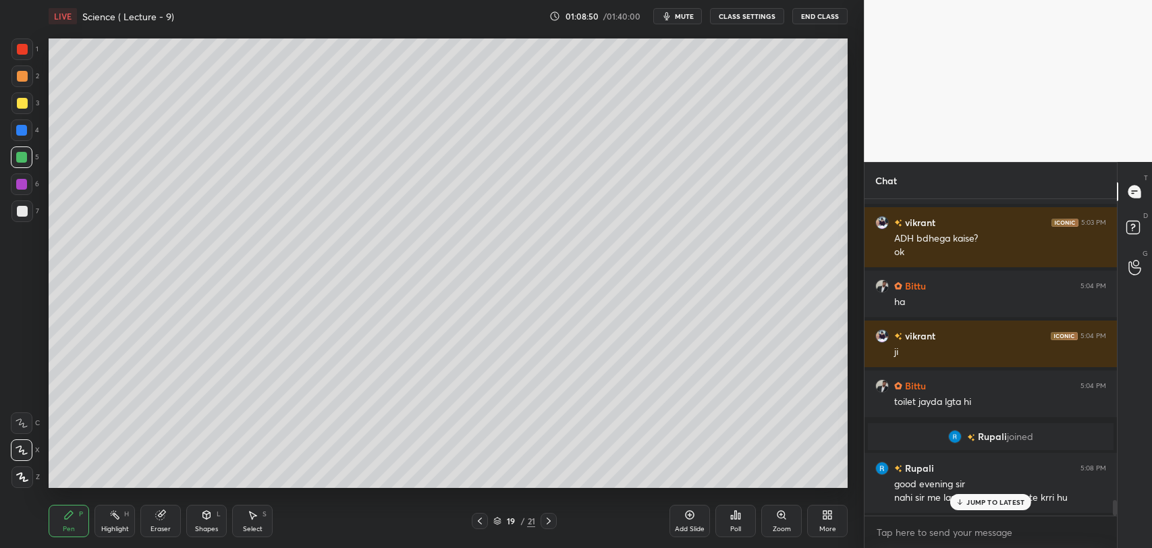
scroll to position [6203, 0]
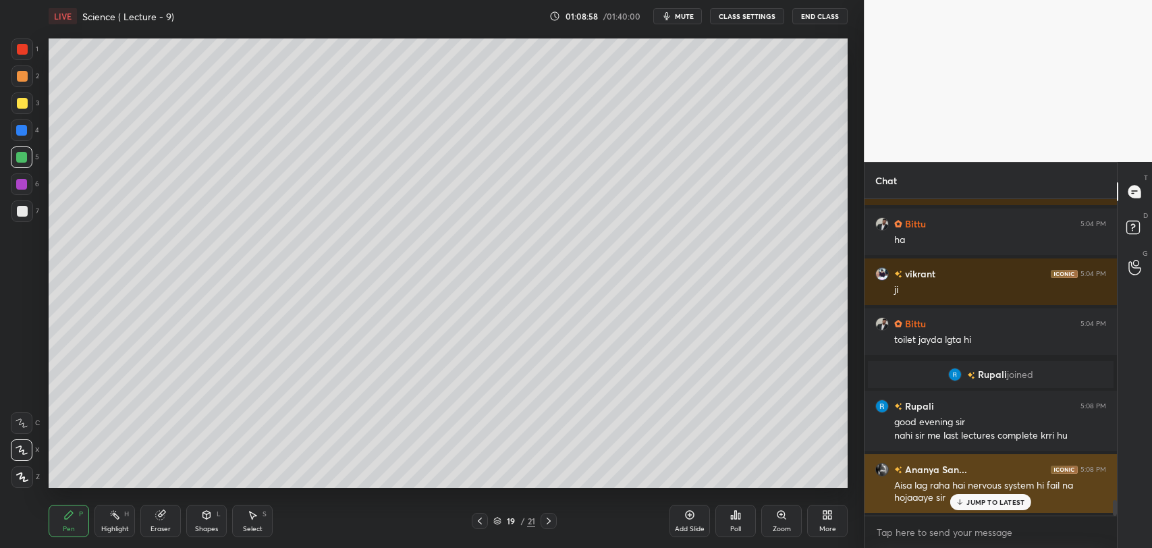
click at [985, 499] on p "JUMP TO LATEST" at bounding box center [995, 502] width 58 height 8
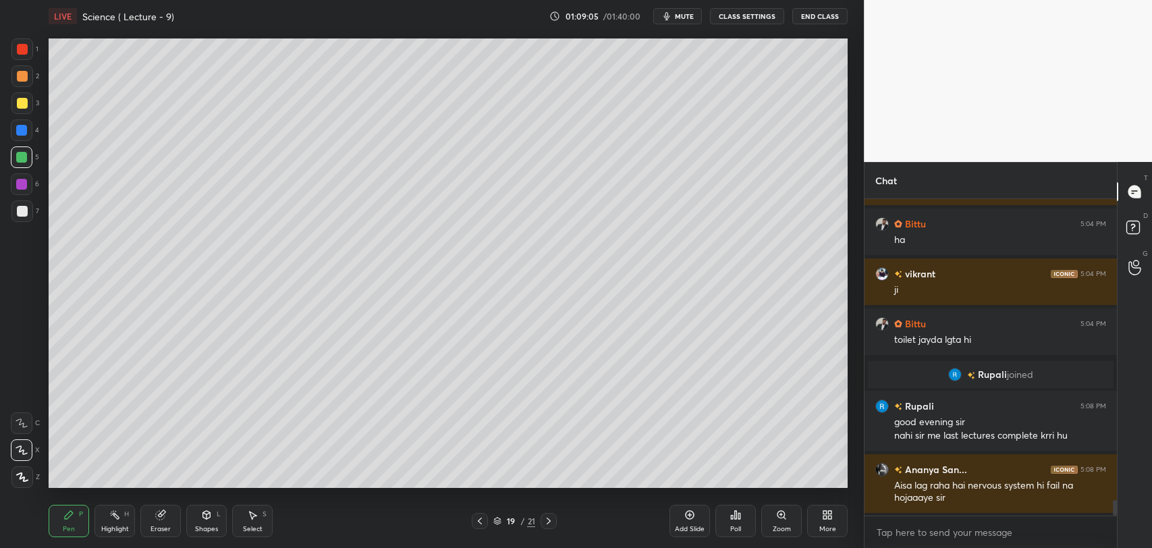
scroll to position [6253, 0]
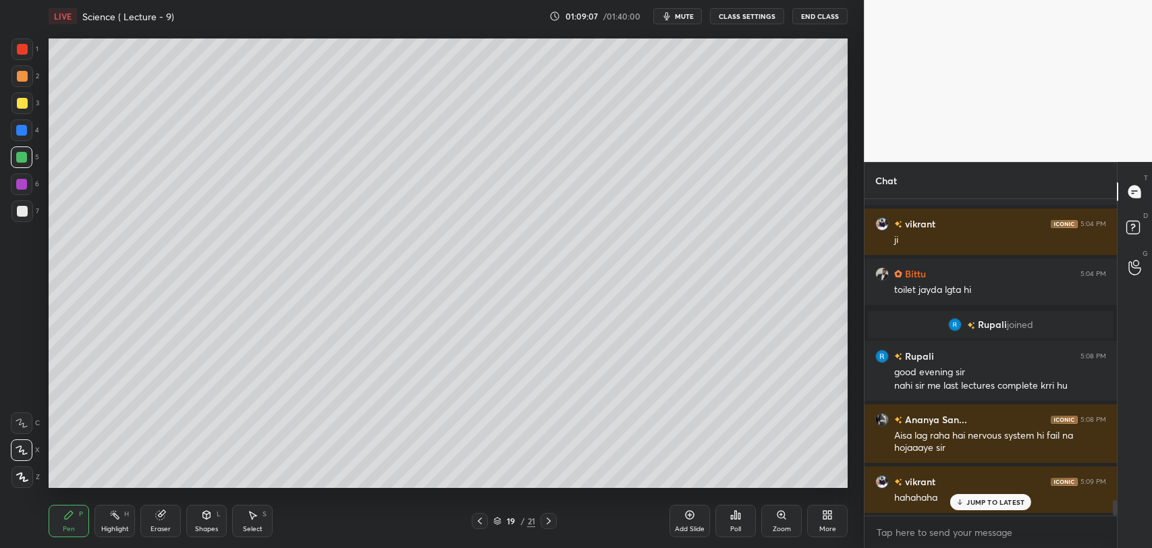
click at [959, 503] on icon at bounding box center [960, 504] width 4 height 2
click at [482, 519] on icon at bounding box center [479, 521] width 11 height 11
click at [476, 522] on icon at bounding box center [479, 521] width 11 height 11
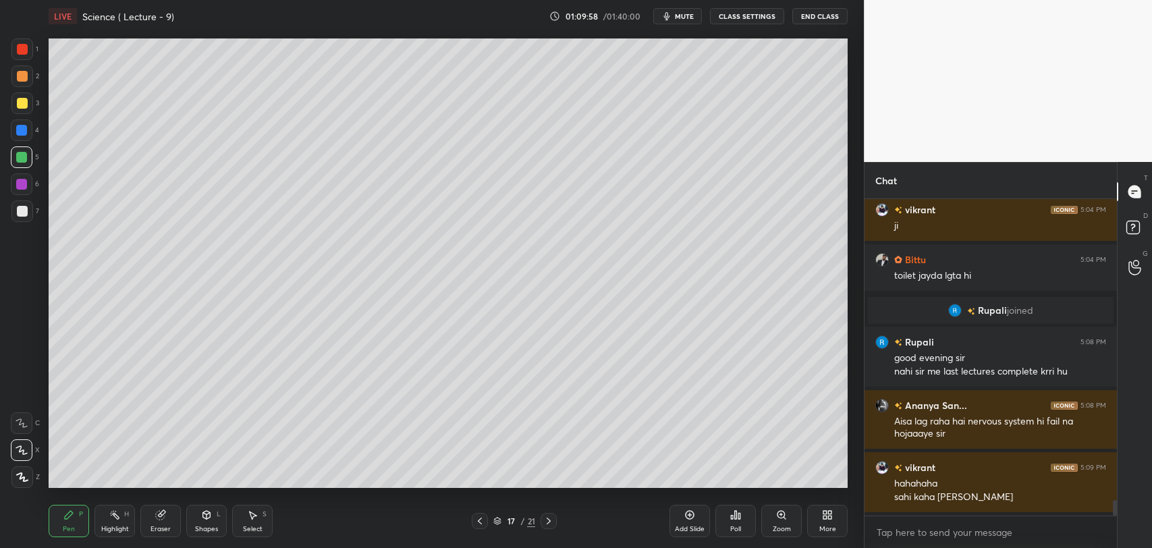
click at [549, 520] on icon at bounding box center [548, 521] width 11 height 11
click at [548, 518] on icon at bounding box center [549, 521] width 4 height 7
click at [551, 516] on icon at bounding box center [548, 521] width 11 height 11
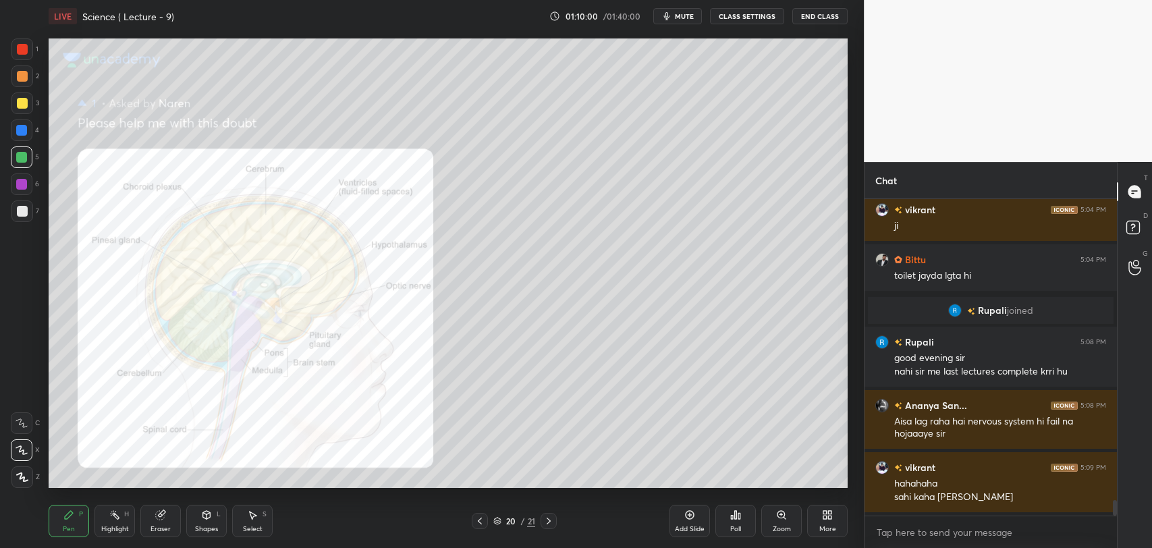
click at [481, 518] on icon at bounding box center [479, 521] width 11 height 11
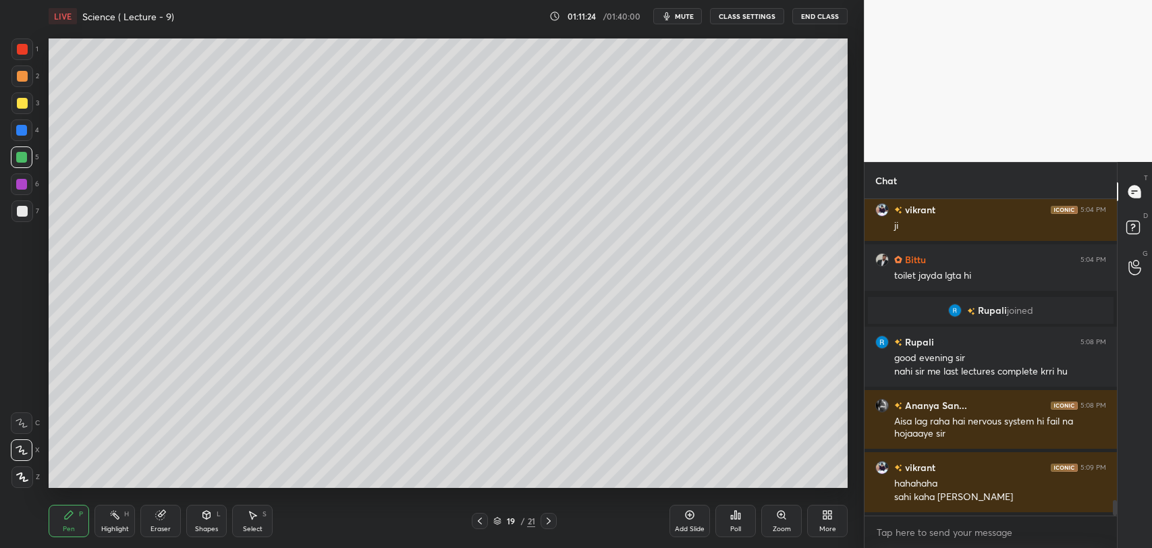
scroll to position [6341, 0]
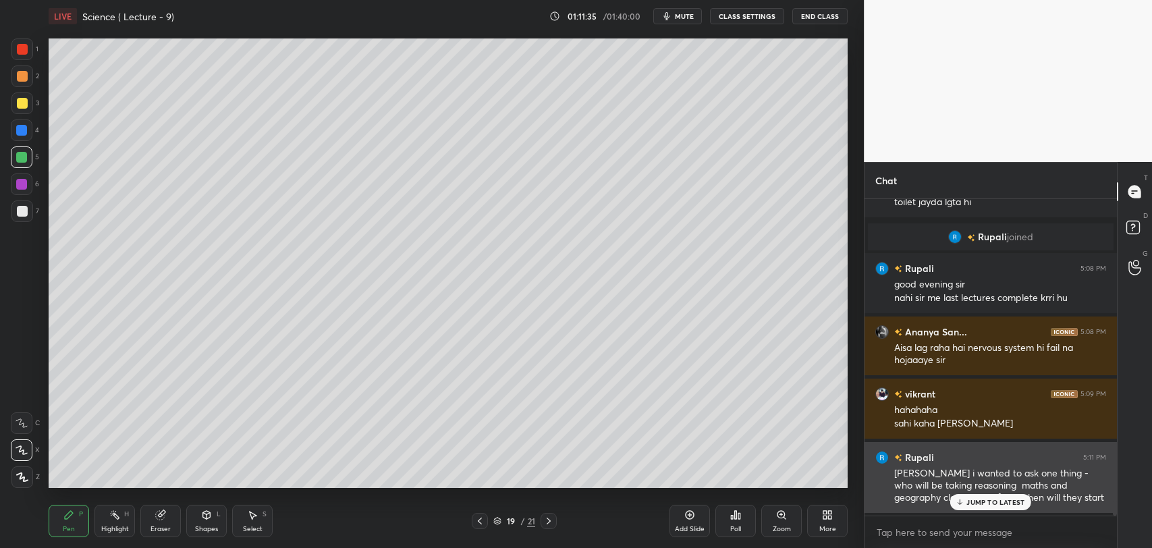
click at [973, 497] on div "JUMP TO LATEST" at bounding box center [990, 502] width 81 height 16
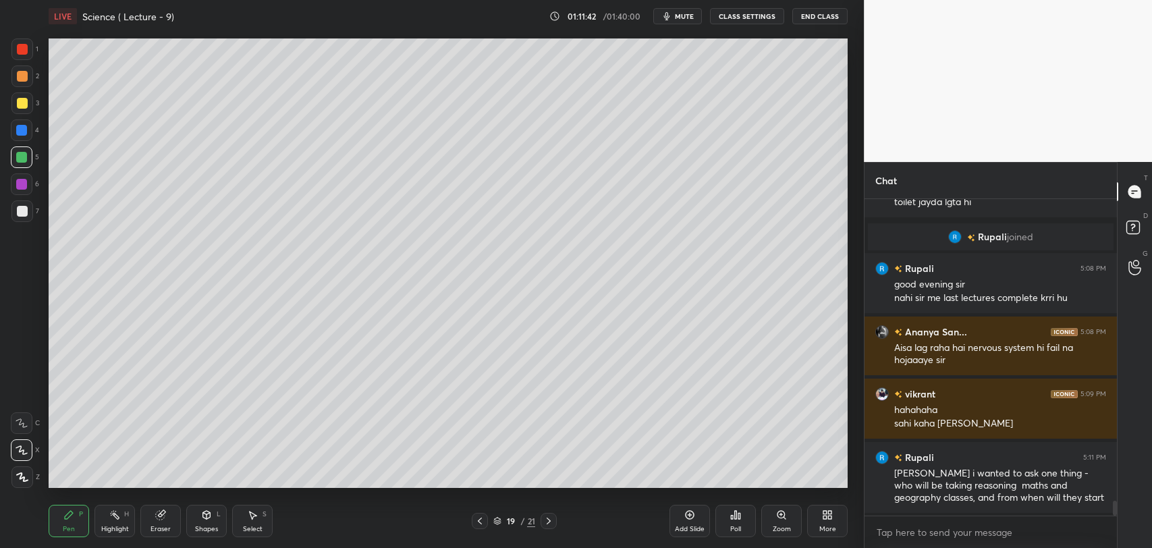
click at [694, 520] on icon at bounding box center [689, 514] width 11 height 11
click at [29, 46] on div at bounding box center [22, 49] width 22 height 22
click at [22, 180] on div at bounding box center [21, 184] width 11 height 11
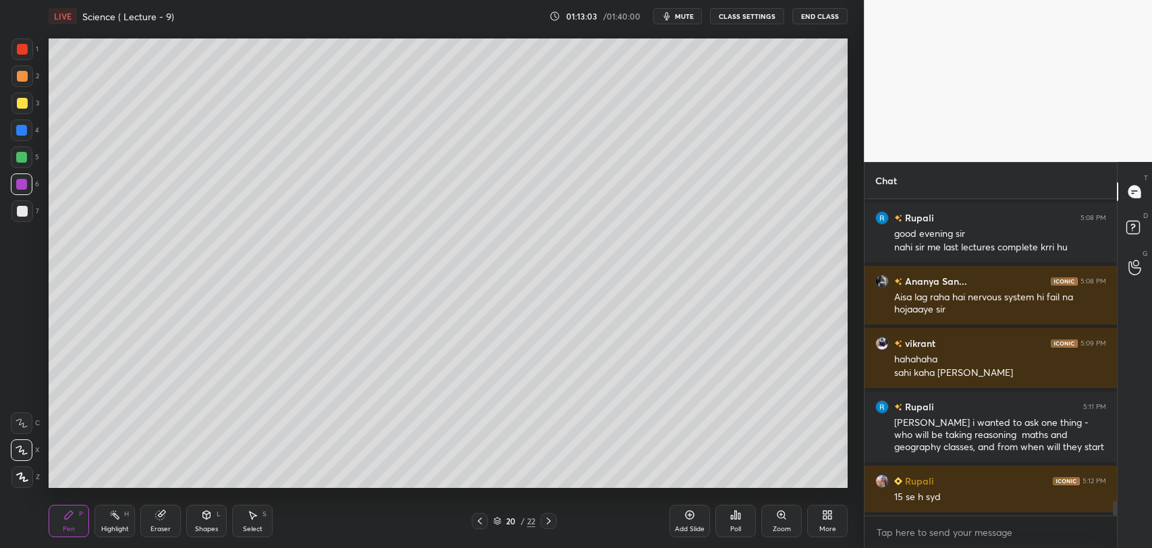
scroll to position [6441, 0]
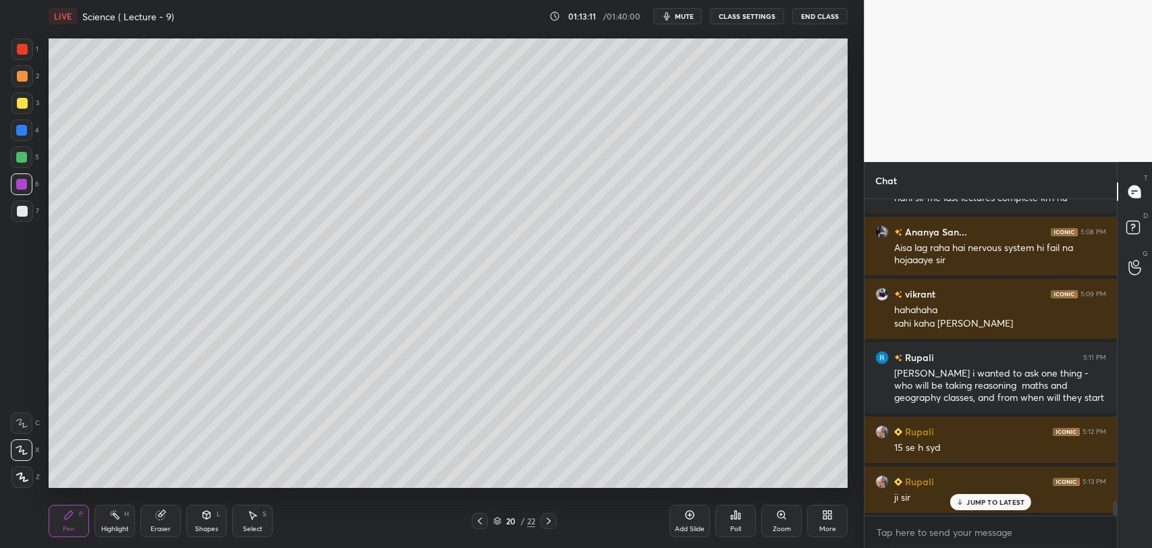
click at [160, 520] on icon at bounding box center [160, 515] width 9 height 9
click at [22, 476] on span "Erase all" at bounding box center [21, 476] width 20 height 9
click at [480, 520] on icon at bounding box center [479, 521] width 11 height 11
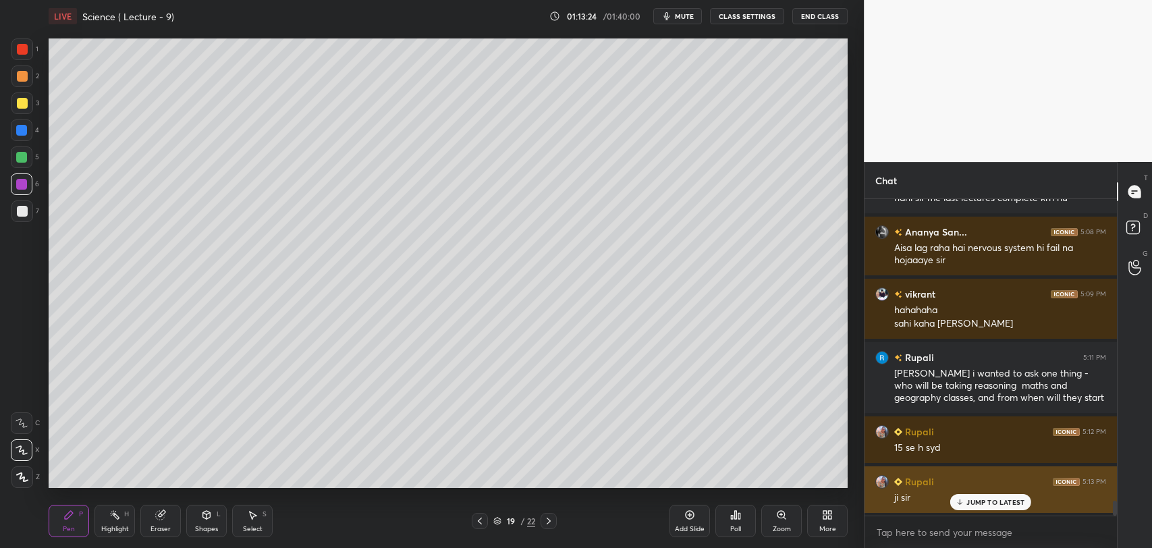
click at [968, 505] on p "JUMP TO LATEST" at bounding box center [995, 502] width 58 height 8
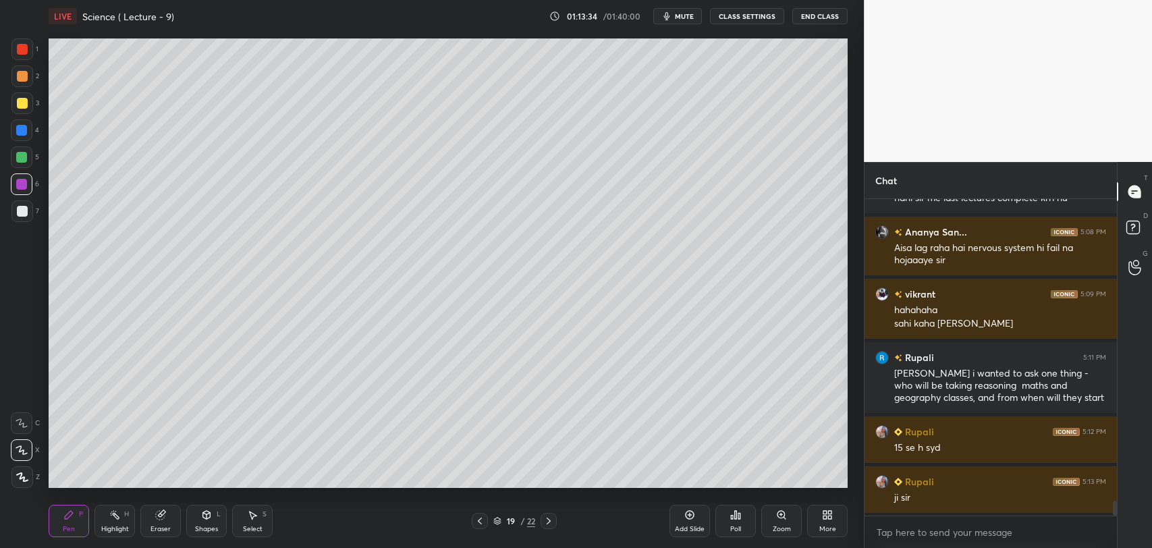
click at [680, 518] on div "Add Slide" at bounding box center [689, 521] width 40 height 32
click at [23, 208] on div at bounding box center [22, 211] width 11 height 11
click at [161, 513] on icon at bounding box center [160, 515] width 9 height 9
click at [69, 520] on icon at bounding box center [68, 514] width 11 height 11
click at [25, 128] on div at bounding box center [21, 130] width 11 height 11
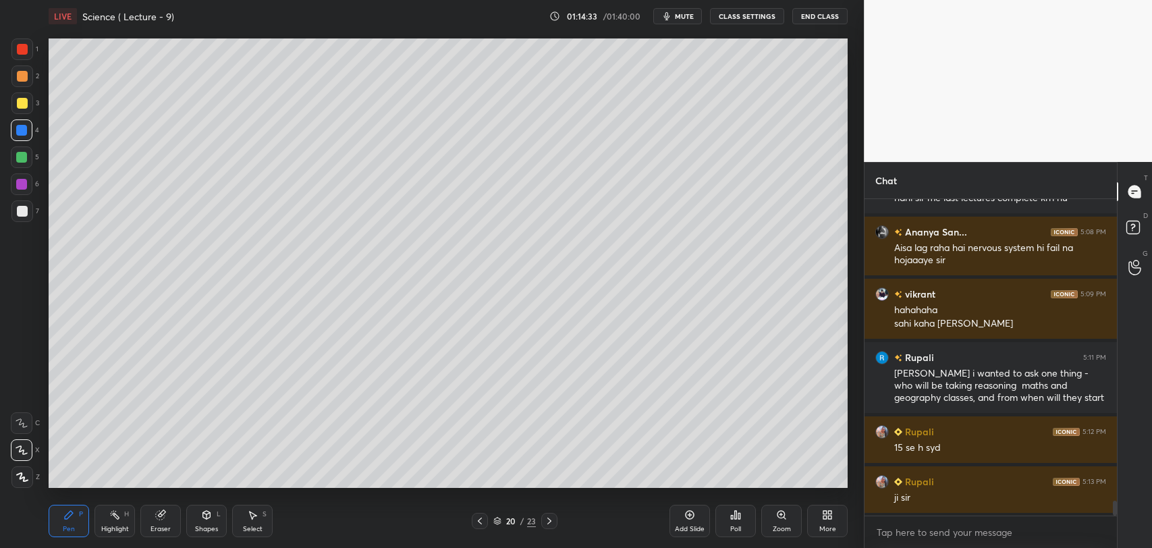
click at [24, 50] on div at bounding box center [22, 49] width 11 height 11
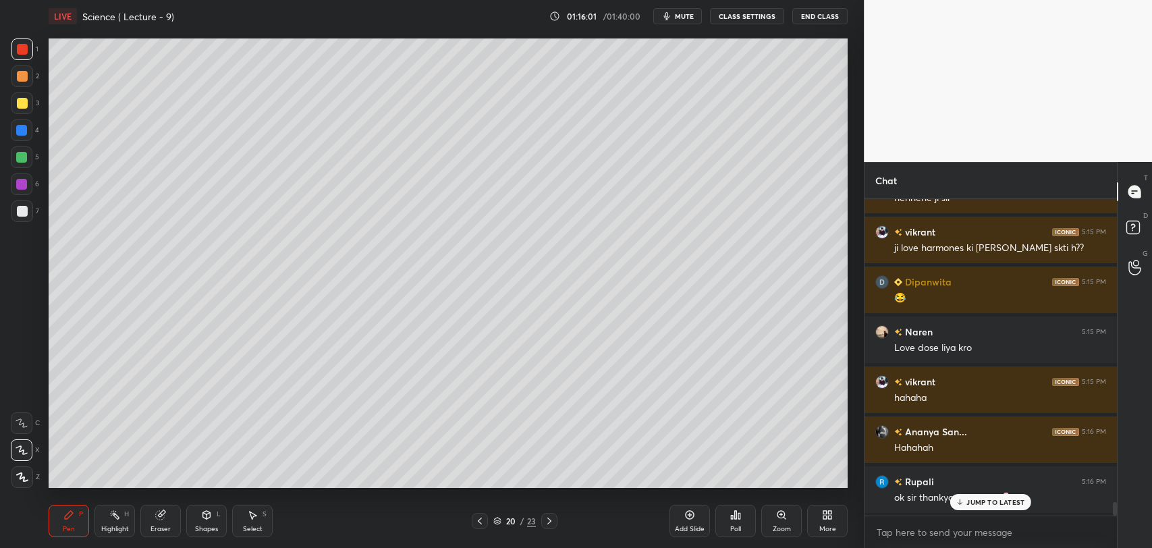
scroll to position [7052, 0]
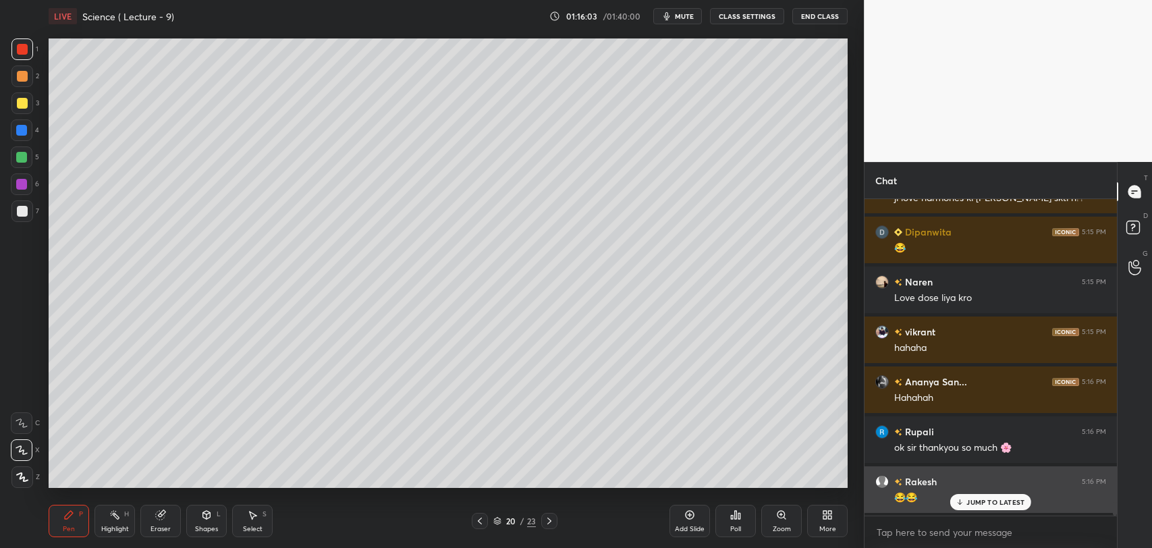
click at [976, 503] on p "JUMP TO LATEST" at bounding box center [995, 502] width 58 height 8
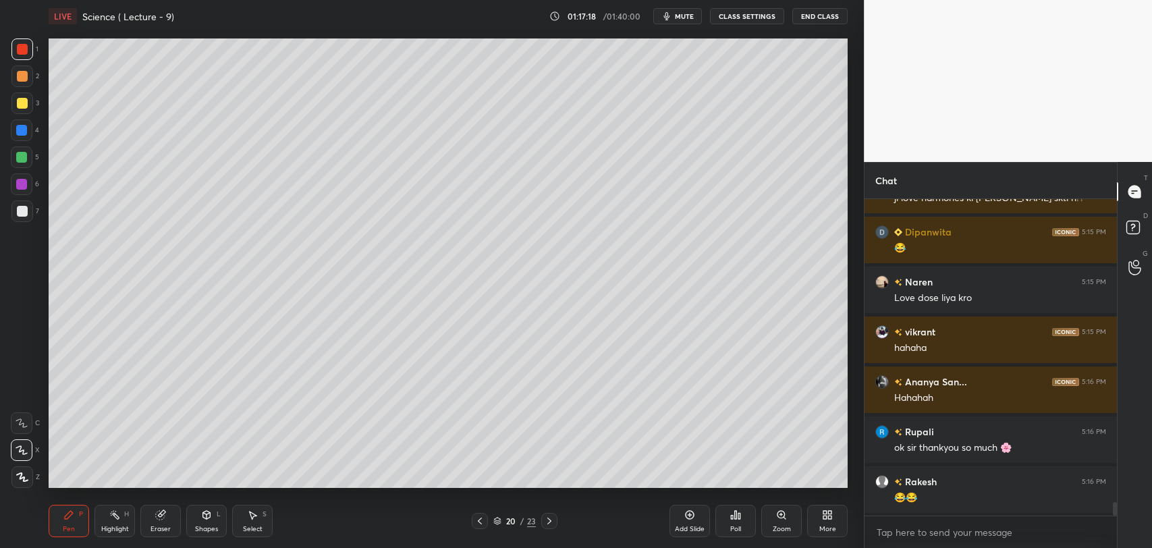
scroll to position [7102, 0]
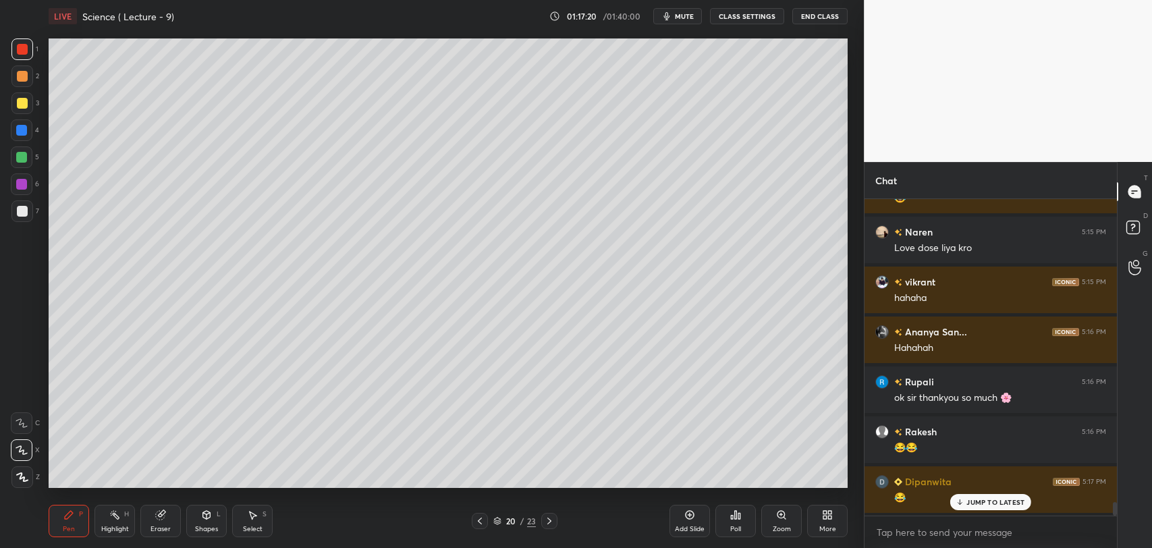
click at [958, 503] on icon at bounding box center [960, 502] width 9 height 8
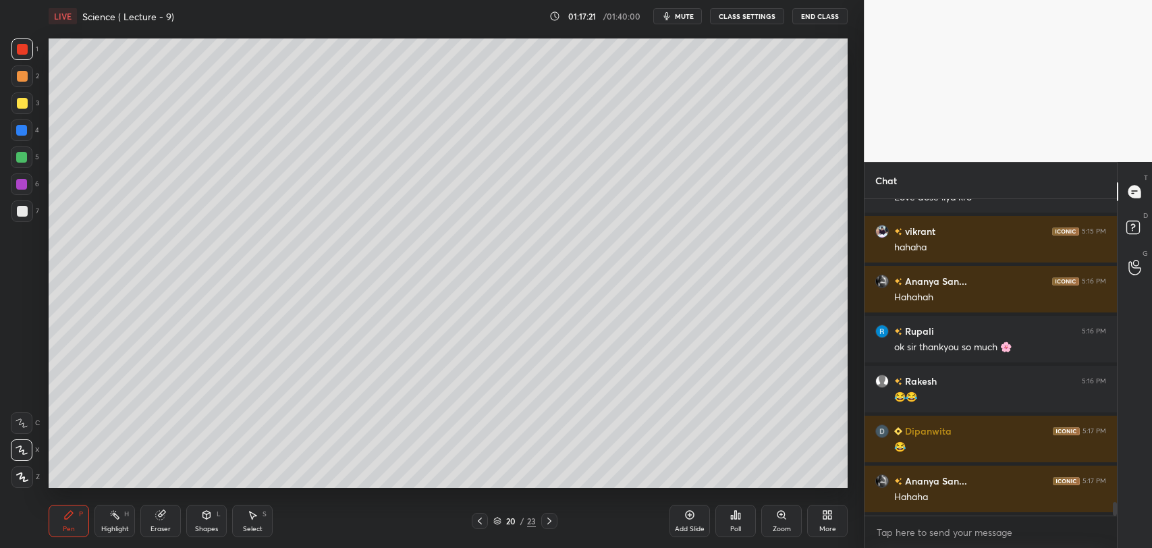
click at [691, 514] on icon at bounding box center [689, 514] width 11 height 11
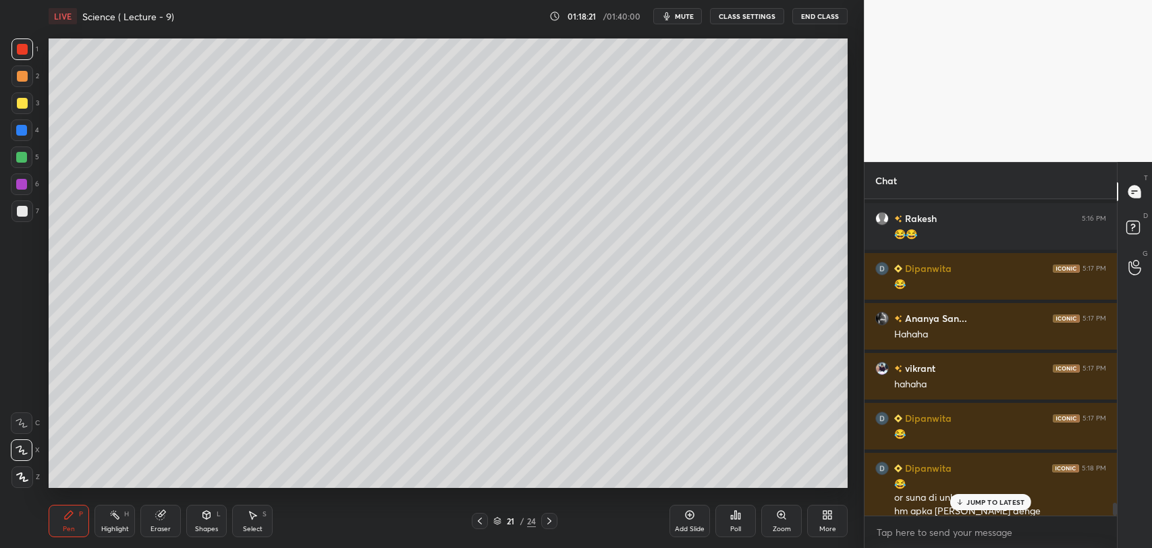
scroll to position [7329, 0]
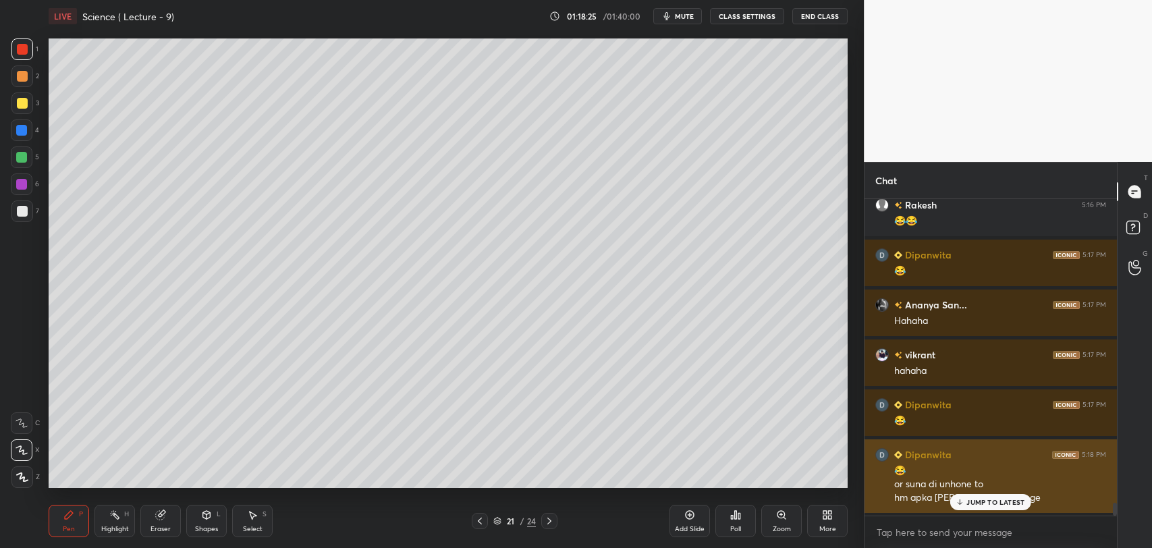
click at [954, 501] on div "JUMP TO LATEST" at bounding box center [990, 502] width 81 height 16
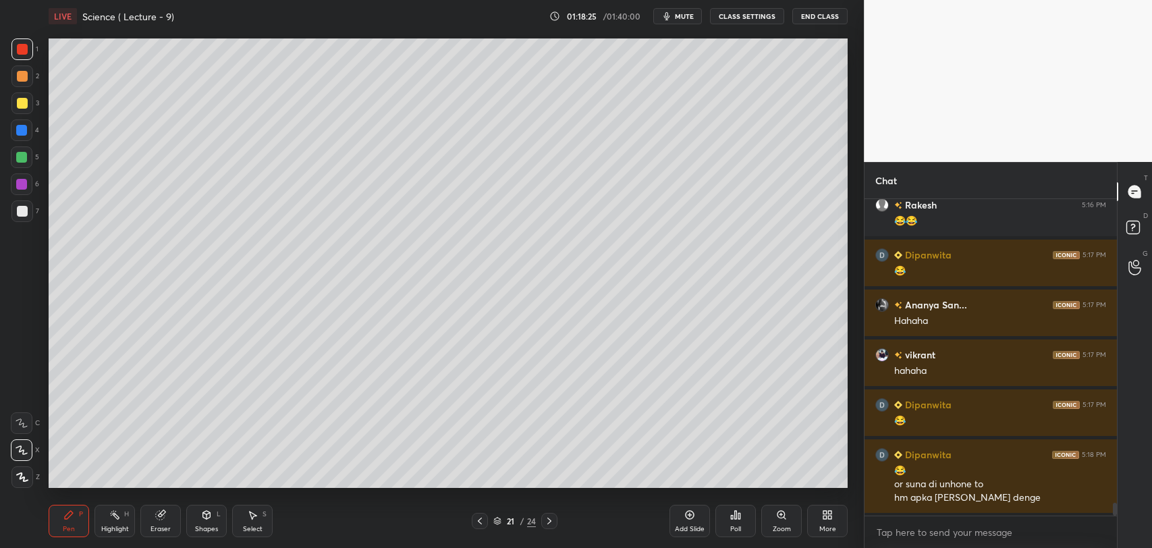
scroll to position [7342, 0]
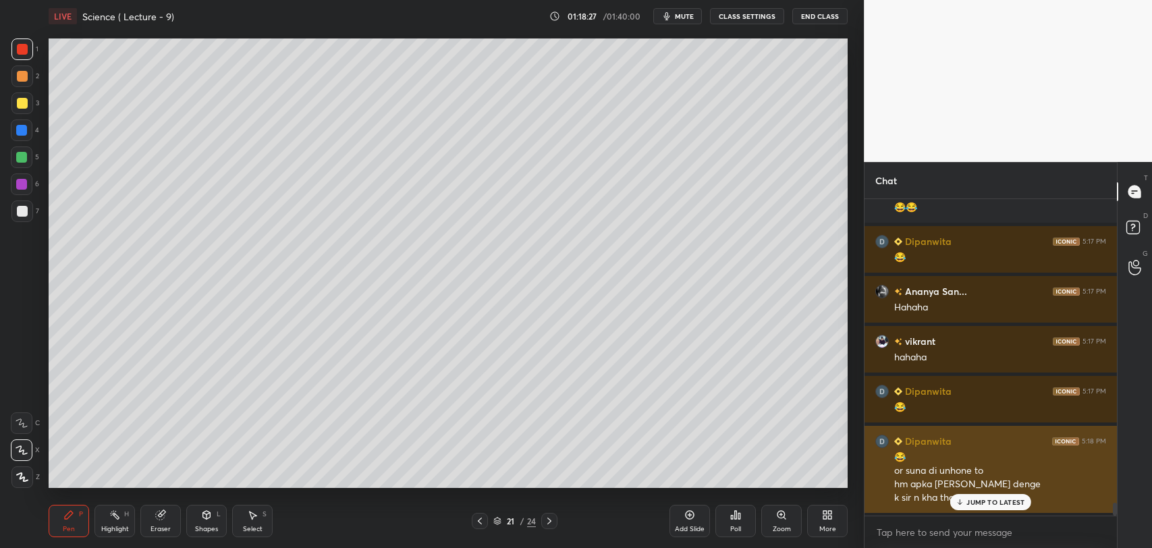
click at [966, 507] on div "JUMP TO LATEST" at bounding box center [990, 502] width 81 height 16
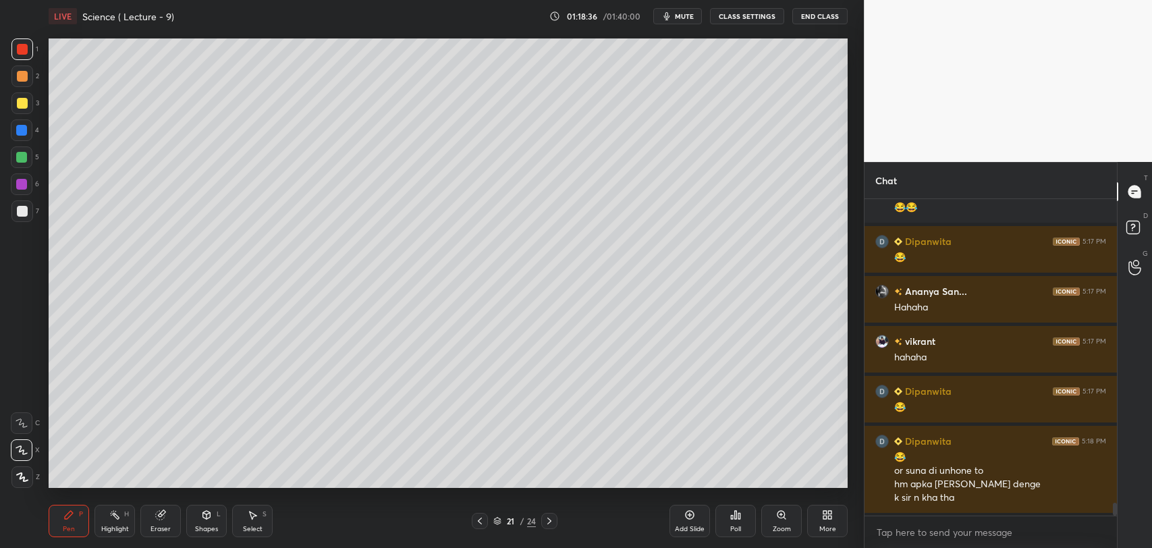
click at [17, 210] on div at bounding box center [22, 211] width 11 height 11
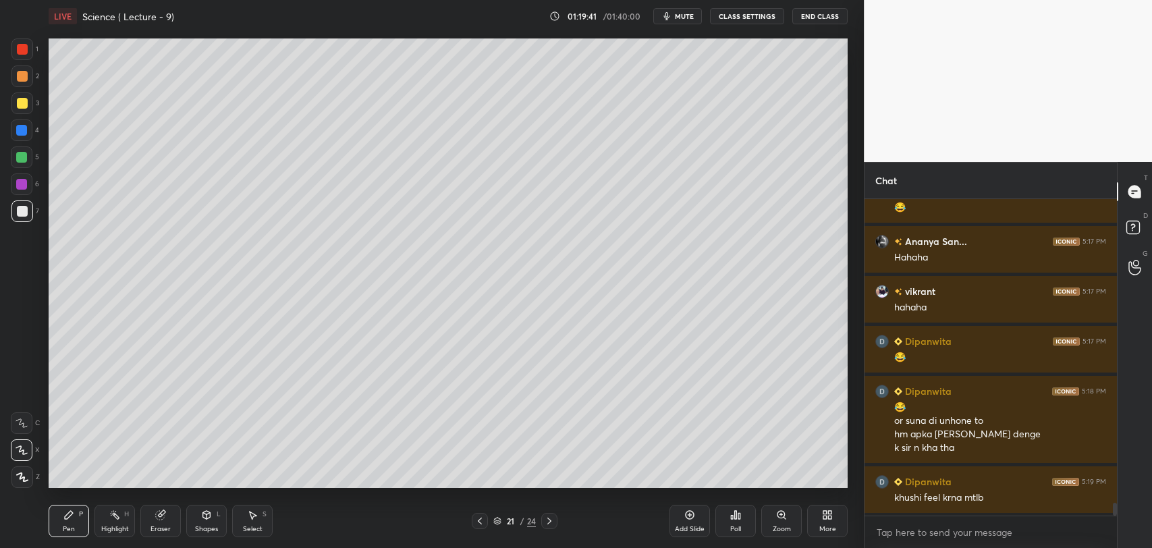
scroll to position [7442, 0]
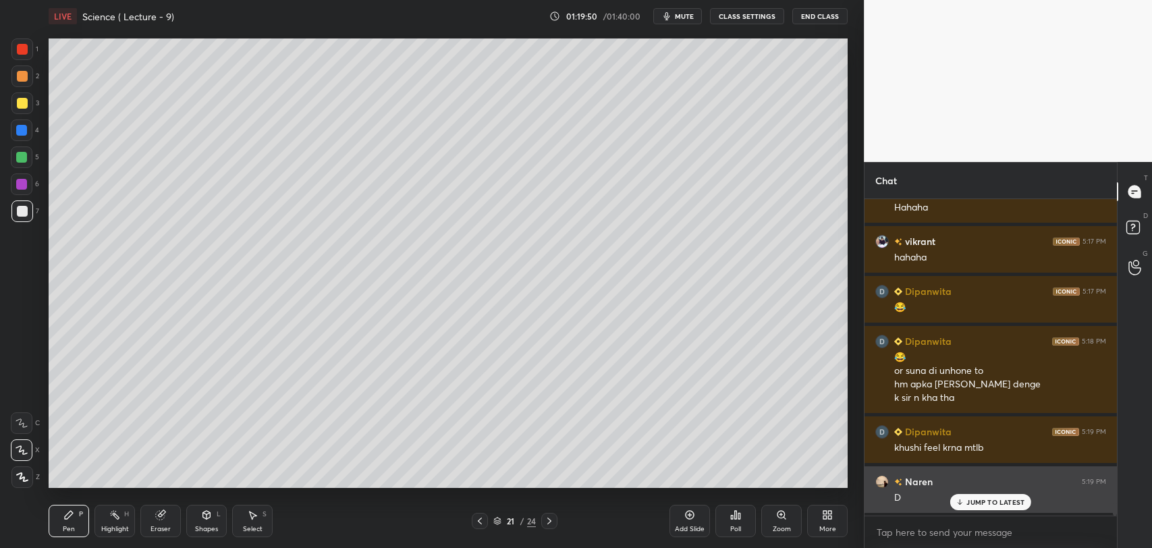
click at [971, 501] on p "JUMP TO LATEST" at bounding box center [995, 502] width 58 height 8
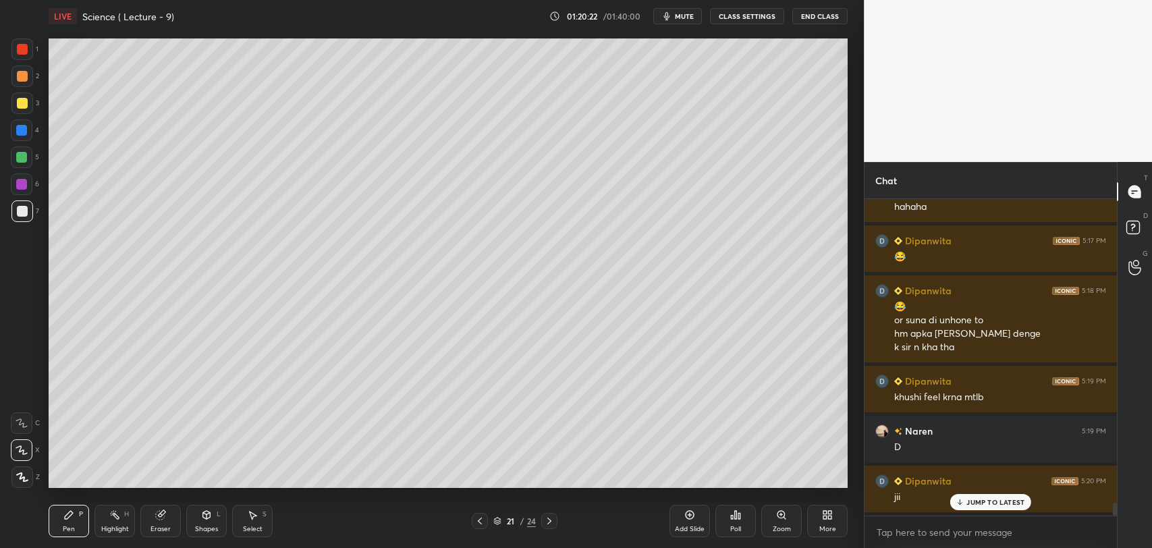
scroll to position [7542, 0]
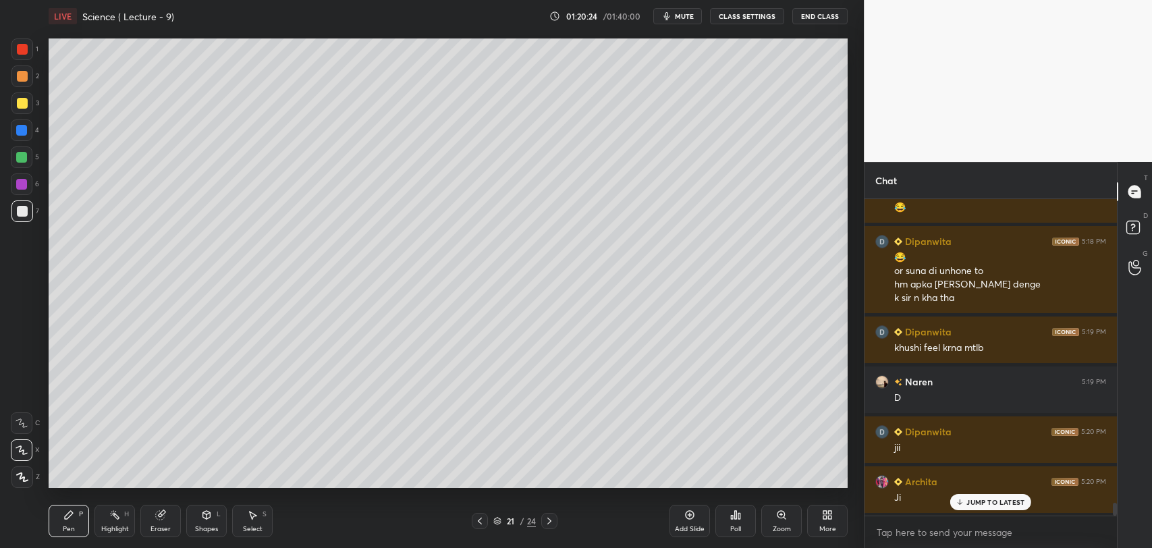
click at [475, 518] on icon at bounding box center [479, 521] width 11 height 11
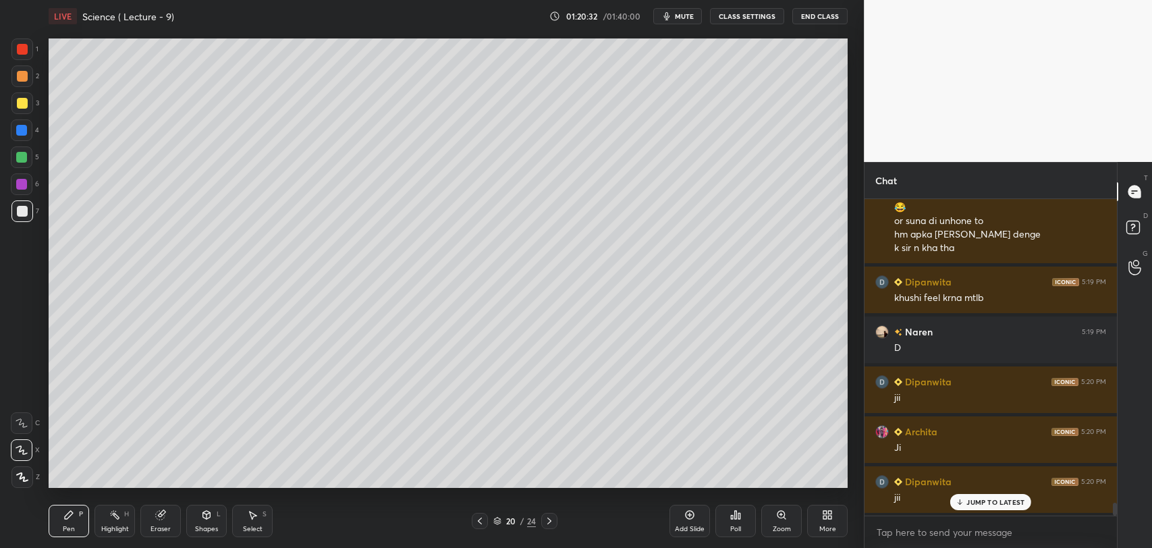
click at [549, 520] on icon at bounding box center [549, 521] width 11 height 11
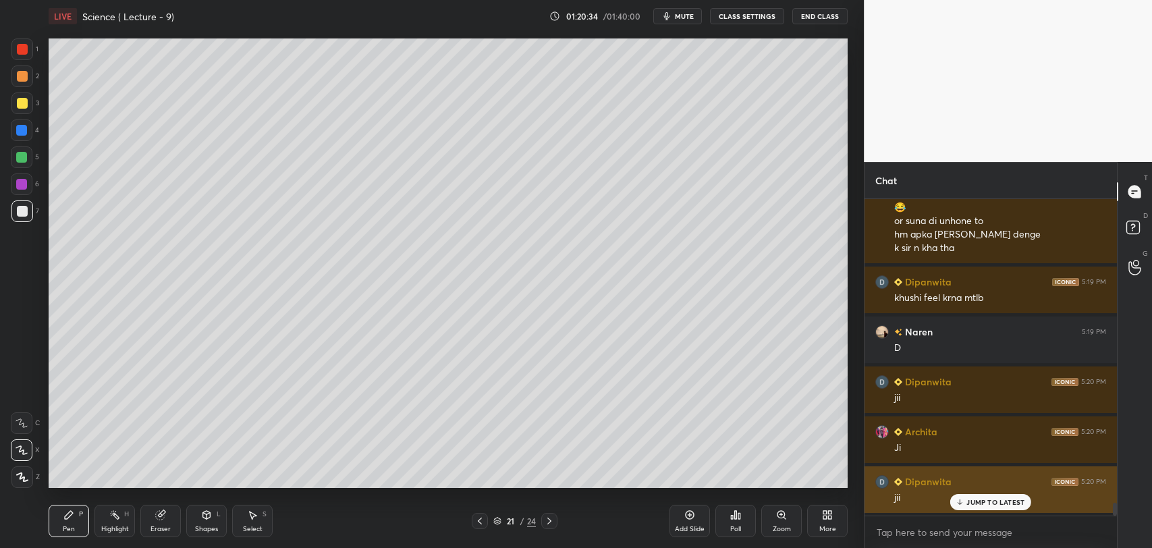
click at [972, 505] on p "JUMP TO LATEST" at bounding box center [995, 502] width 58 height 8
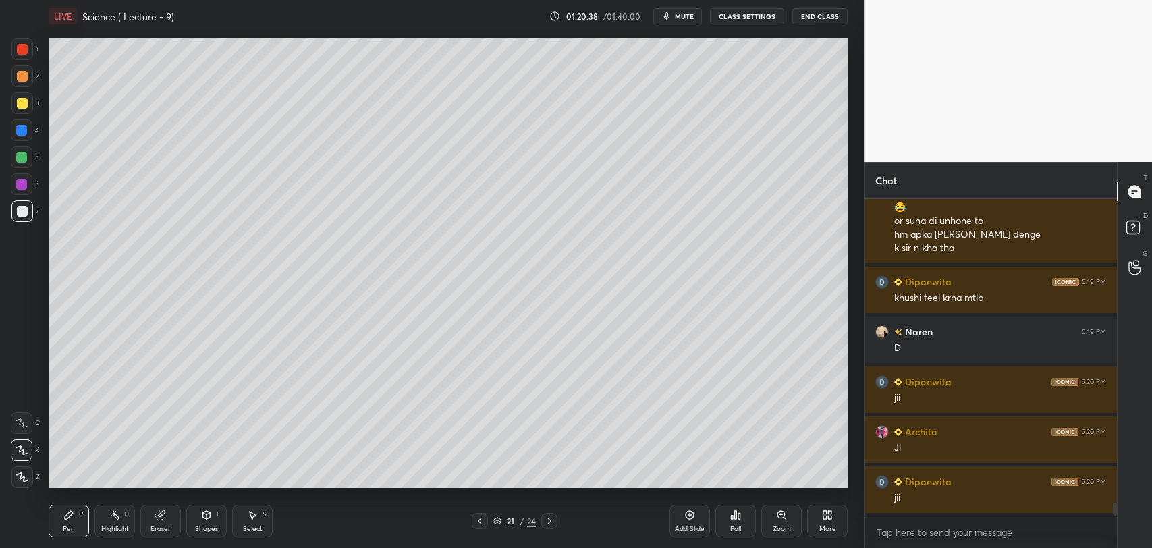
scroll to position [7655, 0]
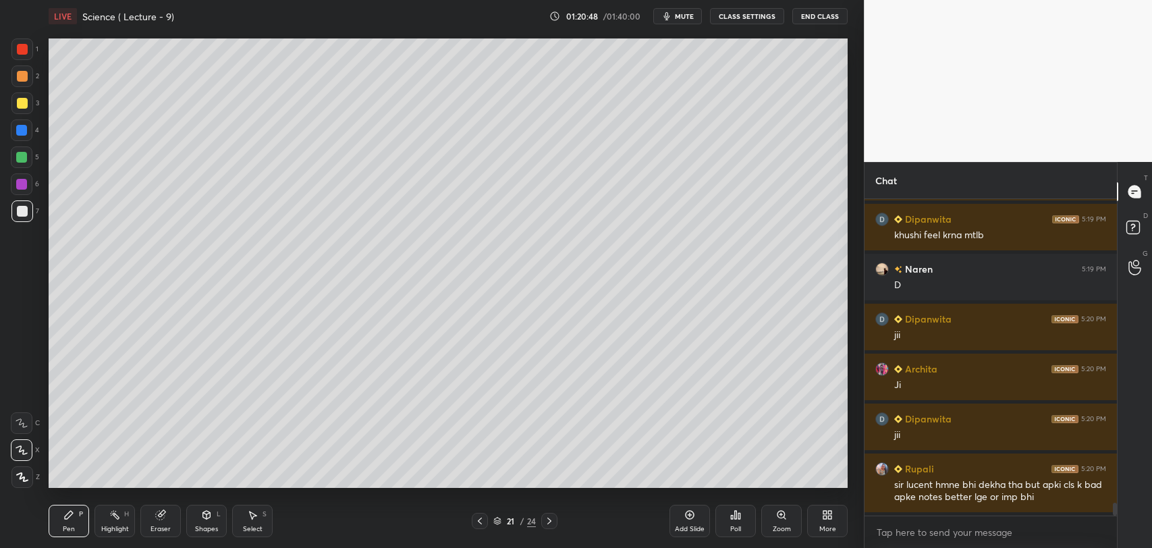
click at [681, 522] on div "Add Slide" at bounding box center [689, 521] width 40 height 32
click at [22, 45] on div at bounding box center [22, 49] width 11 height 11
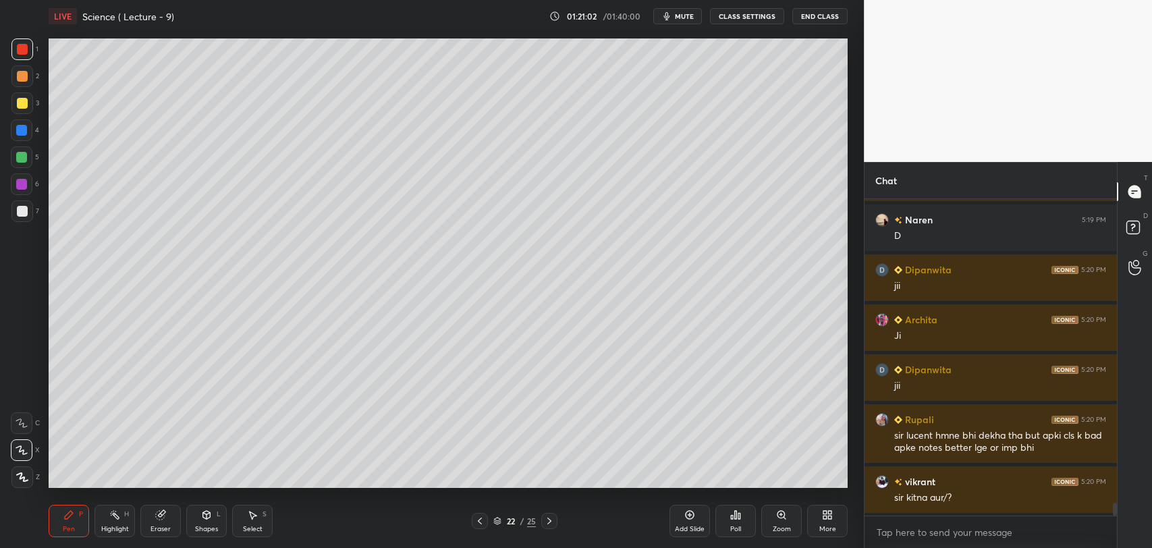
scroll to position [7754, 0]
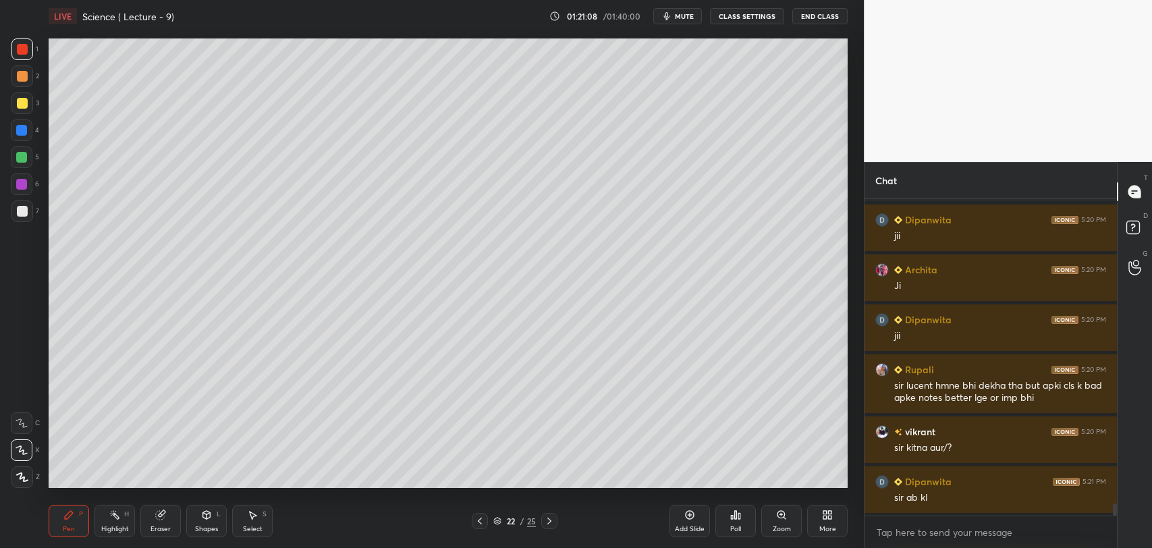
click at [24, 207] on div at bounding box center [22, 211] width 11 height 11
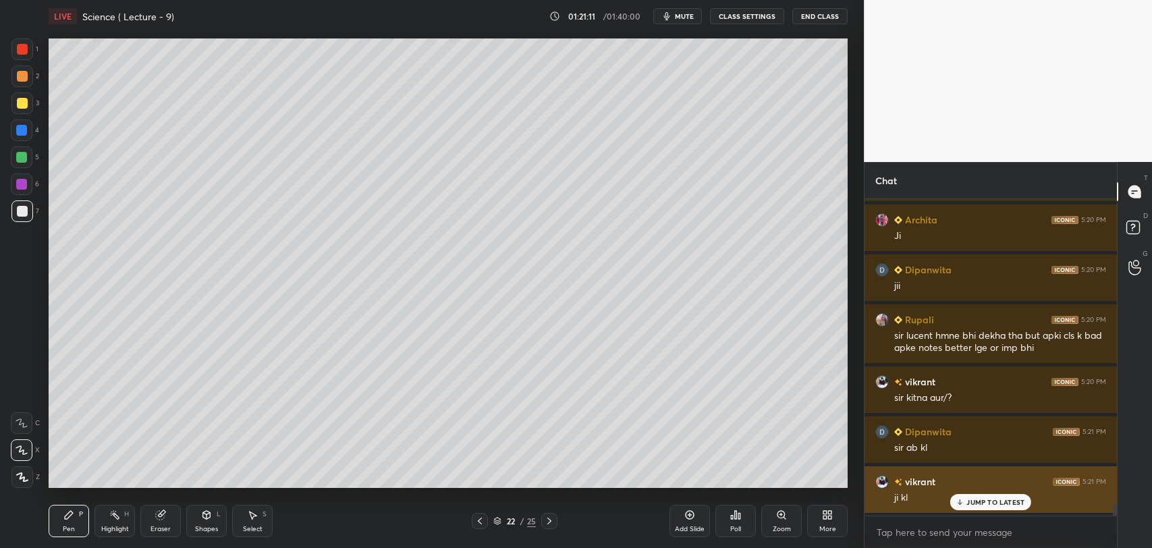
click at [965, 505] on div "JUMP TO LATEST" at bounding box center [990, 502] width 81 height 16
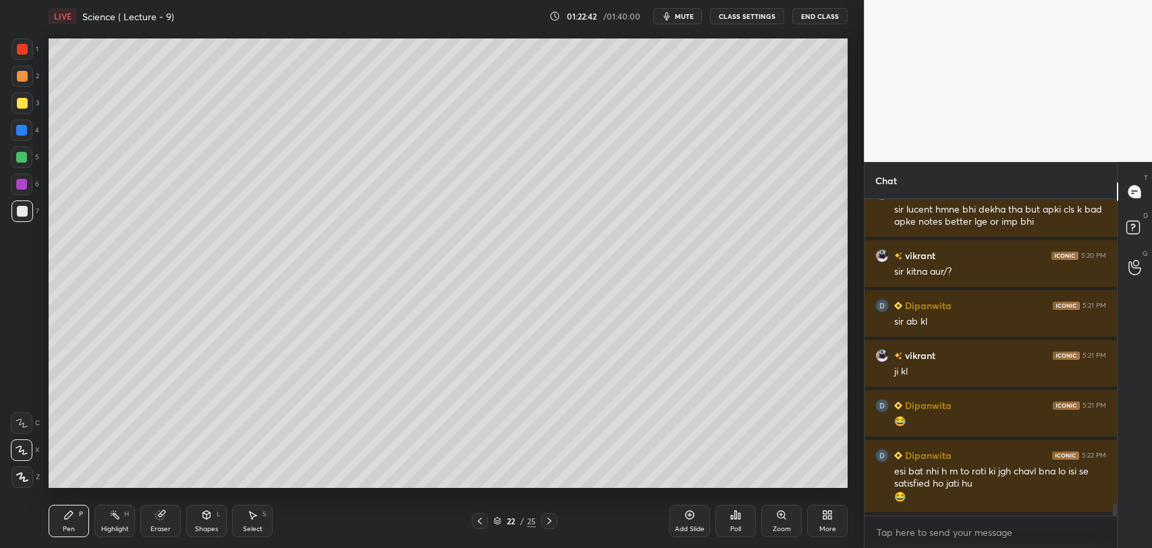
scroll to position [5, 4]
click at [25, 182] on div at bounding box center [21, 184] width 11 height 11
click at [25, 130] on div at bounding box center [21, 130] width 11 height 11
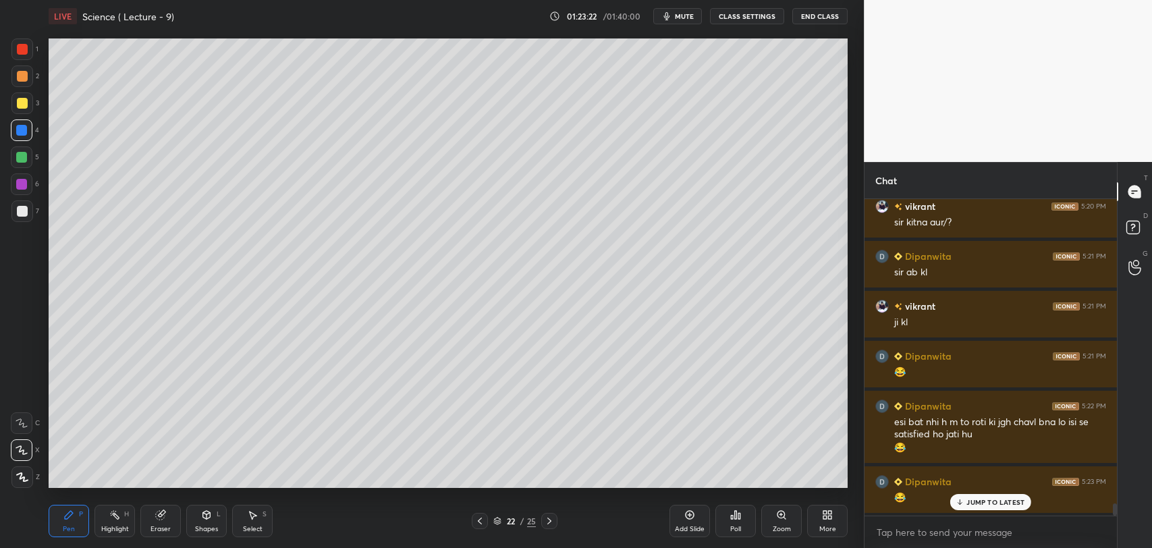
click at [26, 208] on div at bounding box center [22, 211] width 11 height 11
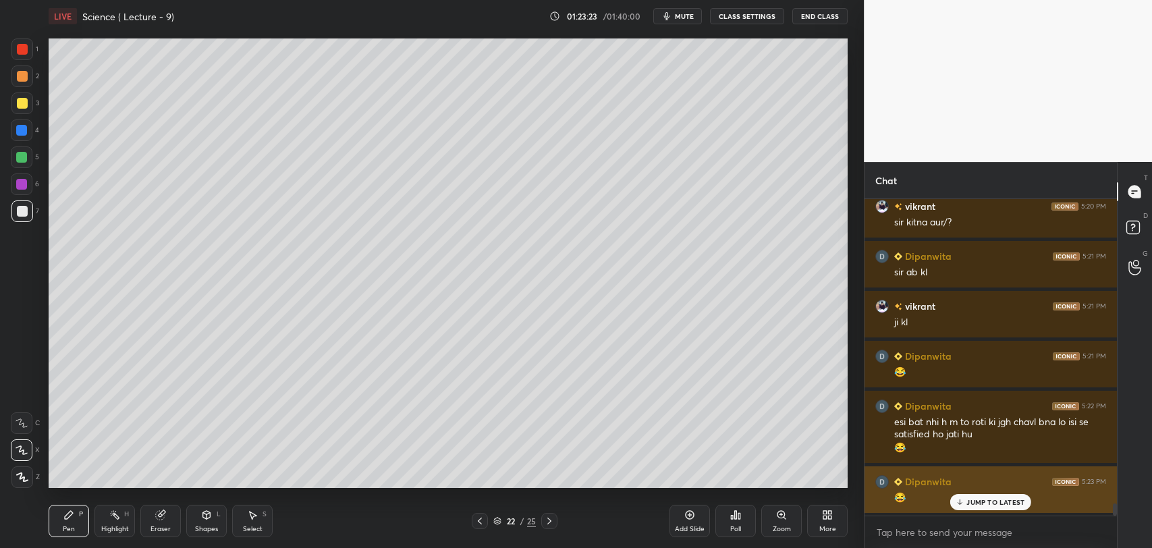
click at [966, 503] on div "JUMP TO LATEST" at bounding box center [990, 502] width 81 height 16
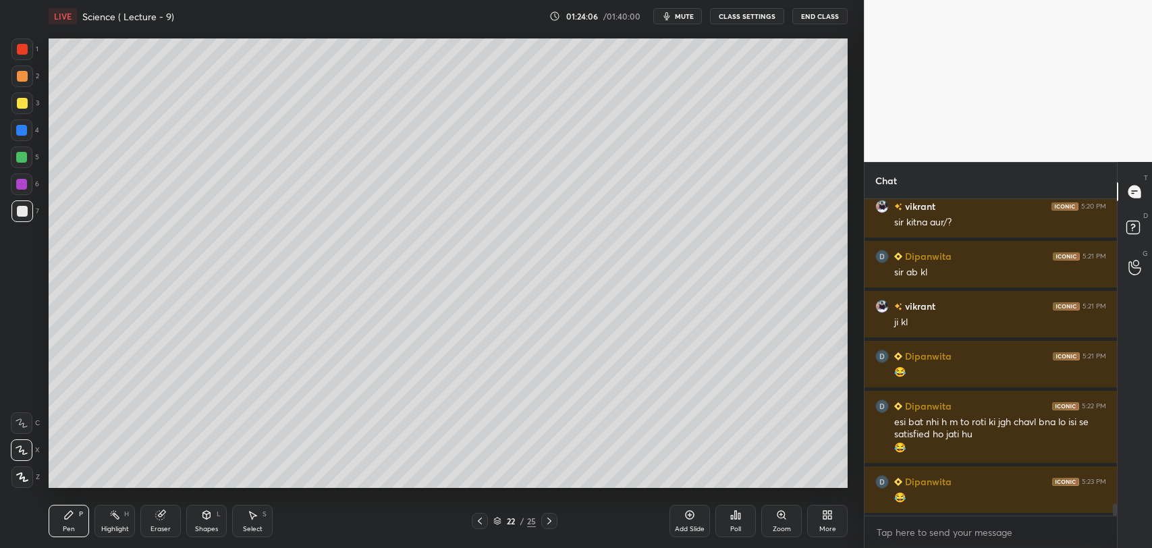
click at [22, 177] on div at bounding box center [22, 184] width 22 height 22
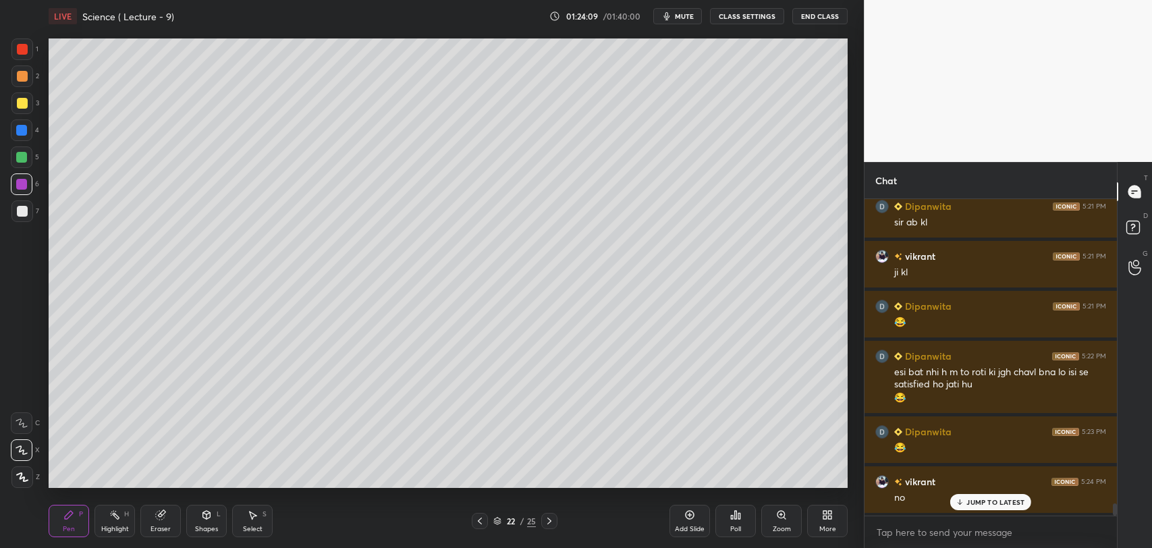
scroll to position [8079, 0]
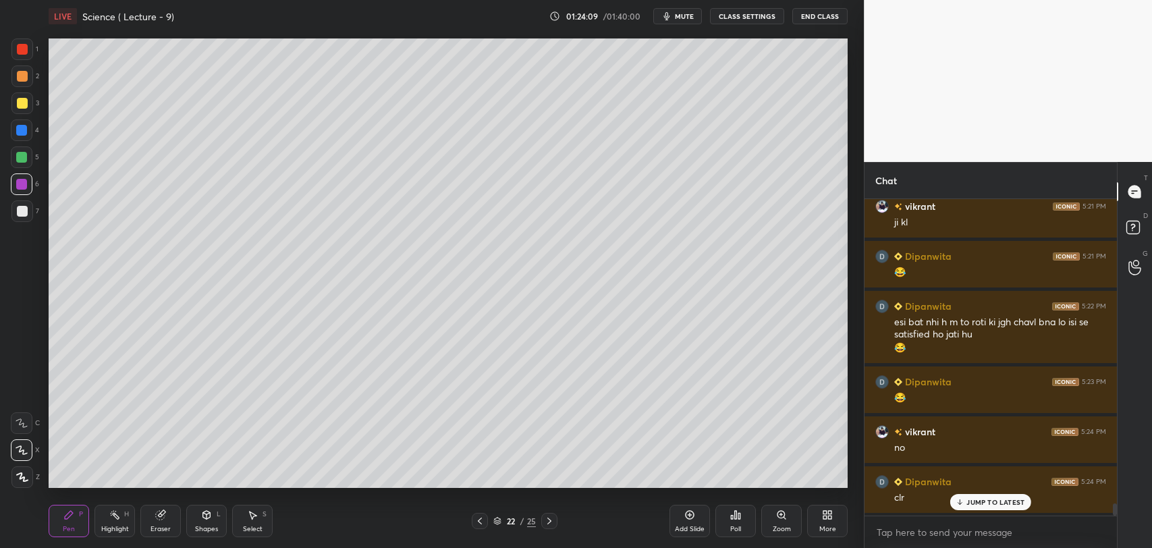
click at [478, 520] on icon at bounding box center [479, 521] width 11 height 11
click at [474, 521] on icon at bounding box center [479, 521] width 11 height 11
click at [549, 521] on icon at bounding box center [549, 521] width 11 height 11
click at [549, 520] on icon at bounding box center [549, 521] width 4 height 7
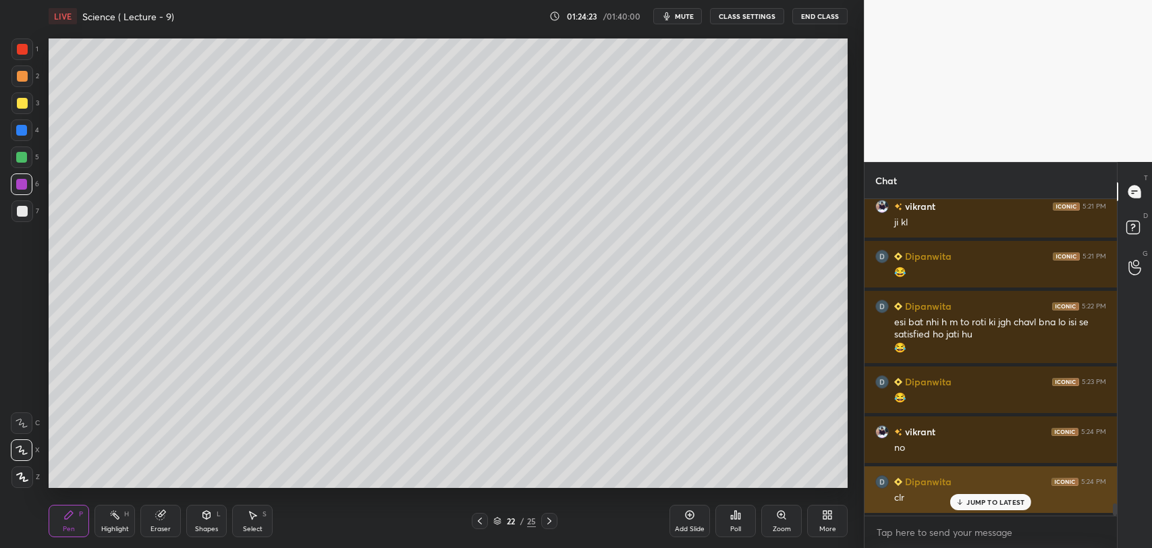
click at [971, 502] on p "JUMP TO LATEST" at bounding box center [995, 502] width 58 height 8
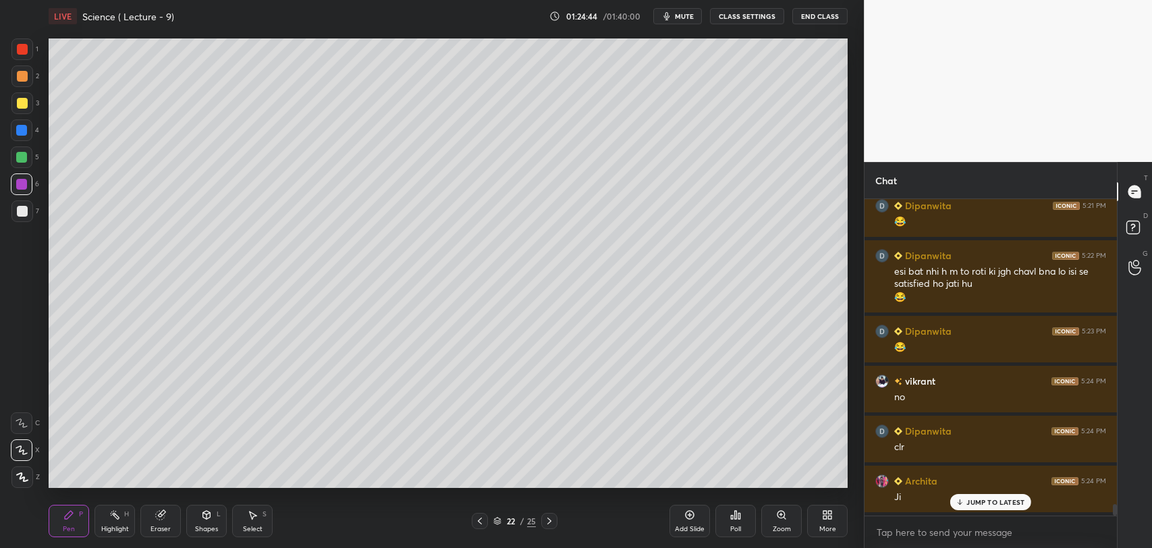
scroll to position [8179, 0]
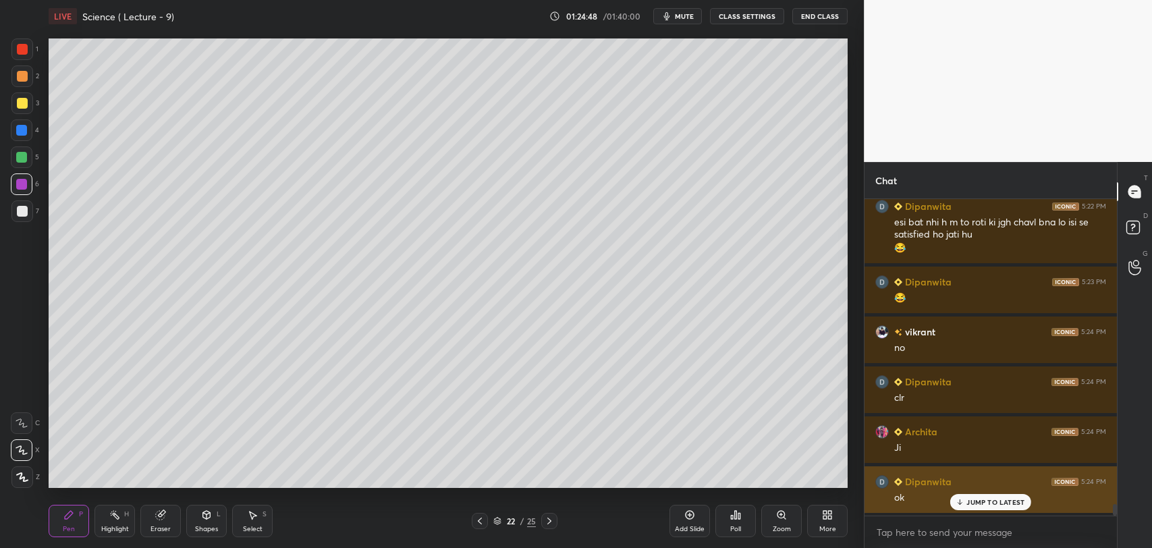
click at [967, 496] on div "JUMP TO LATEST" at bounding box center [990, 502] width 81 height 16
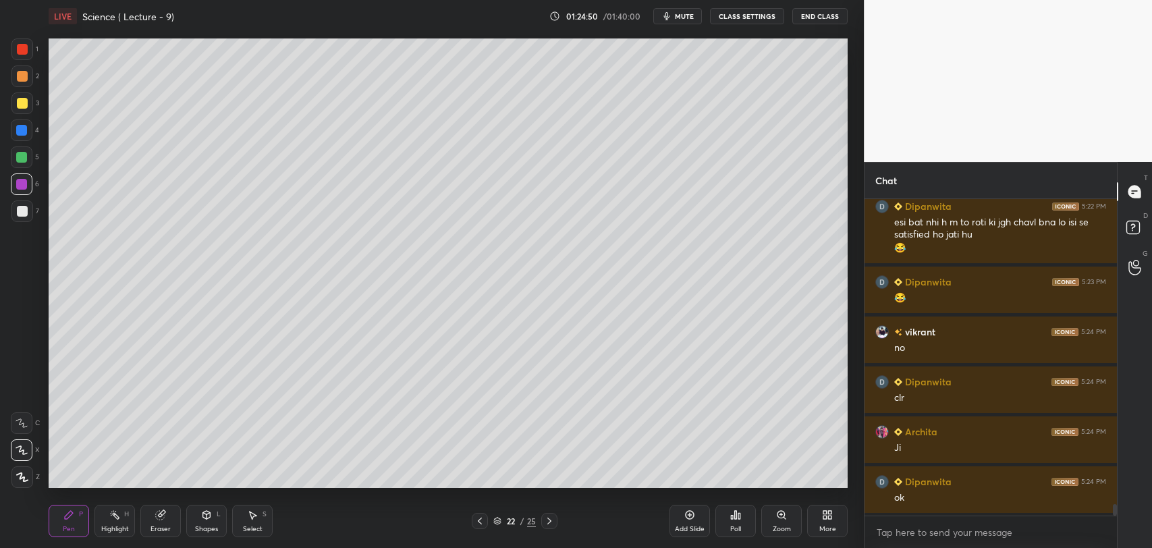
click at [688, 522] on div "Add Slide" at bounding box center [689, 521] width 40 height 32
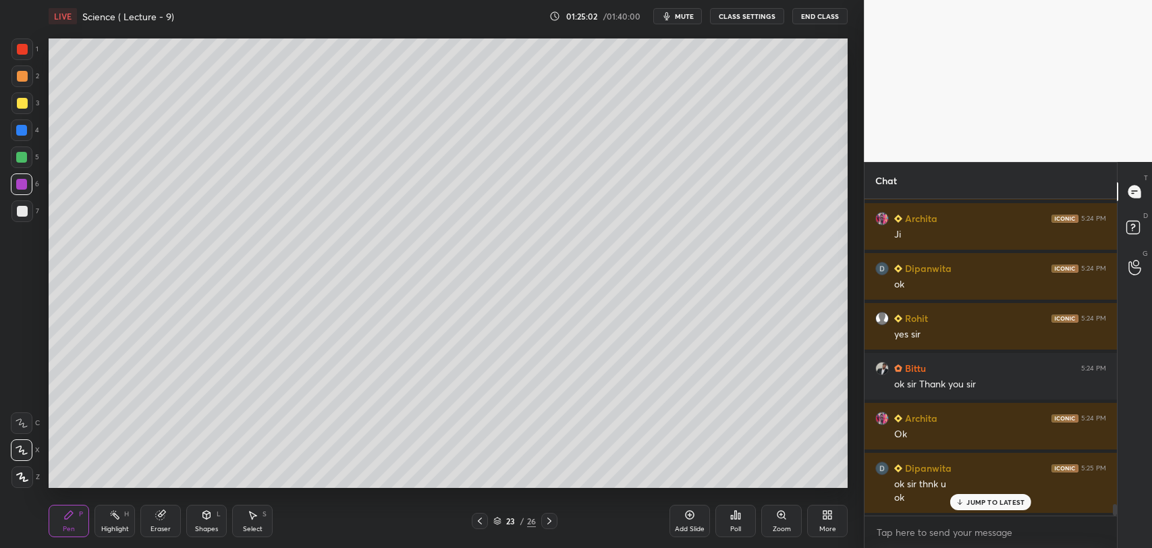
scroll to position [8492, 0]
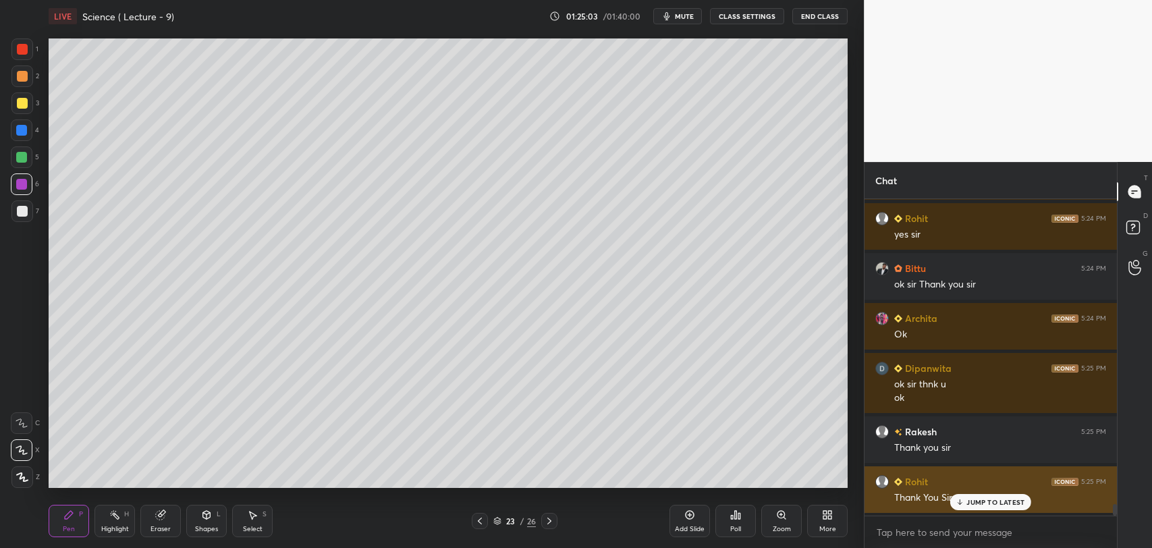
click at [958, 498] on icon at bounding box center [960, 502] width 9 height 8
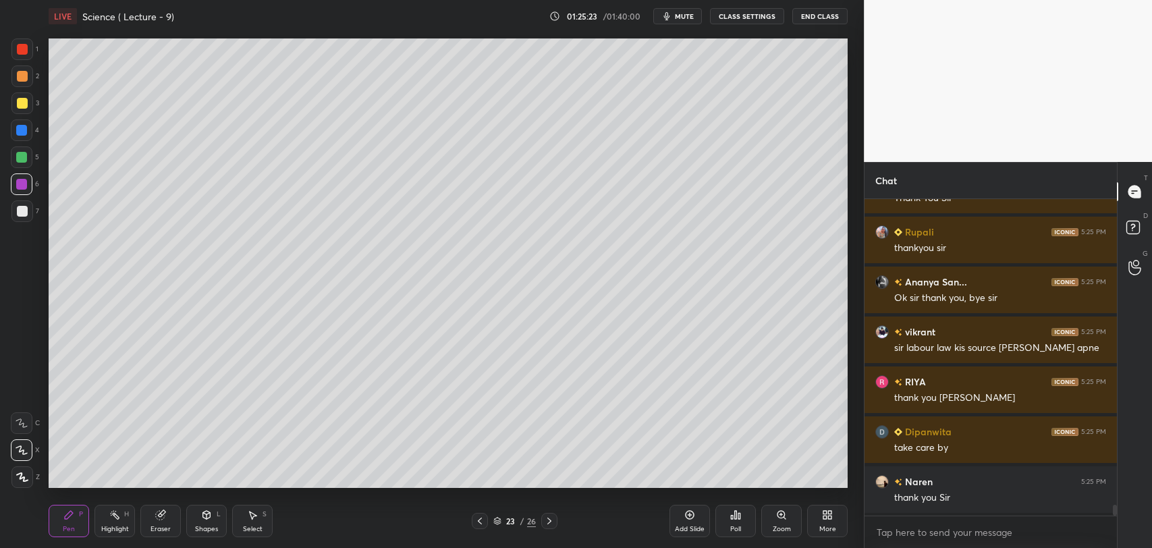
scroll to position [8842, 0]
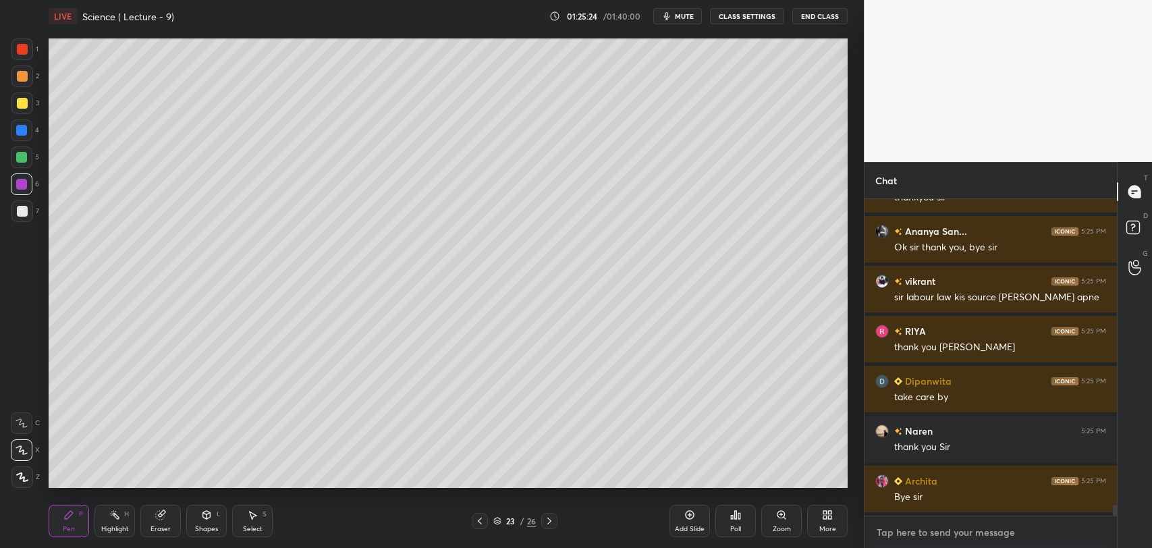
type textarea "x"
click at [896, 523] on textarea at bounding box center [990, 533] width 231 height 22
paste textarea "[URL][DOMAIN_NAME]"
type textarea "[URL][DOMAIN_NAME]"
type textarea "x"
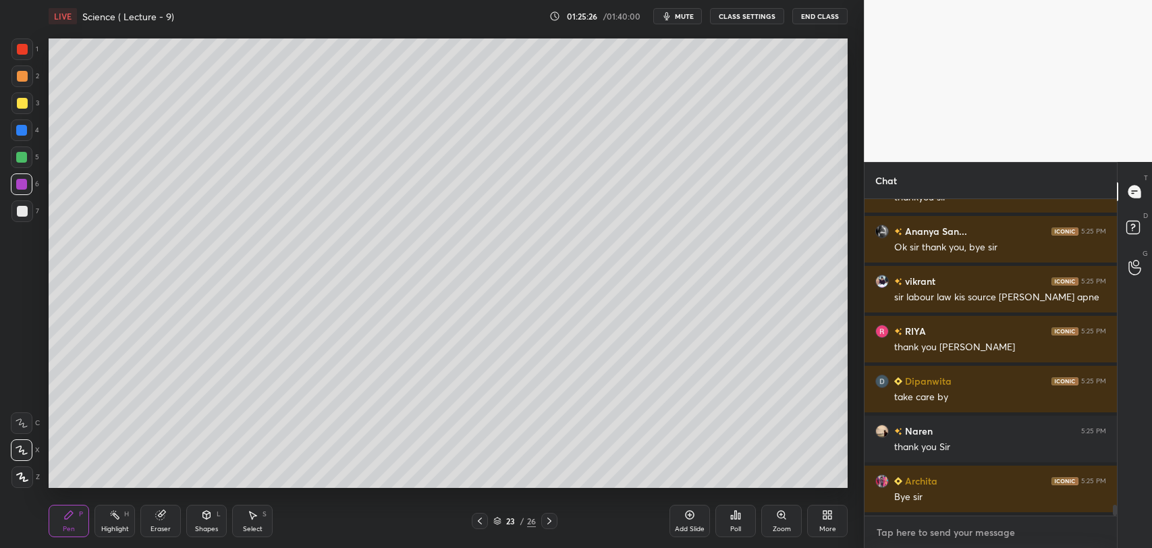
scroll to position [8918, 0]
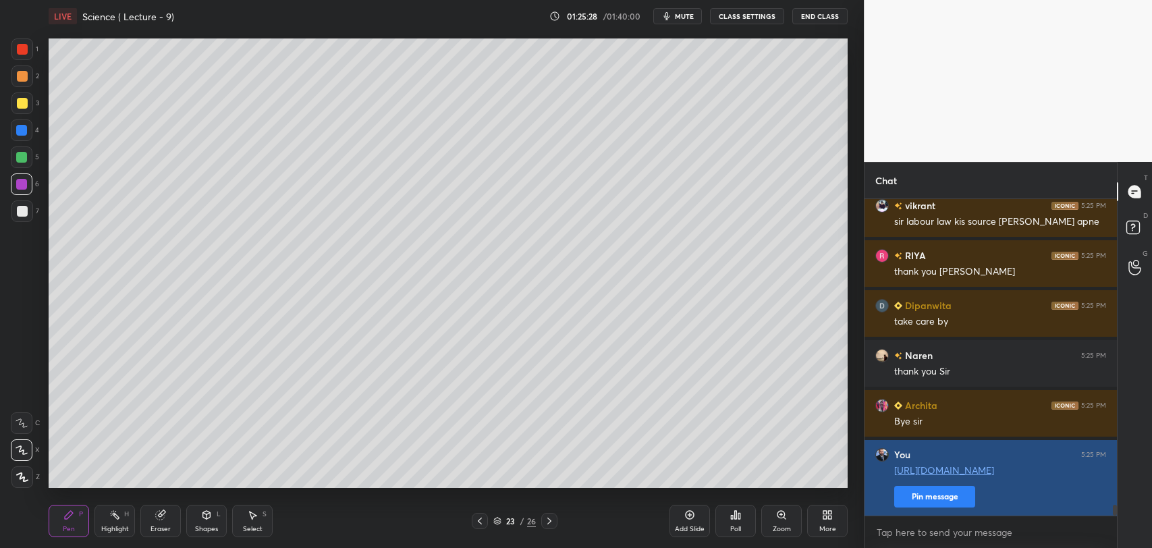
click at [931, 497] on button "Pin message" at bounding box center [934, 497] width 81 height 22
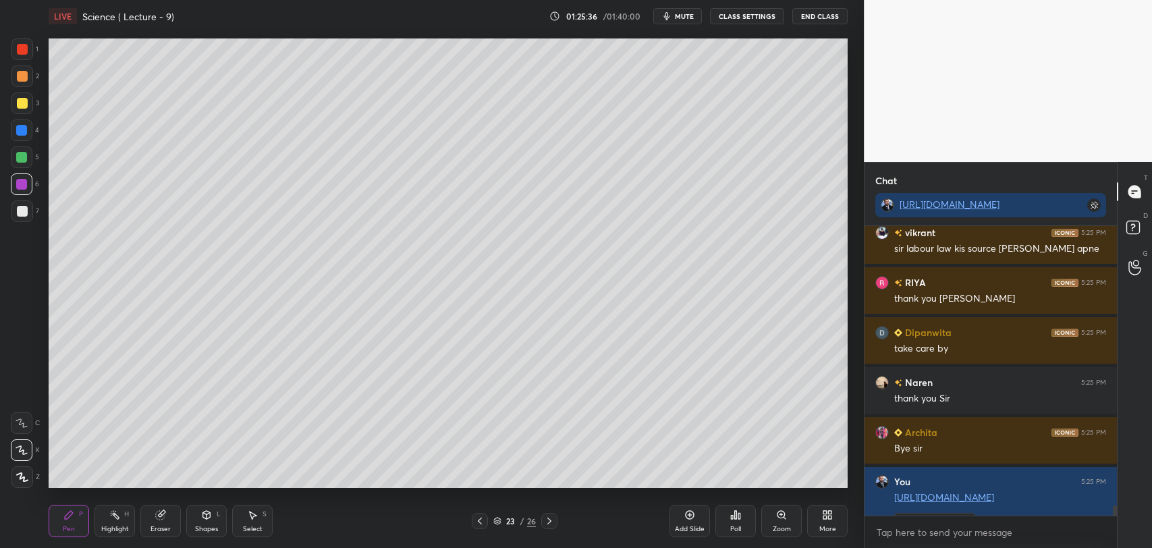
click at [824, 14] on button "End Class" at bounding box center [819, 16] width 55 height 16
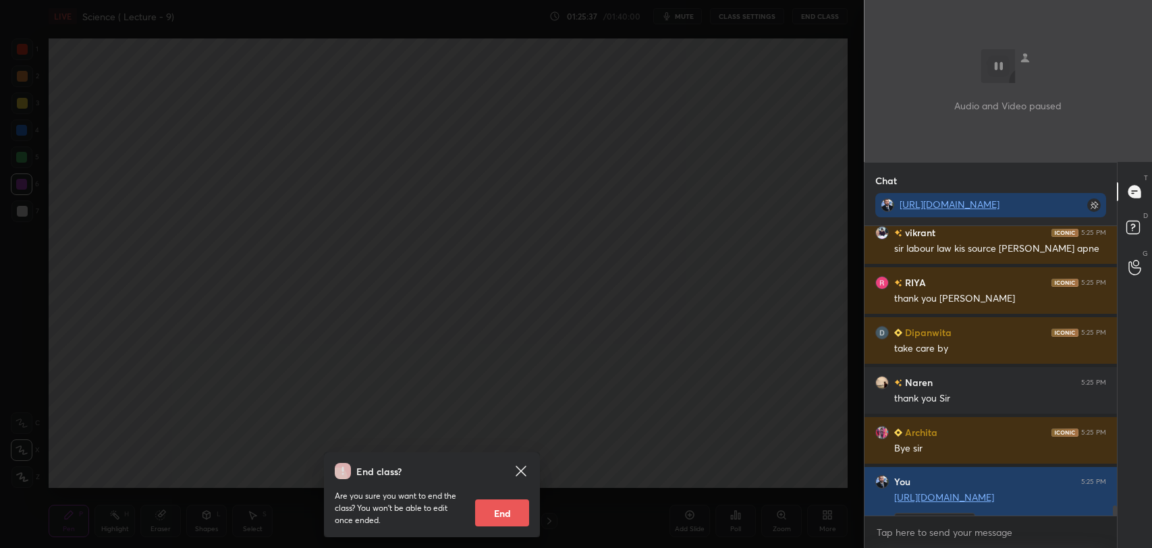
click at [498, 509] on button "End" at bounding box center [502, 512] width 54 height 27
type textarea "x"
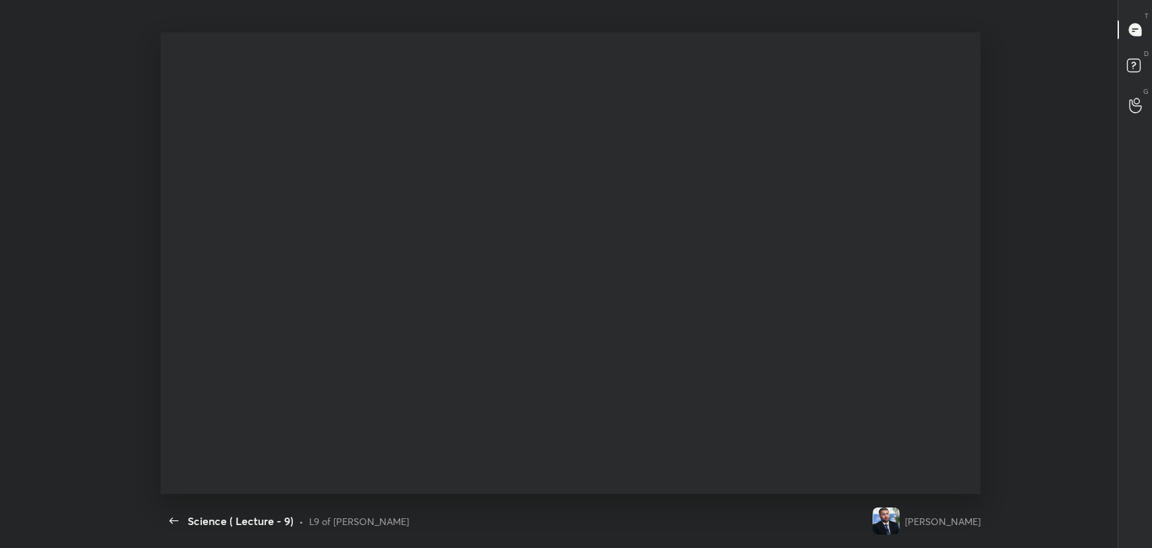
scroll to position [0, 0]
